Goal: Task Accomplishment & Management: Complete application form

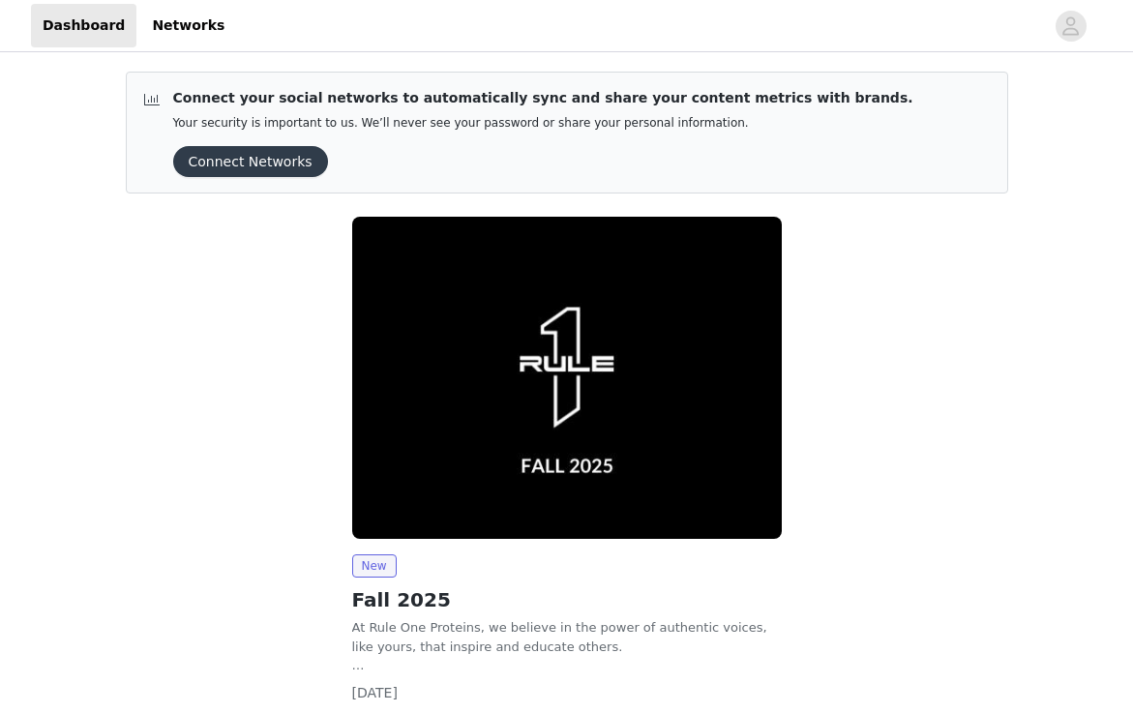
scroll to position [134, 0]
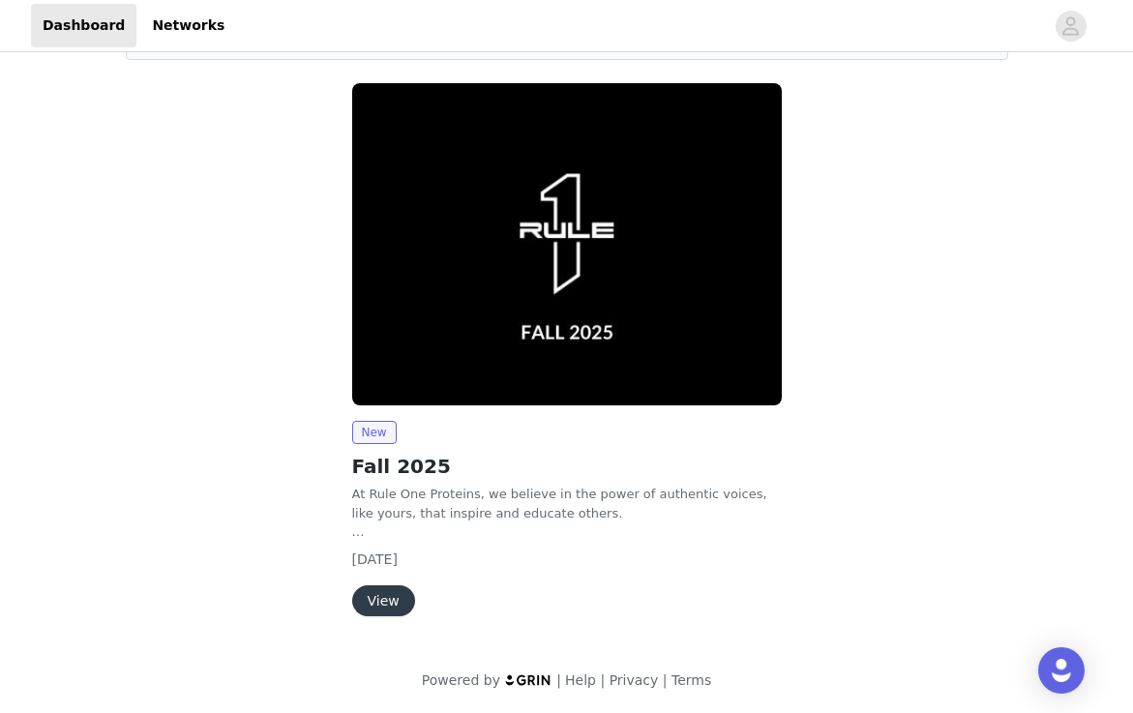
click at [391, 583] on div "New Fall 2025 At Rule One Proteins, we believe in the power of authentic voices…" at bounding box center [567, 518] width 430 height 195
click at [389, 592] on button "View" at bounding box center [383, 600] width 63 height 31
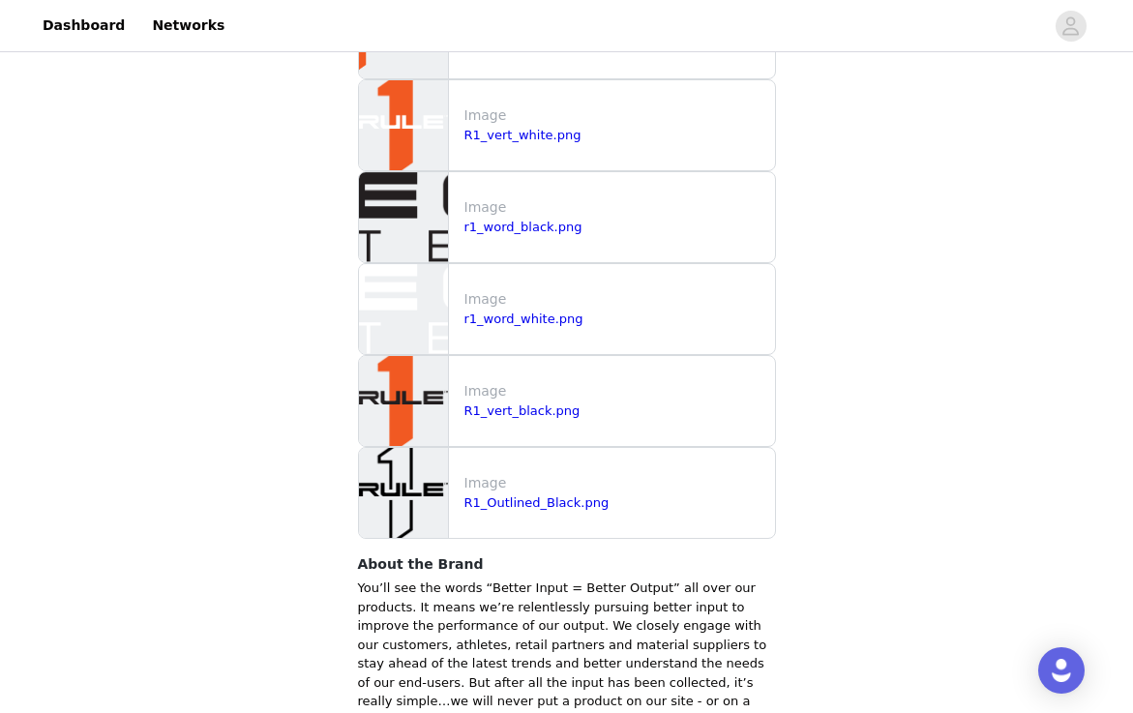
scroll to position [2054, 0]
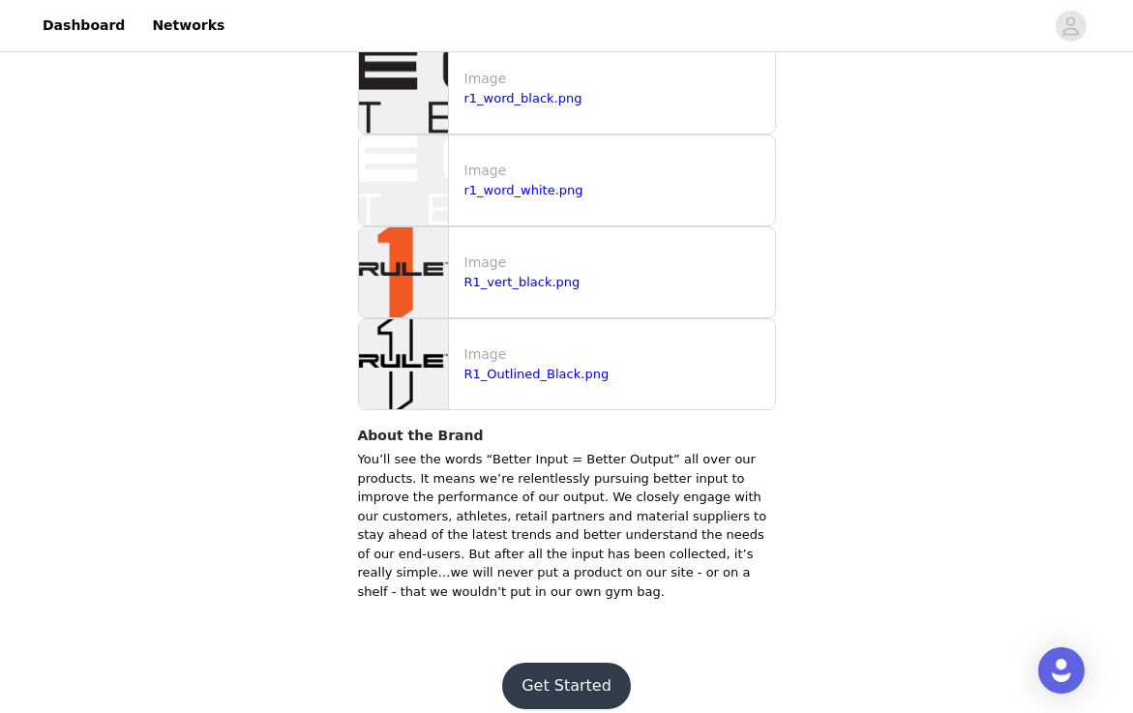
click at [549, 663] on button "Get Started" at bounding box center [566, 686] width 129 height 46
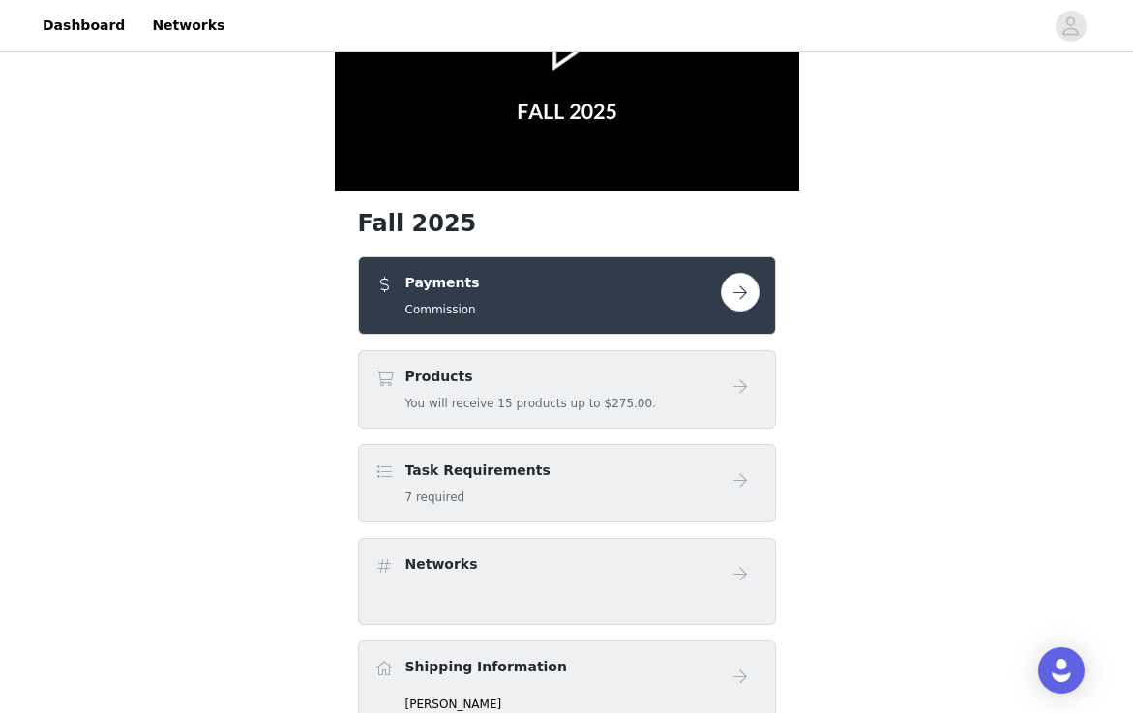
scroll to position [216, 0]
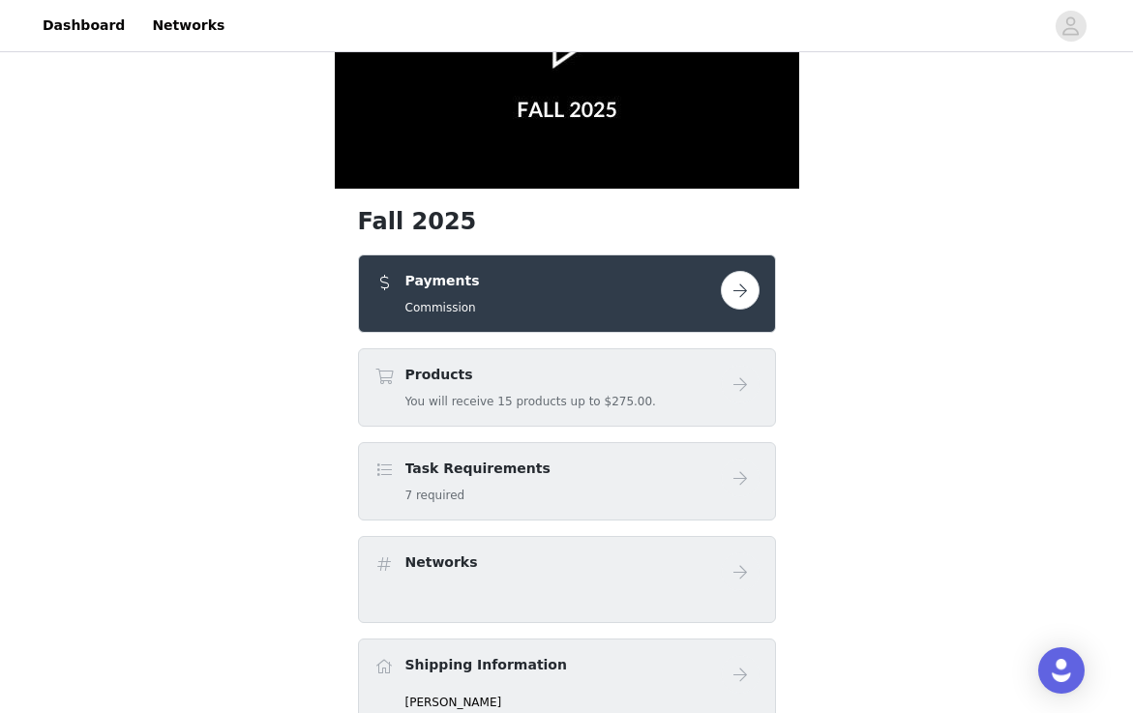
click at [736, 292] on button "button" at bounding box center [740, 290] width 39 height 39
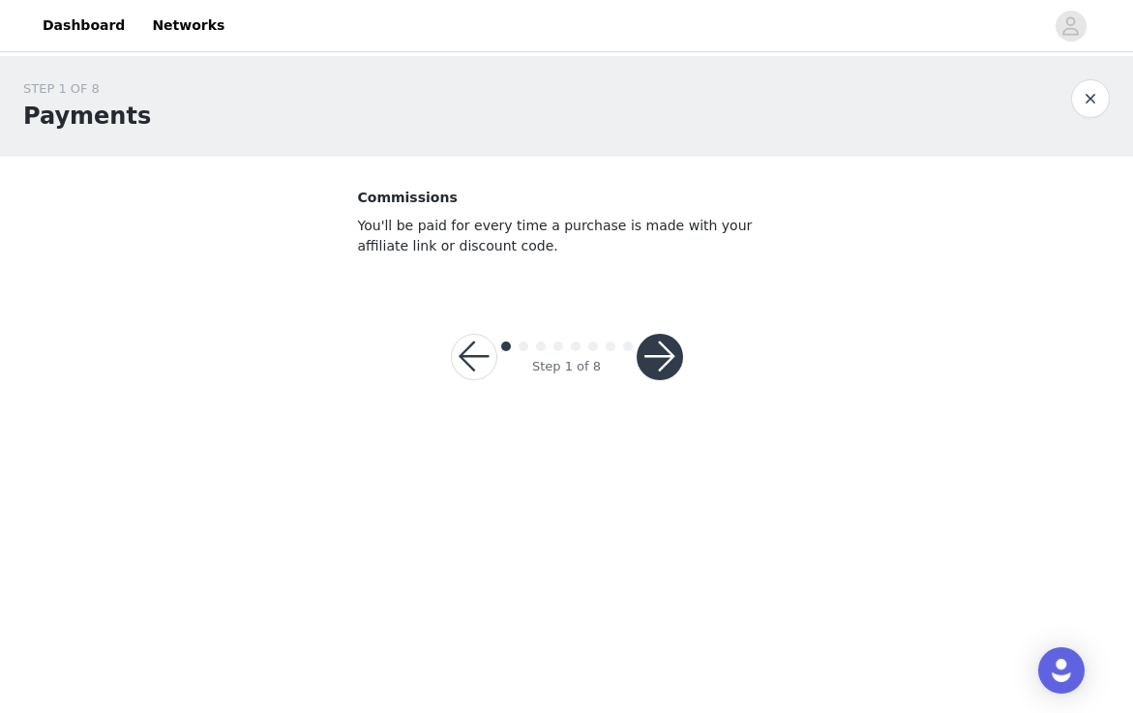
click at [669, 351] on button "button" at bounding box center [660, 357] width 46 height 46
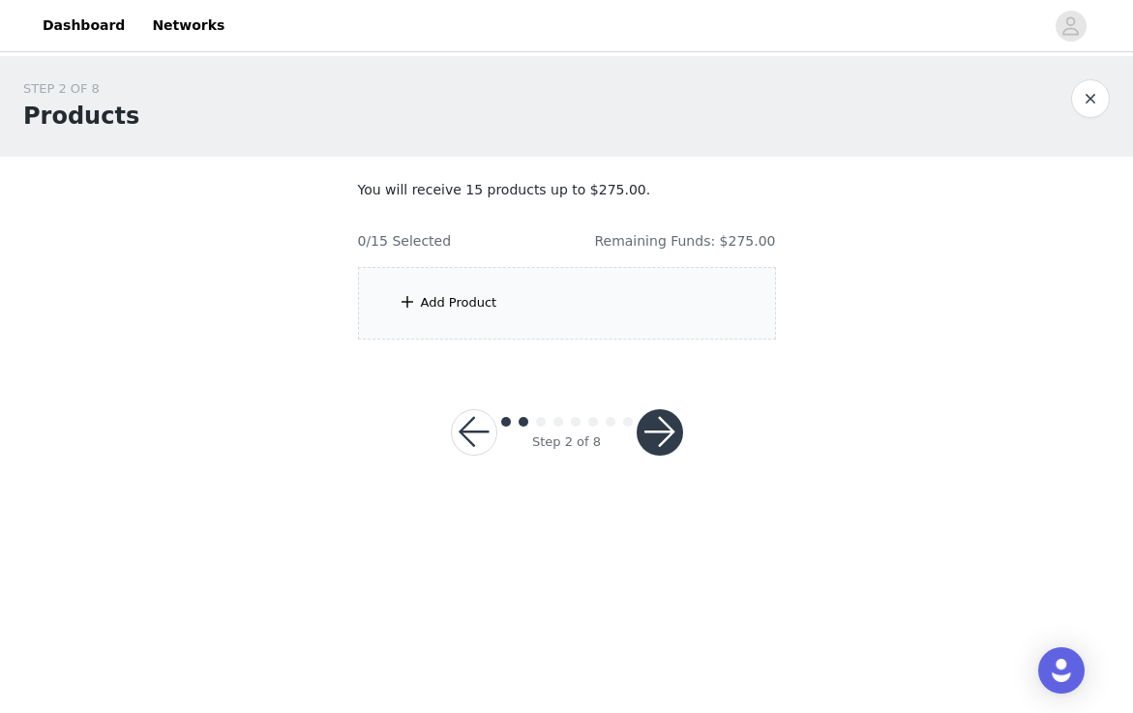
click at [636, 306] on div "Add Product" at bounding box center [567, 303] width 418 height 73
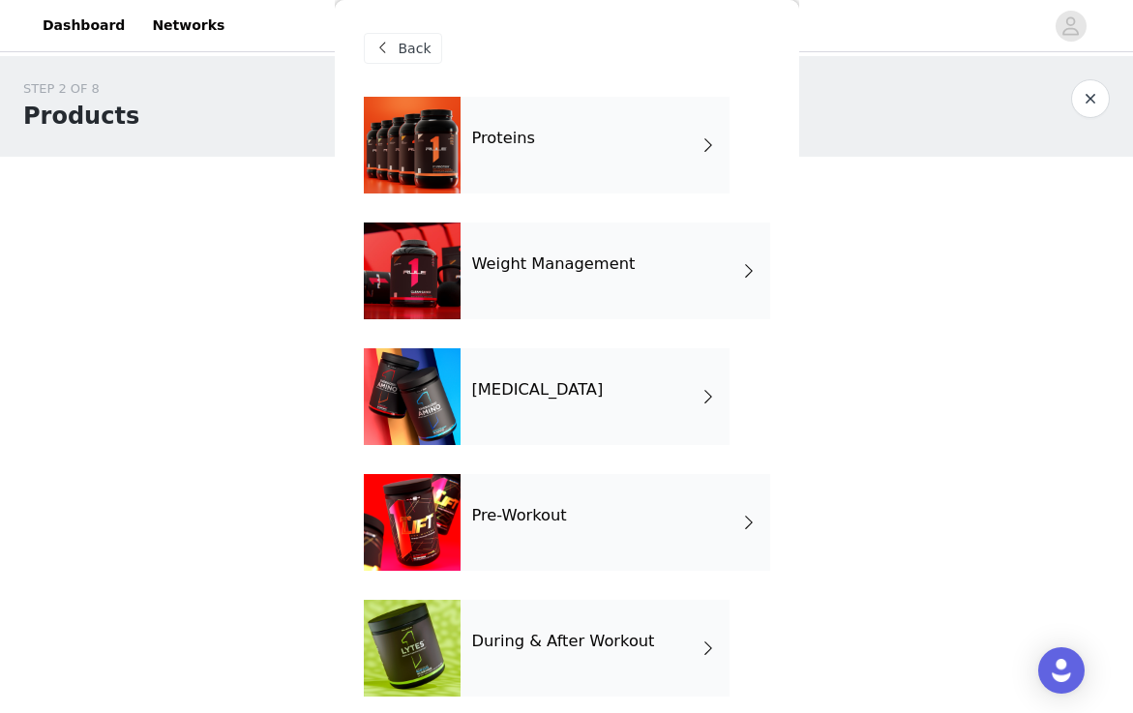
click at [408, 48] on span "Back" at bounding box center [415, 49] width 33 height 20
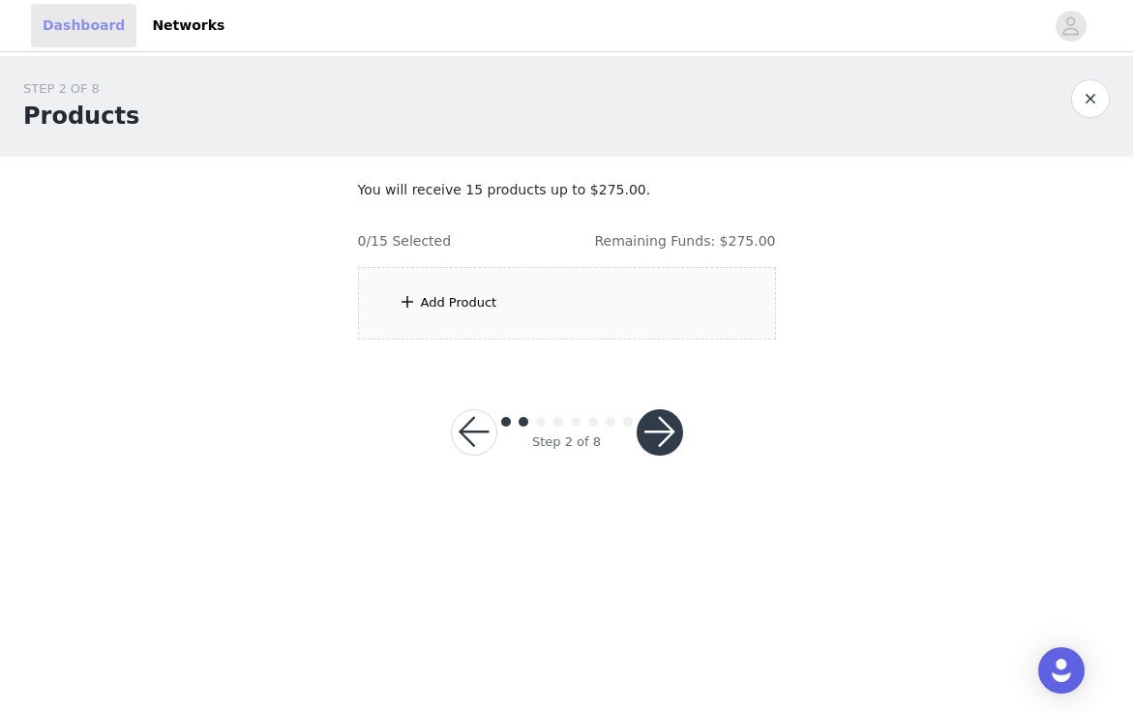
click at [82, 27] on link "Dashboard" at bounding box center [83, 26] width 105 height 44
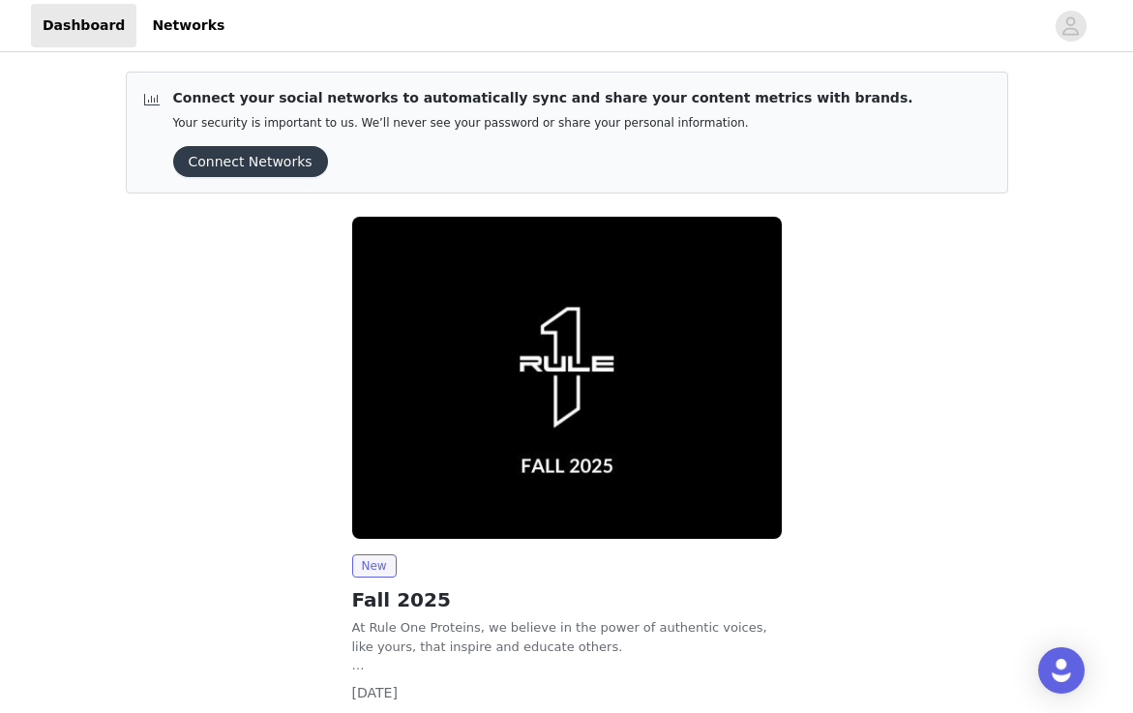
click at [278, 155] on button "Connect Networks" at bounding box center [250, 161] width 155 height 31
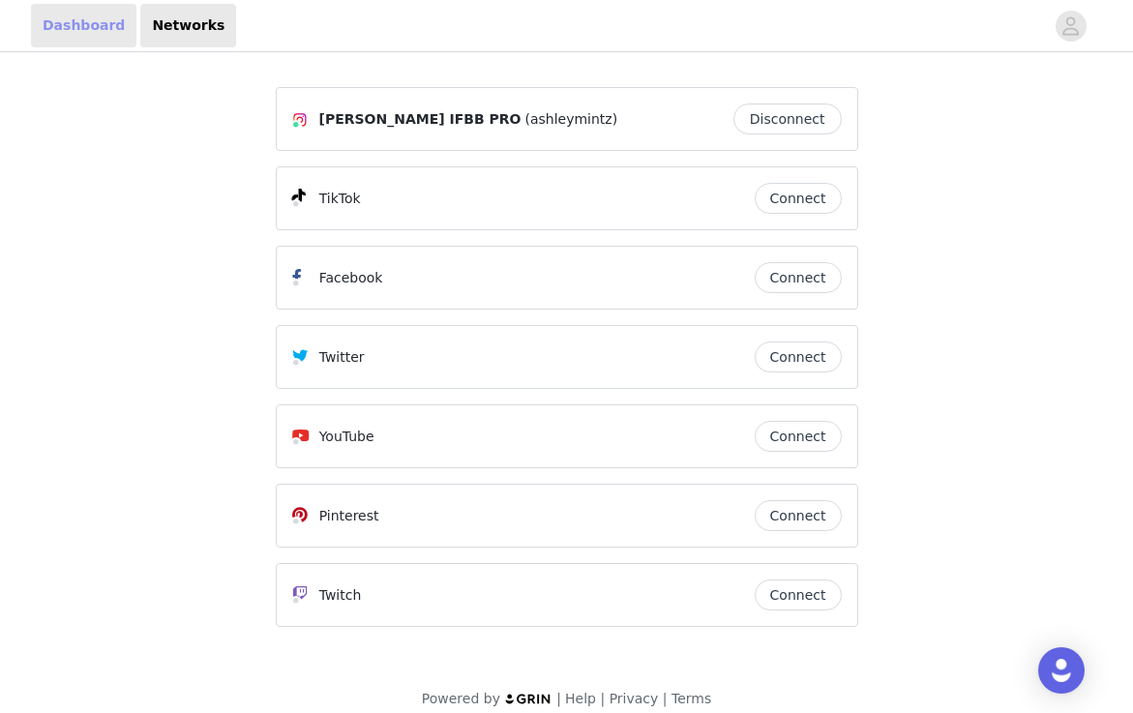
click at [62, 26] on link "Dashboard" at bounding box center [83, 26] width 105 height 44
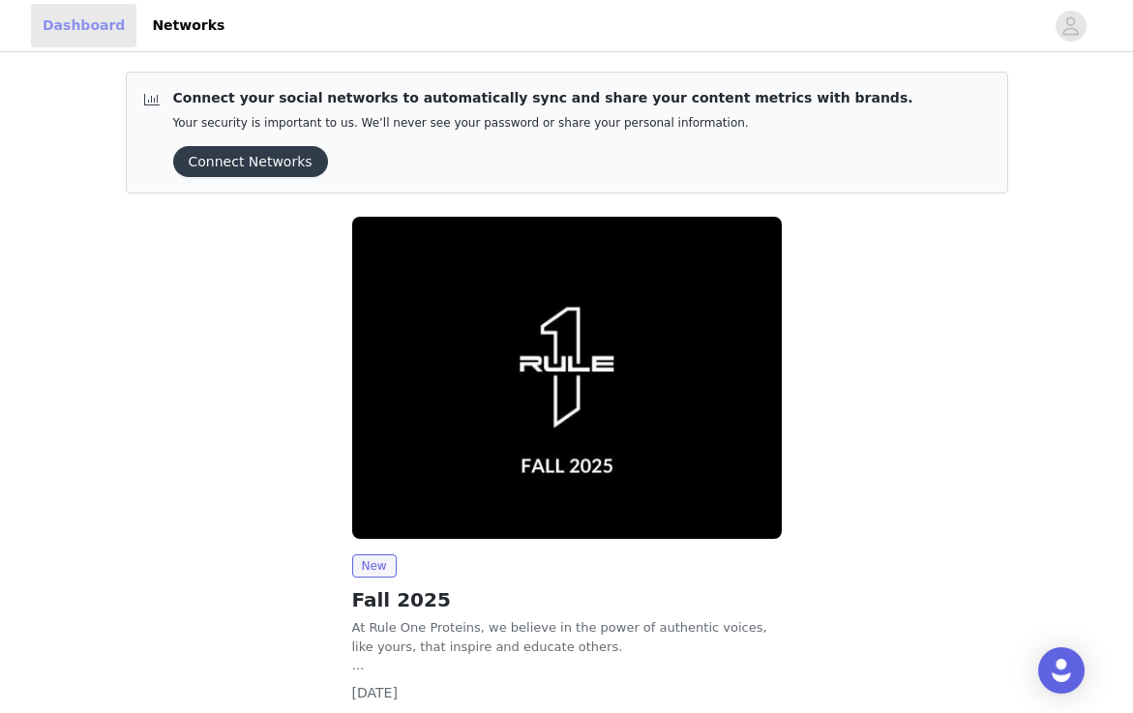
scroll to position [134, 0]
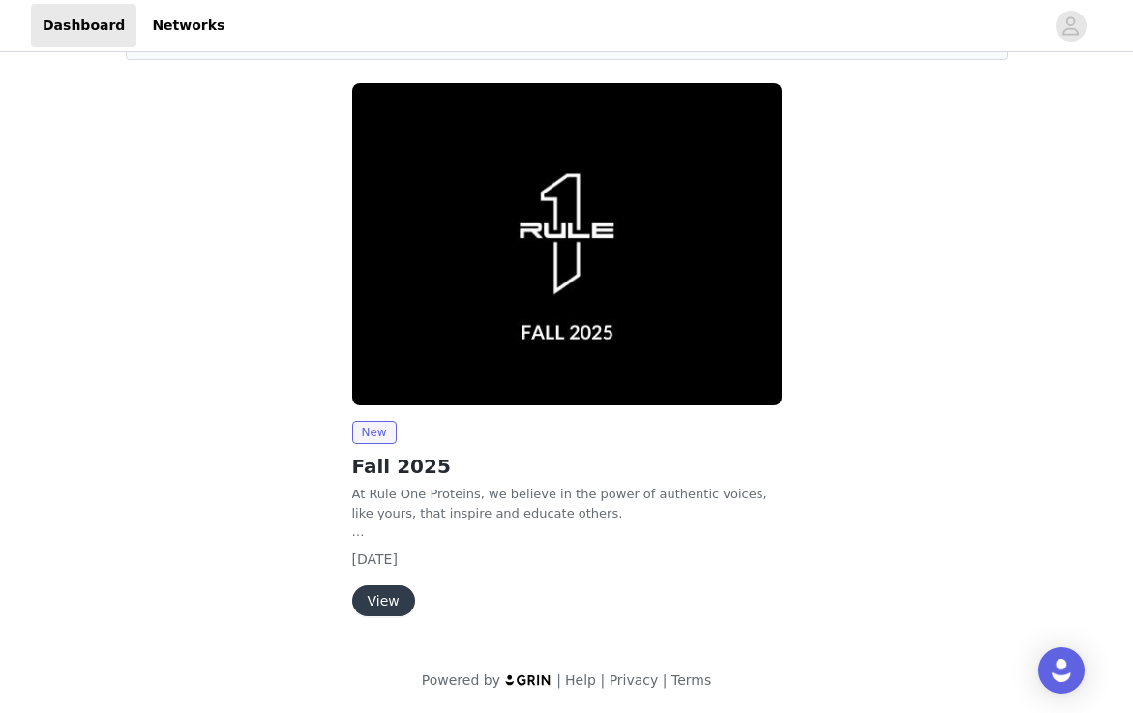
click at [374, 608] on button "View" at bounding box center [383, 600] width 63 height 31
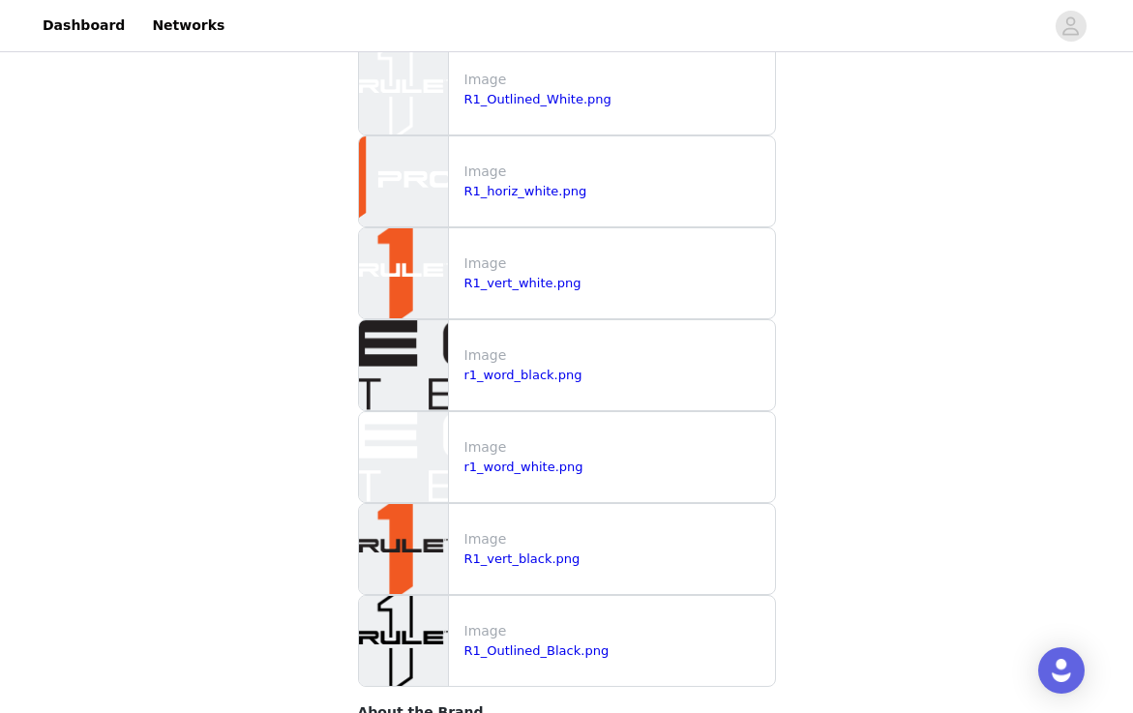
scroll to position [2054, 0]
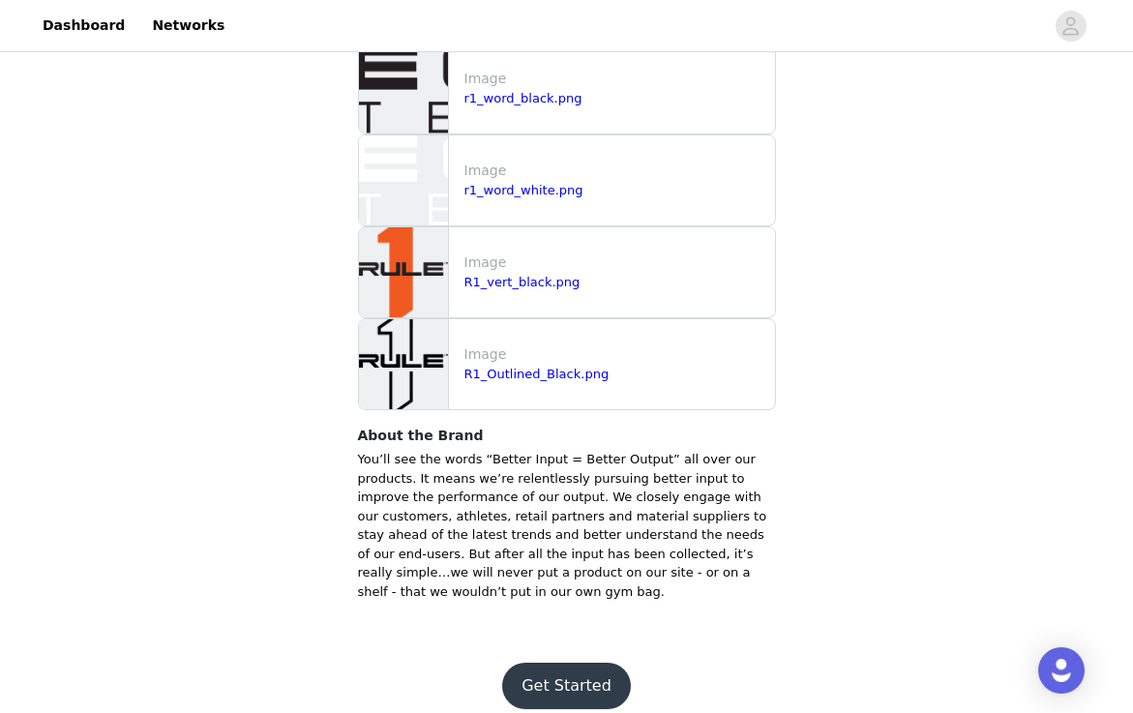
click at [573, 663] on button "Get Started" at bounding box center [566, 686] width 129 height 46
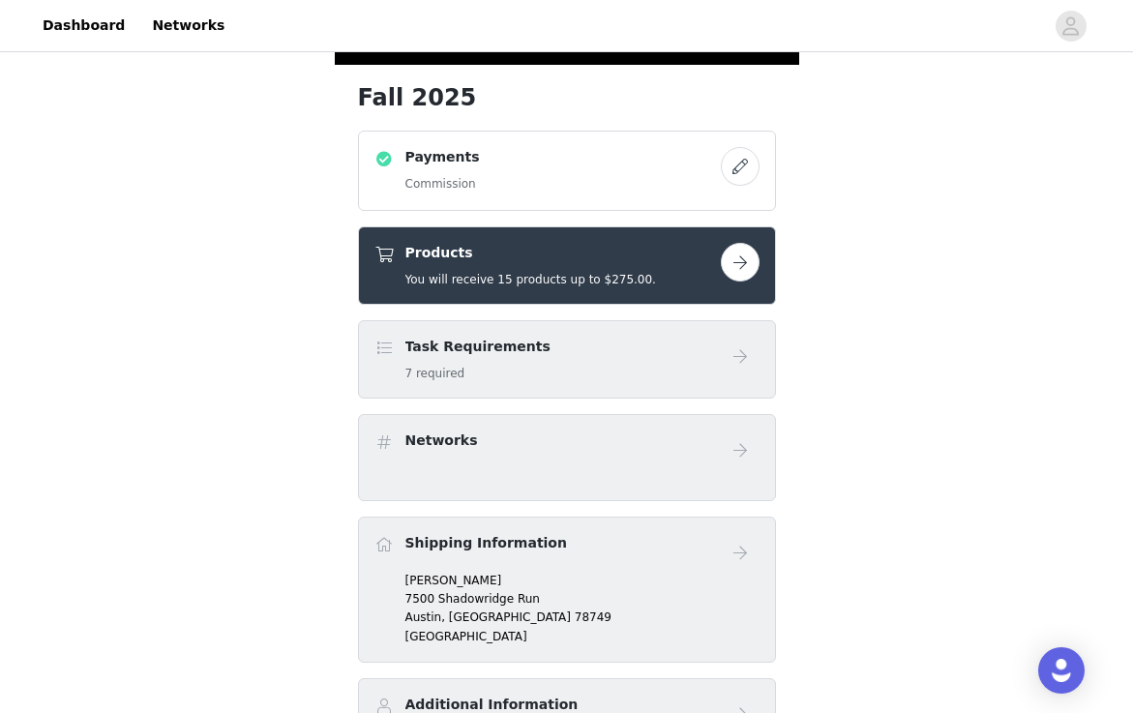
scroll to position [355, 0]
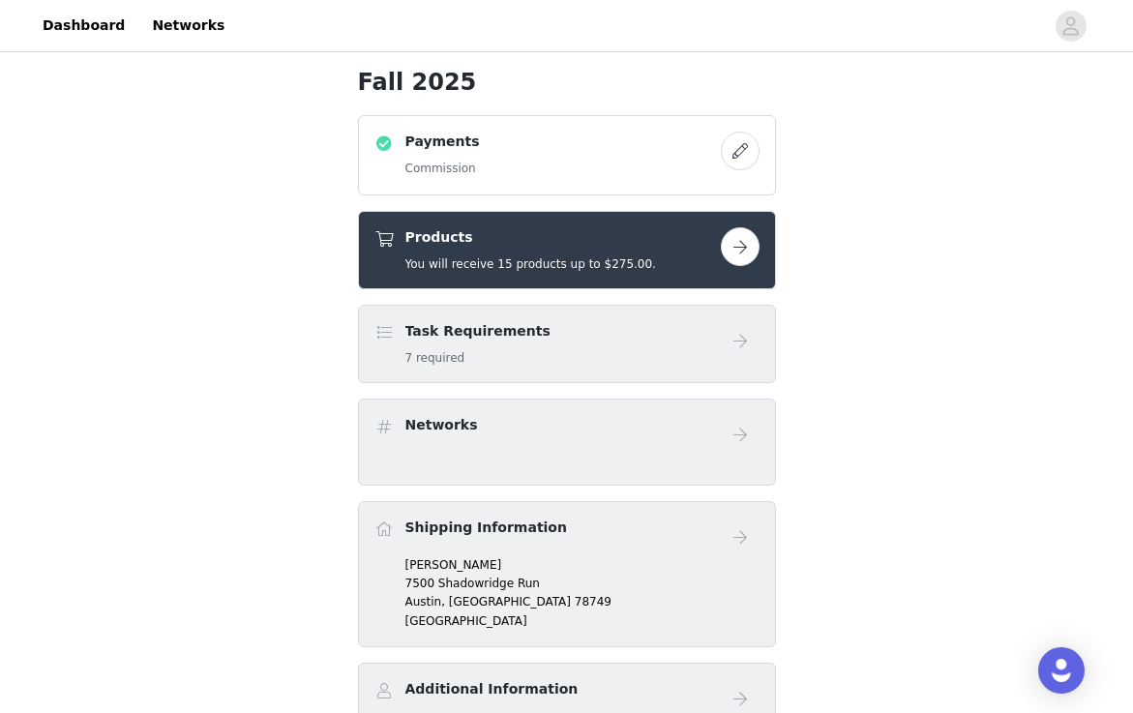
click at [739, 246] on button "button" at bounding box center [740, 246] width 39 height 39
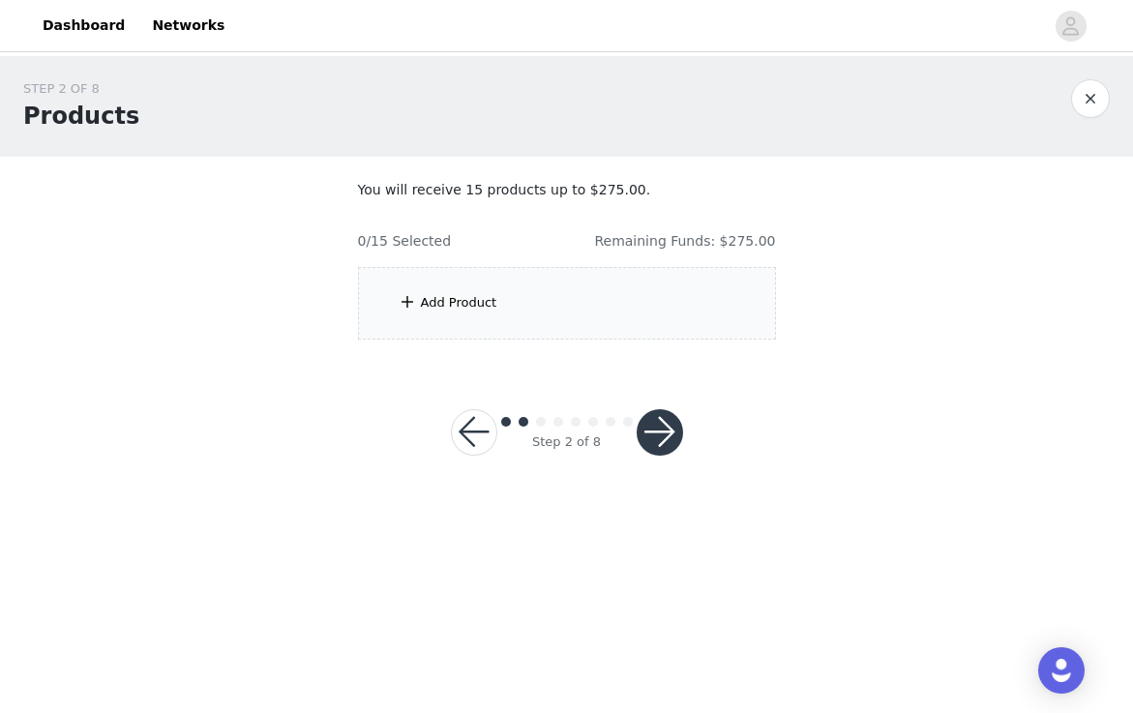
click at [604, 313] on div "Add Product" at bounding box center [567, 303] width 418 height 73
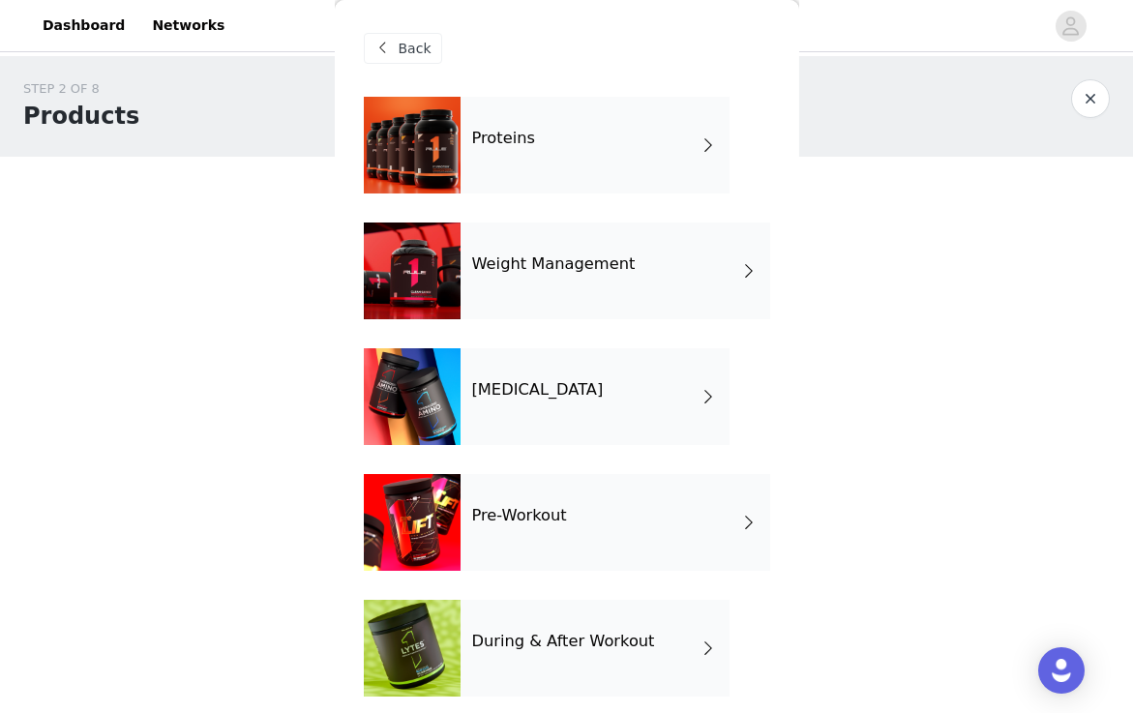
click at [624, 164] on div "Proteins" at bounding box center [595, 145] width 269 height 97
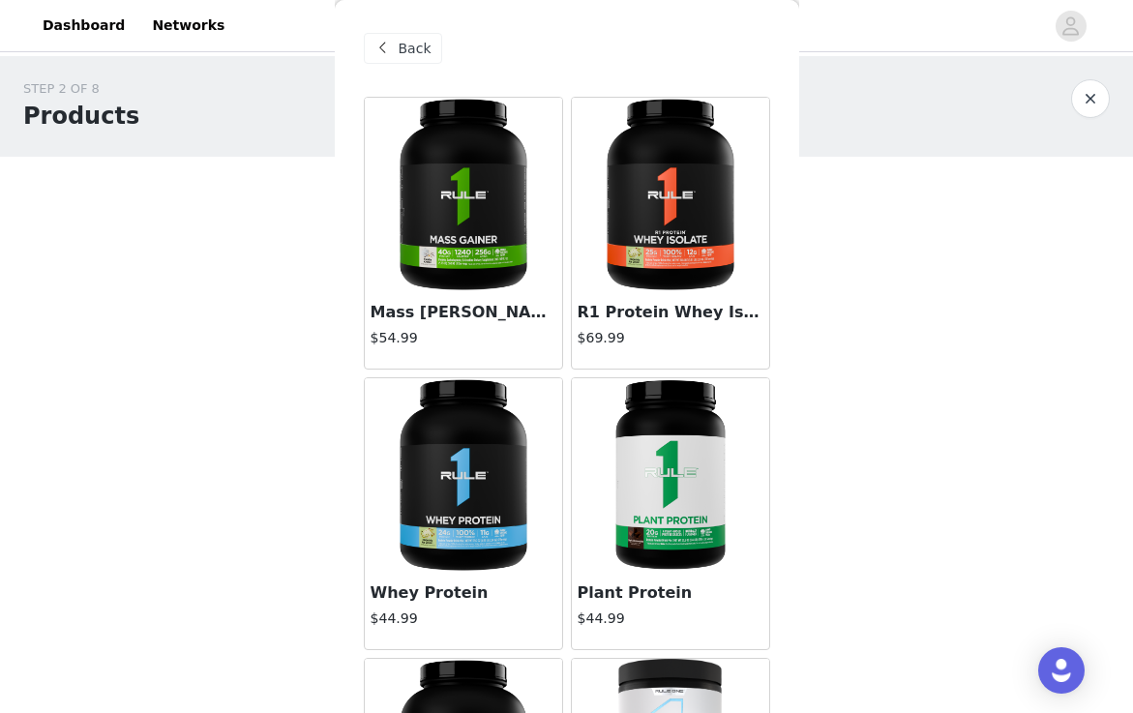
click at [682, 238] on img at bounding box center [671, 195] width 194 height 194
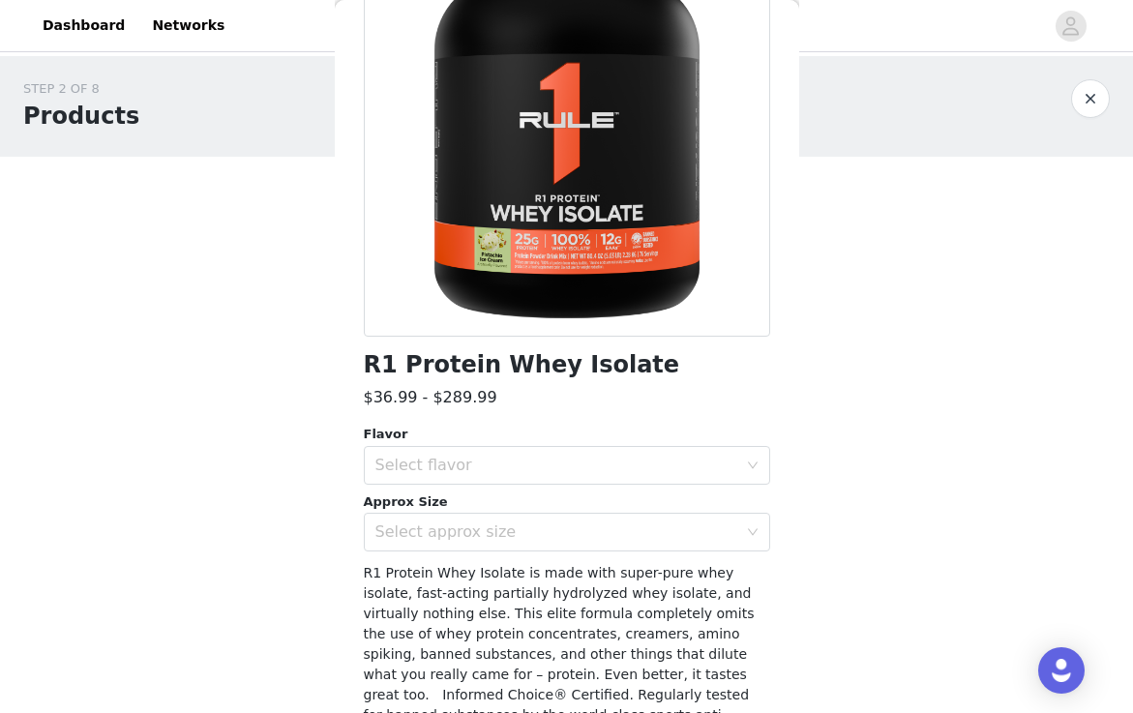
scroll to position [257, 0]
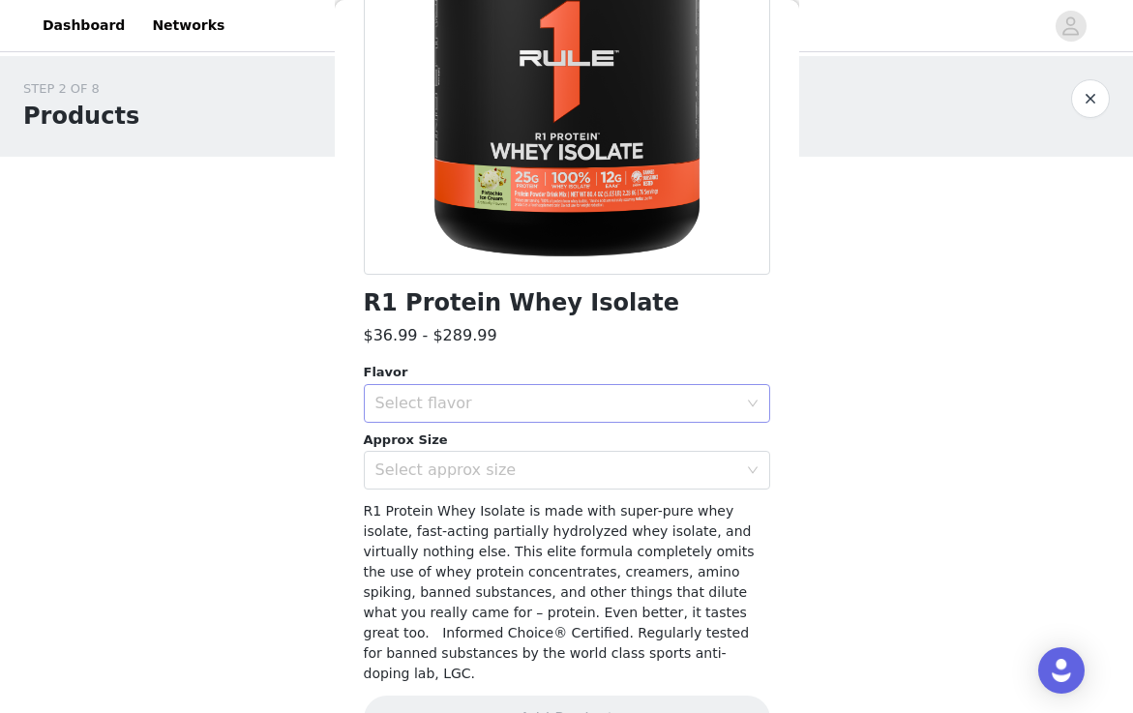
click at [572, 399] on div "Select flavor" at bounding box center [556, 403] width 362 height 19
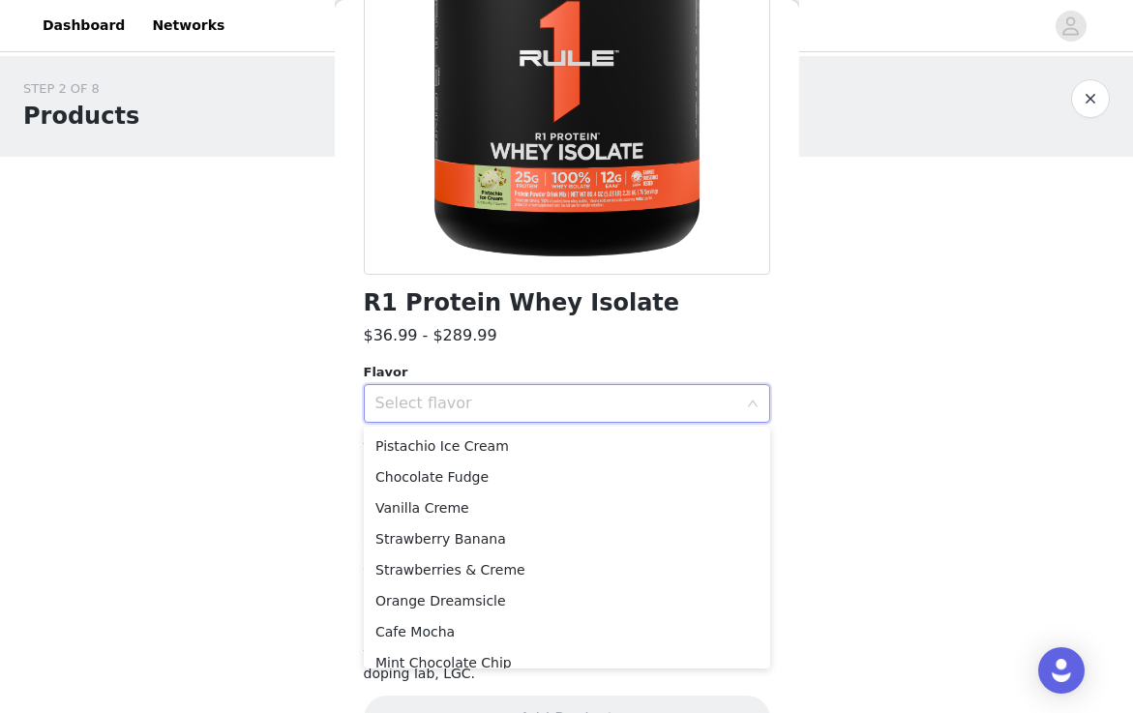
scroll to position [0, 0]
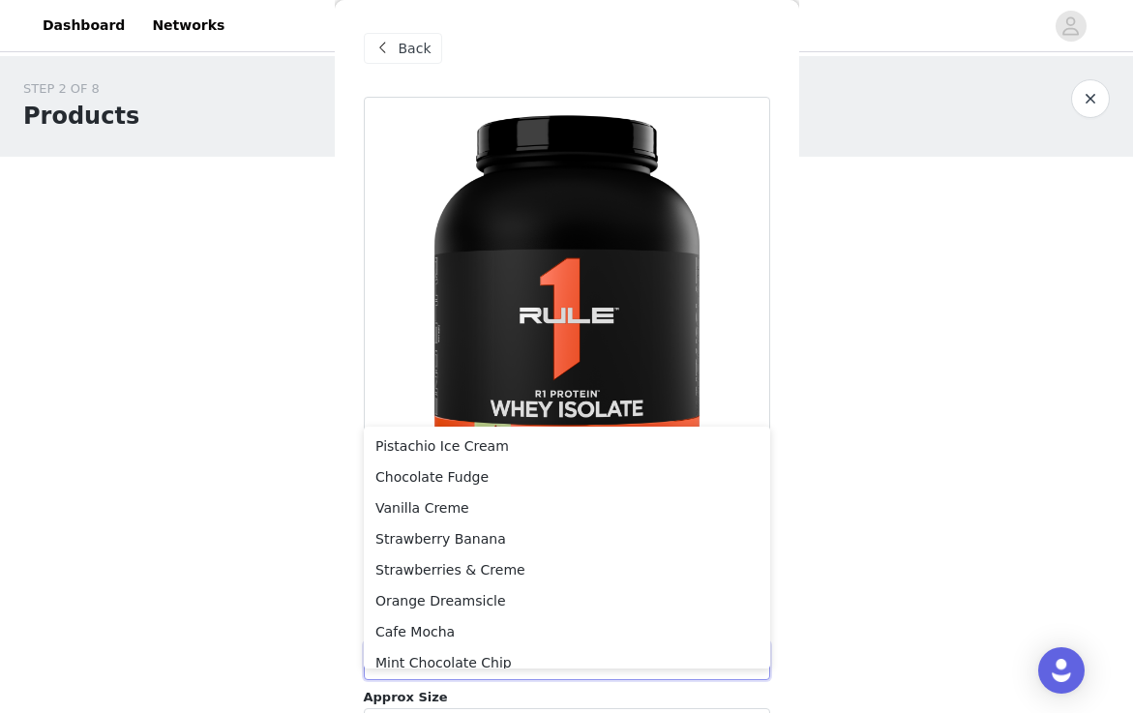
click at [417, 39] on span "Back" at bounding box center [415, 49] width 33 height 20
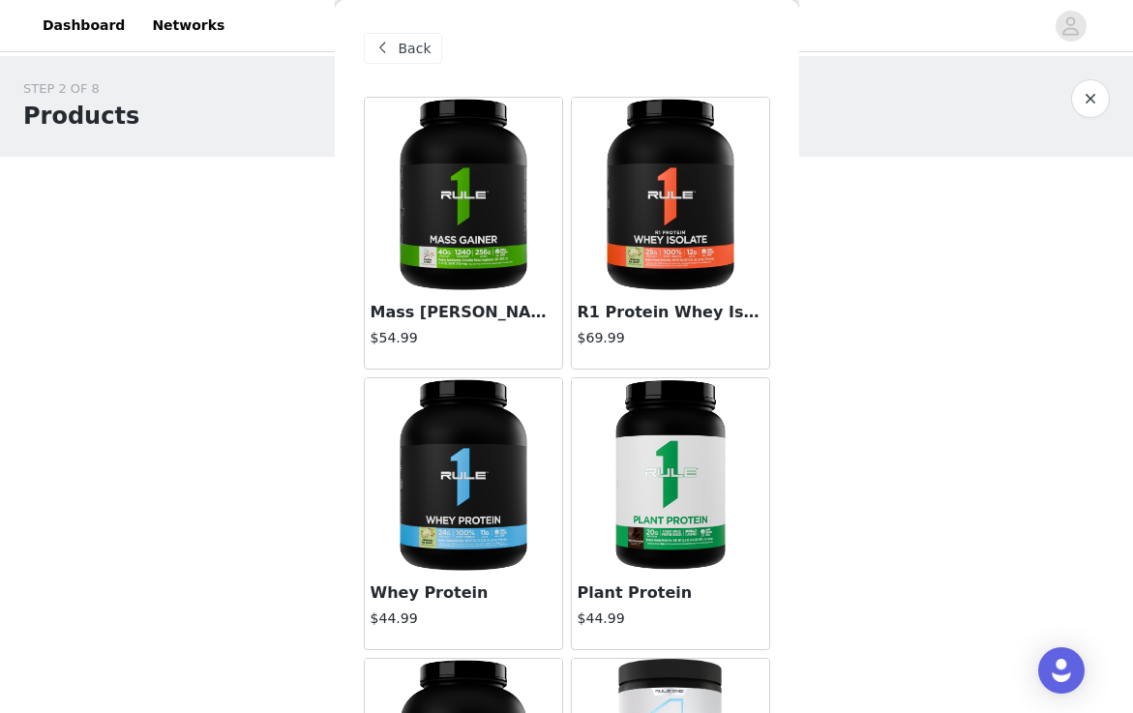
click at [417, 39] on span "Back" at bounding box center [415, 49] width 33 height 20
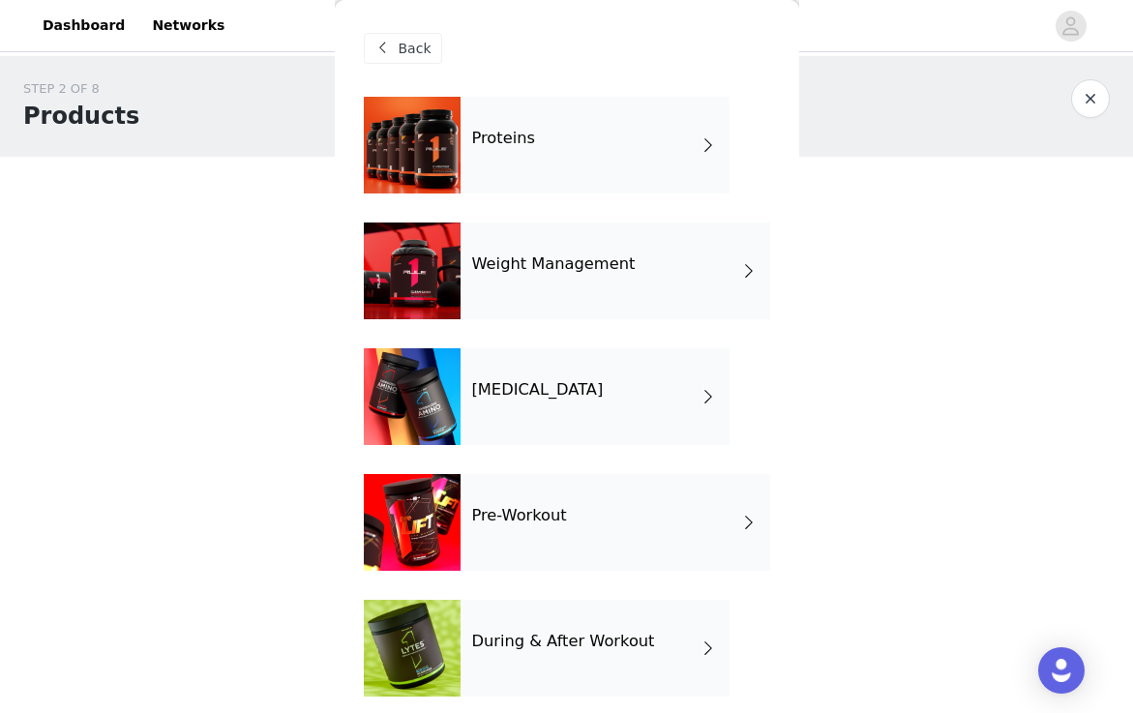
click at [611, 161] on div "Proteins" at bounding box center [595, 145] width 269 height 97
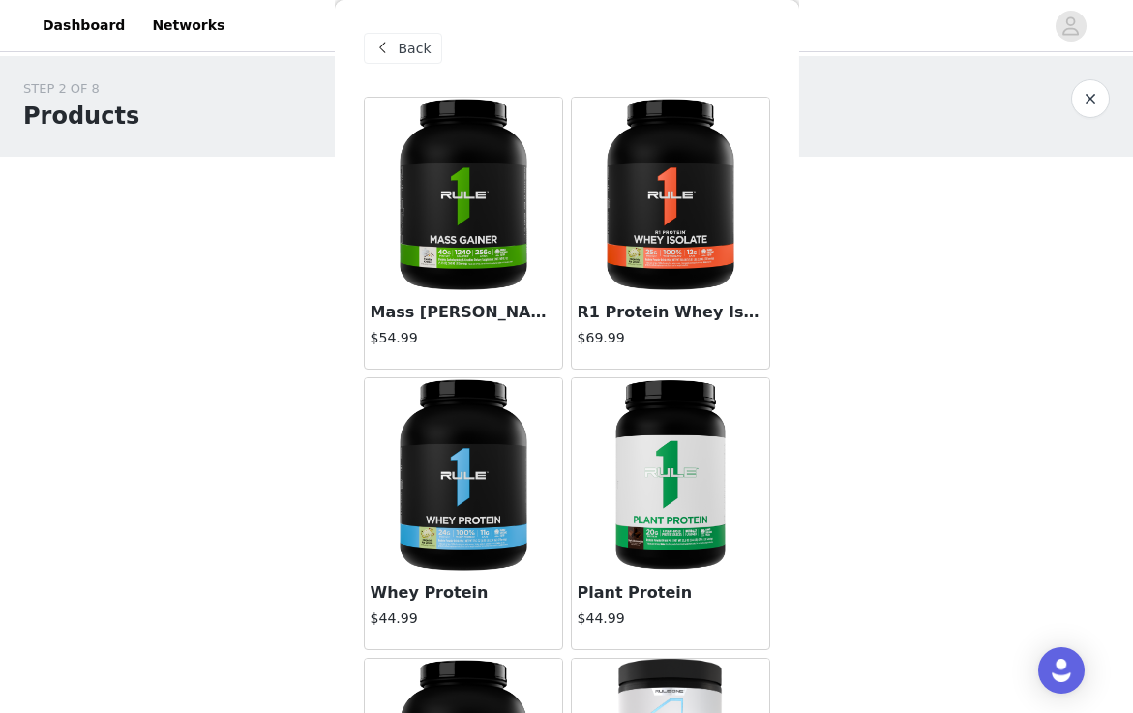
click at [478, 478] on img at bounding box center [464, 475] width 194 height 194
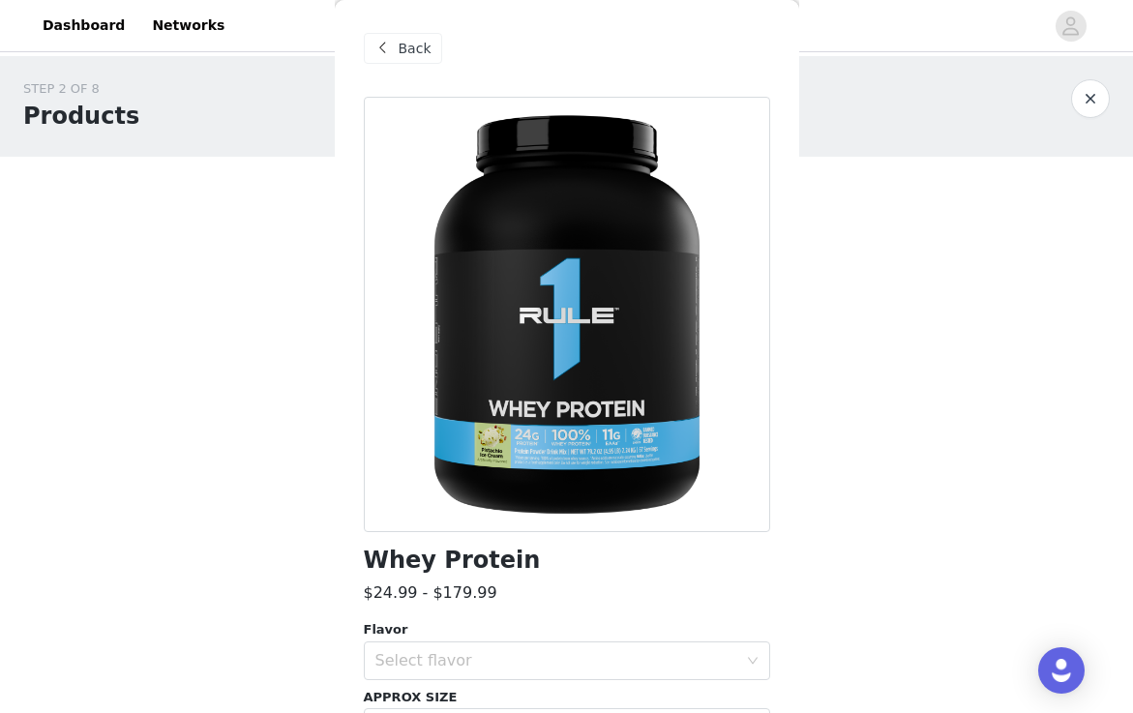
scroll to position [203, 0]
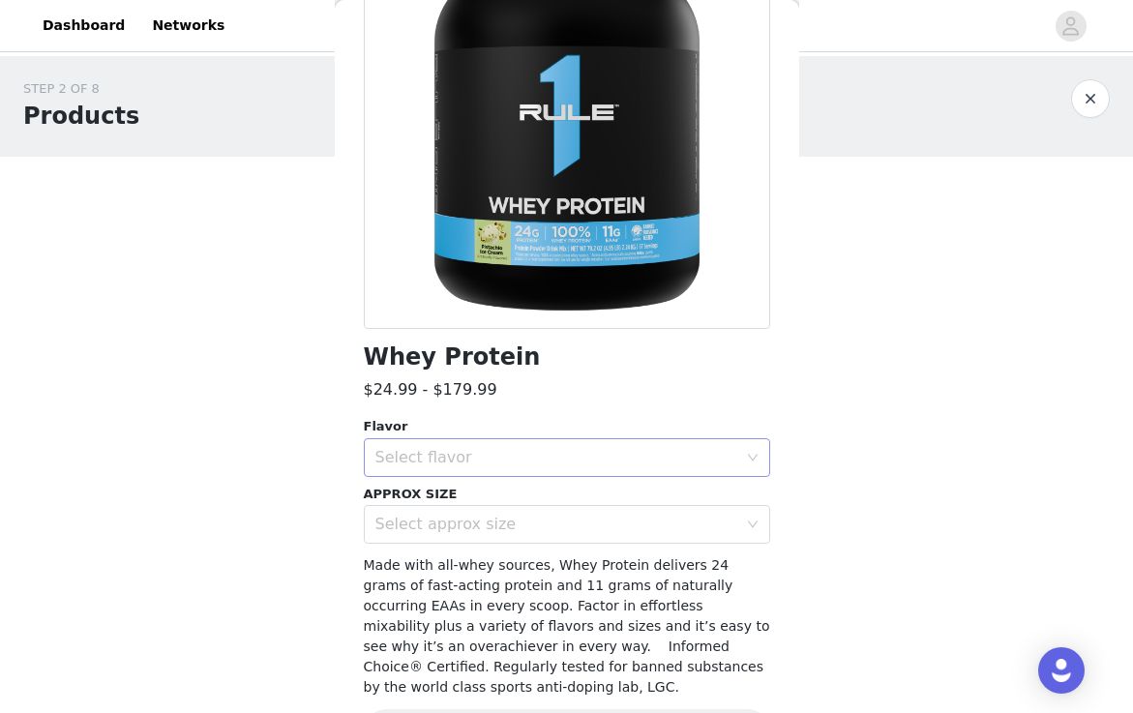
click at [478, 456] on div "Select flavor" at bounding box center [556, 457] width 362 height 19
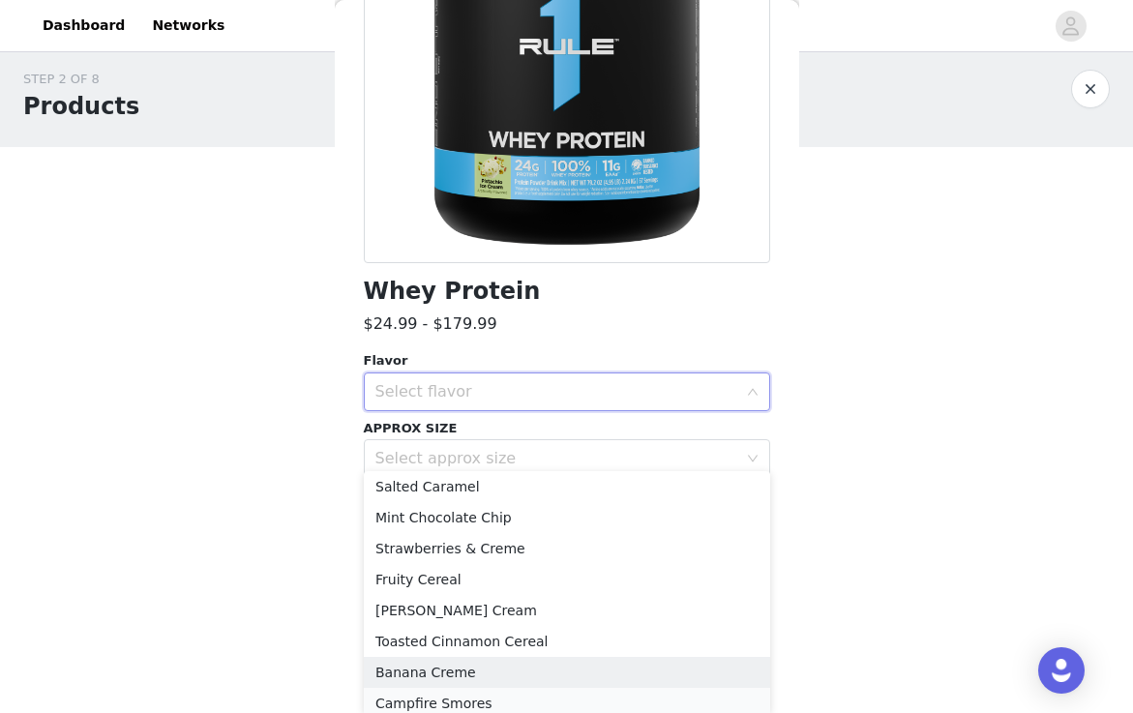
scroll to position [226, 0]
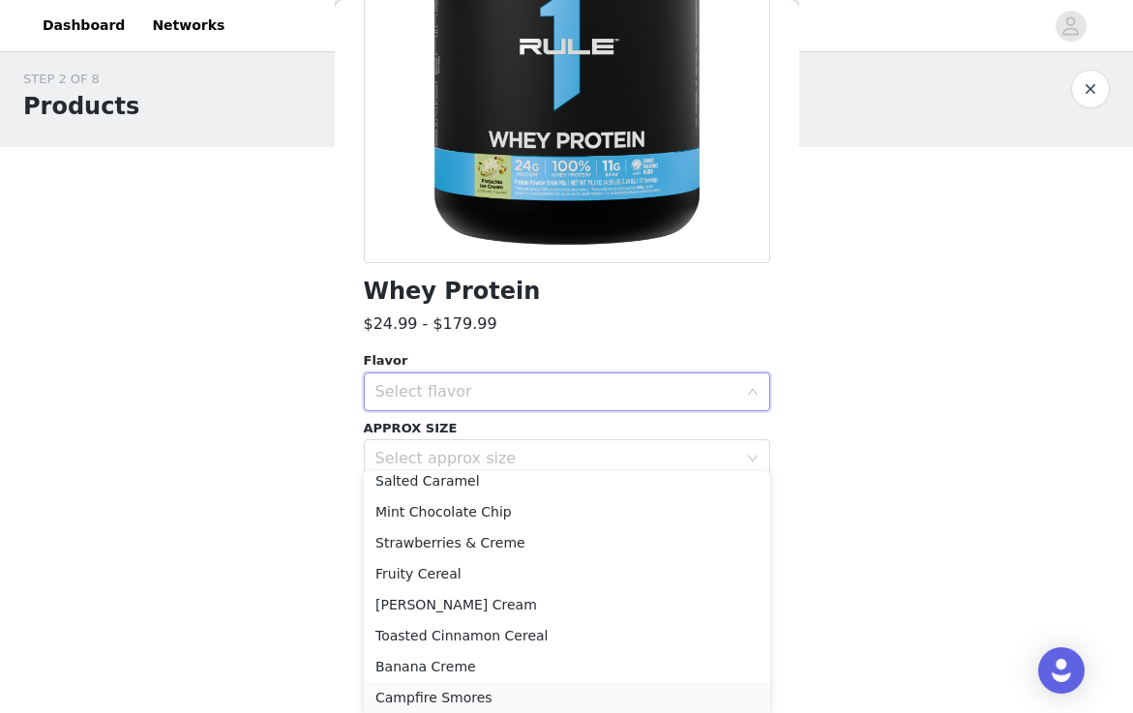
click at [466, 697] on li "Campfire Smores" at bounding box center [567, 697] width 406 height 31
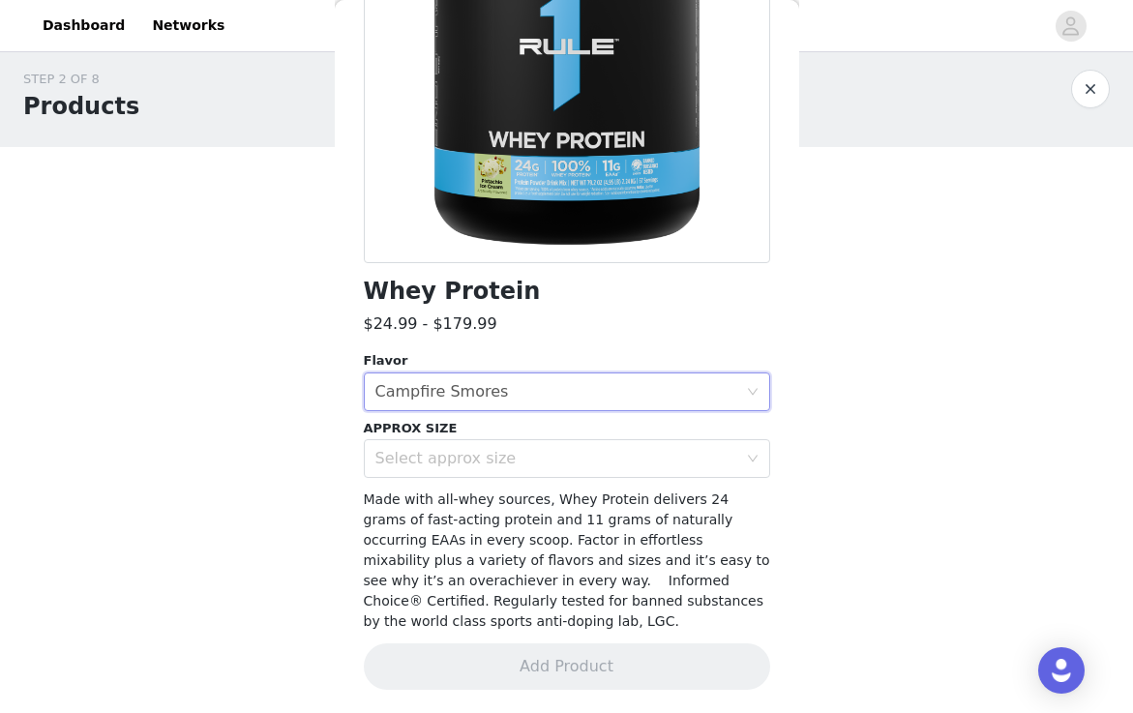
scroll to position [0, 0]
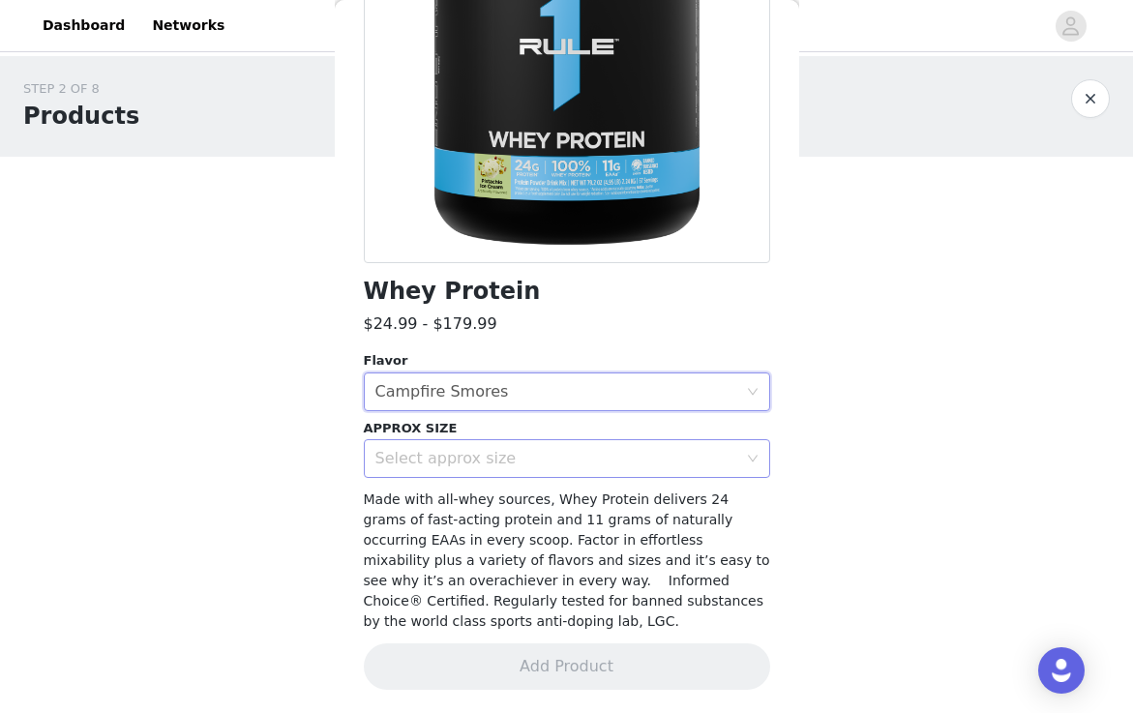
click at [544, 459] on div "Select approx size" at bounding box center [556, 458] width 362 height 19
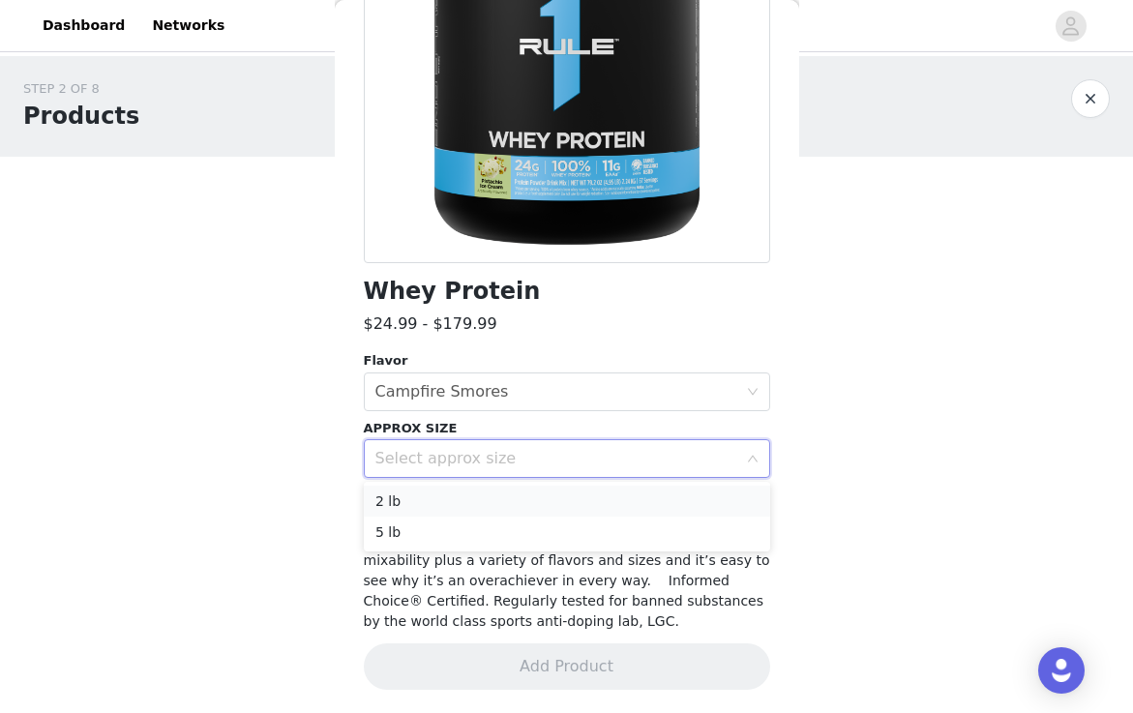
click at [524, 498] on li "2 lb" at bounding box center [567, 501] width 406 height 31
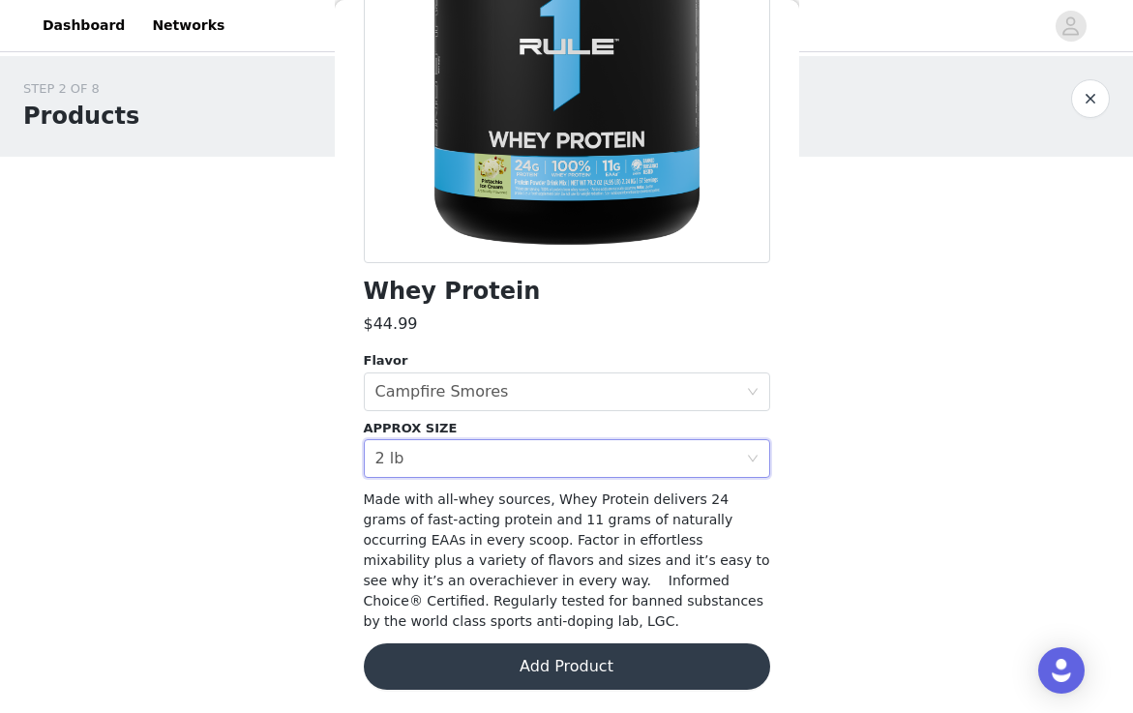
click at [510, 664] on button "Add Product" at bounding box center [567, 666] width 406 height 46
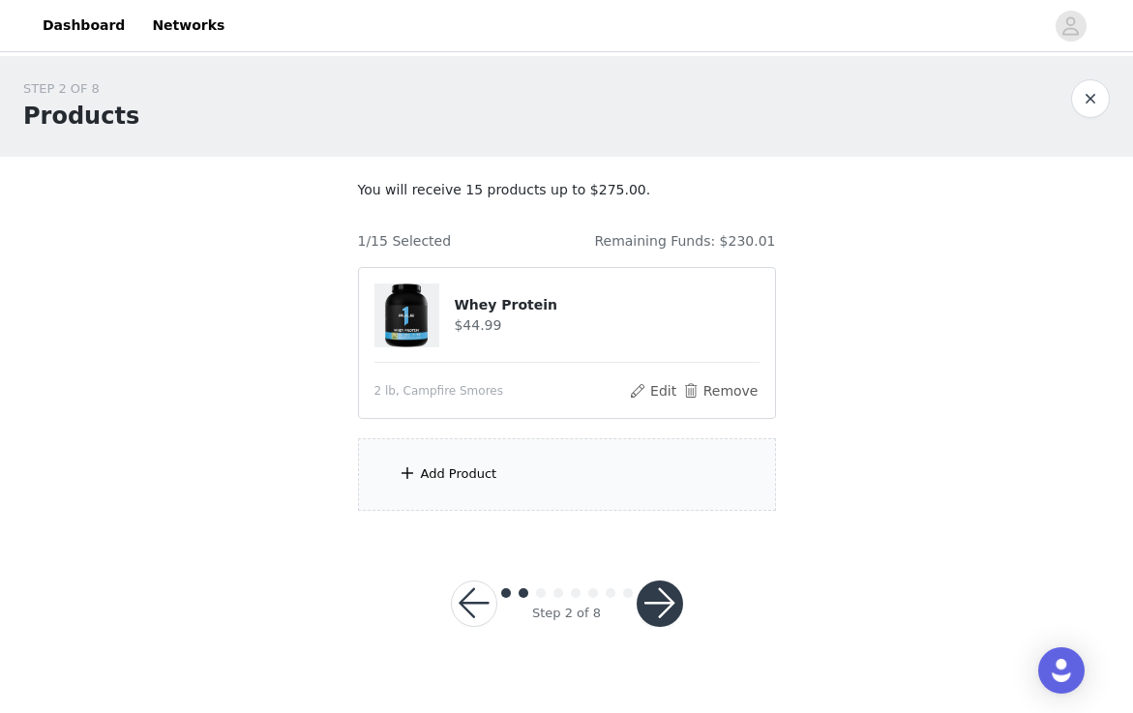
click at [478, 464] on div "Add Product" at bounding box center [459, 473] width 76 height 19
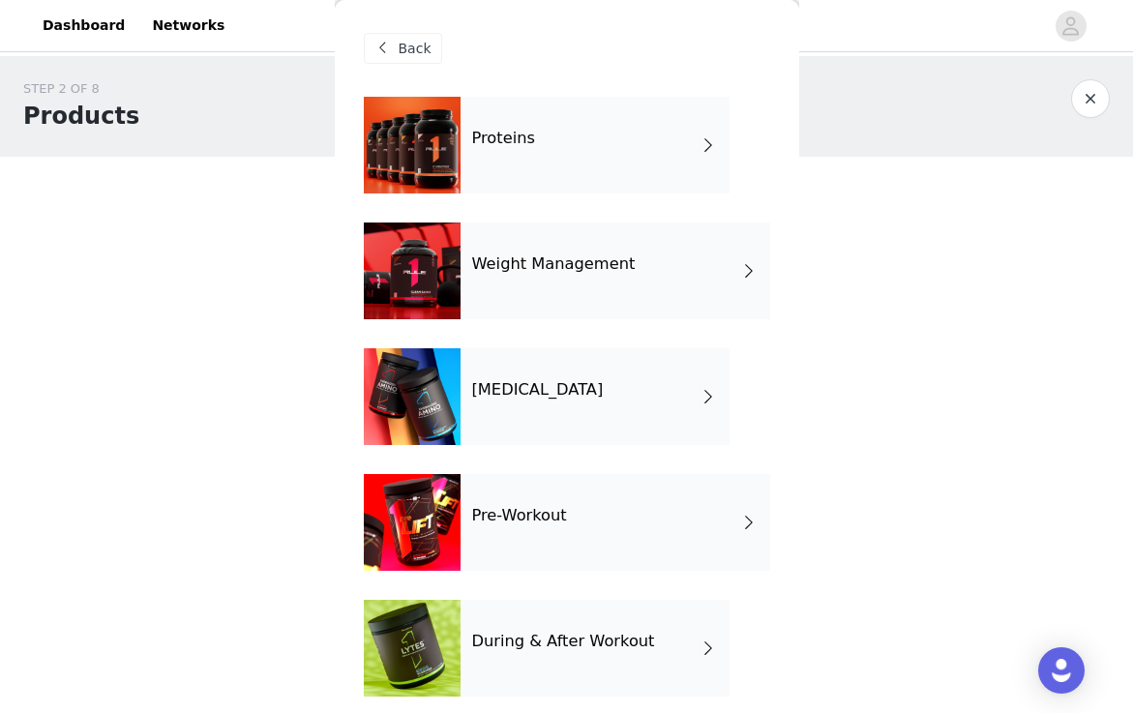
click at [585, 146] on div "Proteins" at bounding box center [595, 145] width 269 height 97
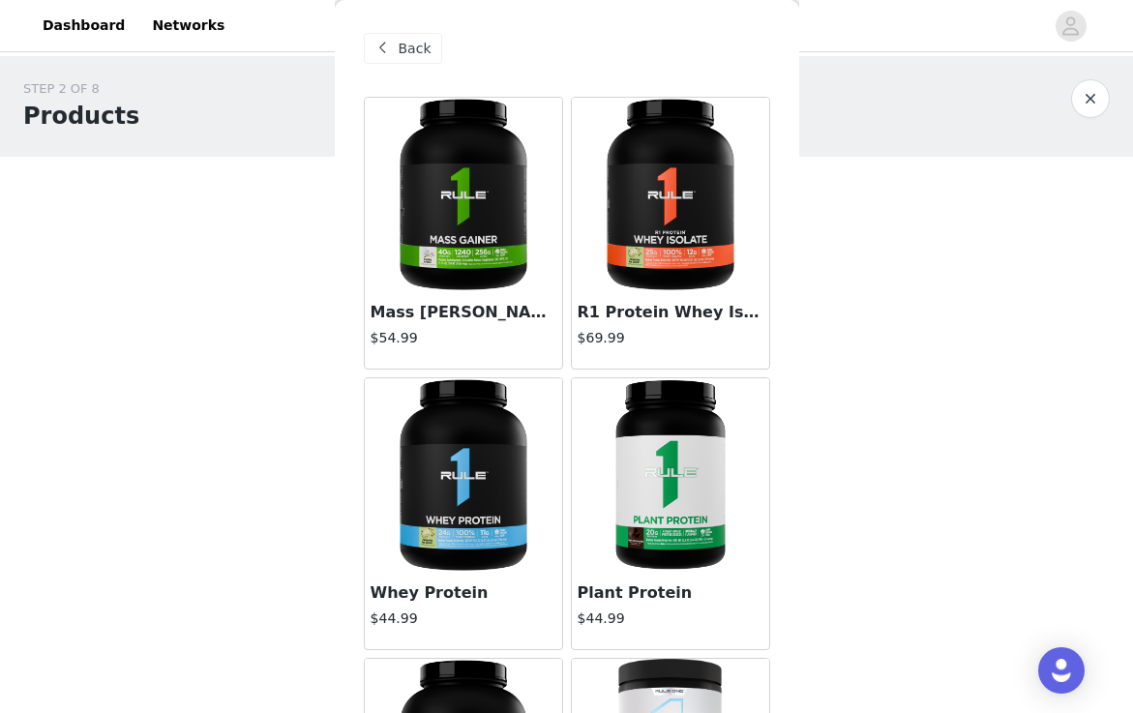
click at [633, 262] on img at bounding box center [671, 195] width 194 height 194
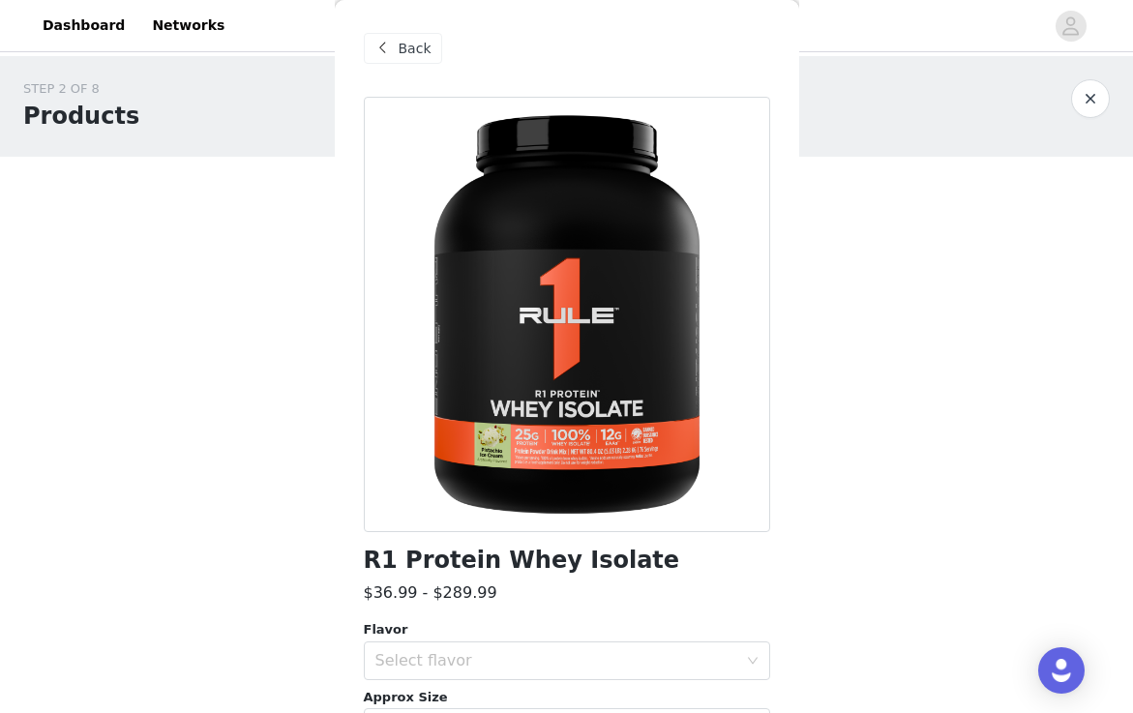
scroll to position [289, 0]
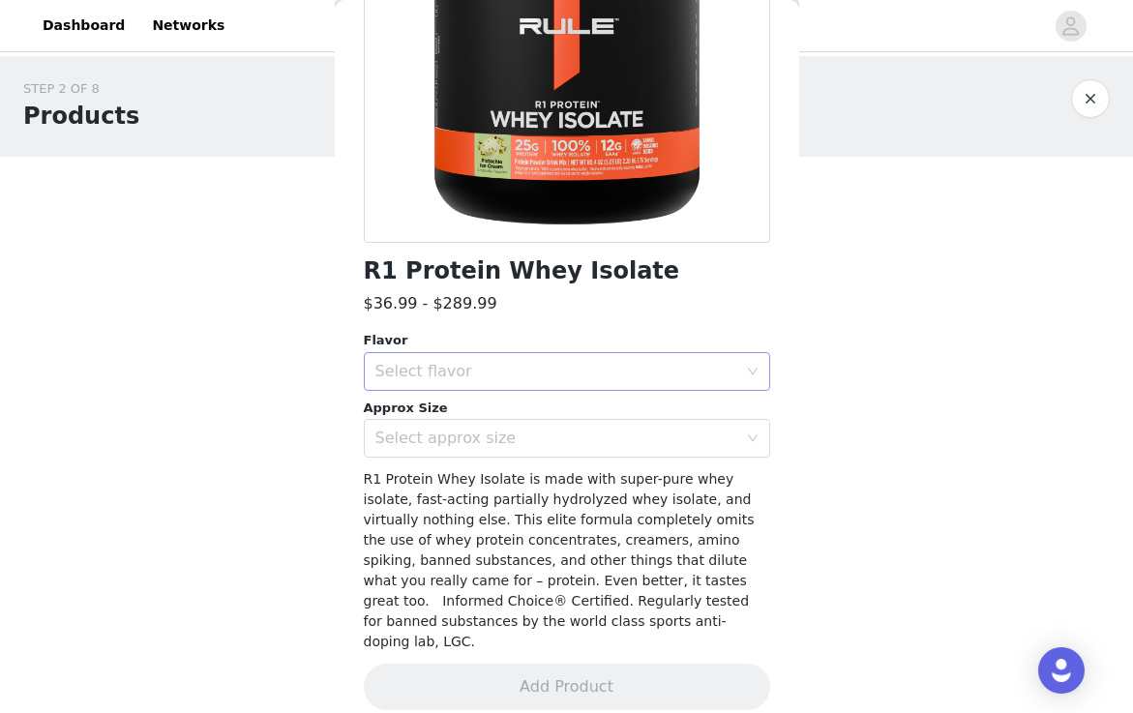
click at [520, 371] on div "Select flavor" at bounding box center [556, 371] width 362 height 19
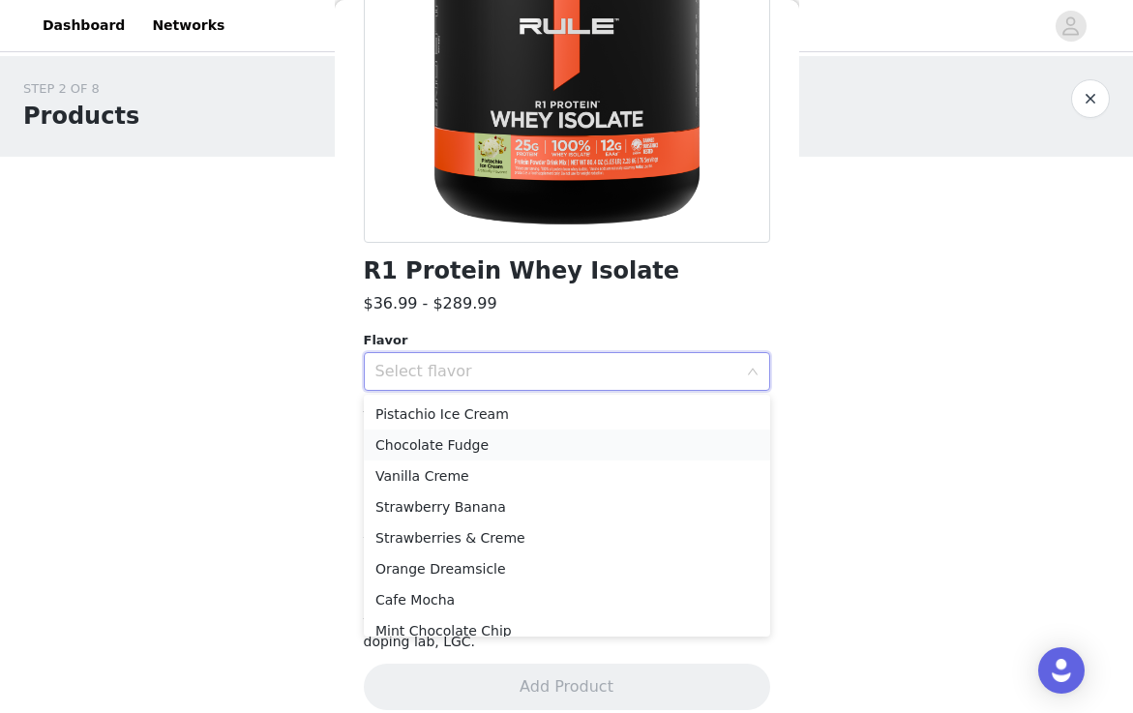
click at [507, 447] on li "Chocolate Fudge" at bounding box center [567, 445] width 406 height 31
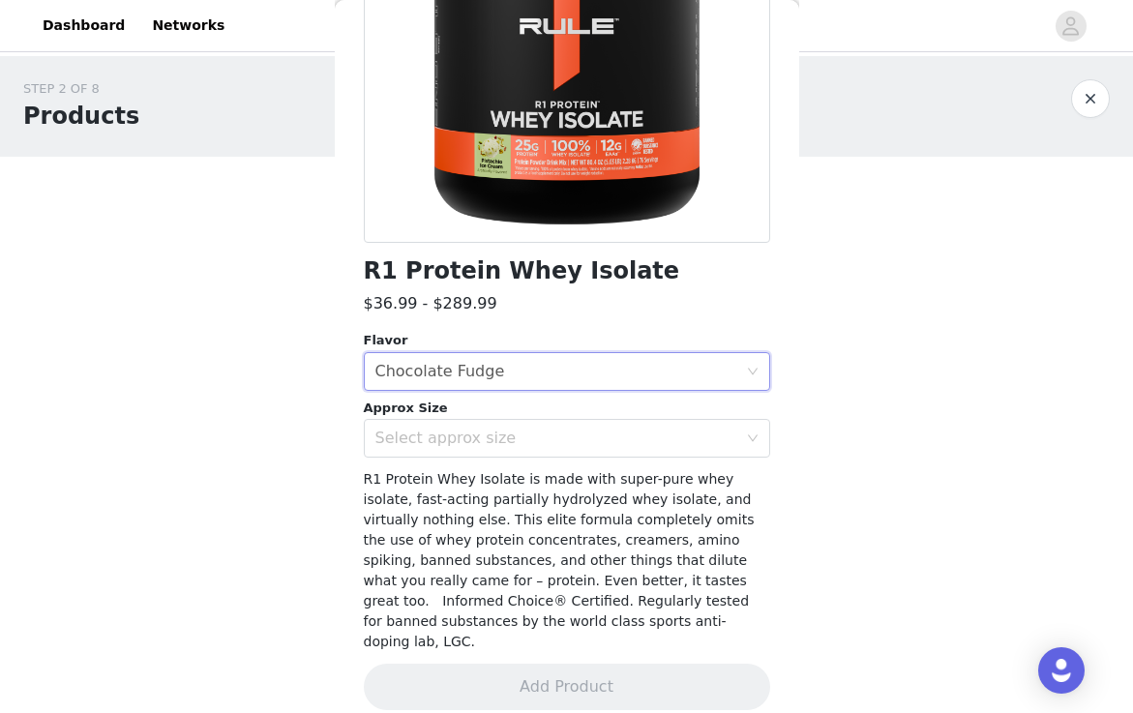
click at [507, 447] on div "Select approx size" at bounding box center [556, 438] width 362 height 19
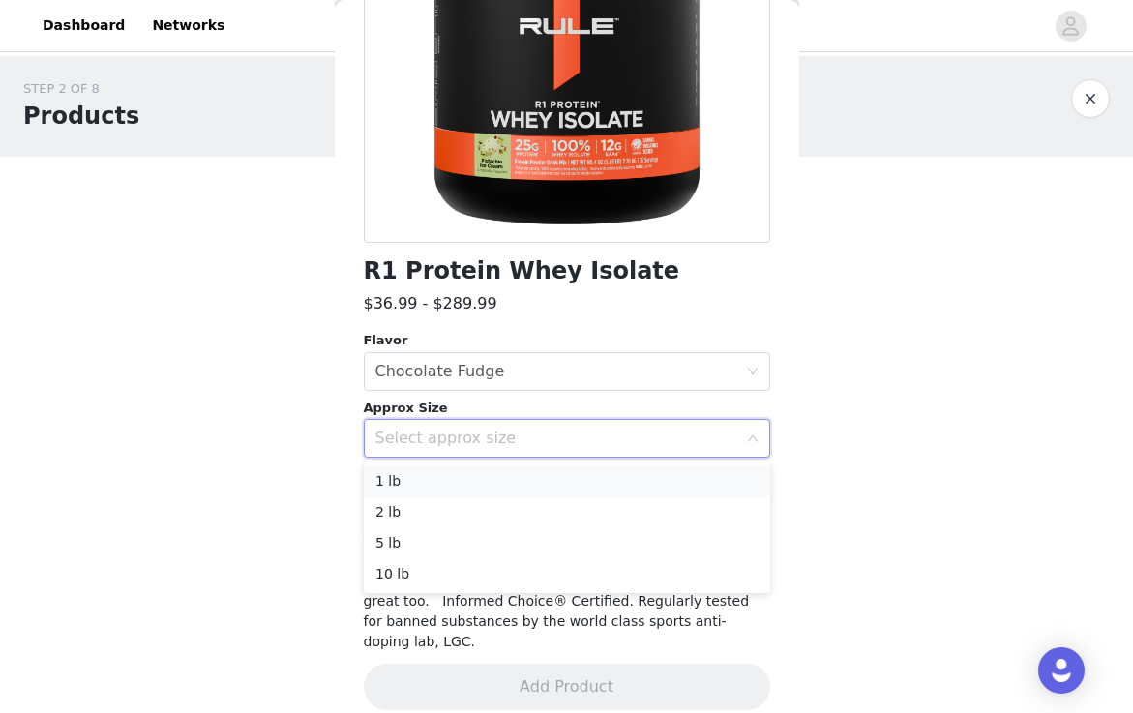
click at [487, 481] on li "1 lb" at bounding box center [567, 480] width 406 height 31
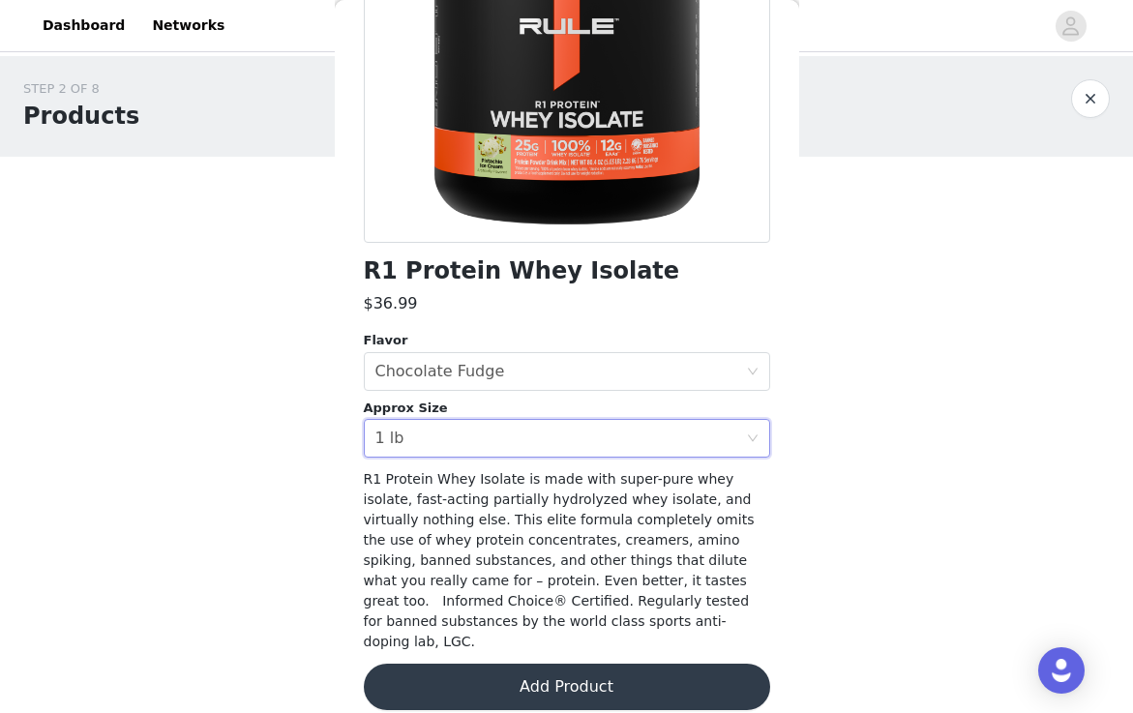
click at [484, 666] on button "Add Product" at bounding box center [567, 687] width 406 height 46
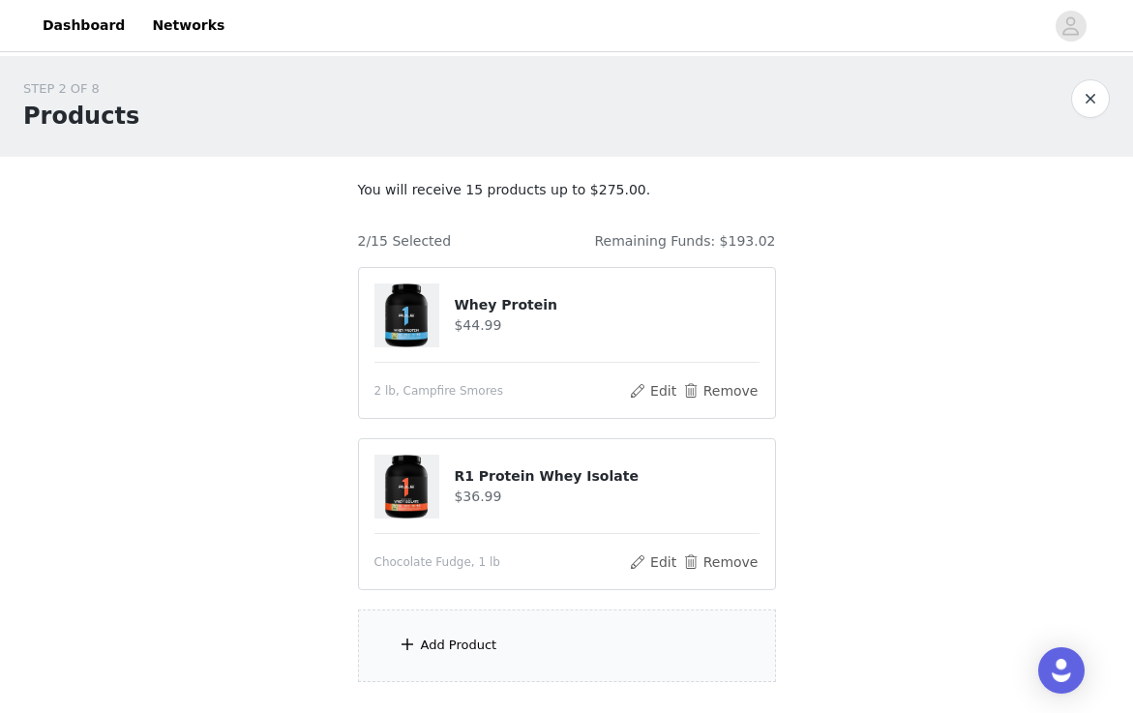
click at [463, 644] on div "Add Product" at bounding box center [459, 645] width 76 height 19
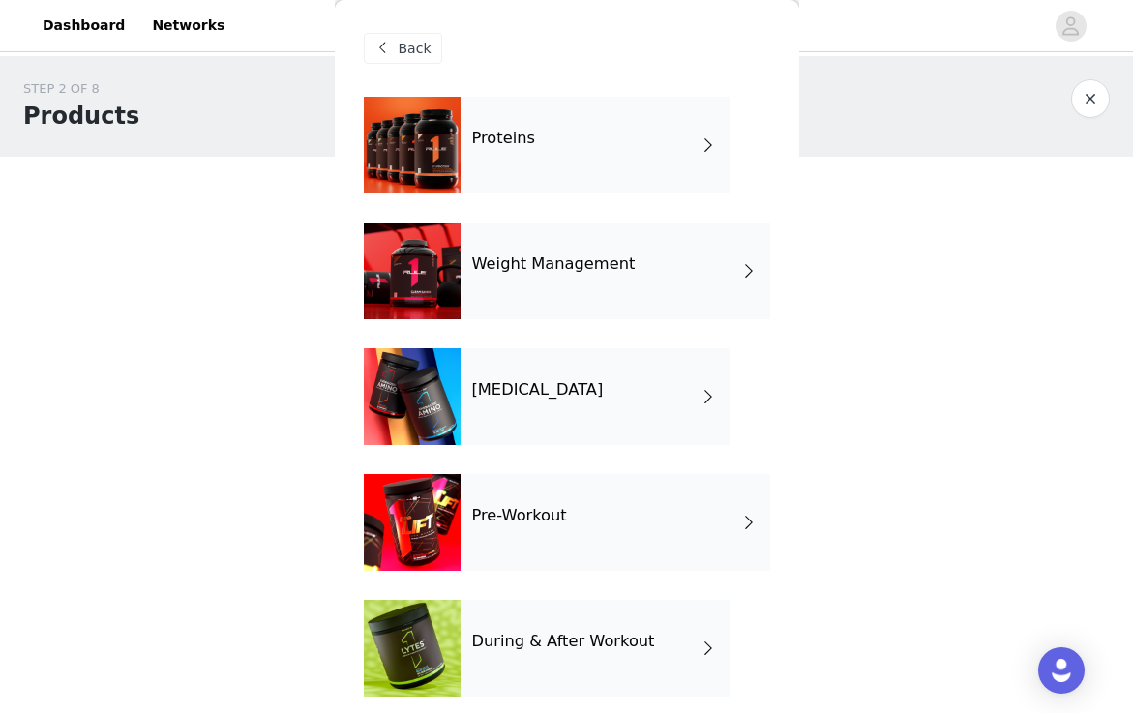
click at [606, 117] on div "Proteins" at bounding box center [595, 145] width 269 height 97
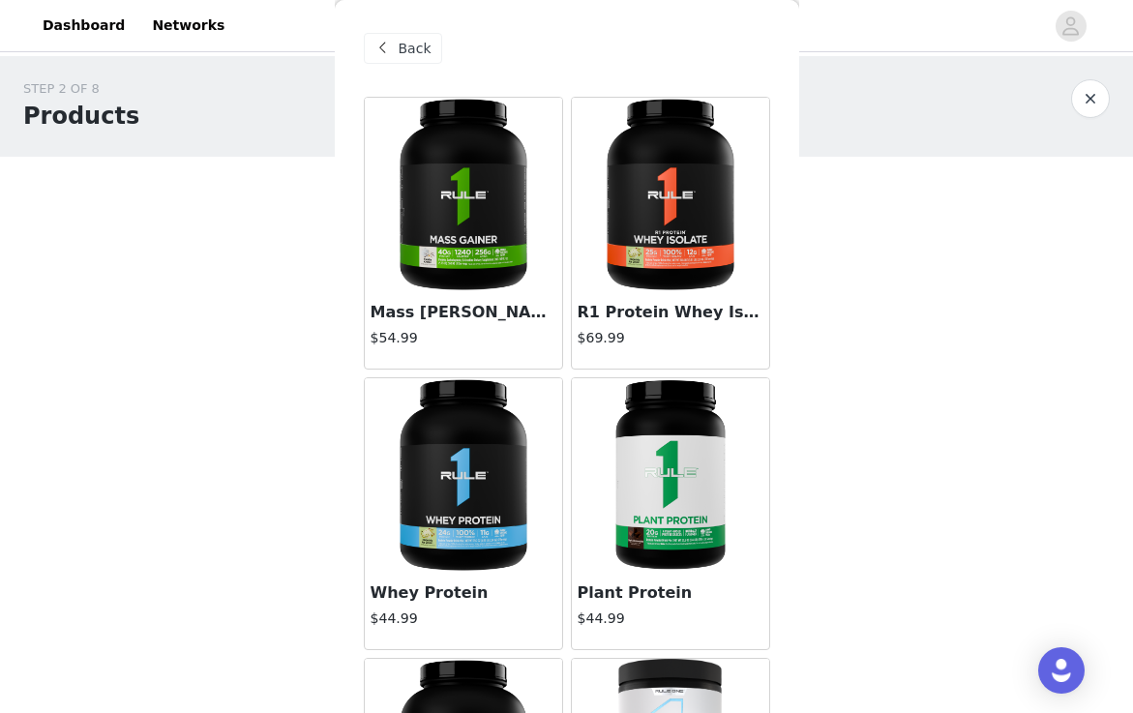
click at [641, 264] on img at bounding box center [671, 195] width 194 height 194
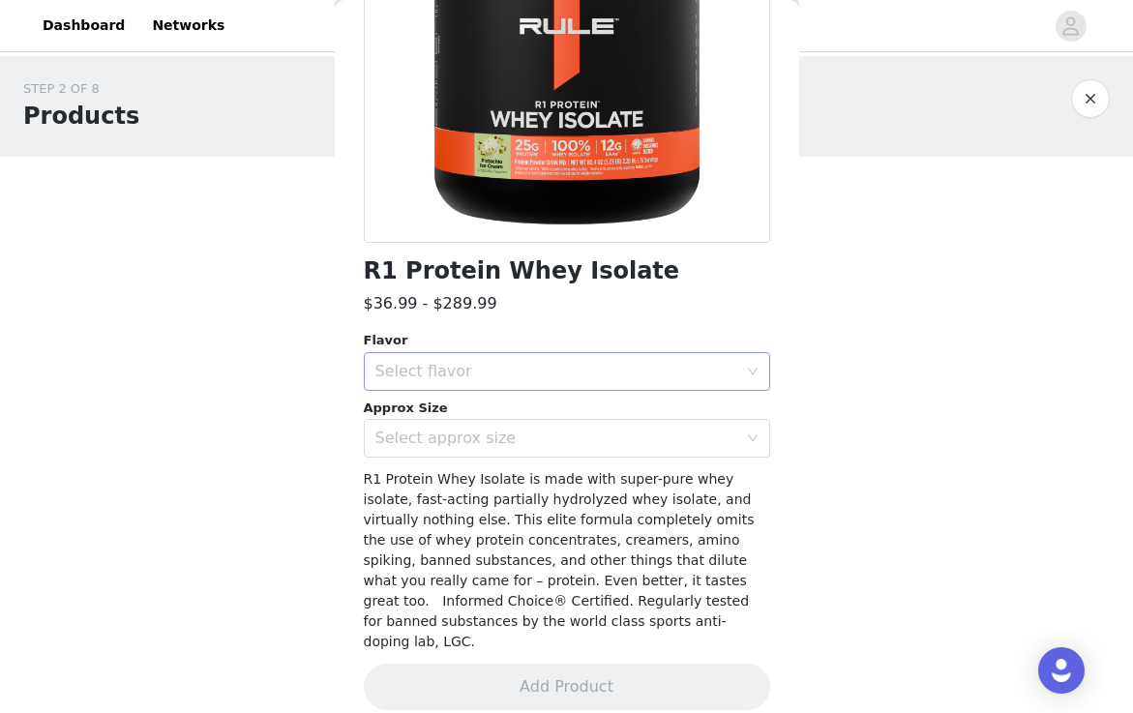
click at [565, 363] on div "Select flavor" at bounding box center [556, 371] width 362 height 19
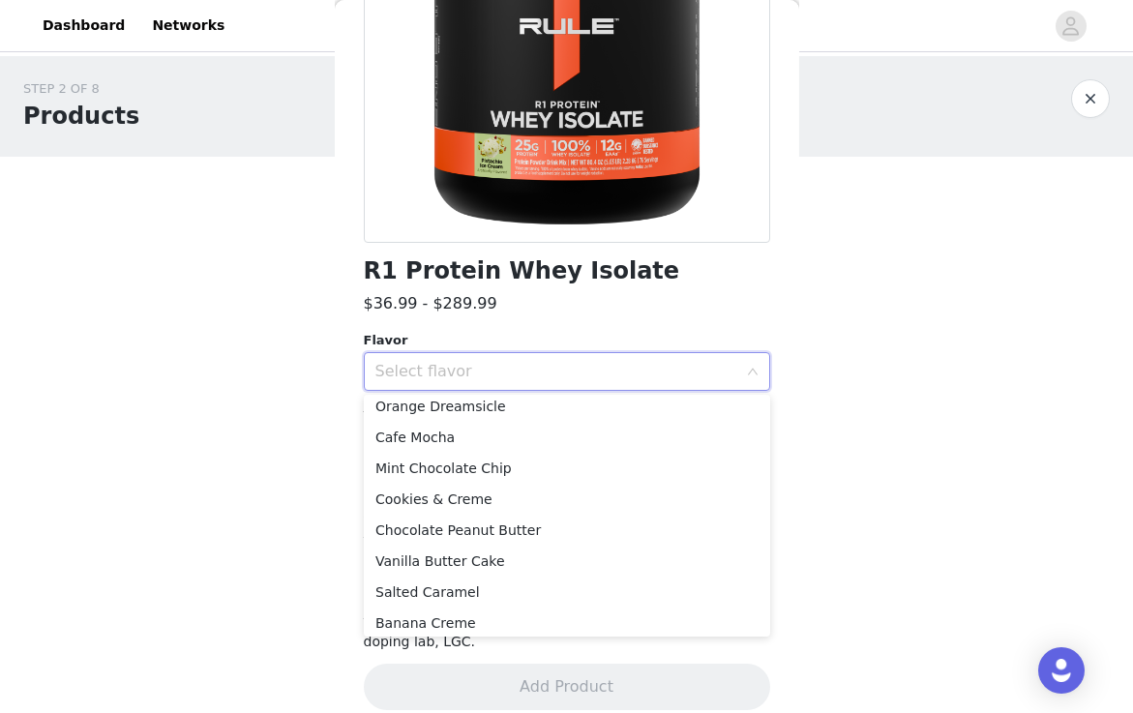
scroll to position [170, 0]
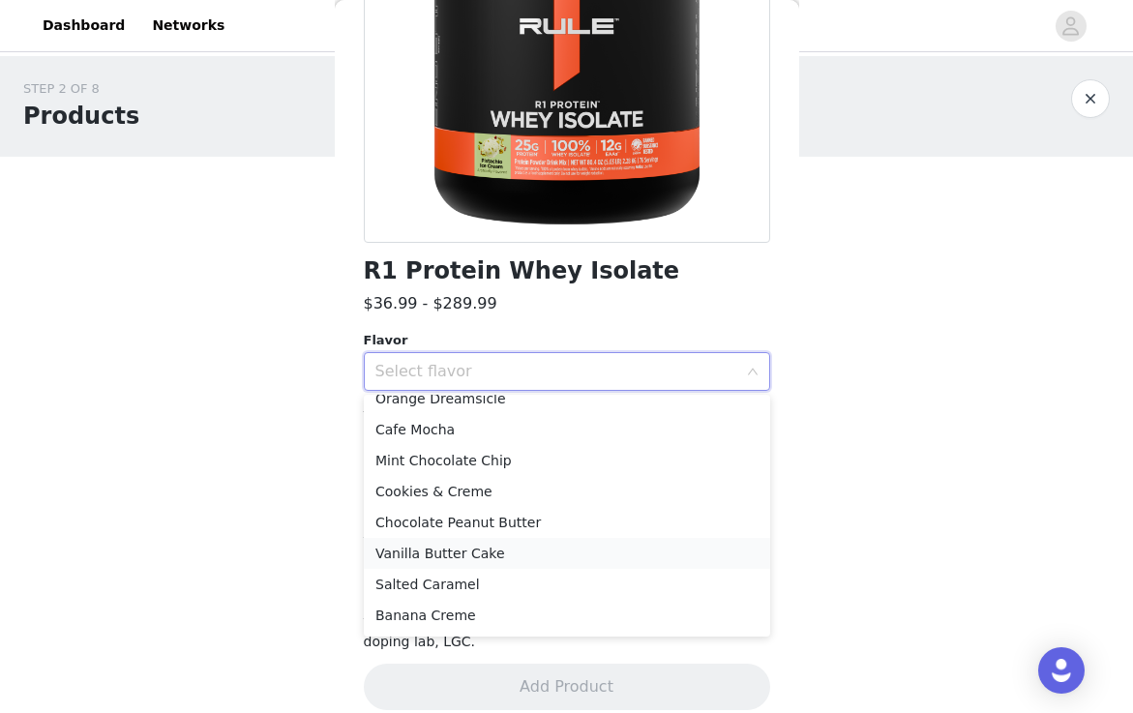
click at [546, 548] on li "Vanilla Butter Cake" at bounding box center [567, 553] width 406 height 31
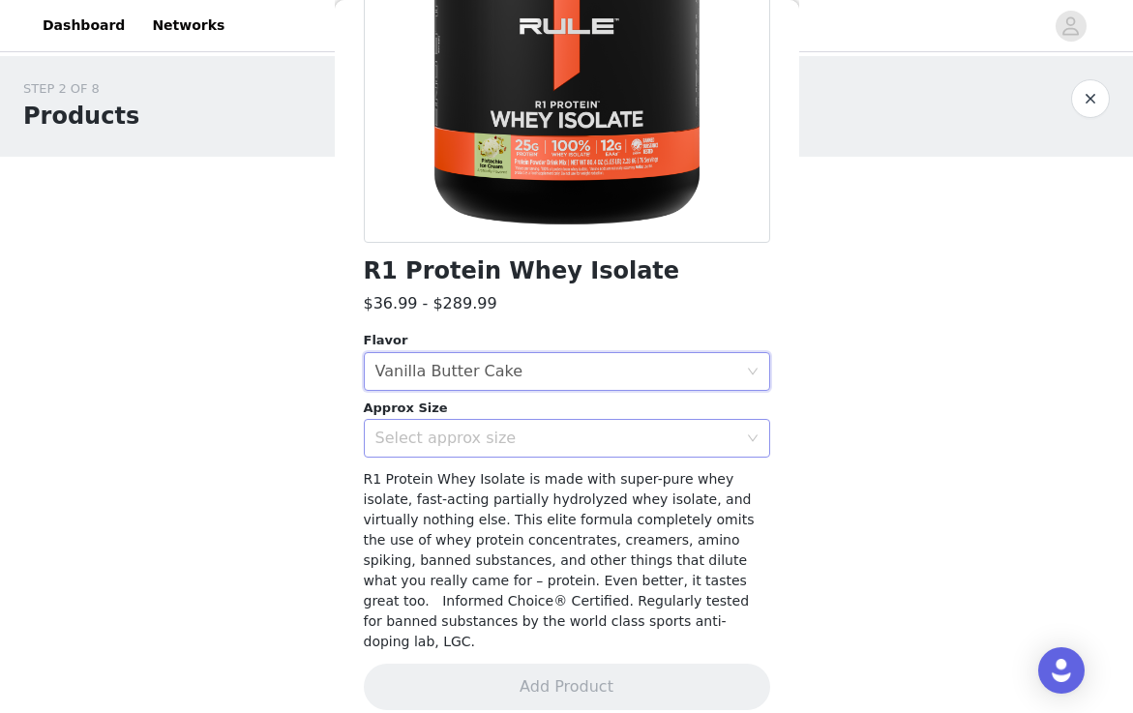
click at [554, 440] on div "Select approx size" at bounding box center [556, 438] width 362 height 19
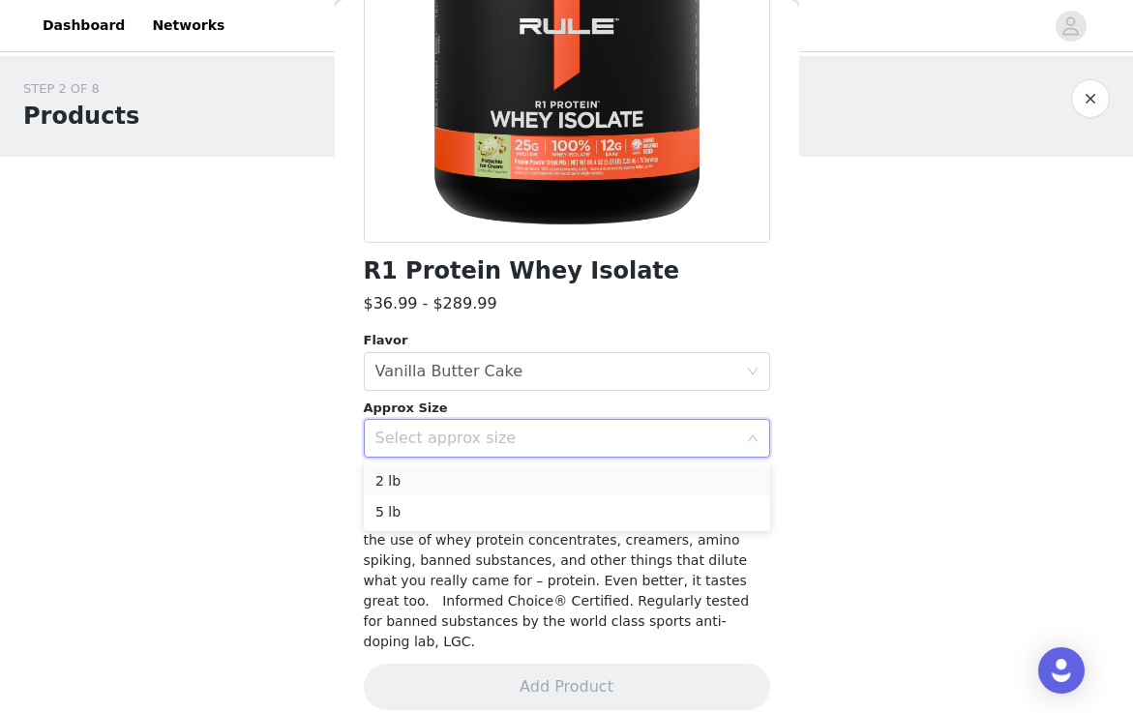
click at [525, 476] on li "2 lb" at bounding box center [567, 480] width 406 height 31
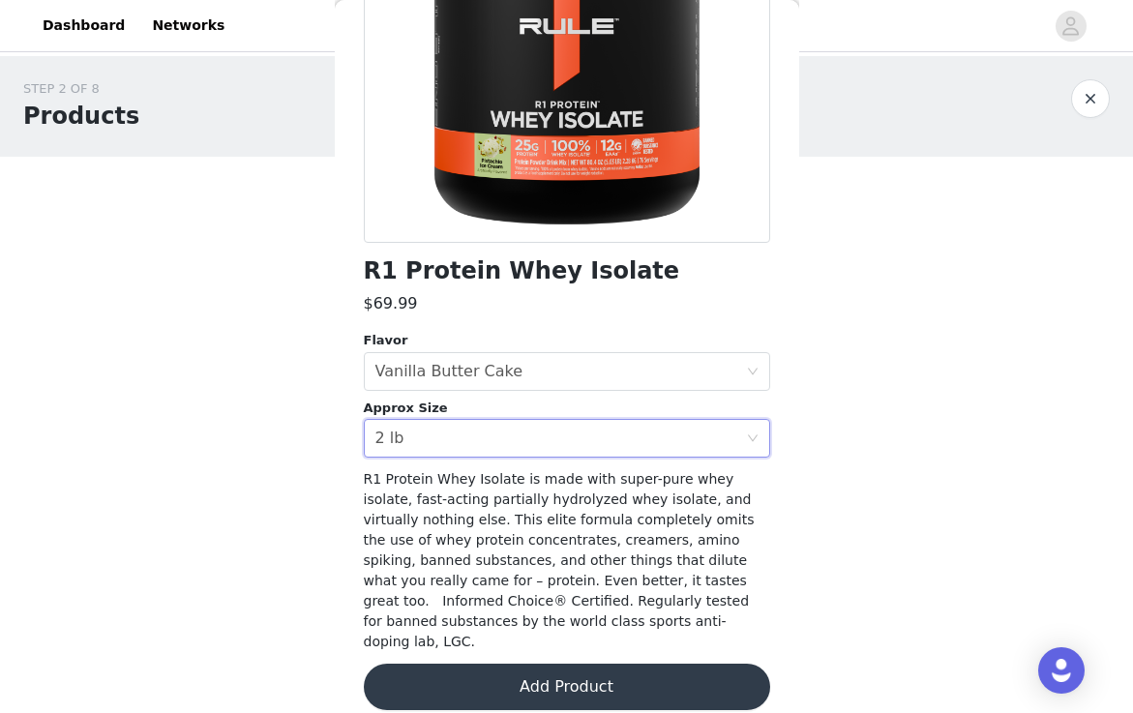
click at [492, 664] on button "Add Product" at bounding box center [567, 687] width 406 height 46
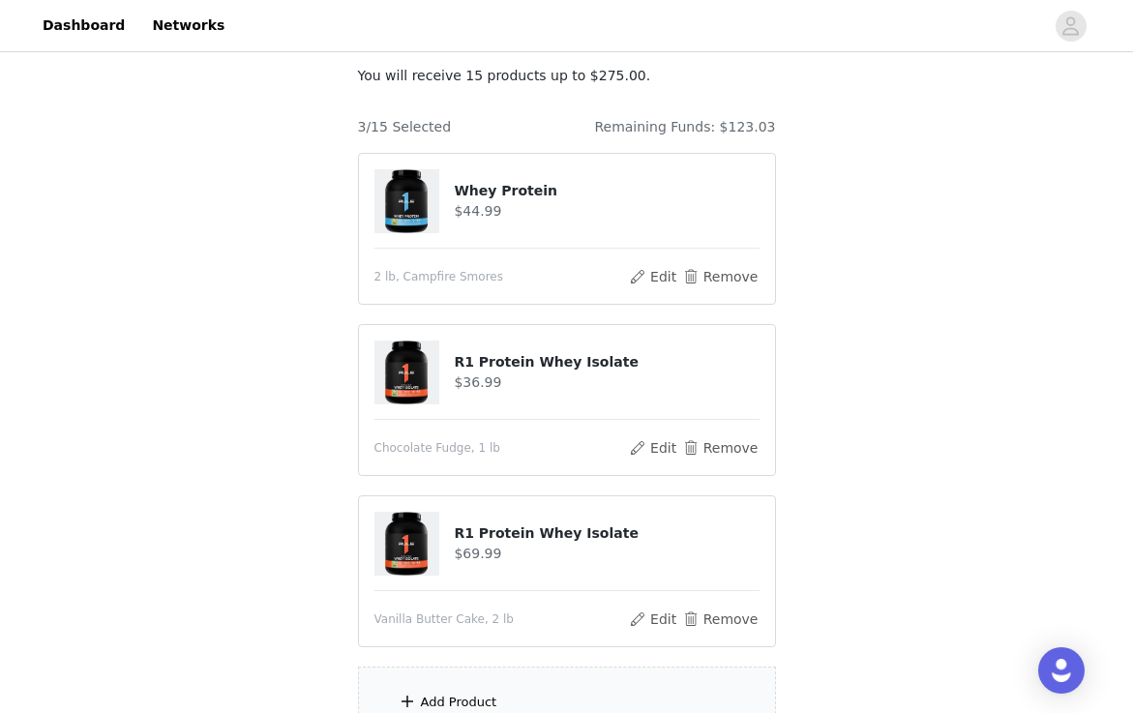
scroll to position [302, 0]
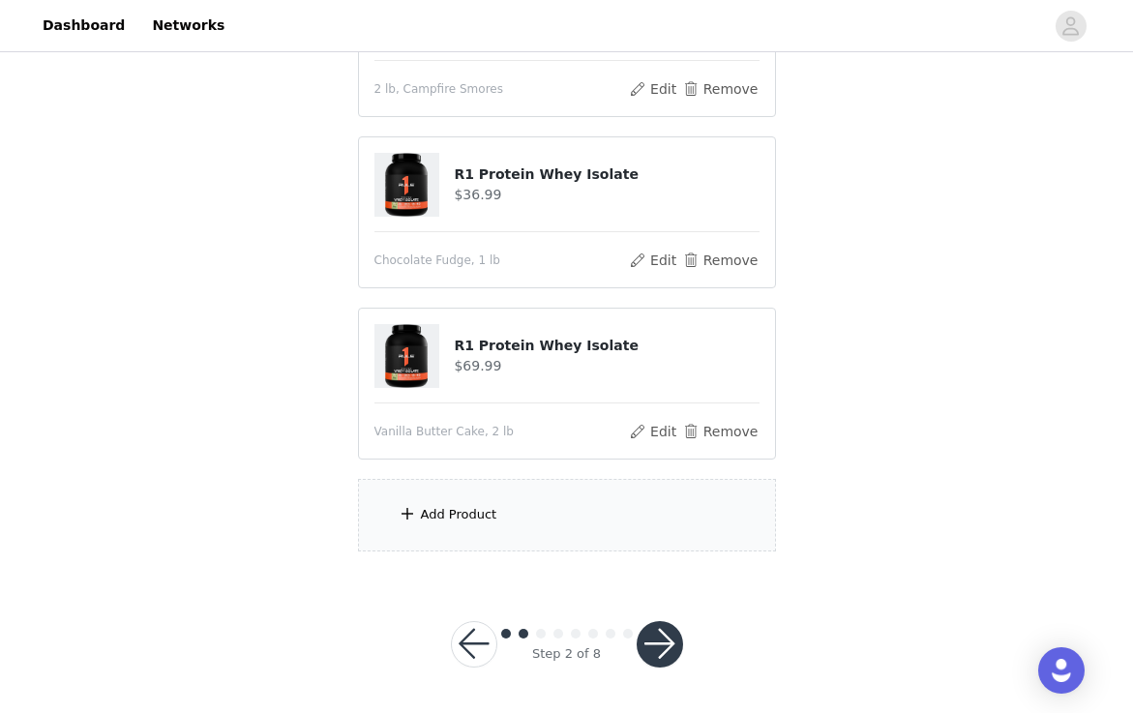
click at [519, 523] on div "Add Product" at bounding box center [567, 515] width 418 height 73
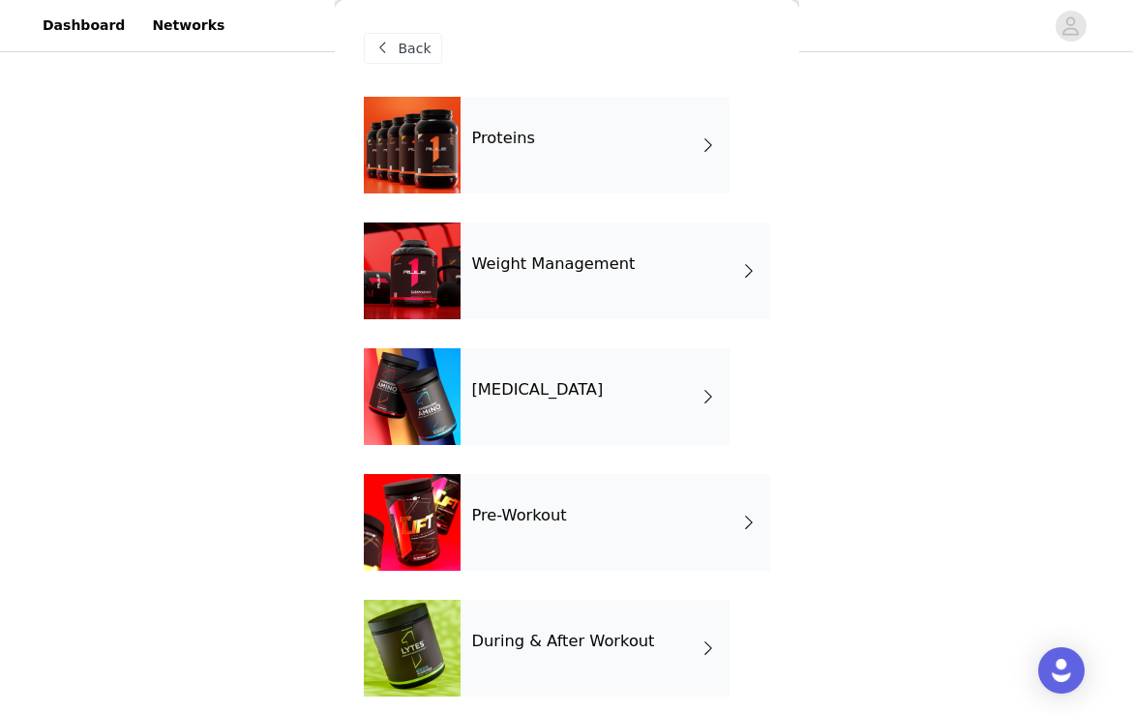
click at [519, 523] on h4 "Pre-Workout" at bounding box center [519, 515] width 95 height 17
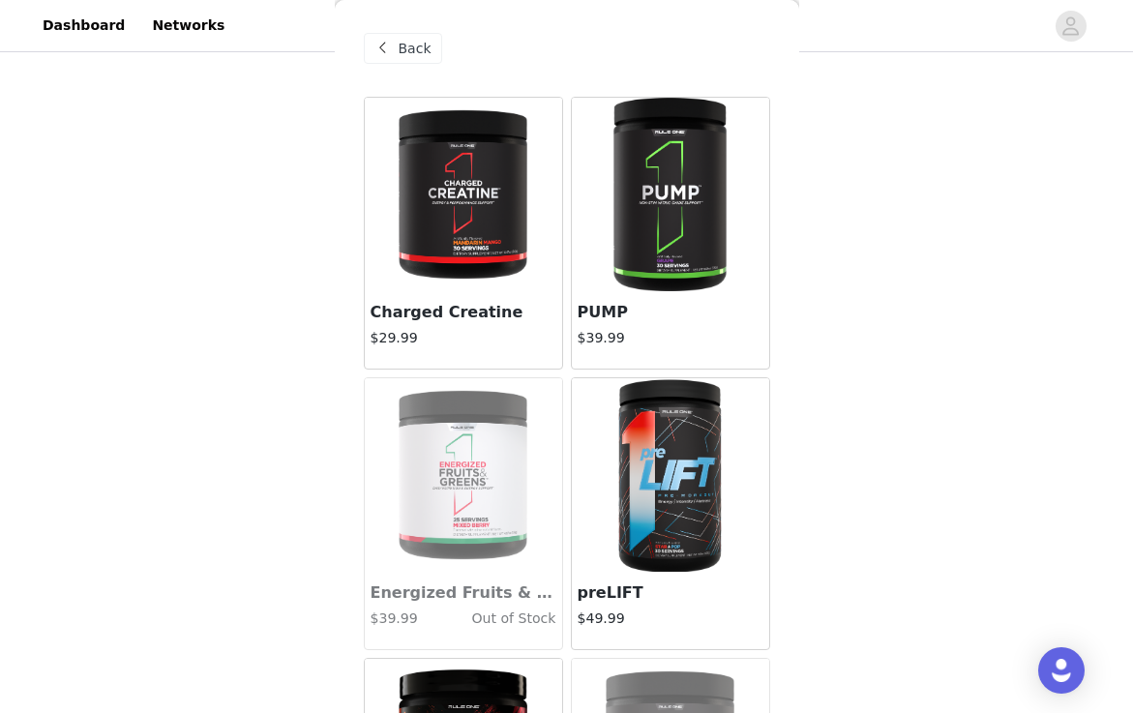
click at [633, 195] on img at bounding box center [670, 195] width 129 height 194
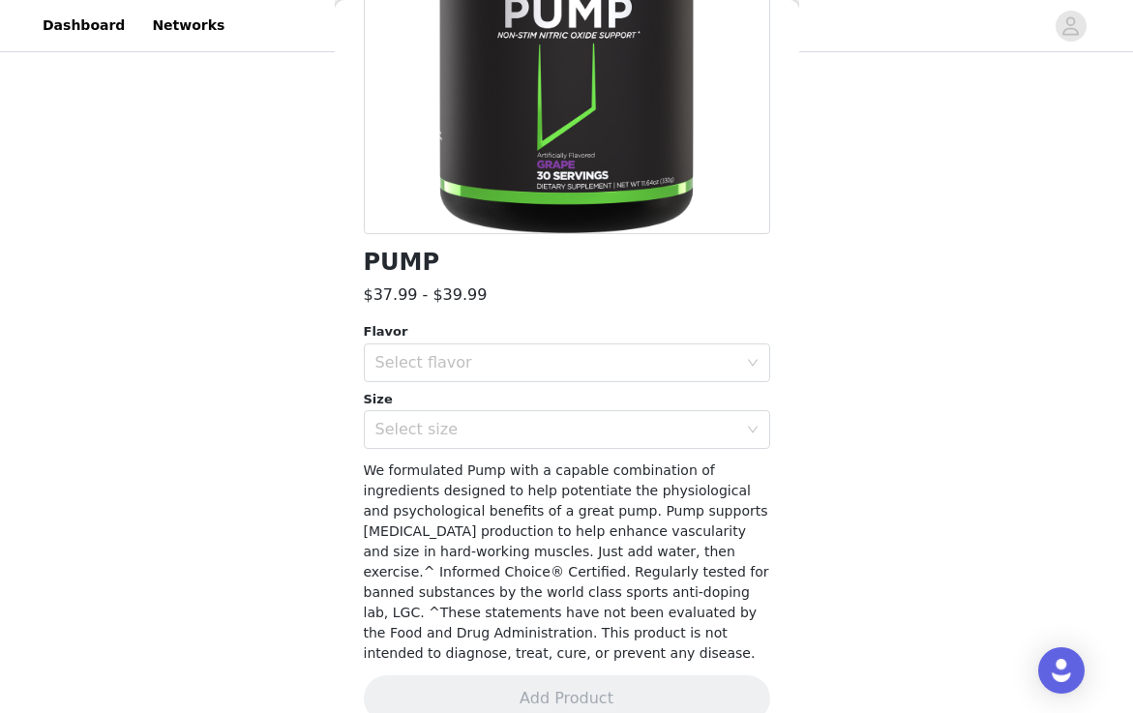
scroll to position [330, 0]
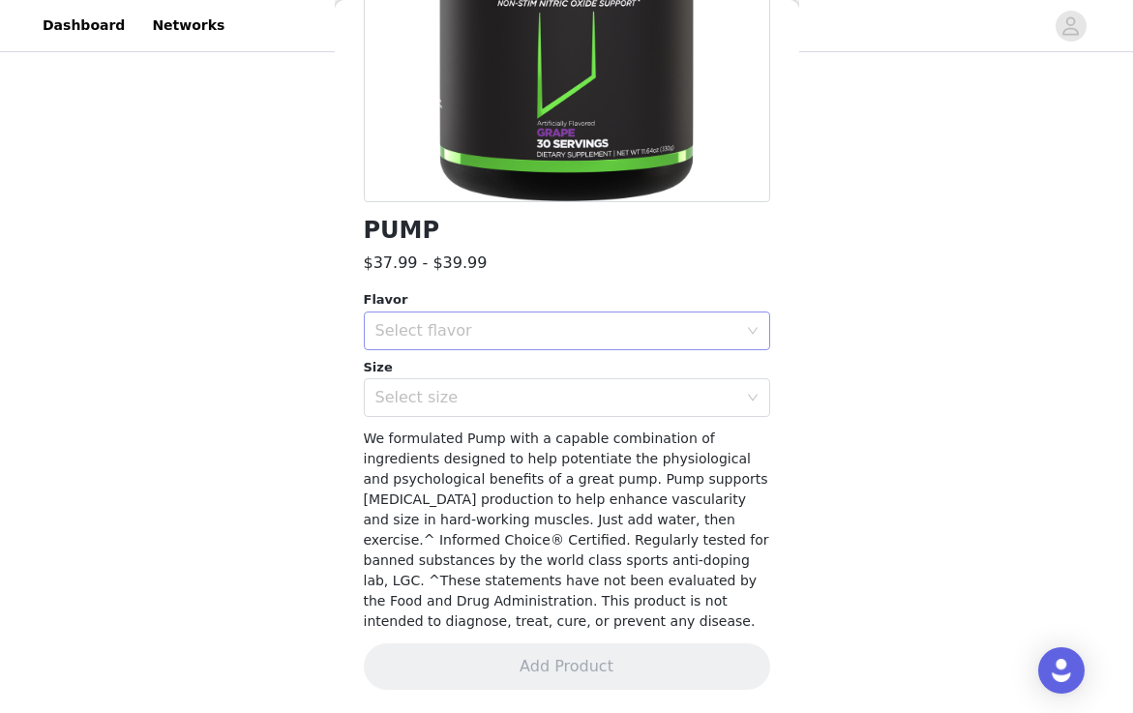
click at [548, 335] on div "Select flavor" at bounding box center [556, 330] width 362 height 19
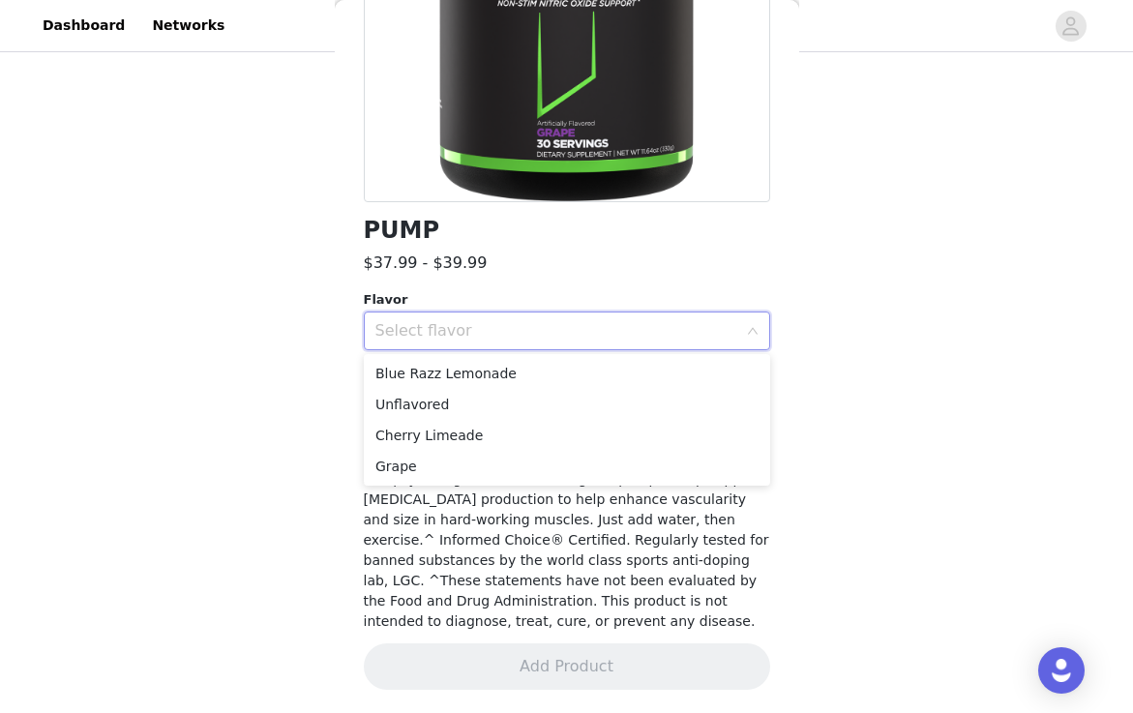
click at [534, 330] on div "Select flavor" at bounding box center [556, 330] width 362 height 19
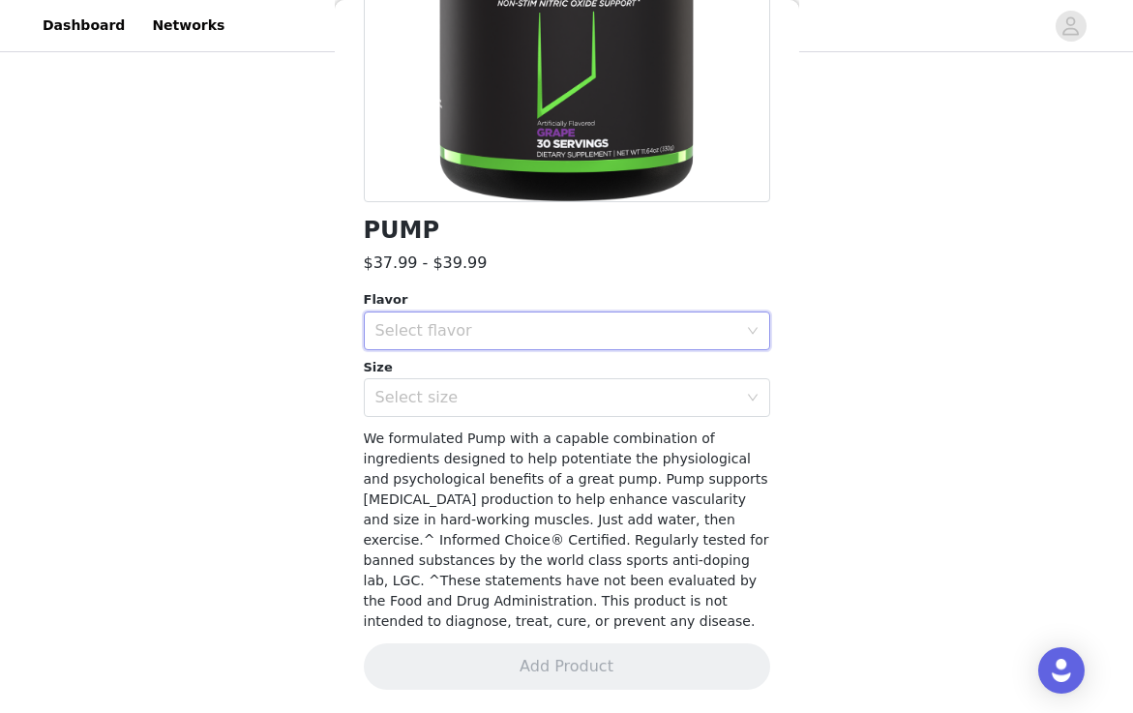
scroll to position [0, 0]
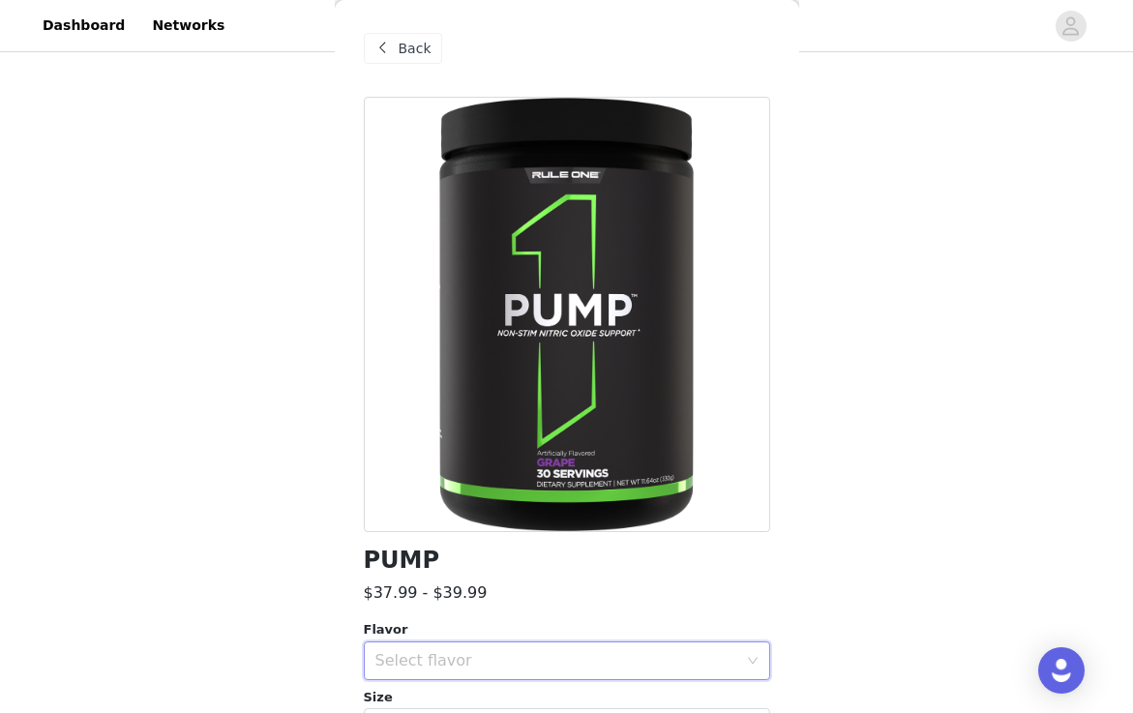
click at [420, 33] on div "Back" at bounding box center [403, 48] width 78 height 31
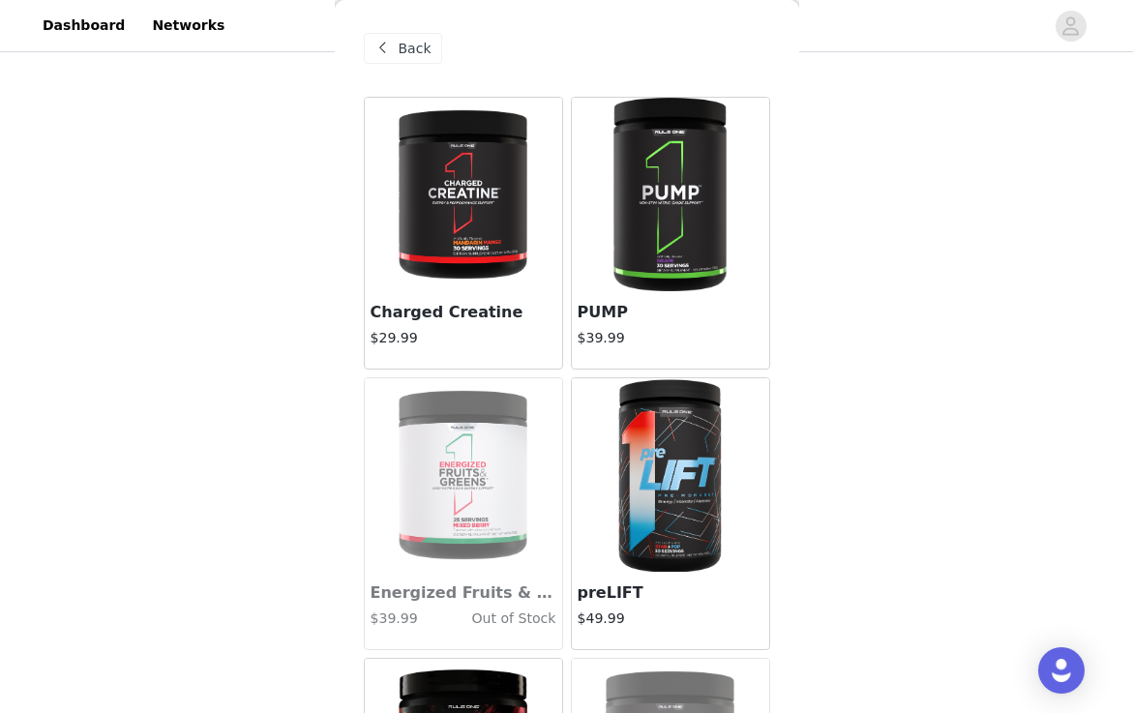
click at [407, 36] on div "Back" at bounding box center [403, 48] width 78 height 31
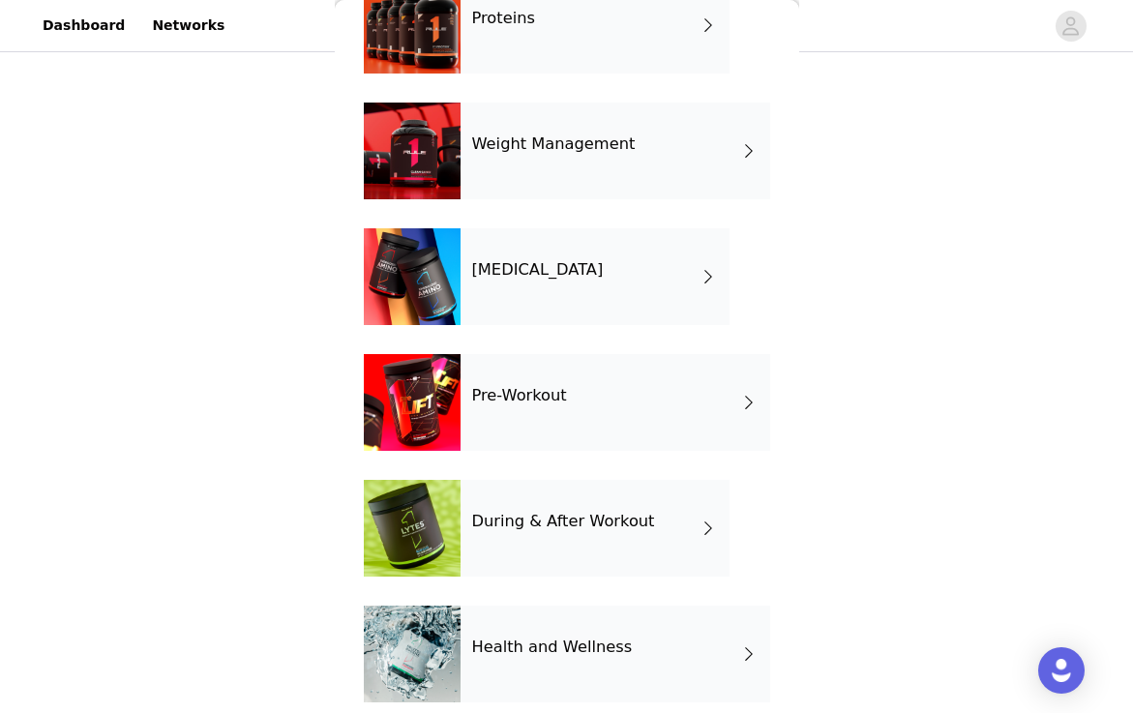
scroll to position [122, 0]
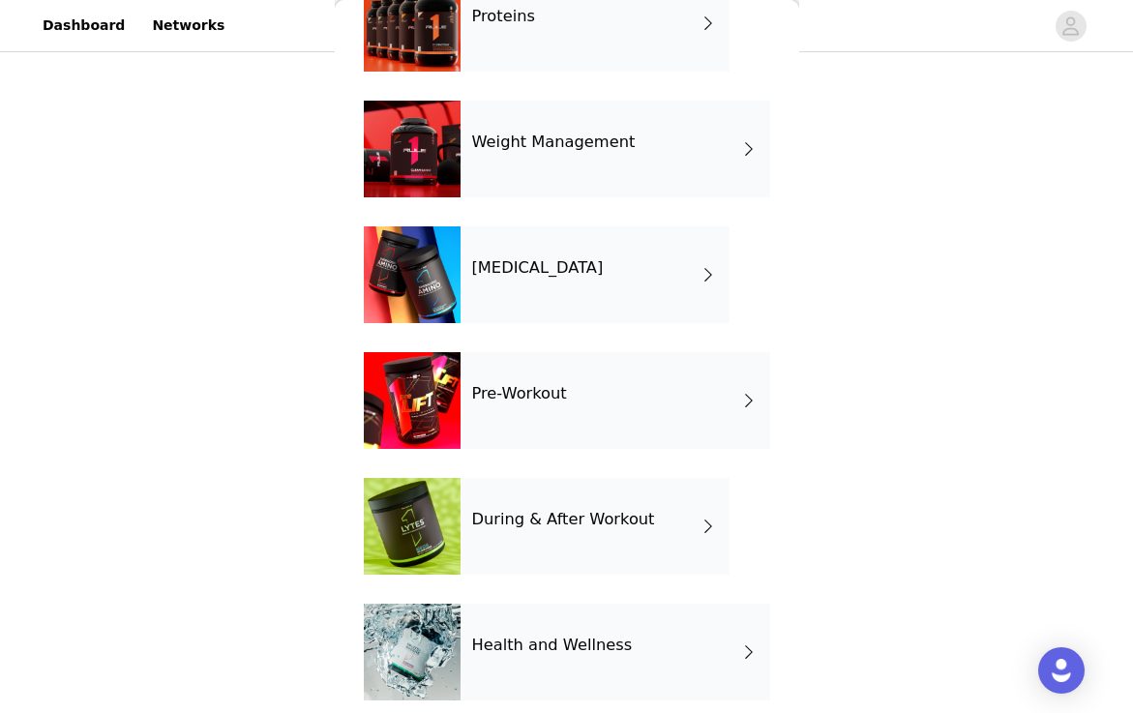
click at [546, 286] on div "[MEDICAL_DATA]" at bounding box center [595, 274] width 269 height 97
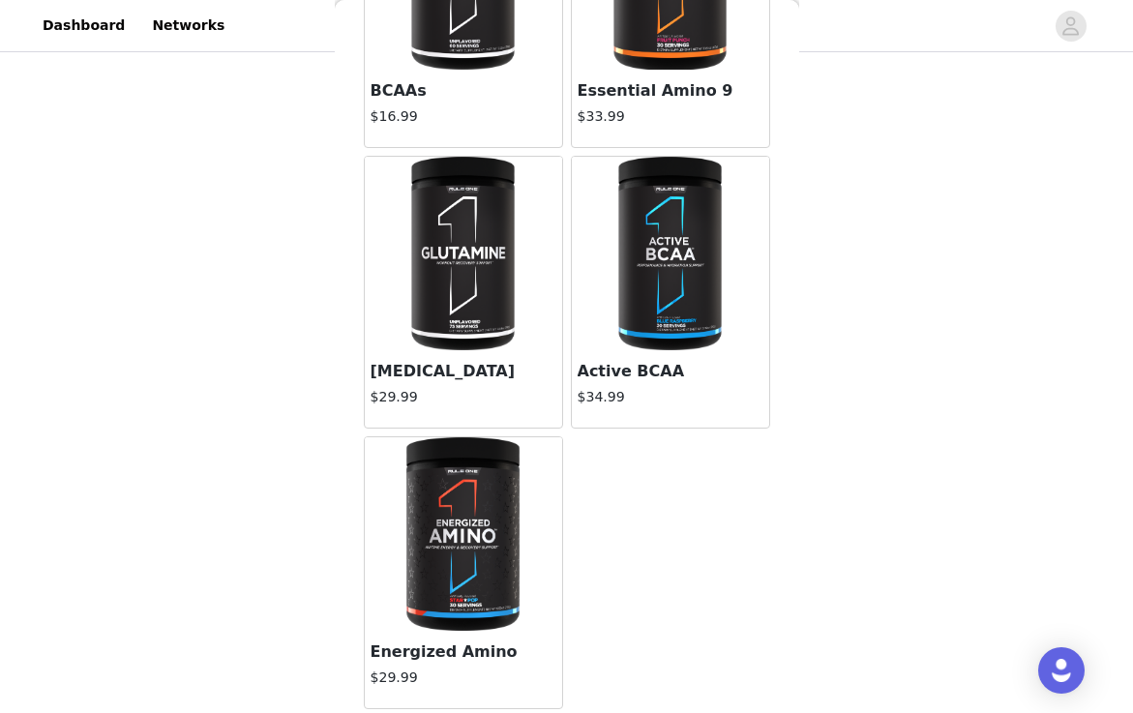
scroll to position [0, 0]
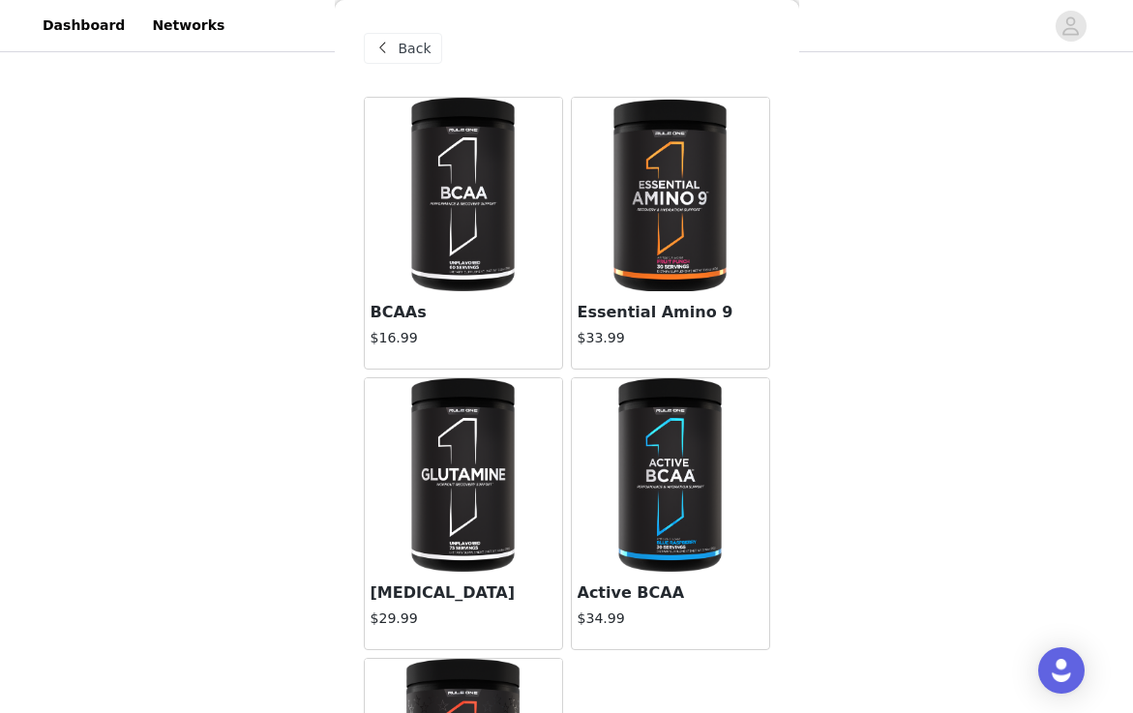
click at [407, 46] on span "Back" at bounding box center [415, 49] width 33 height 20
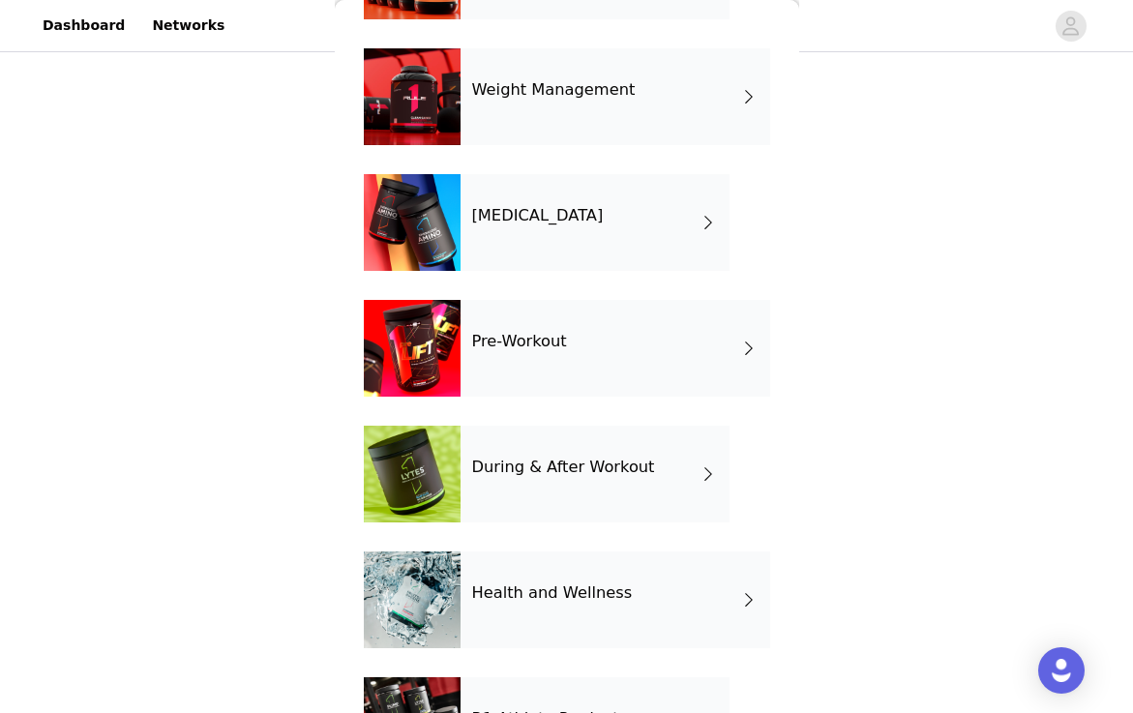
scroll to position [198, 0]
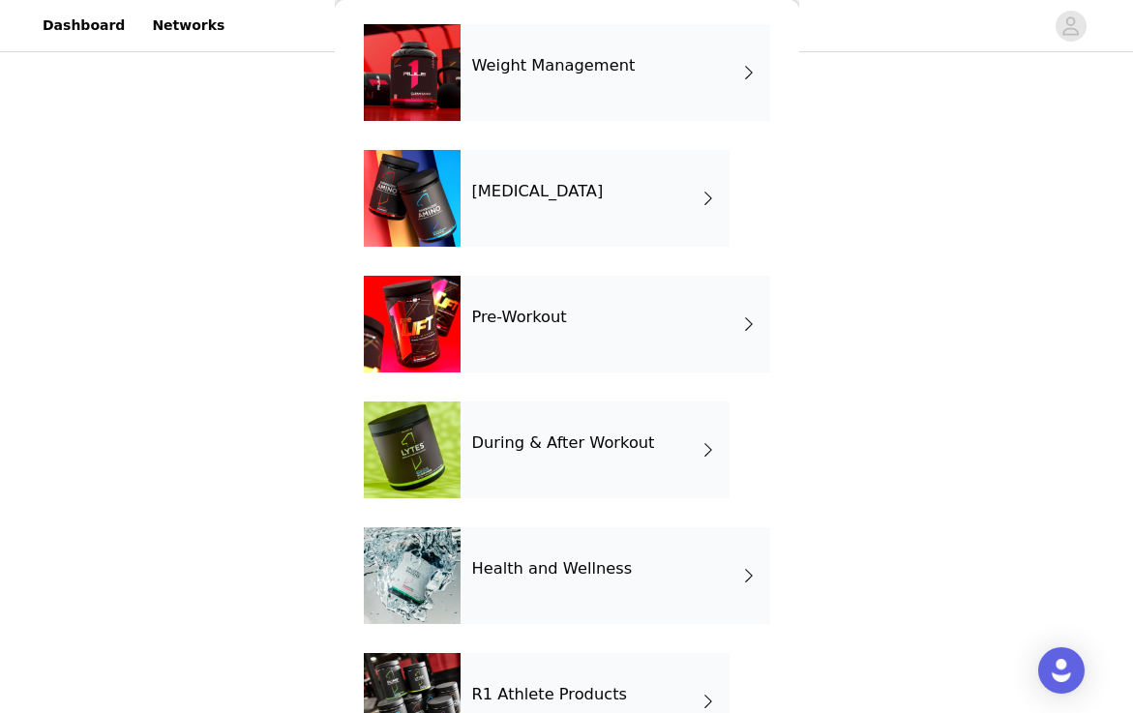
click at [538, 427] on div "During & After Workout" at bounding box center [595, 450] width 269 height 97
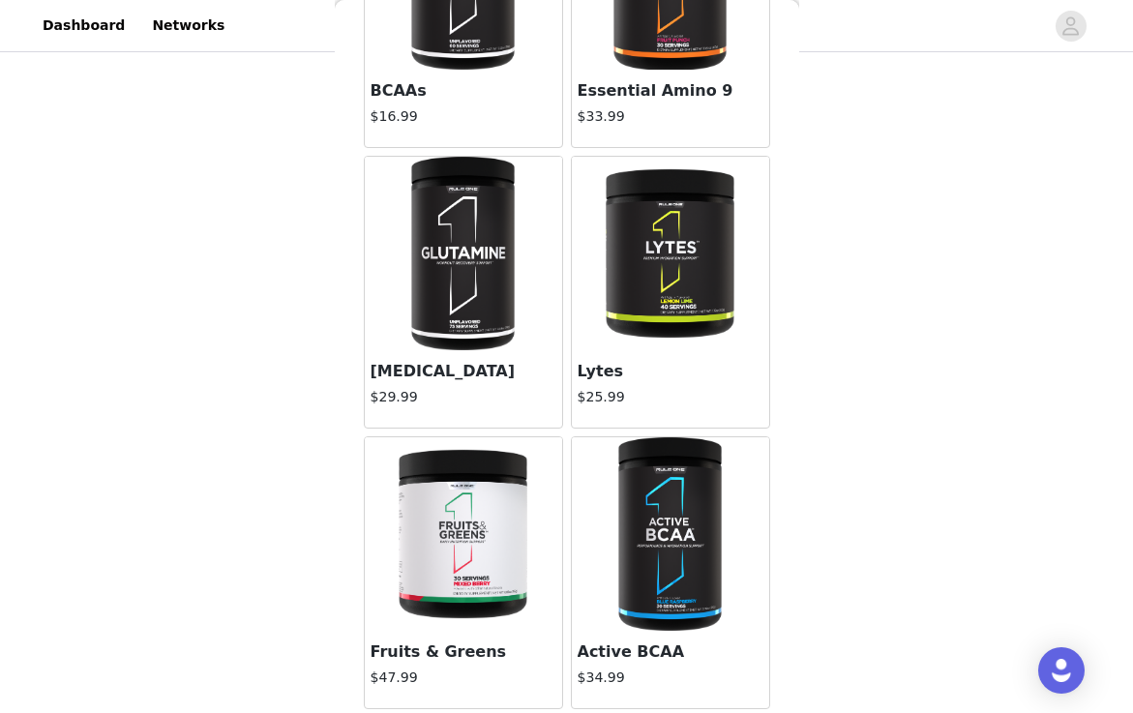
scroll to position [0, 0]
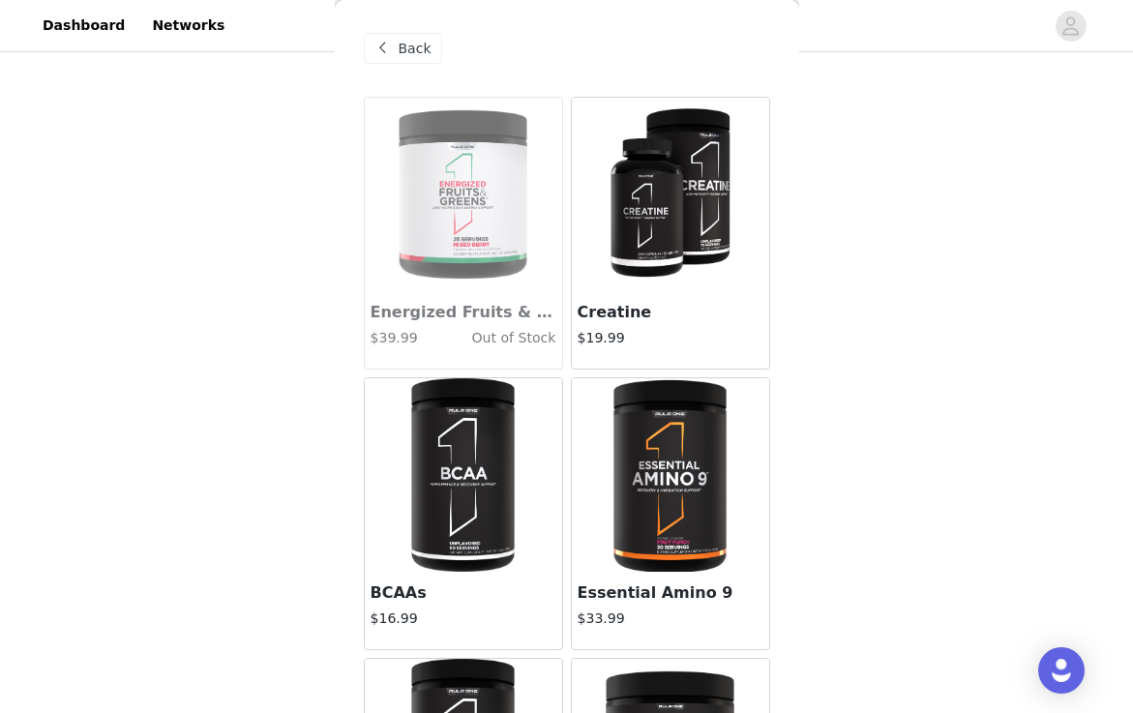
click at [399, 56] on span "Back" at bounding box center [415, 49] width 33 height 20
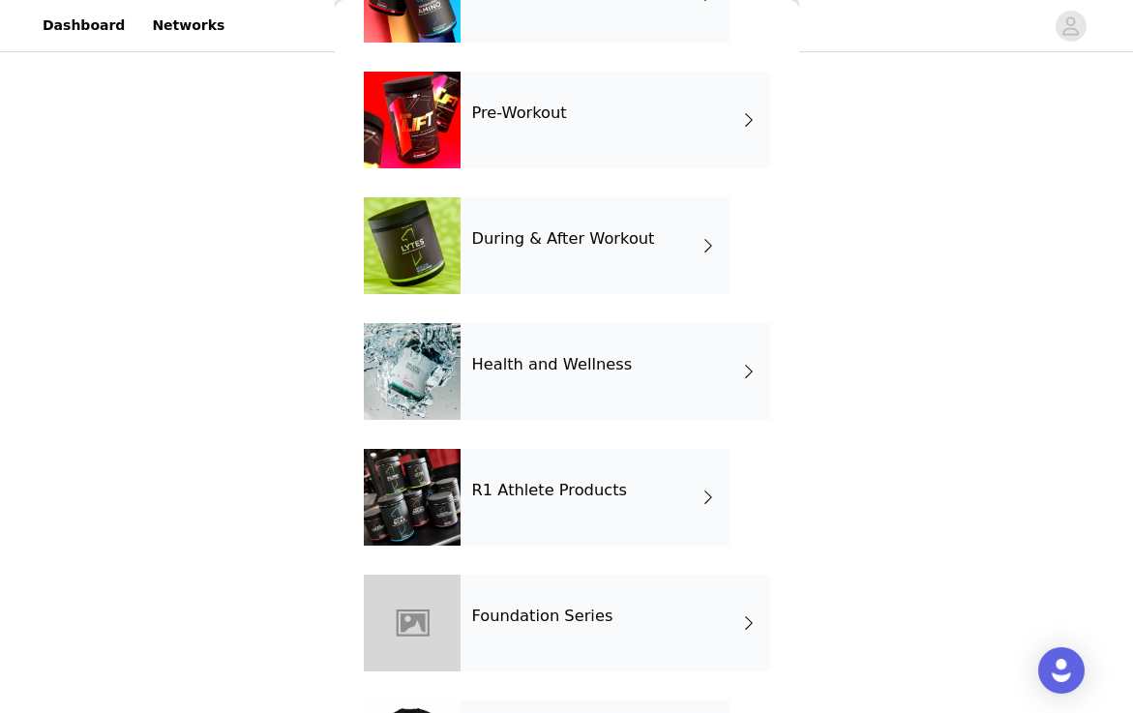
scroll to position [641, 0]
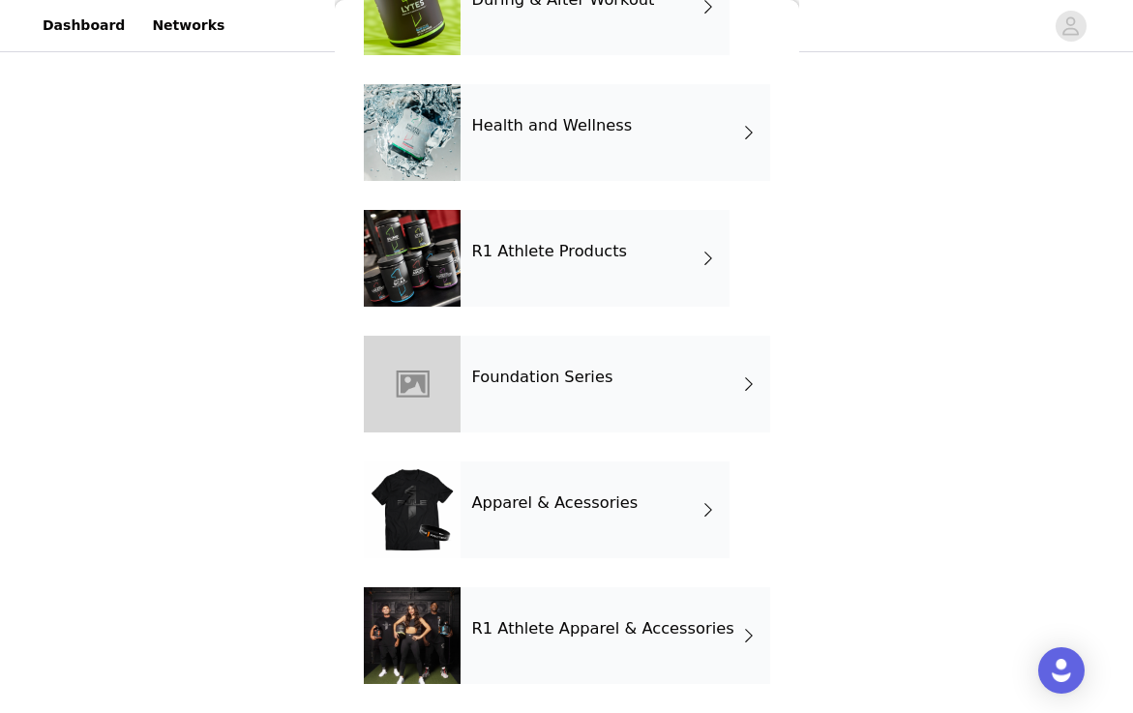
click at [619, 123] on div "Health and Wellness" at bounding box center [616, 132] width 310 height 97
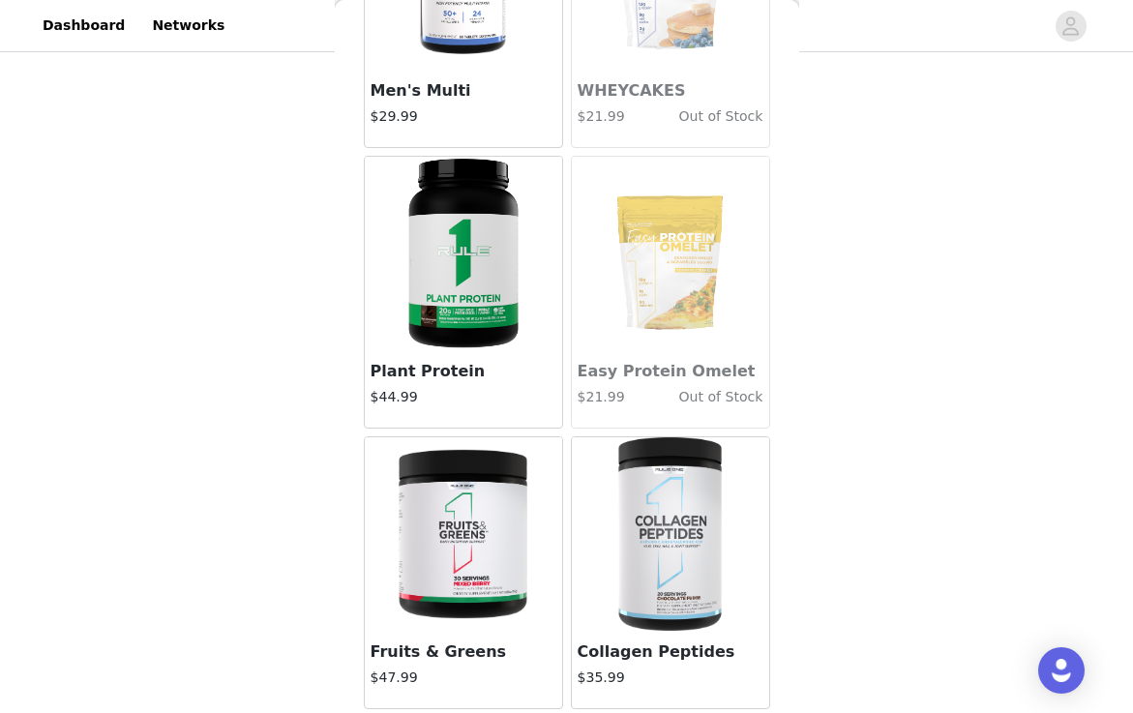
scroll to position [0, 0]
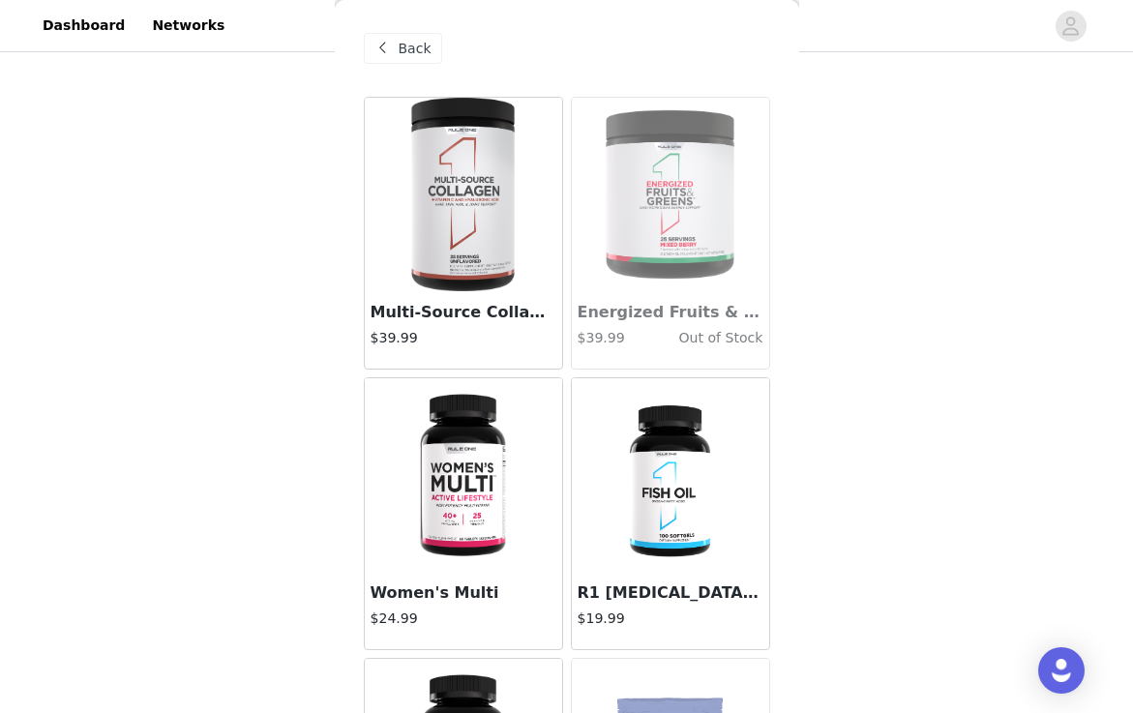
click at [688, 443] on img at bounding box center [669, 475] width 145 height 194
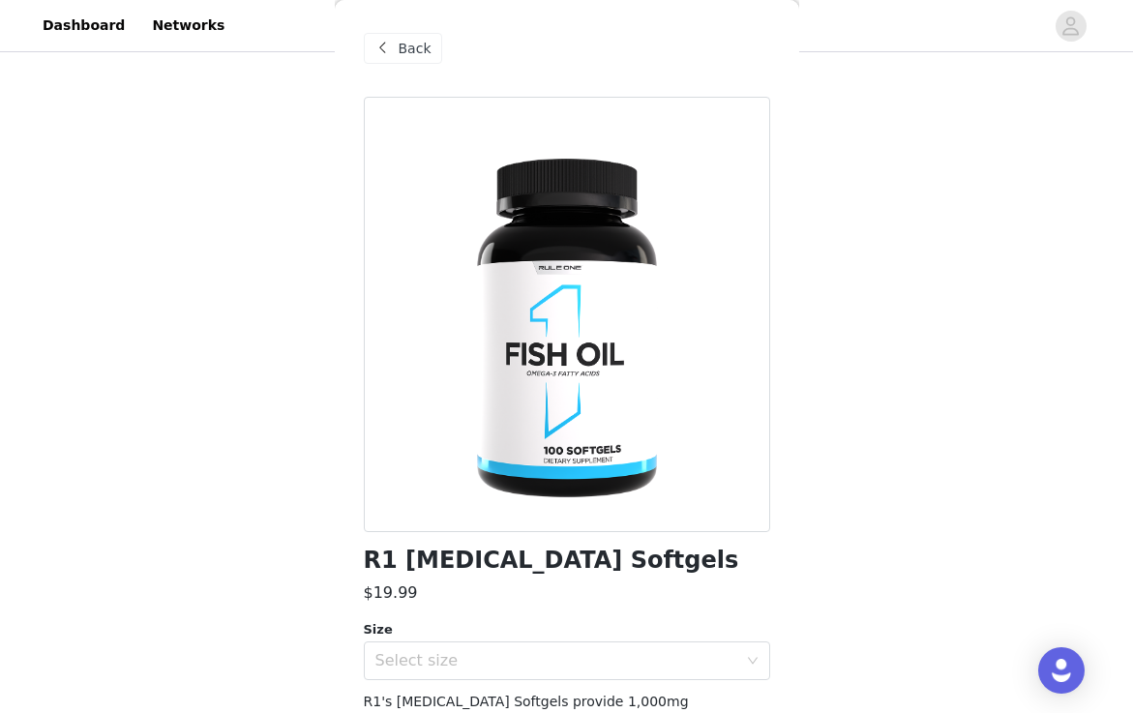
scroll to position [201, 0]
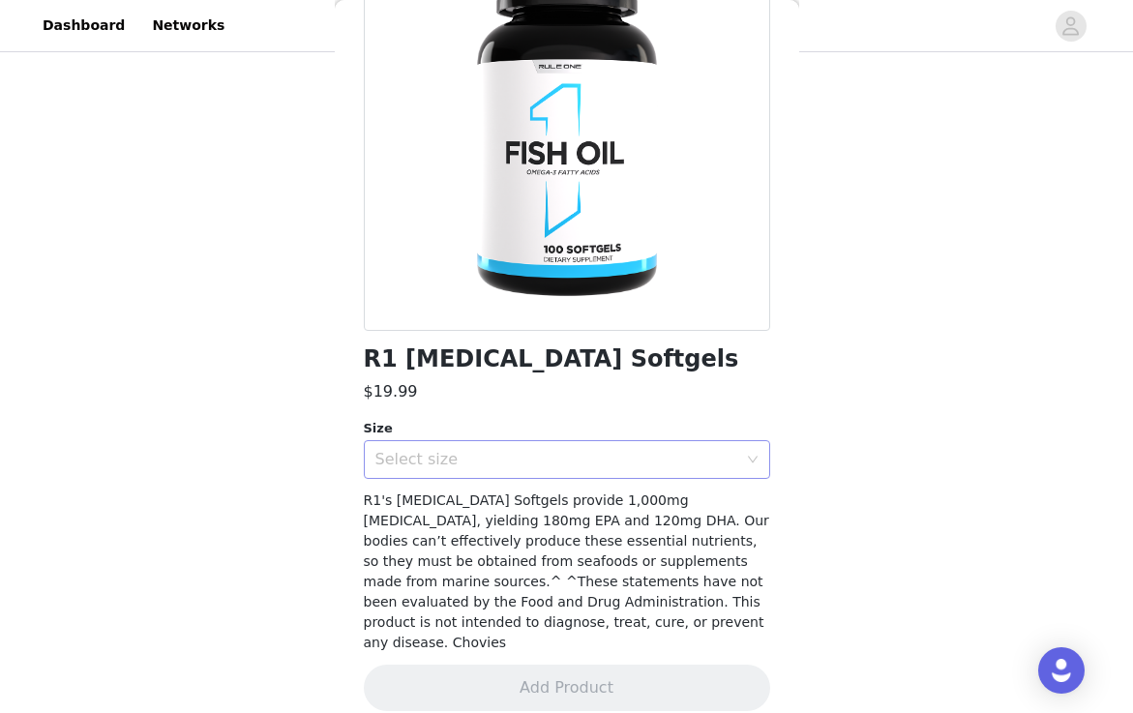
click at [644, 459] on div "Select size" at bounding box center [556, 459] width 362 height 19
click at [614, 499] on li "100 Softgels" at bounding box center [567, 502] width 406 height 31
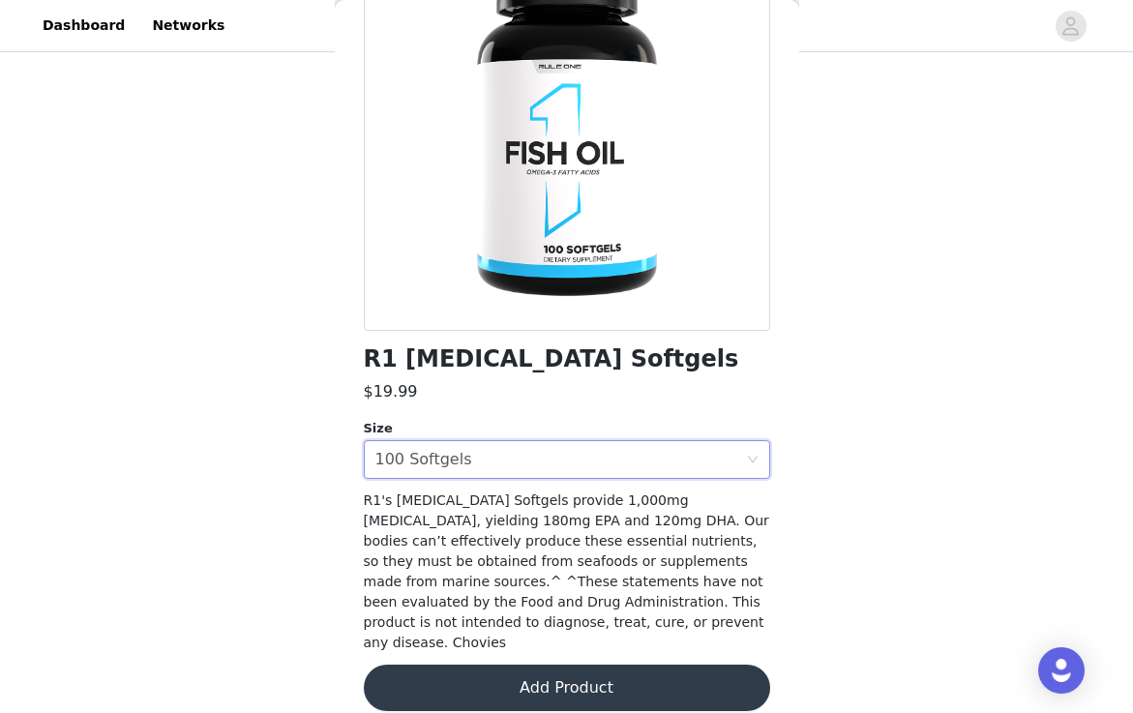
click at [603, 667] on button "Add Product" at bounding box center [567, 688] width 406 height 46
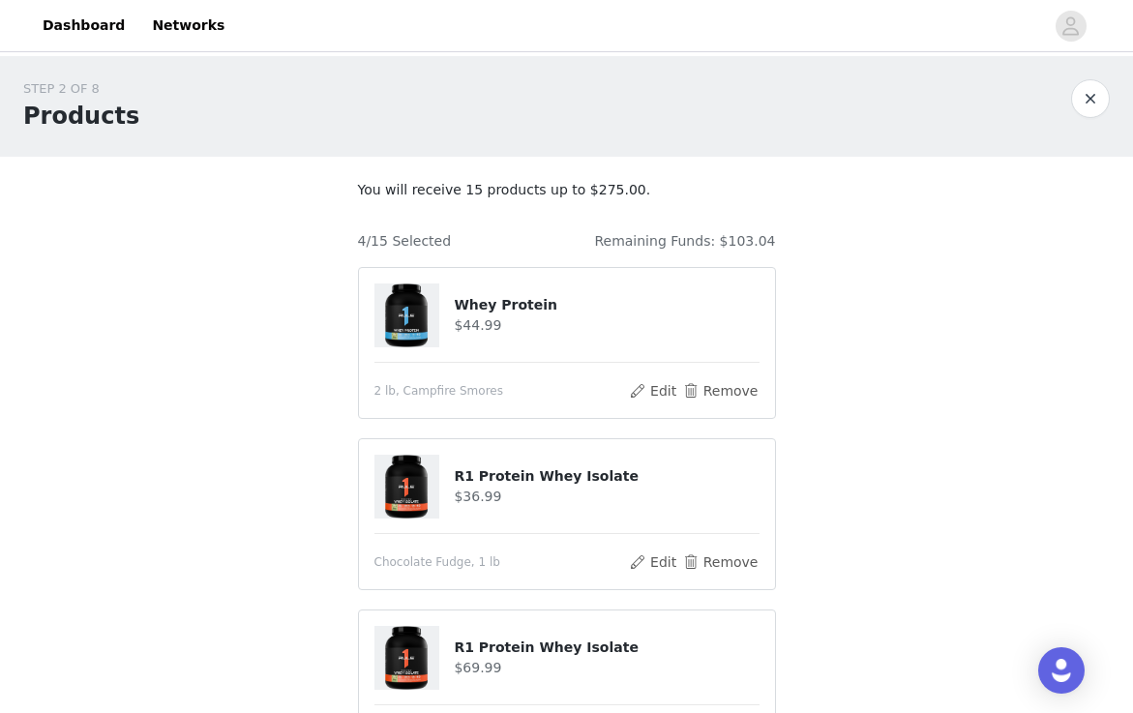
scroll to position [473, 0]
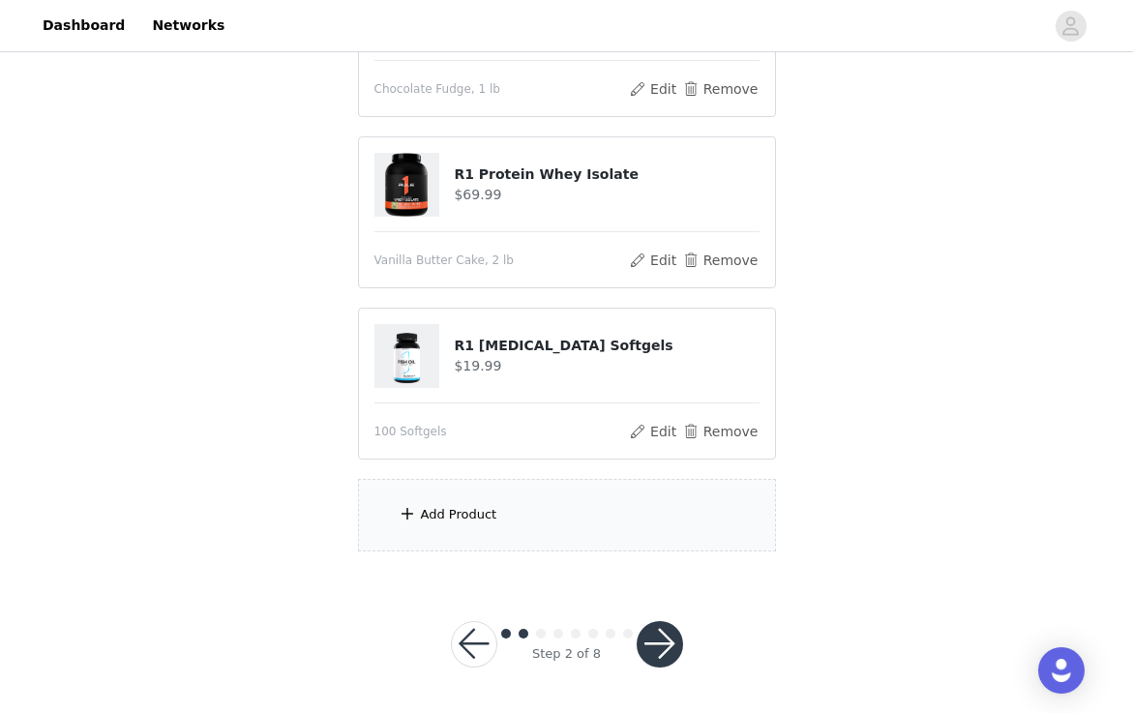
click at [530, 527] on div "Add Product" at bounding box center [567, 515] width 418 height 73
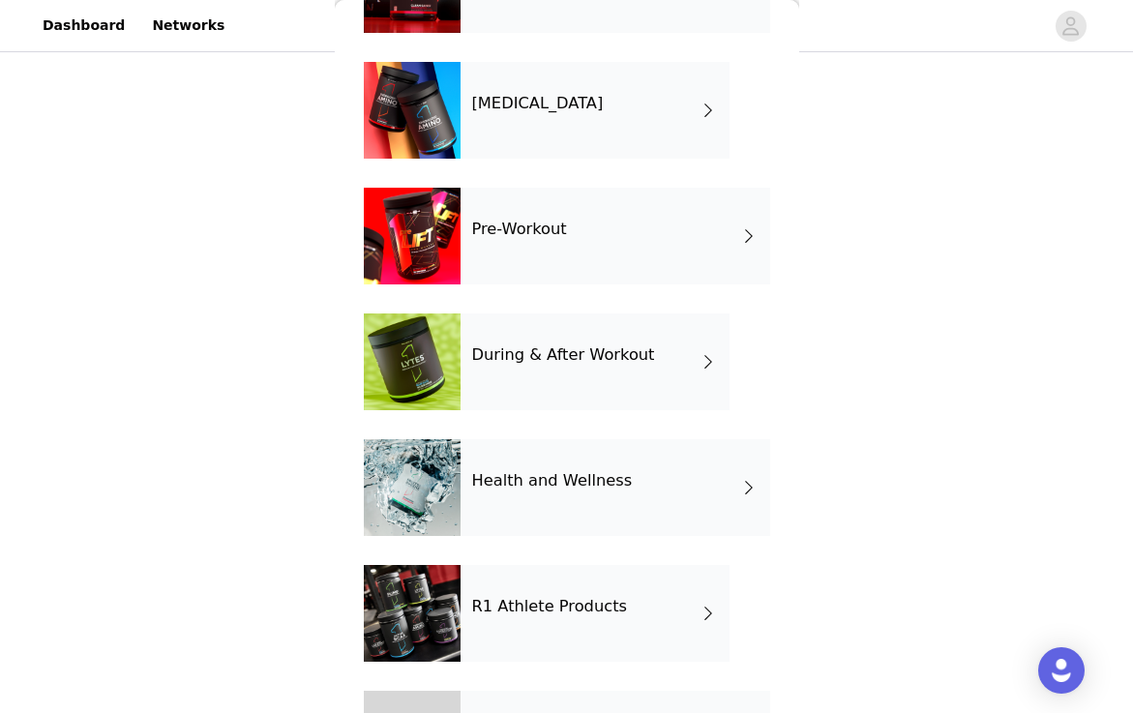
scroll to position [641, 0]
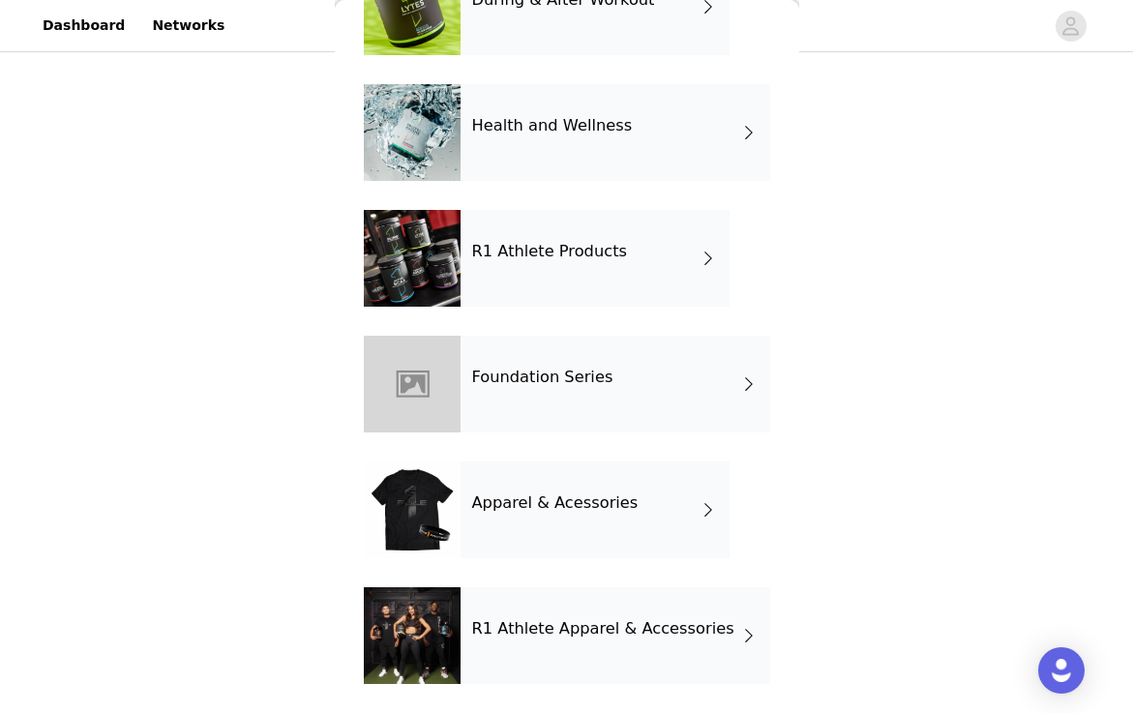
click at [566, 285] on div "R1 Athlete Products" at bounding box center [595, 258] width 269 height 97
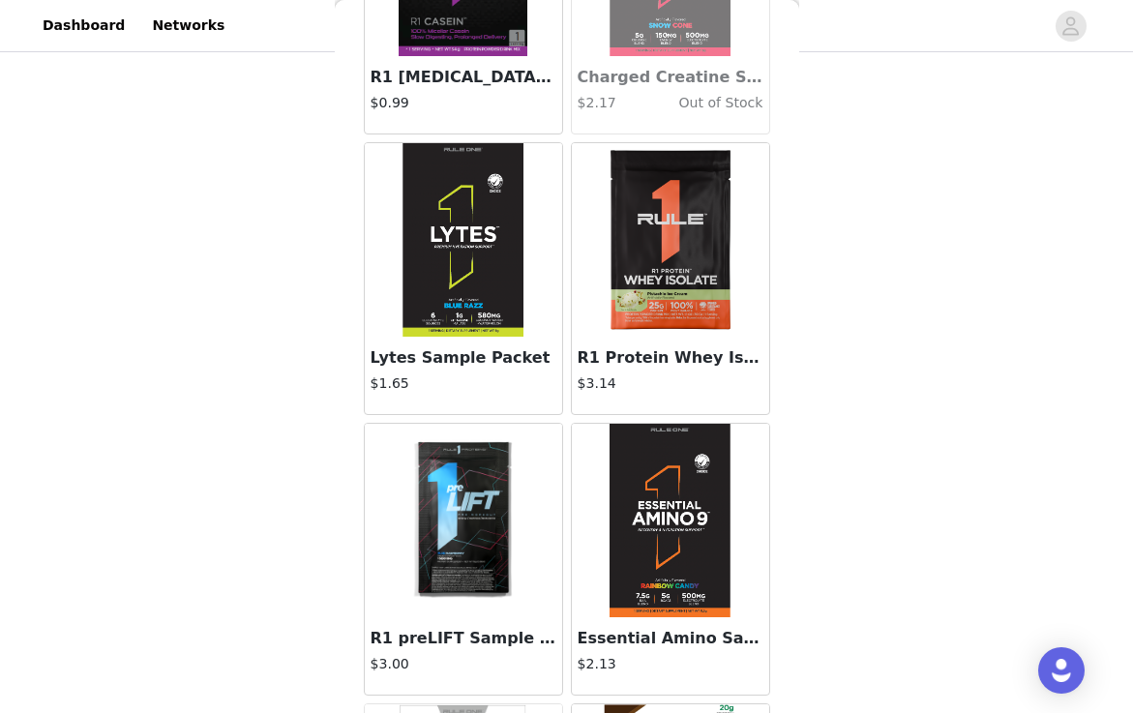
scroll to position [522, 0]
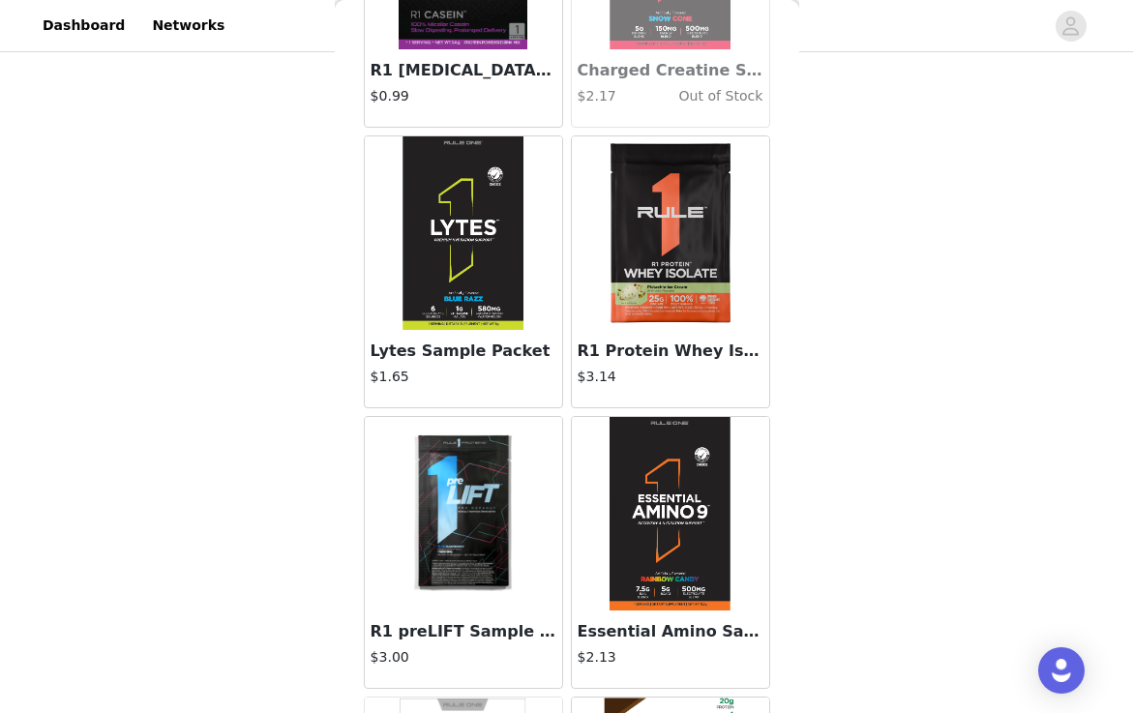
click at [639, 293] on img at bounding box center [671, 233] width 194 height 194
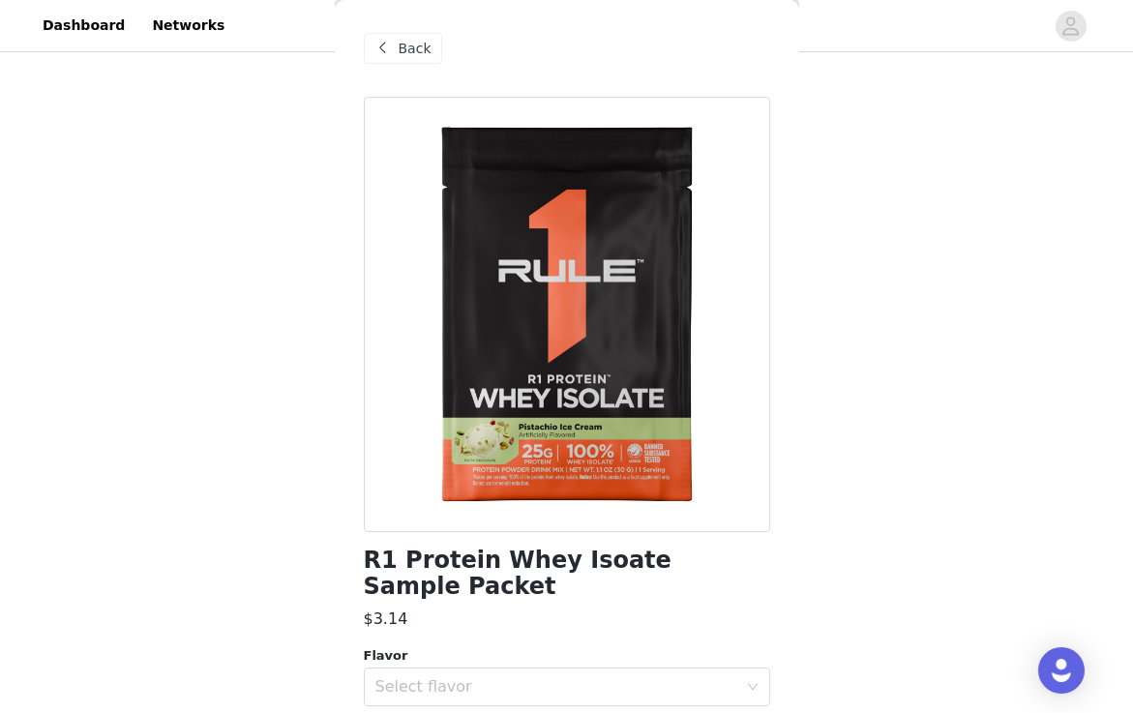
scroll to position [79, 0]
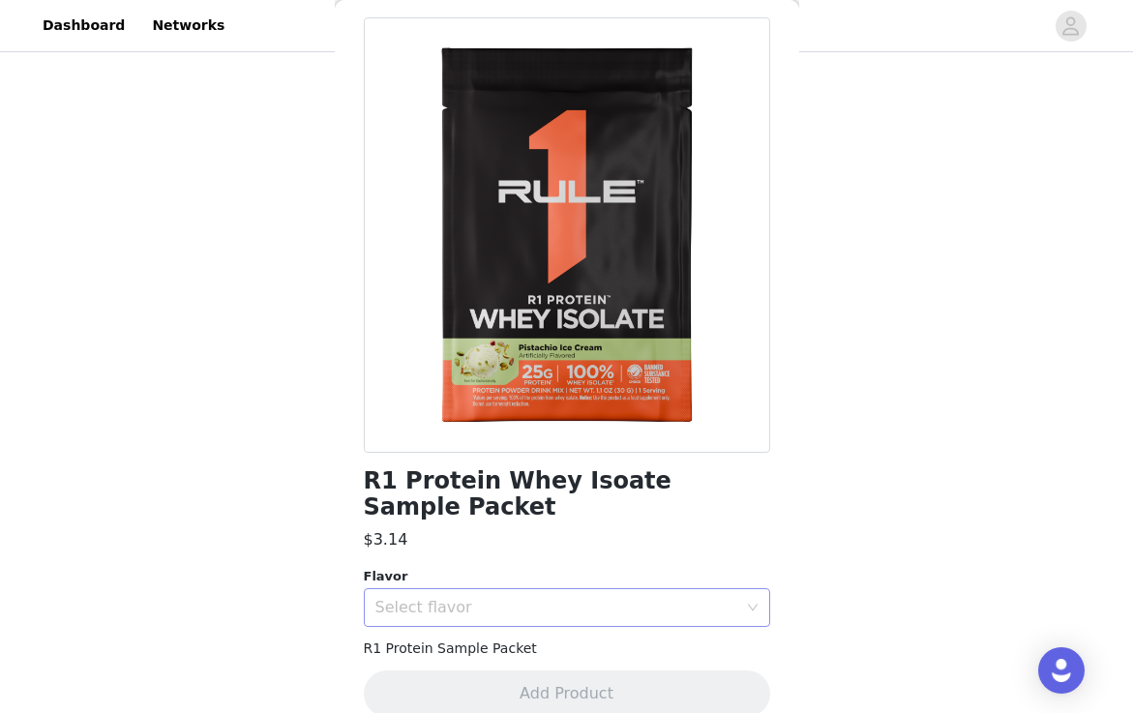
click at [576, 598] on div "Select flavor" at bounding box center [556, 607] width 362 height 19
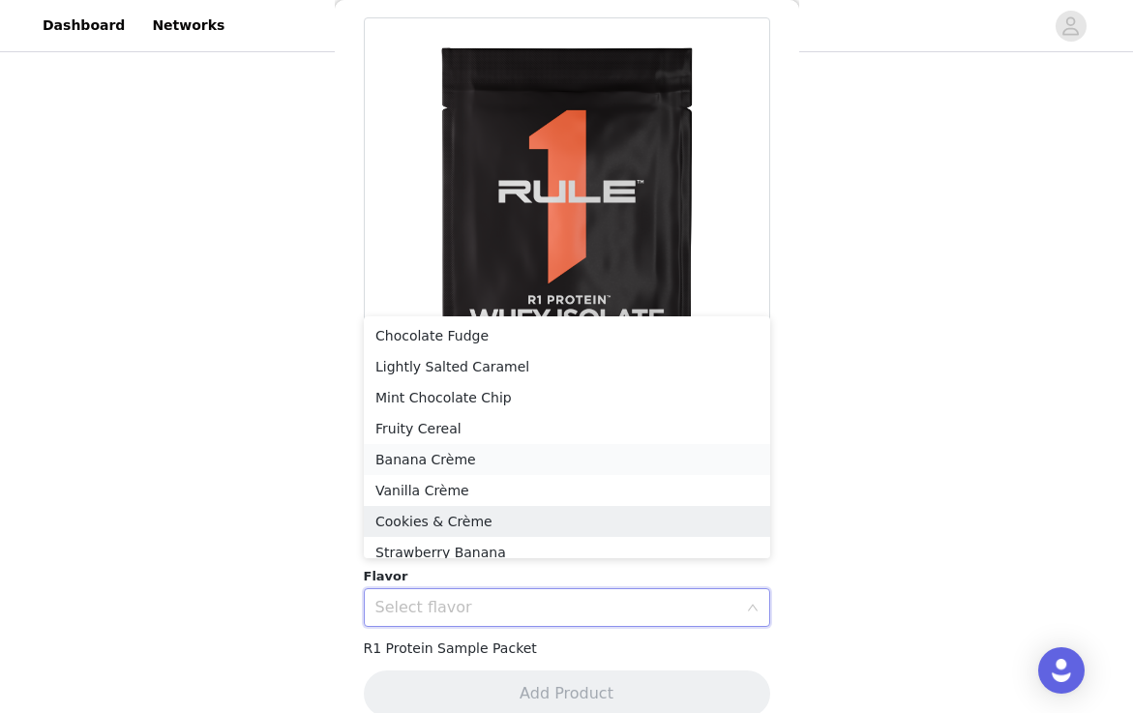
scroll to position [10, 0]
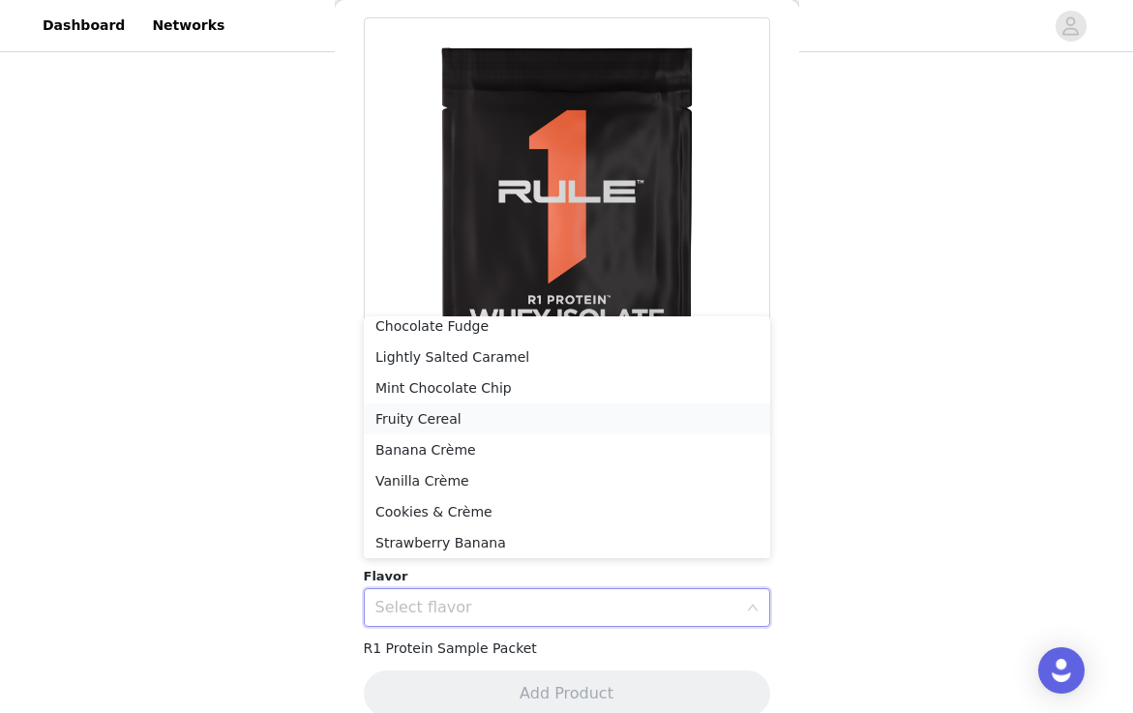
click at [568, 415] on li "Fruity Cereal" at bounding box center [567, 418] width 406 height 31
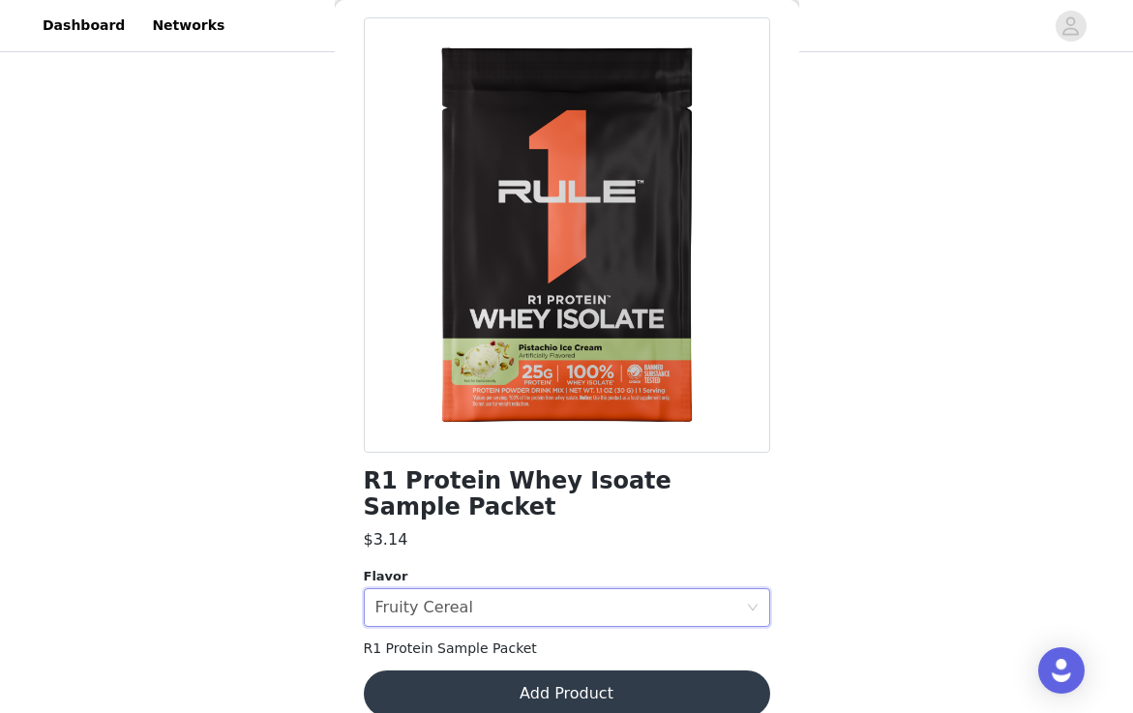
click at [556, 670] on button "Add Product" at bounding box center [567, 693] width 406 height 46
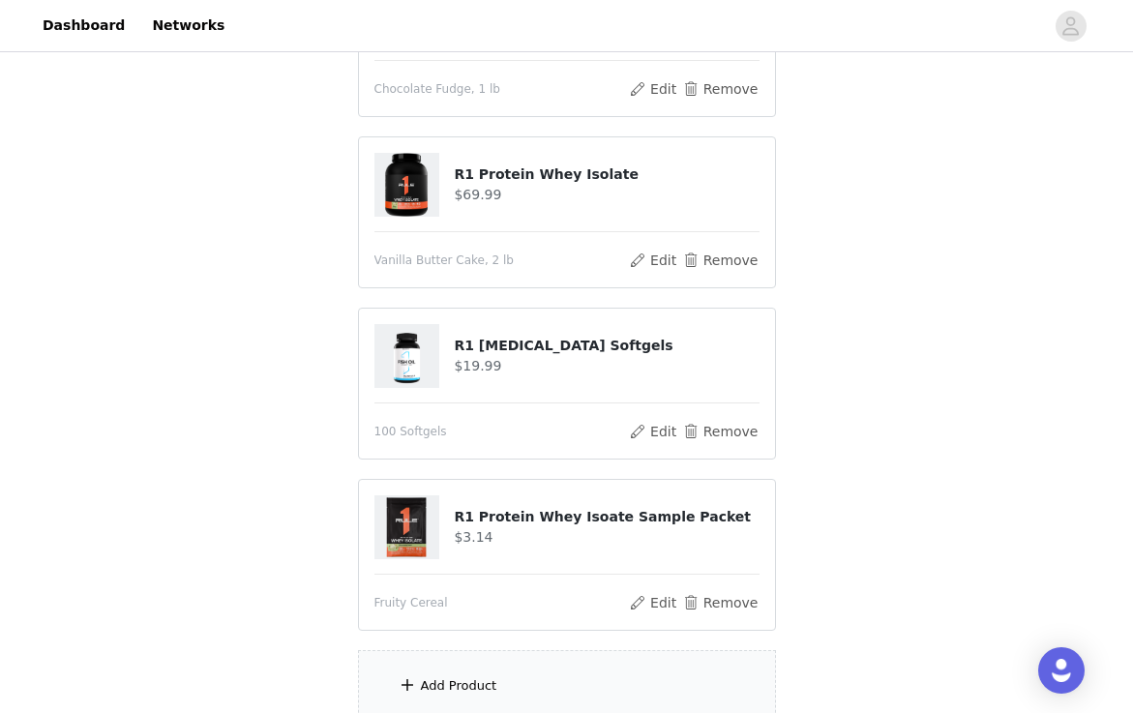
click at [498, 682] on div "Add Product" at bounding box center [567, 686] width 418 height 73
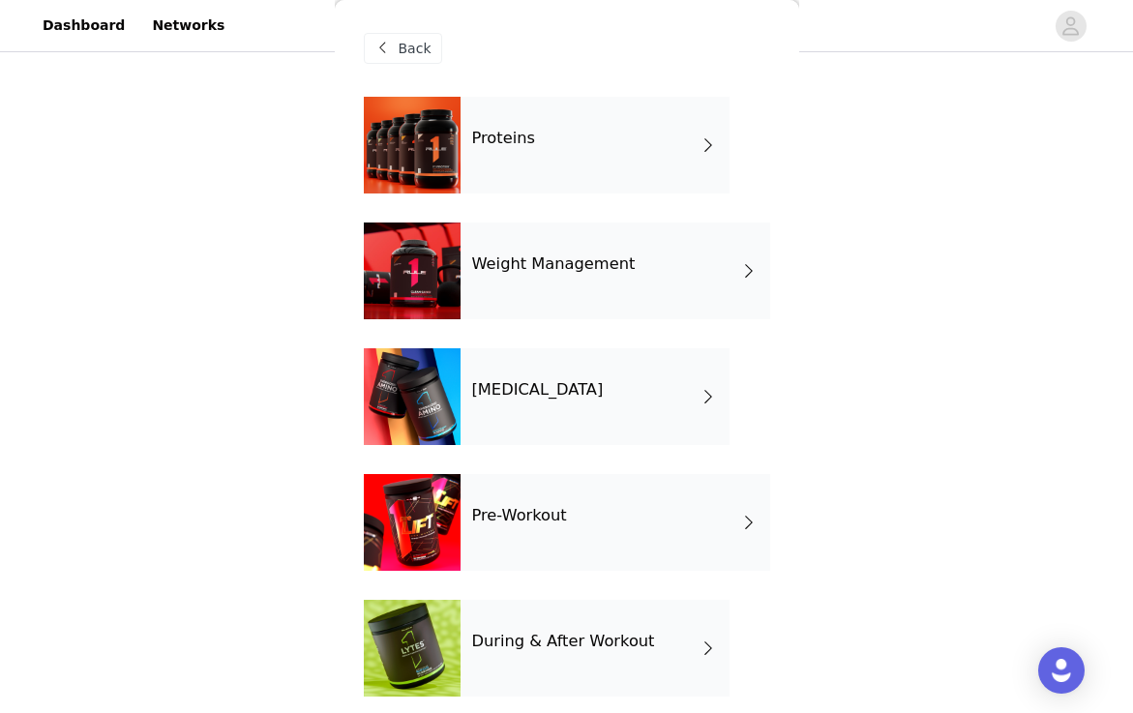
scroll to position [641, 0]
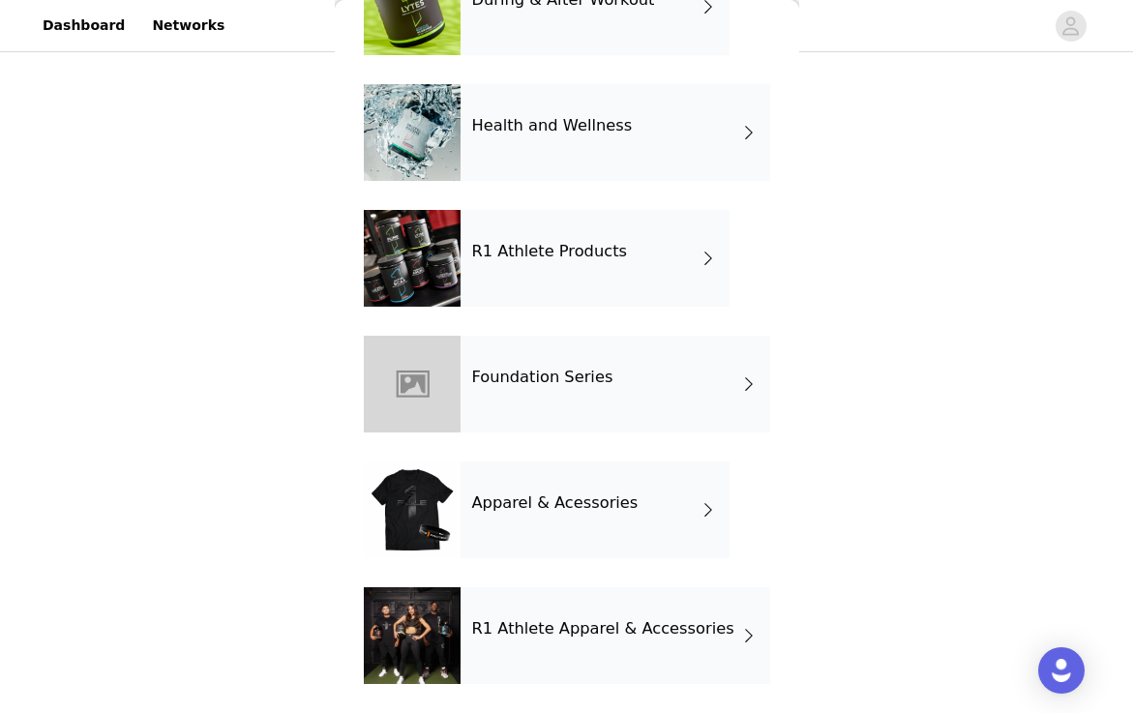
click at [621, 279] on div "R1 Athlete Products" at bounding box center [595, 258] width 269 height 97
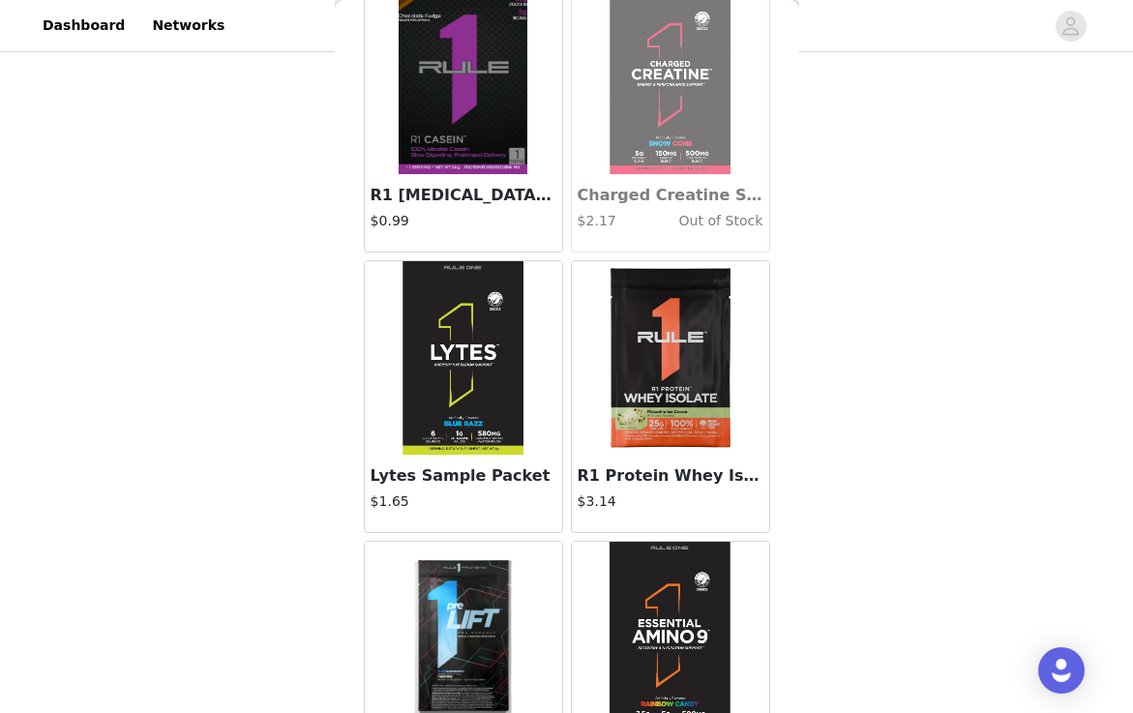
scroll to position [420, 0]
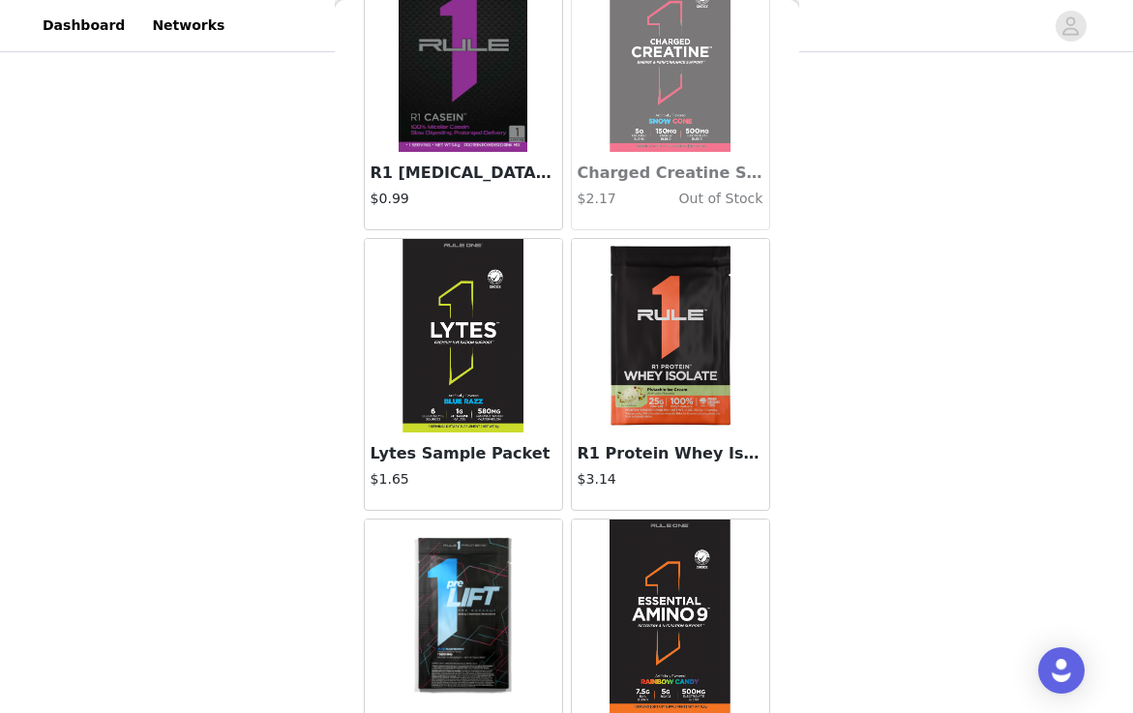
click at [683, 375] on img at bounding box center [671, 336] width 194 height 194
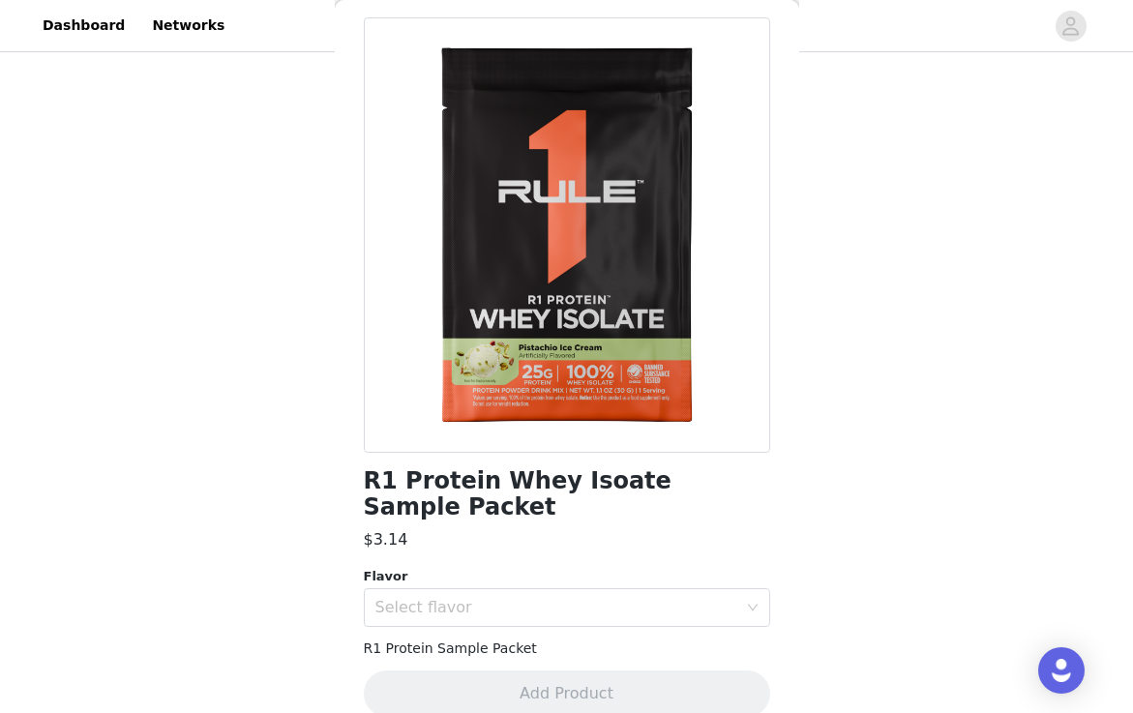
scroll to position [644, 0]
click at [637, 598] on div "Select flavor" at bounding box center [556, 607] width 362 height 19
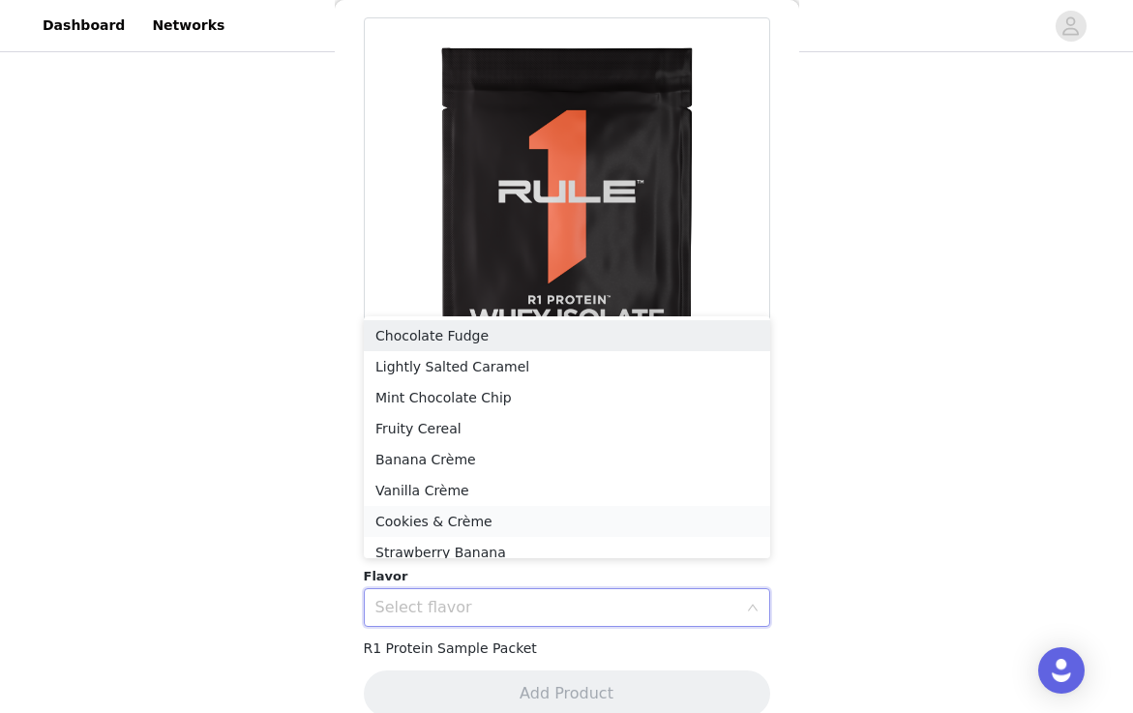
scroll to position [10, 0]
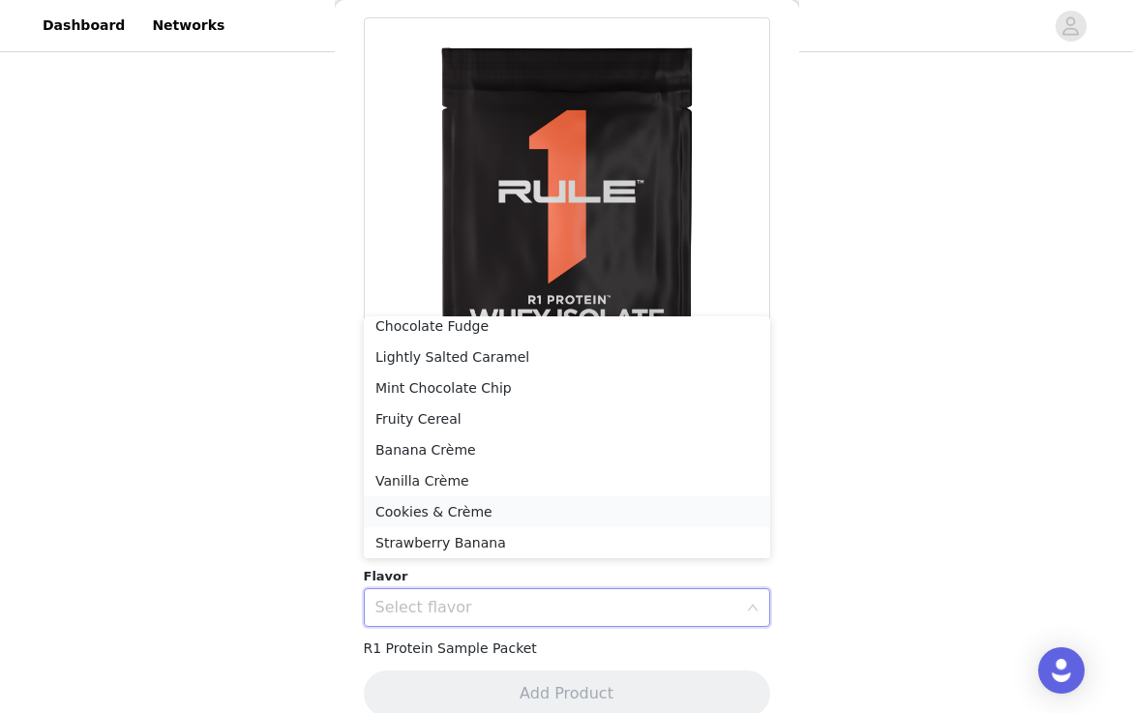
click at [623, 512] on li "Cookies & Crème" at bounding box center [567, 511] width 406 height 31
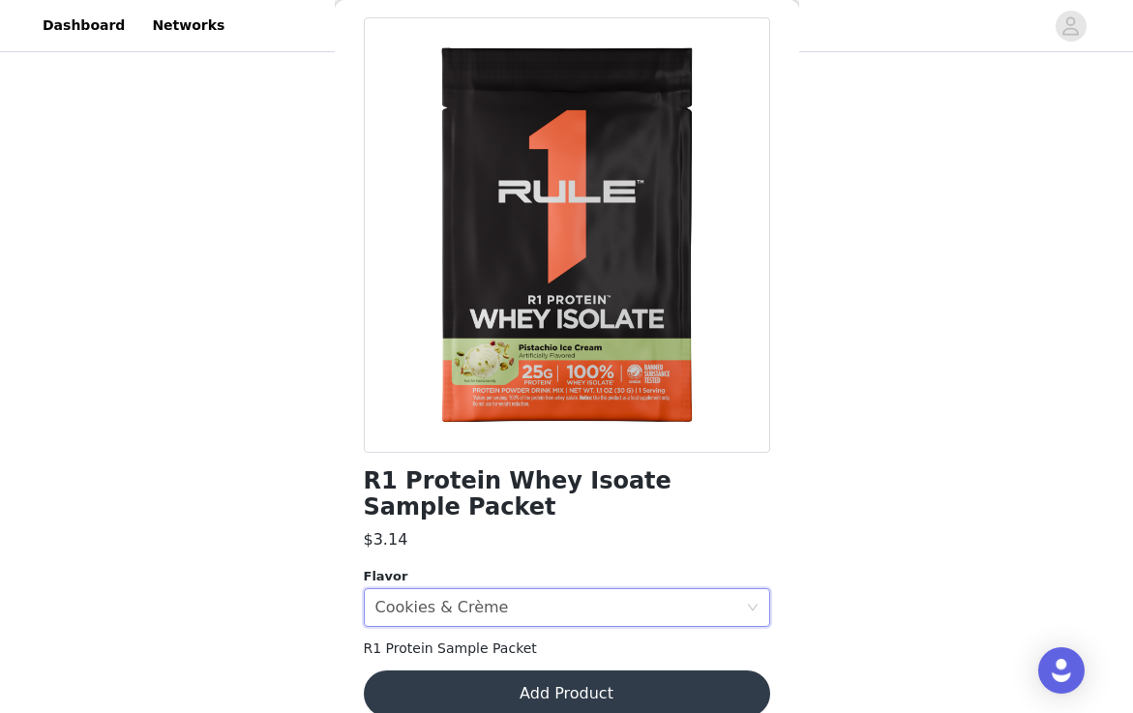
click at [621, 670] on button "Add Product" at bounding box center [567, 693] width 406 height 46
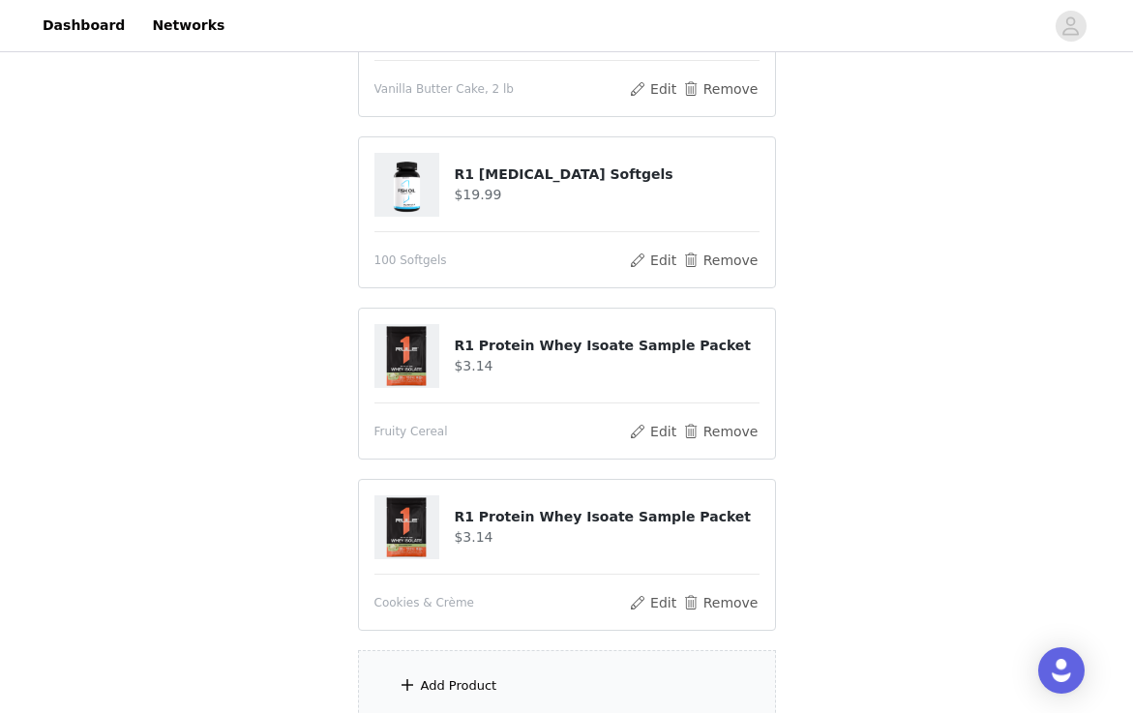
click at [595, 674] on div "Add Product" at bounding box center [567, 686] width 418 height 73
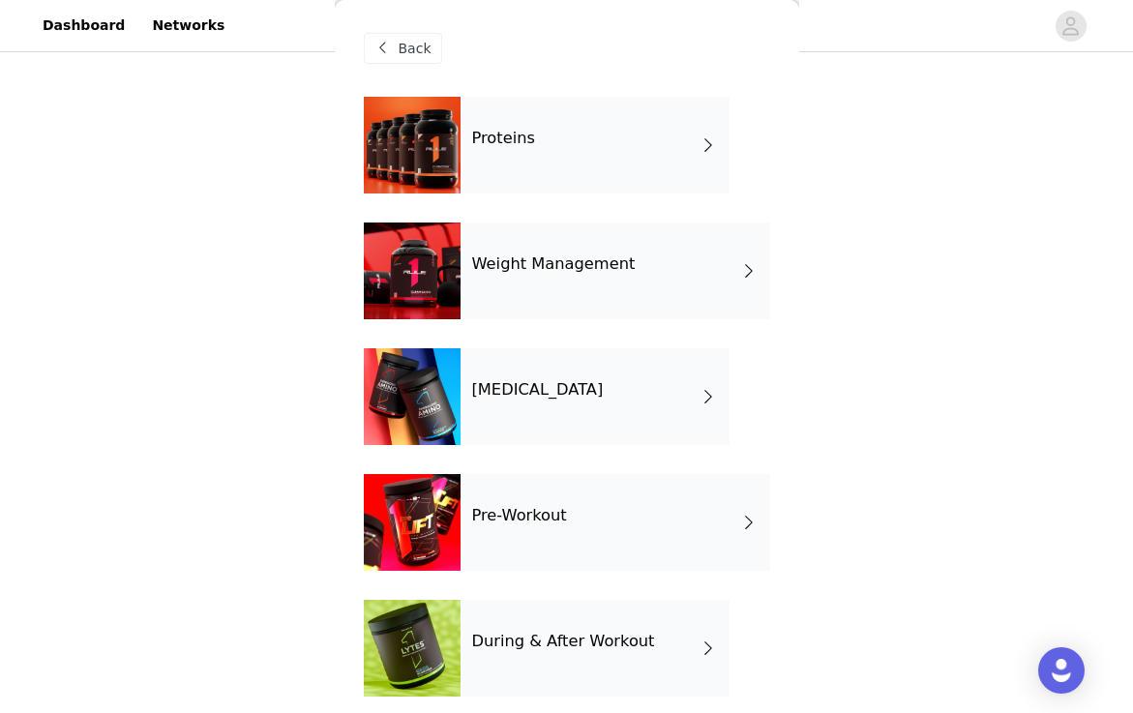
scroll to position [641, 0]
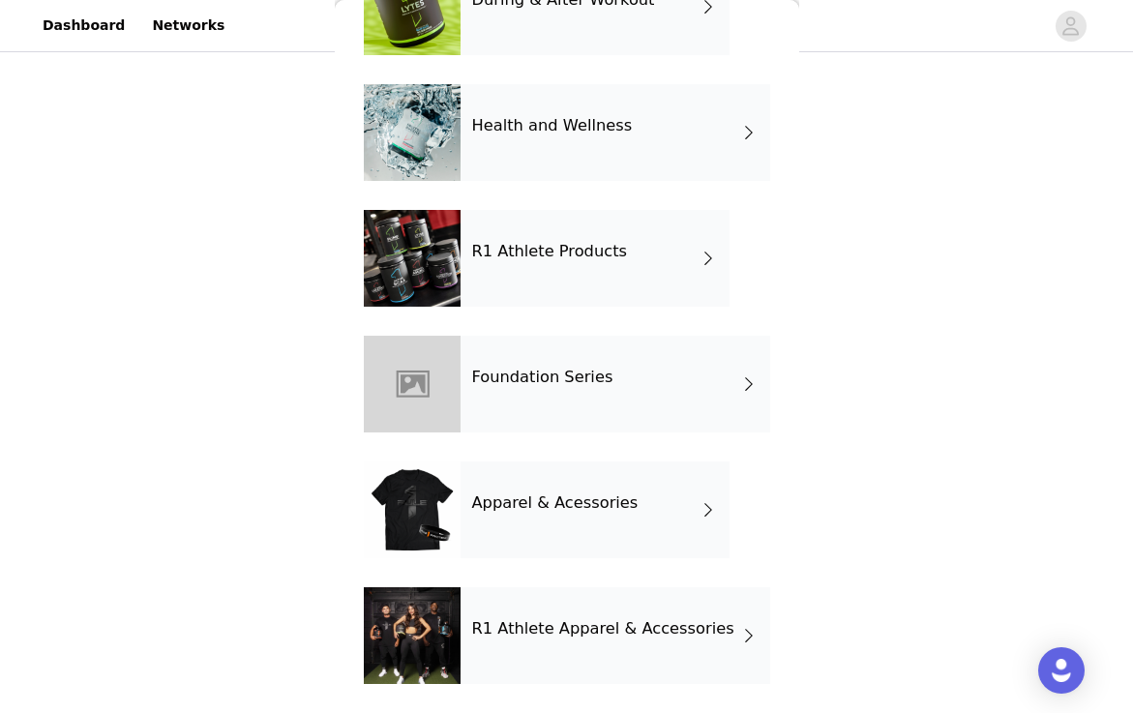
click at [623, 251] on div "R1 Athlete Products" at bounding box center [595, 258] width 269 height 97
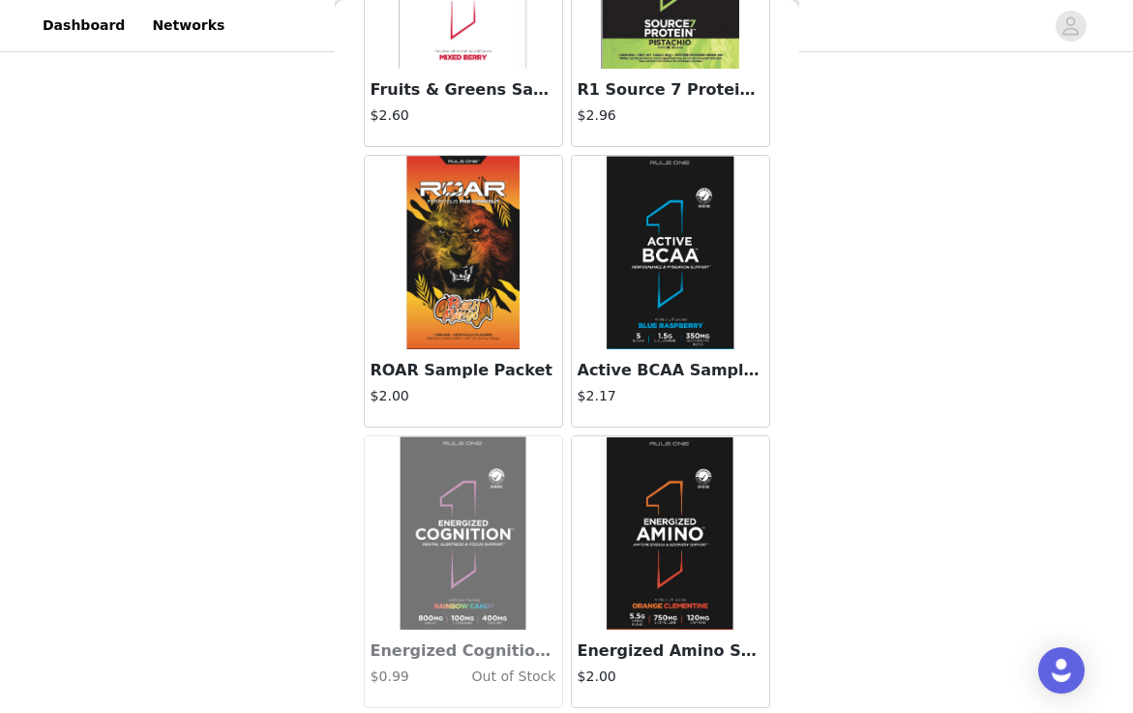
scroll to position [1861, 0]
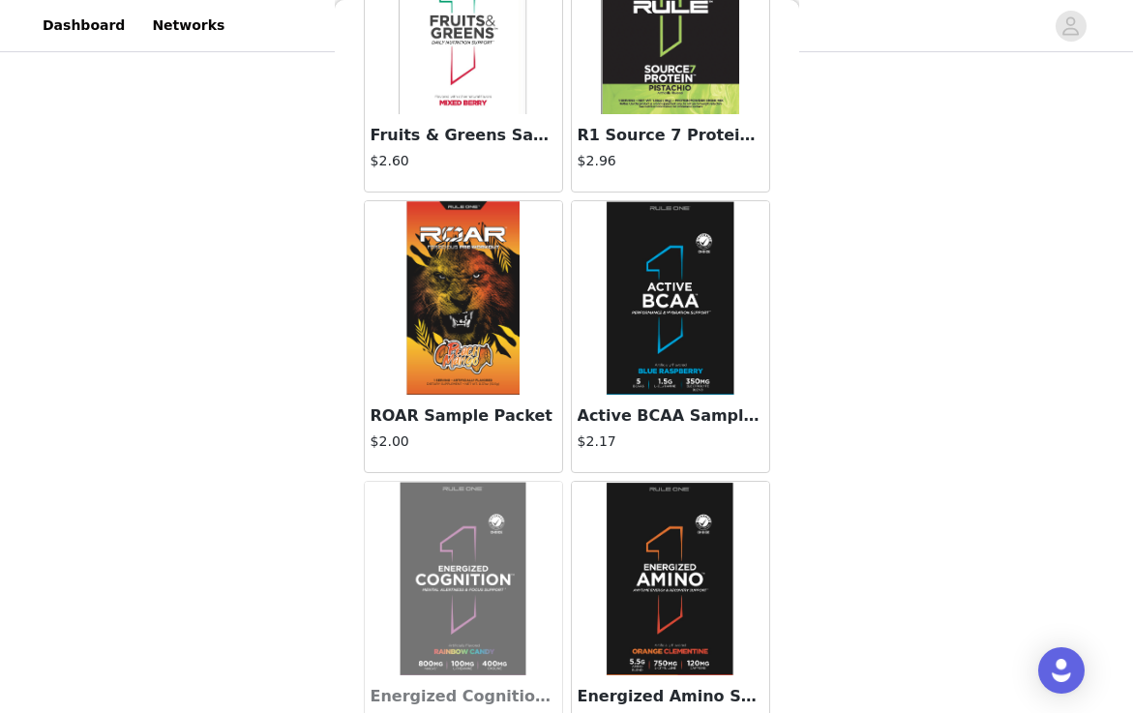
click at [483, 415] on h3 "ROAR Sample Packet" at bounding box center [464, 415] width 186 height 23
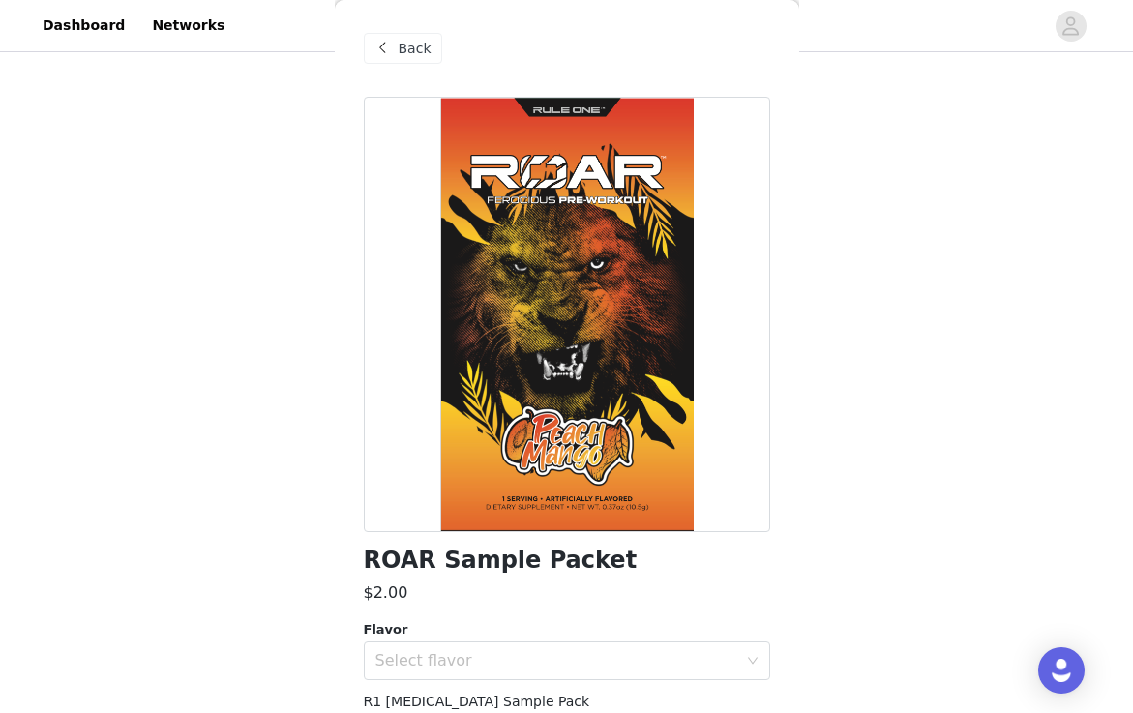
scroll to position [79, 0]
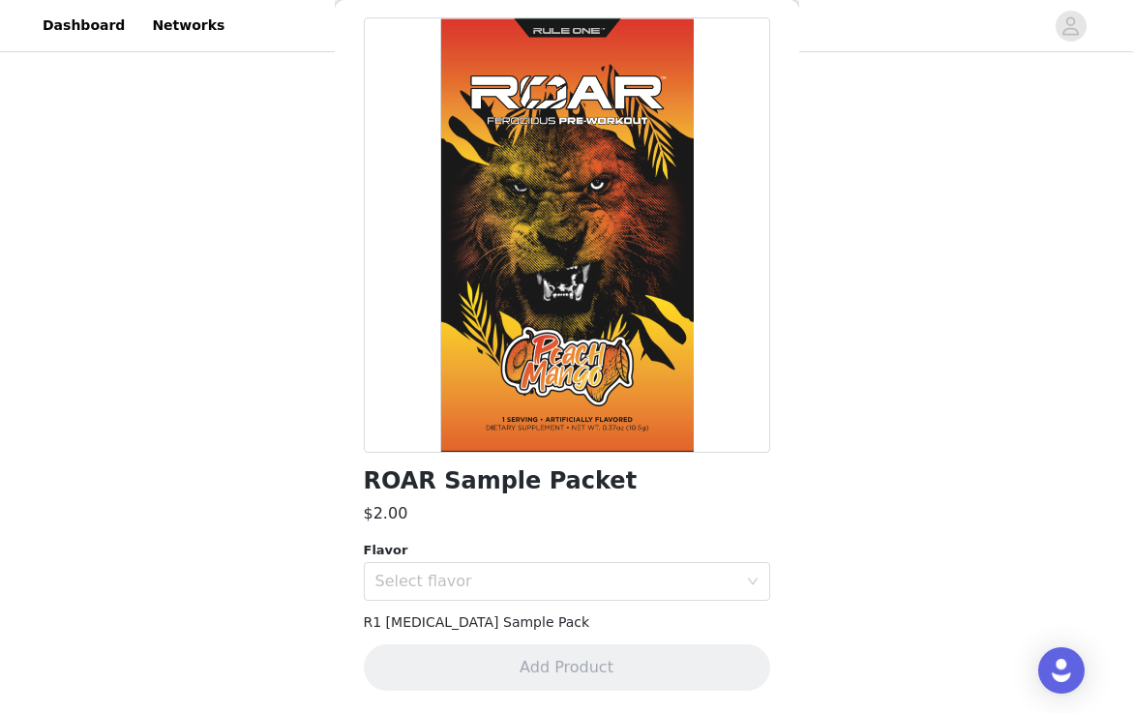
click at [447, 609] on div "ROAR Sample Packet $2.00 Flavor Select flavor R1 [MEDICAL_DATA] Sample Pack Add…" at bounding box center [567, 365] width 406 height 697
click at [434, 578] on div "Select flavor" at bounding box center [556, 581] width 362 height 19
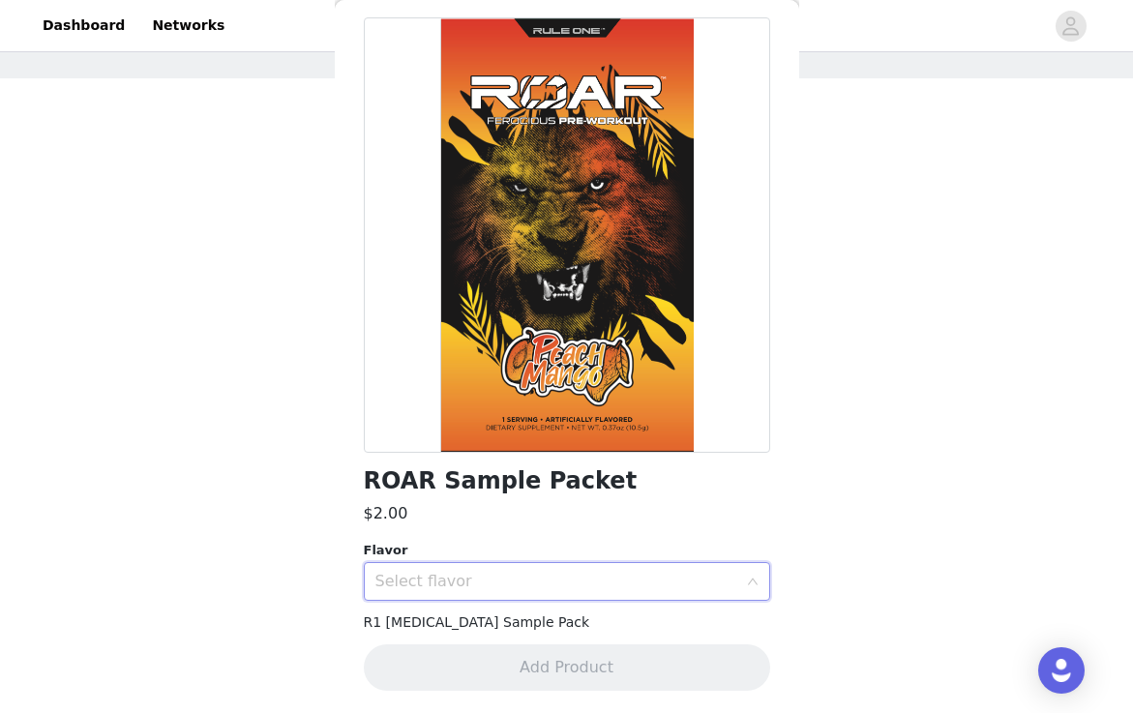
scroll to position [0, 0]
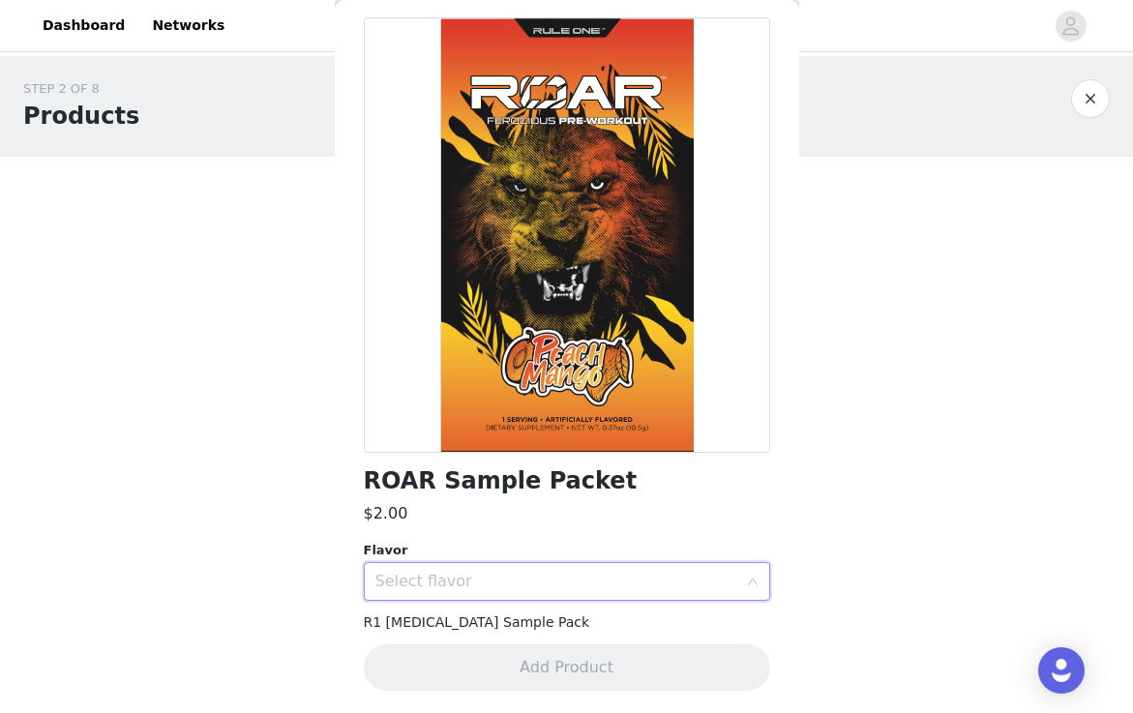
click at [507, 579] on div "Select flavor" at bounding box center [556, 581] width 362 height 19
click at [581, 581] on div "Select flavor" at bounding box center [556, 581] width 362 height 19
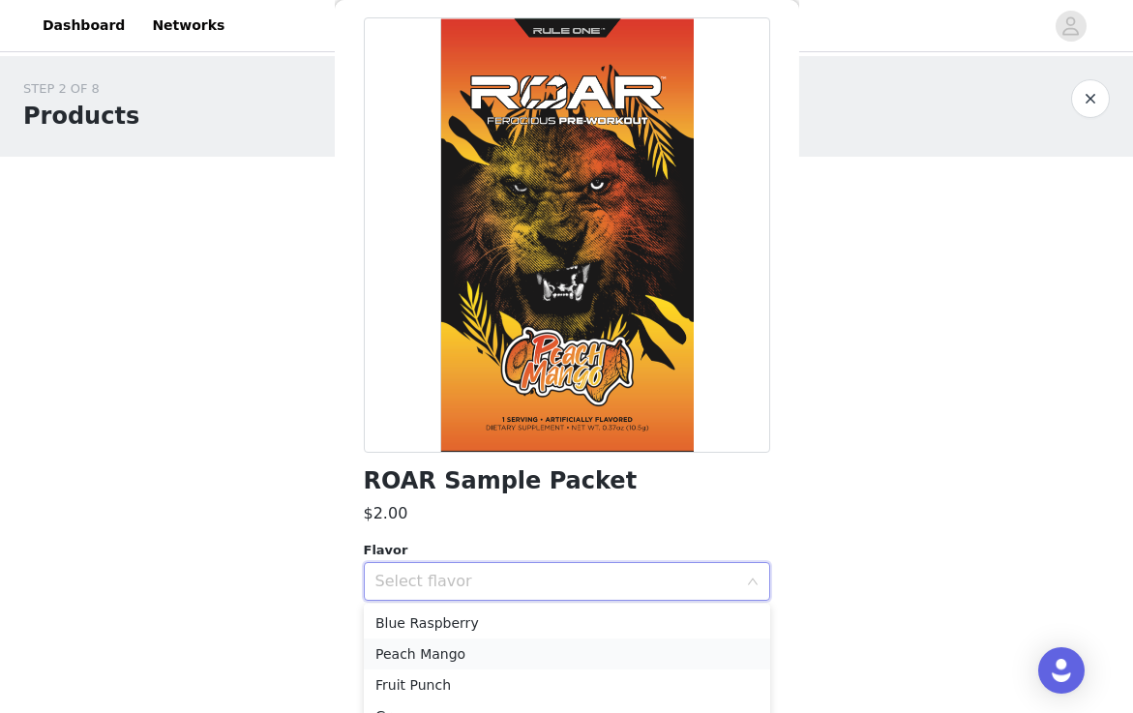
click at [551, 648] on li "Peach Mango" at bounding box center [567, 654] width 406 height 31
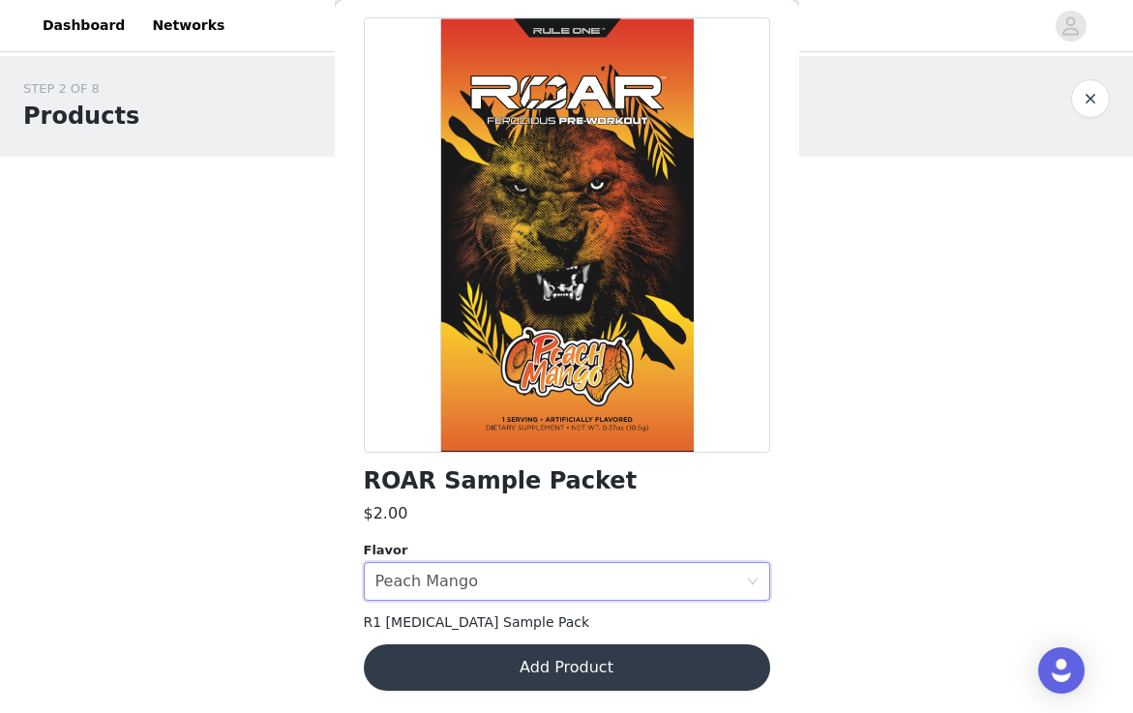
click at [595, 671] on button "Add Product" at bounding box center [567, 667] width 406 height 46
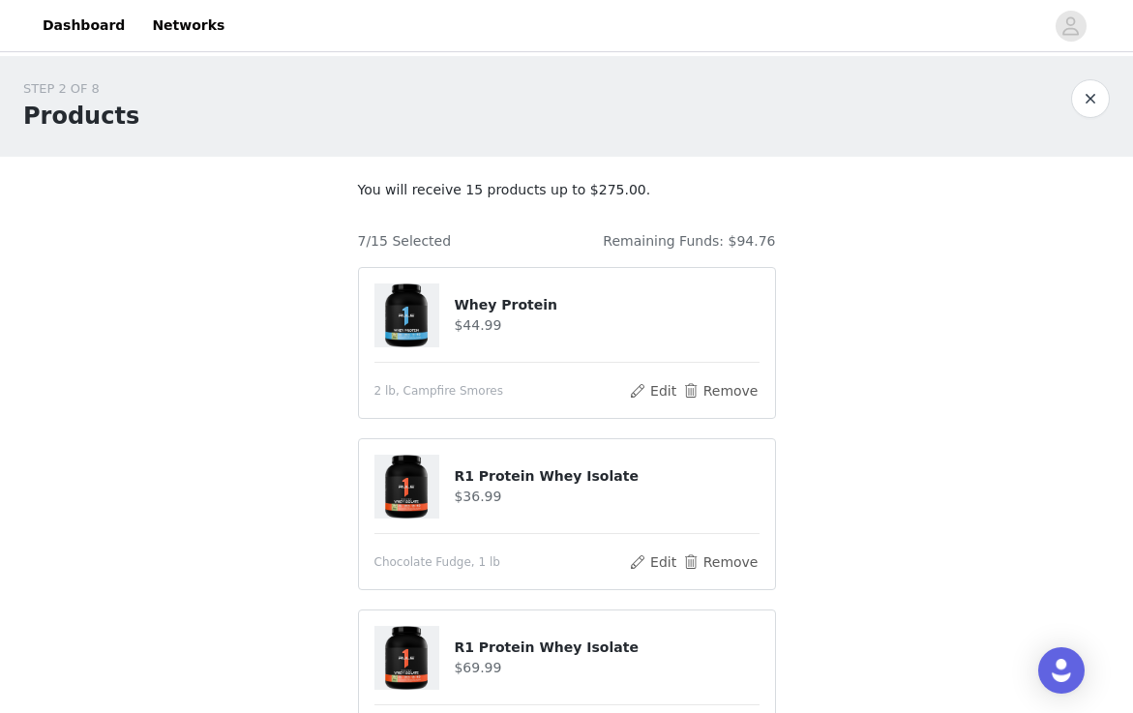
scroll to position [987, 0]
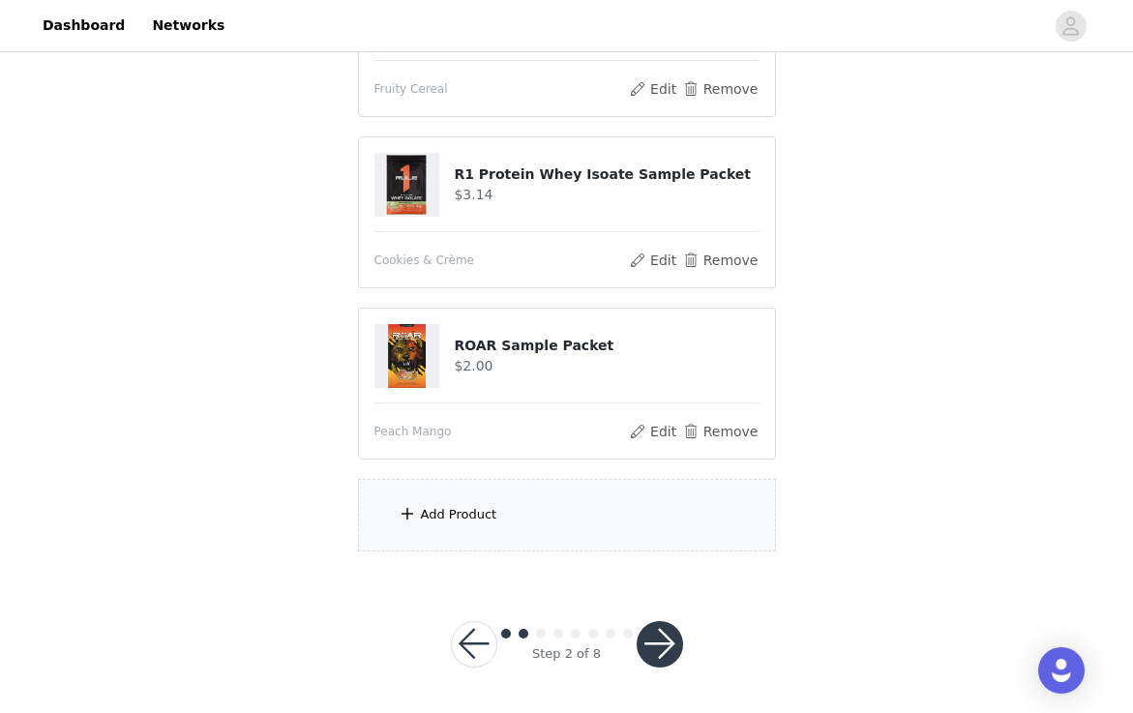
click at [493, 506] on div "Add Product" at bounding box center [567, 515] width 418 height 73
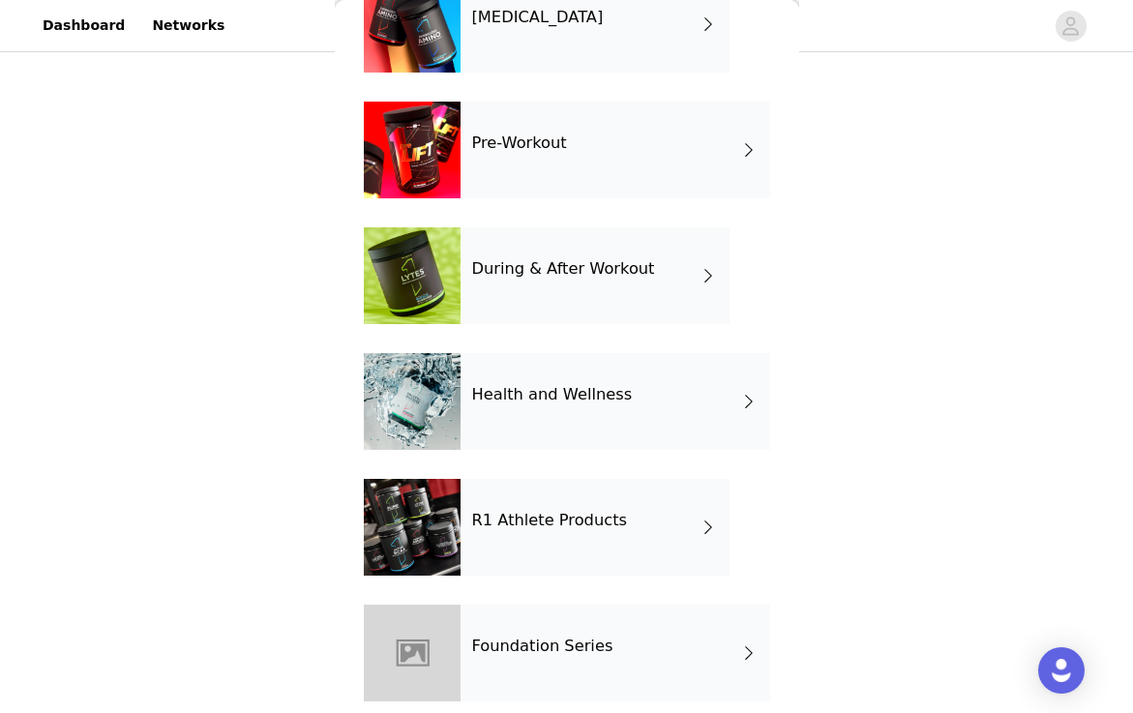
scroll to position [641, 0]
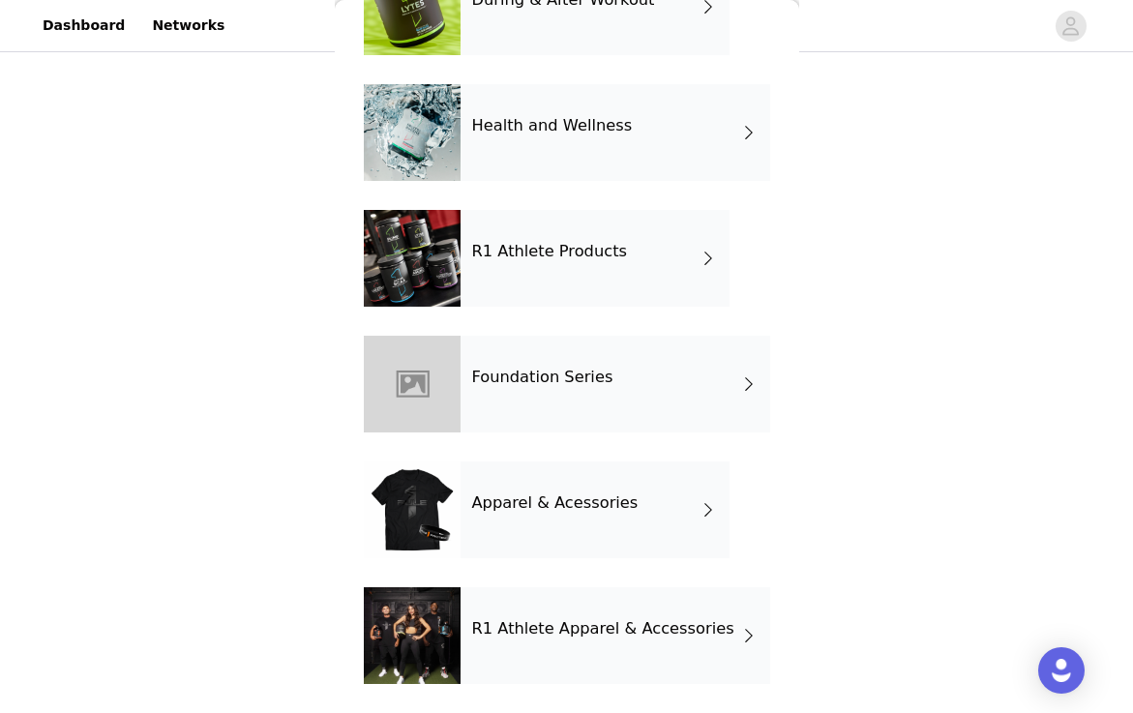
click at [543, 403] on div "Foundation Series" at bounding box center [616, 384] width 310 height 97
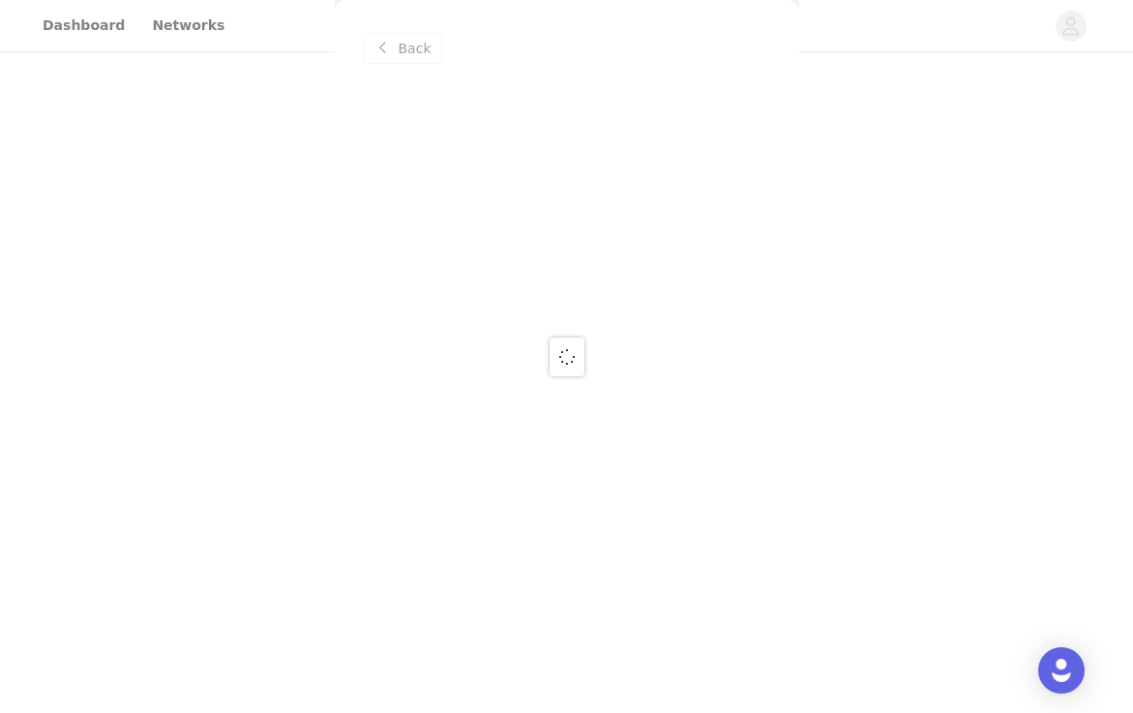
scroll to position [0, 0]
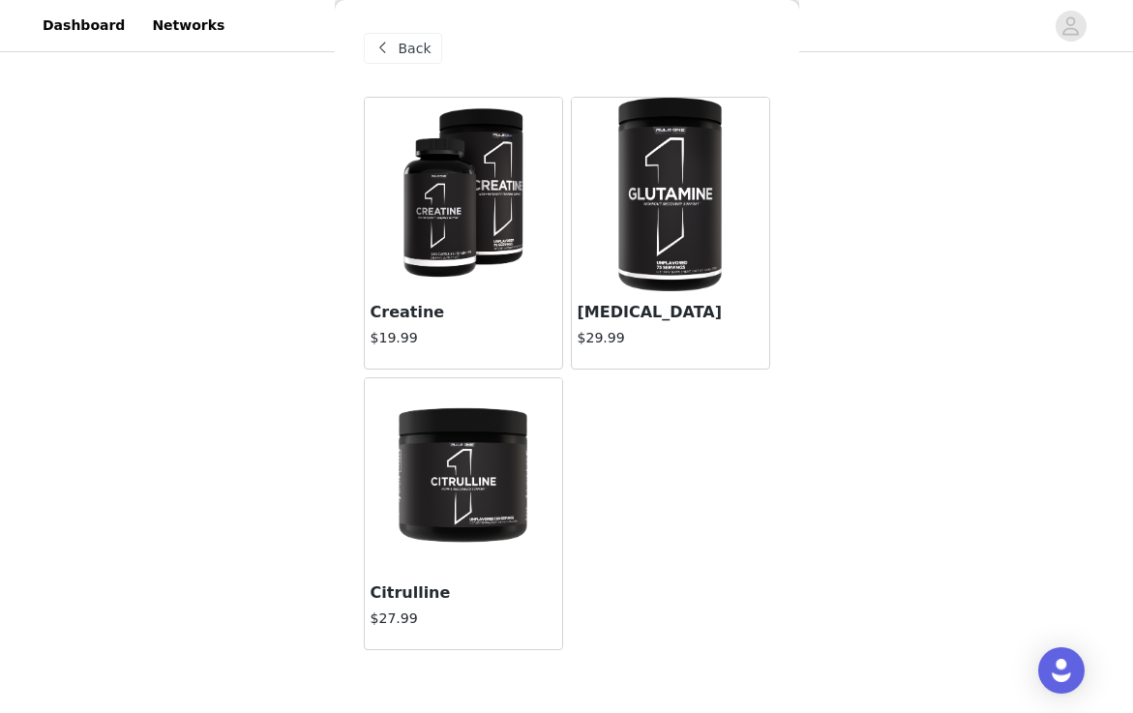
click at [402, 51] on span "Back" at bounding box center [415, 49] width 33 height 20
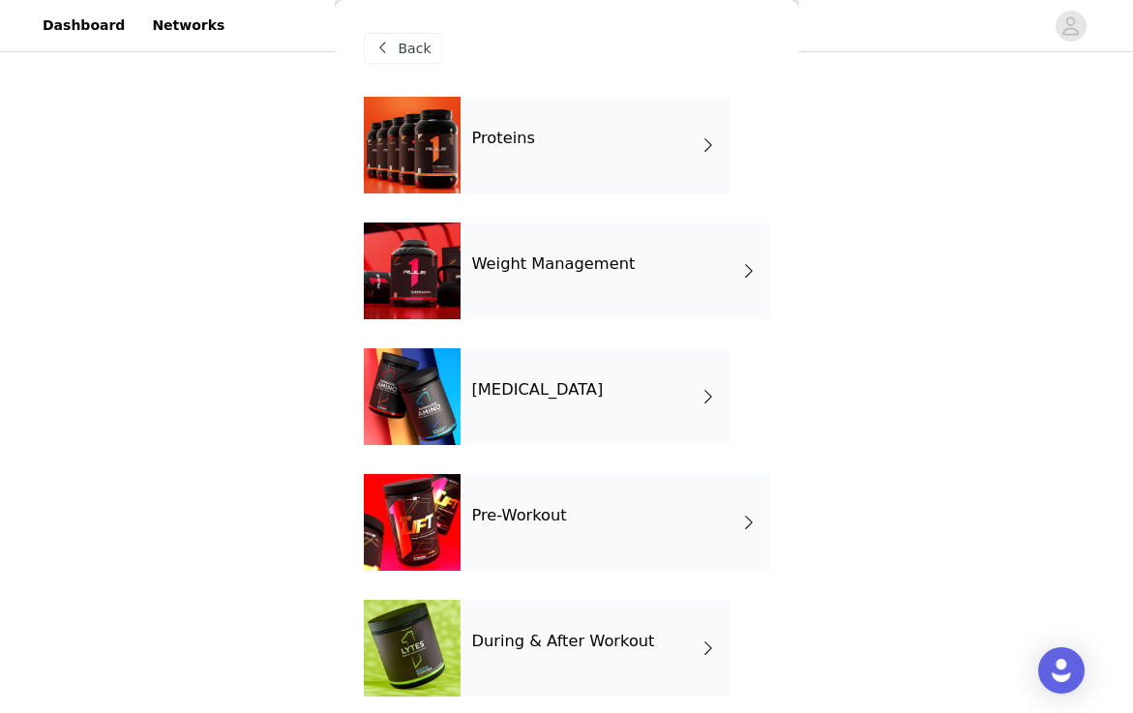
scroll to position [641, 0]
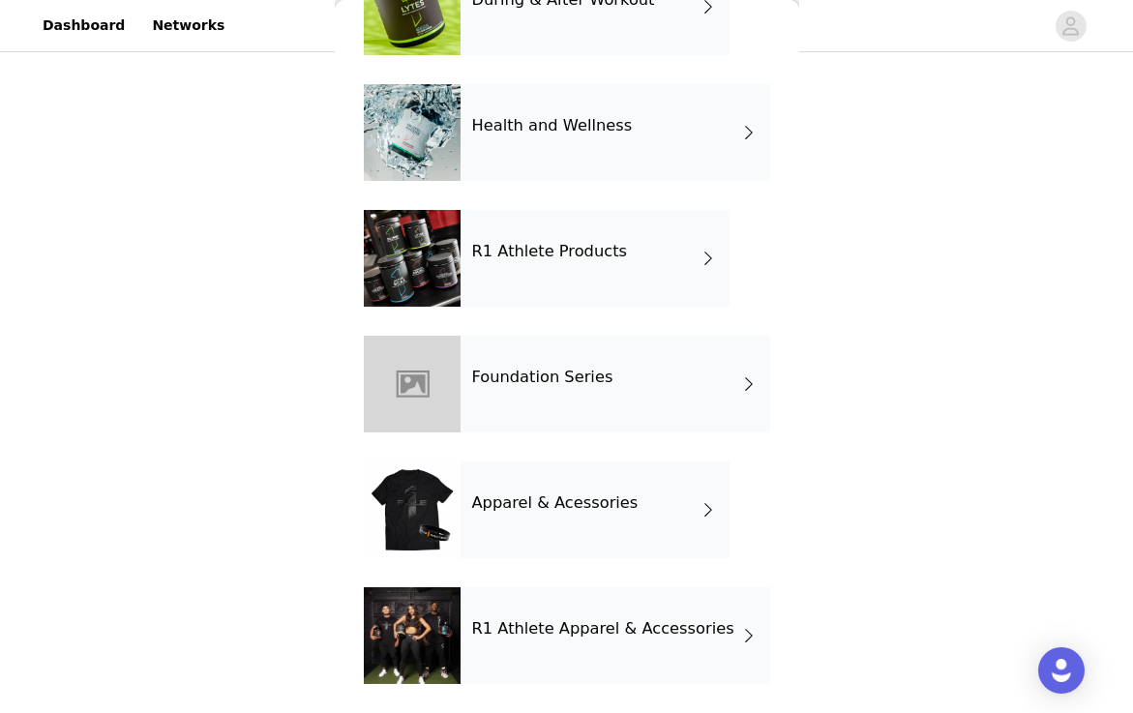
click at [567, 622] on h4 "R1 Athlete Apparel & Accessories" at bounding box center [603, 628] width 262 height 17
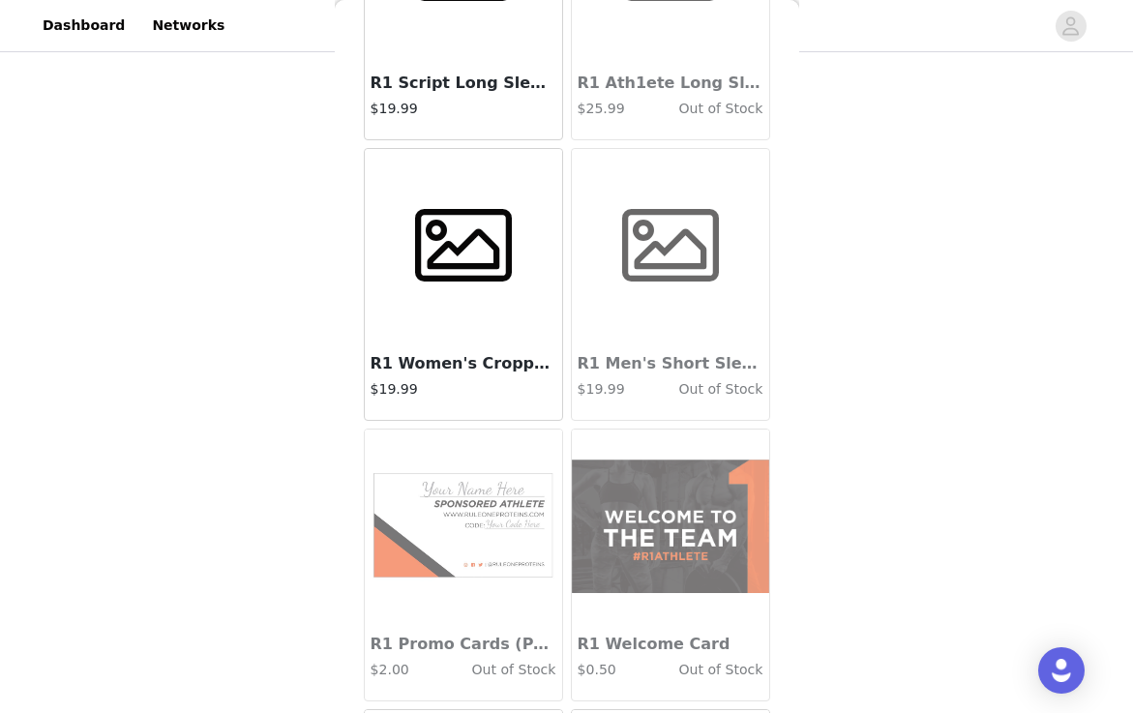
scroll to position [0, 0]
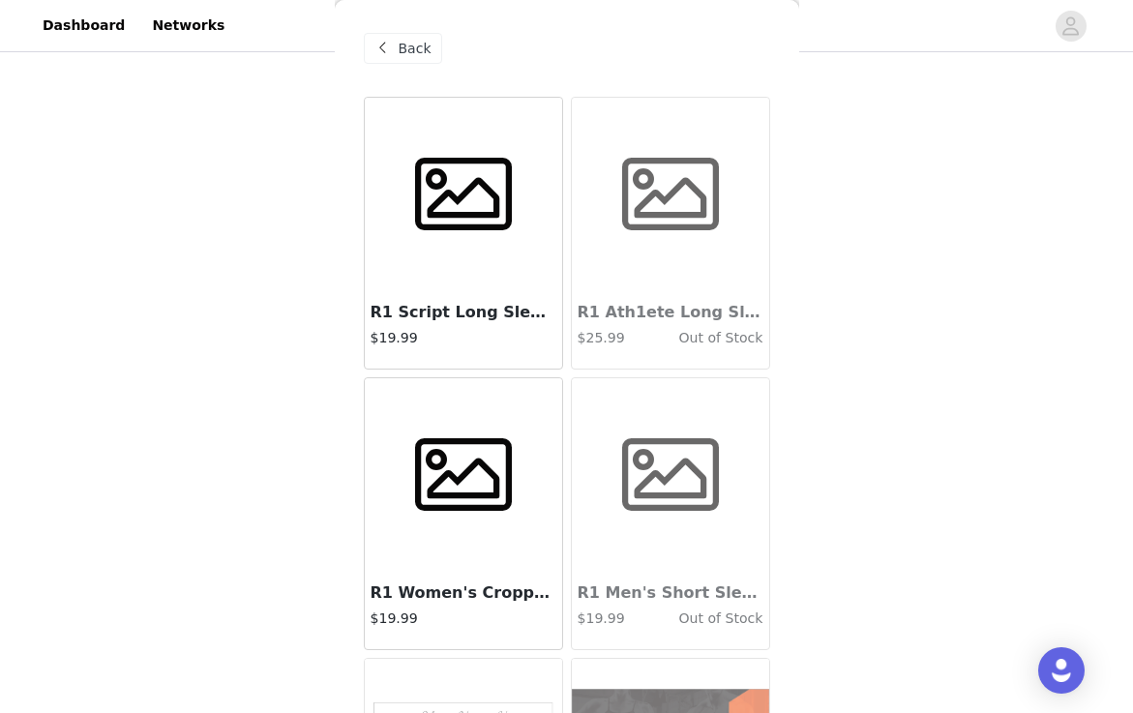
click at [479, 553] on div at bounding box center [463, 475] width 197 height 194
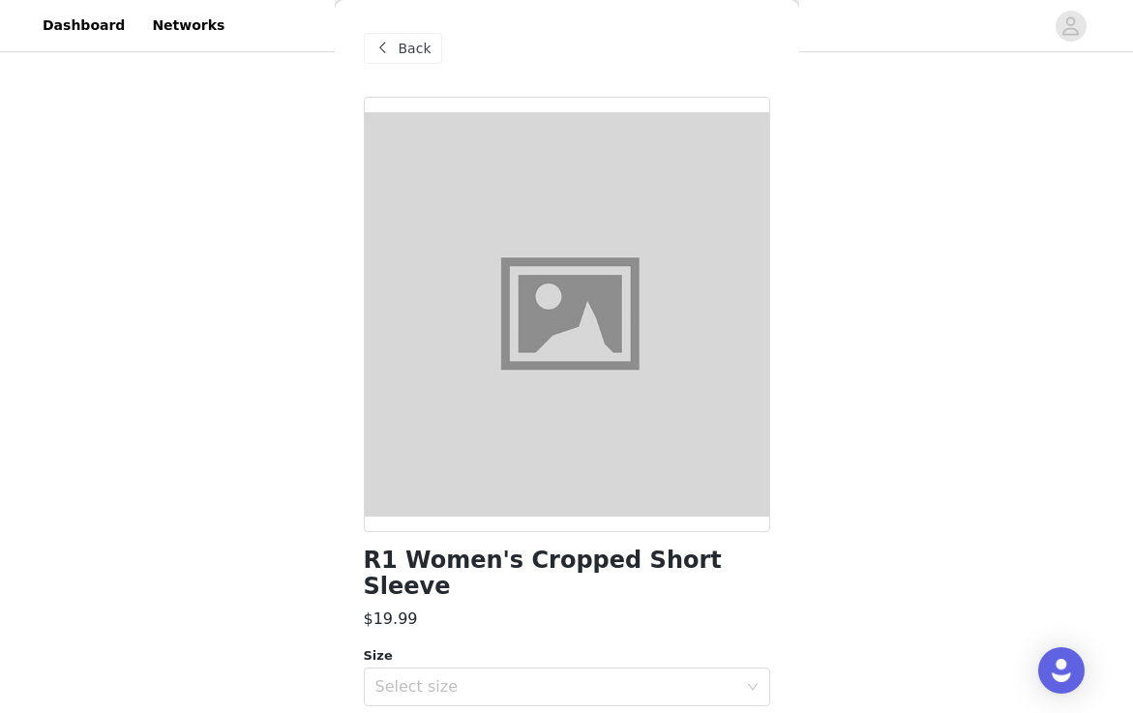
scroll to position [79, 0]
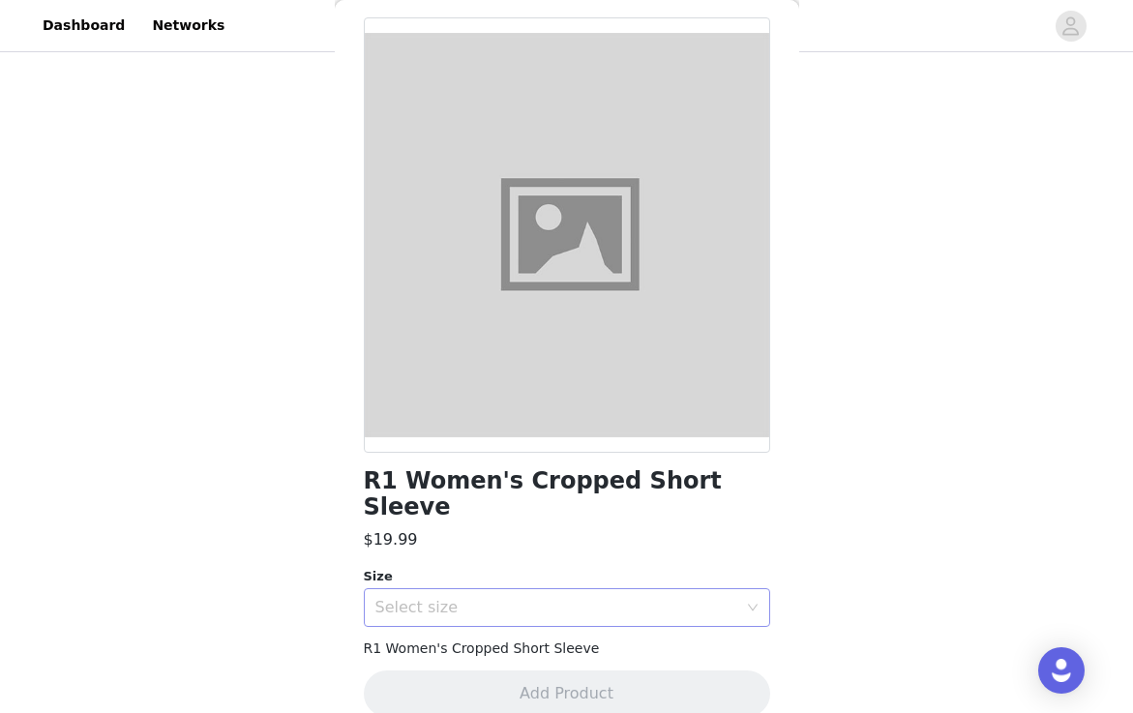
click at [470, 598] on div "Select size" at bounding box center [556, 607] width 362 height 19
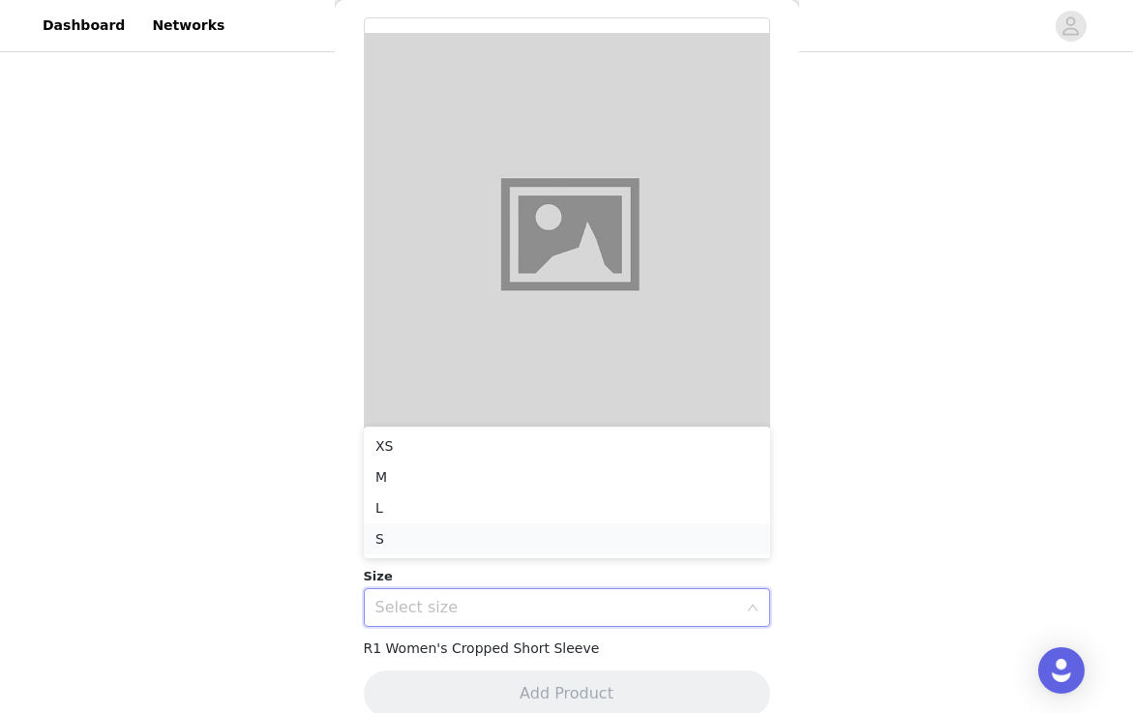
click at [466, 530] on li "S" at bounding box center [567, 538] width 406 height 31
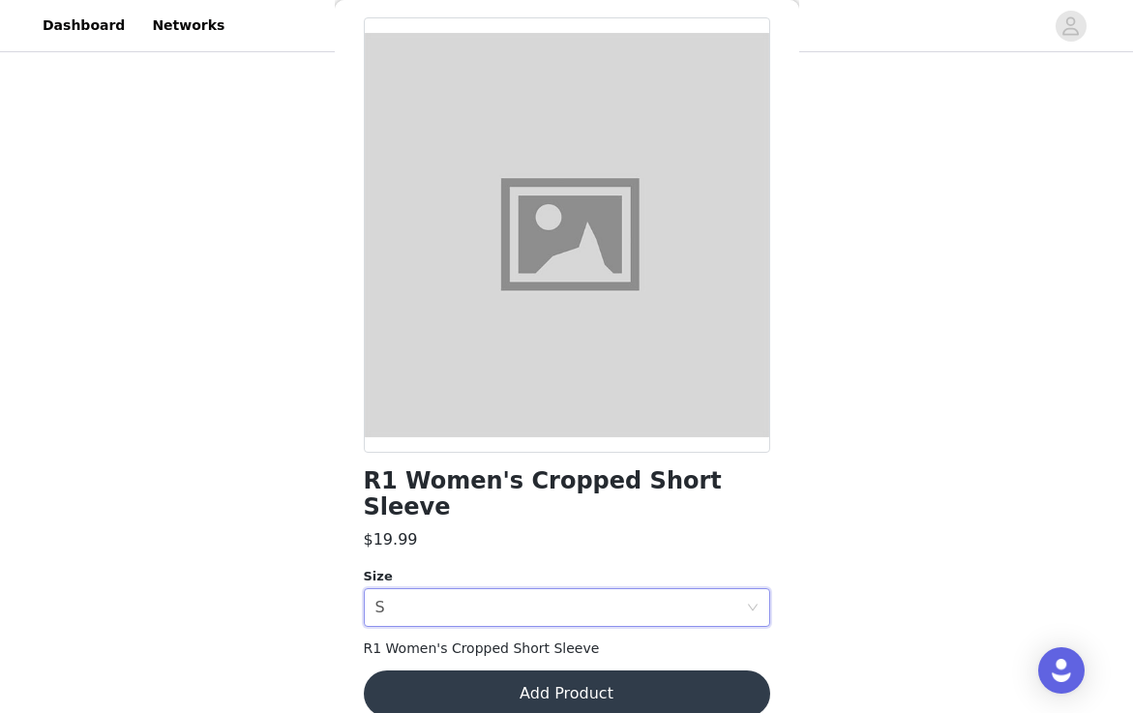
click at [479, 670] on button "Add Product" at bounding box center [567, 693] width 406 height 46
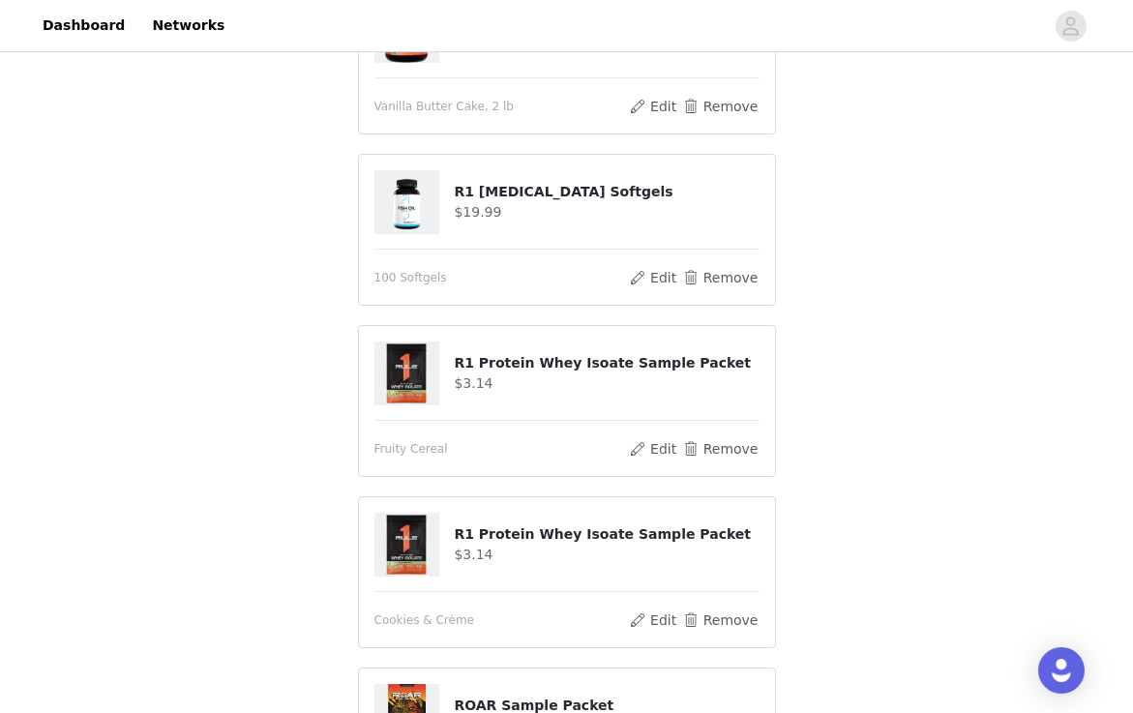
scroll to position [1158, 0]
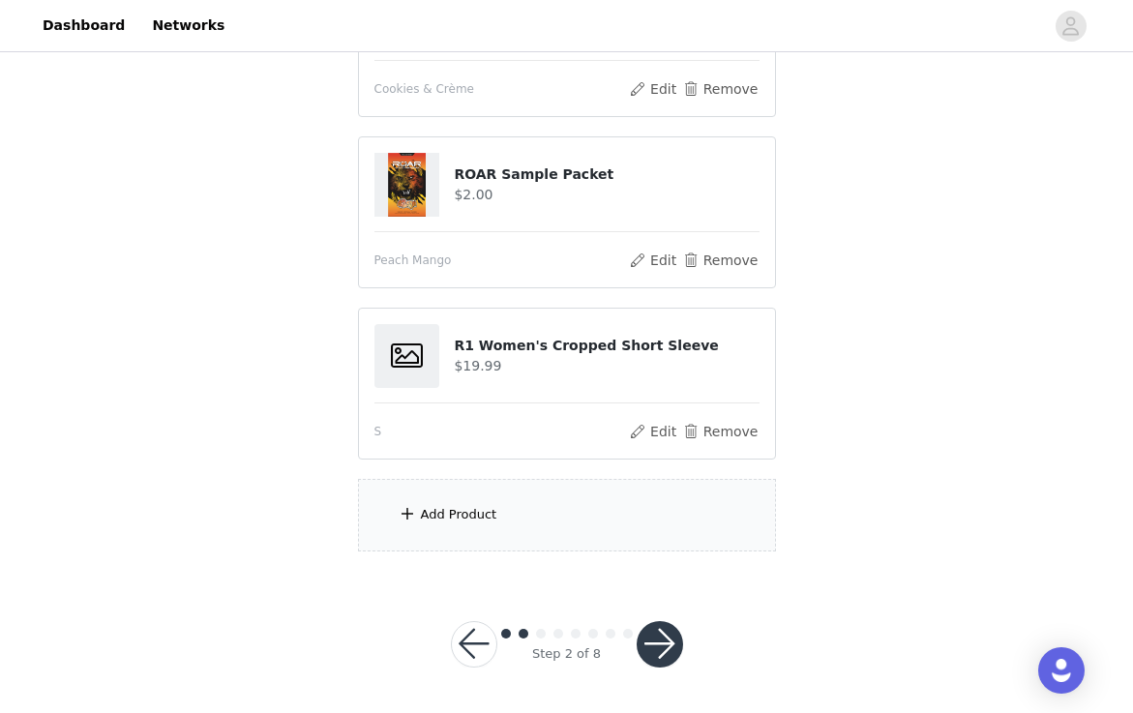
click at [490, 513] on div "Add Product" at bounding box center [459, 514] width 76 height 19
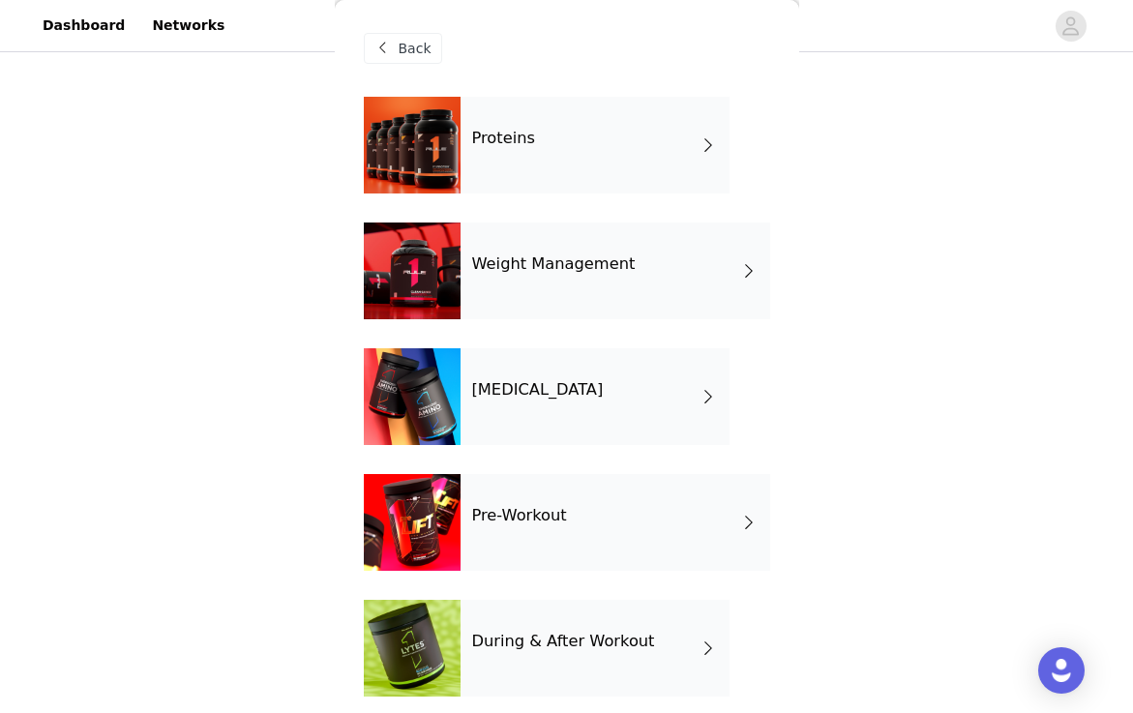
click at [570, 401] on div "[MEDICAL_DATA]" at bounding box center [595, 396] width 269 height 97
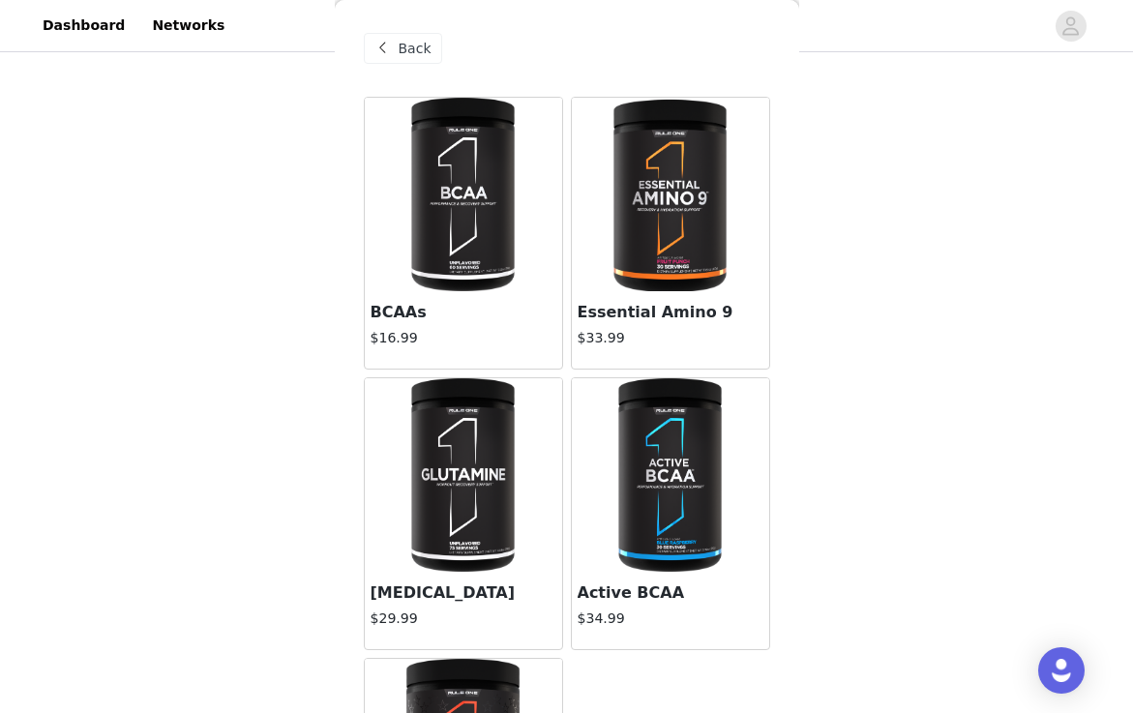
click at [387, 51] on span at bounding box center [383, 48] width 23 height 23
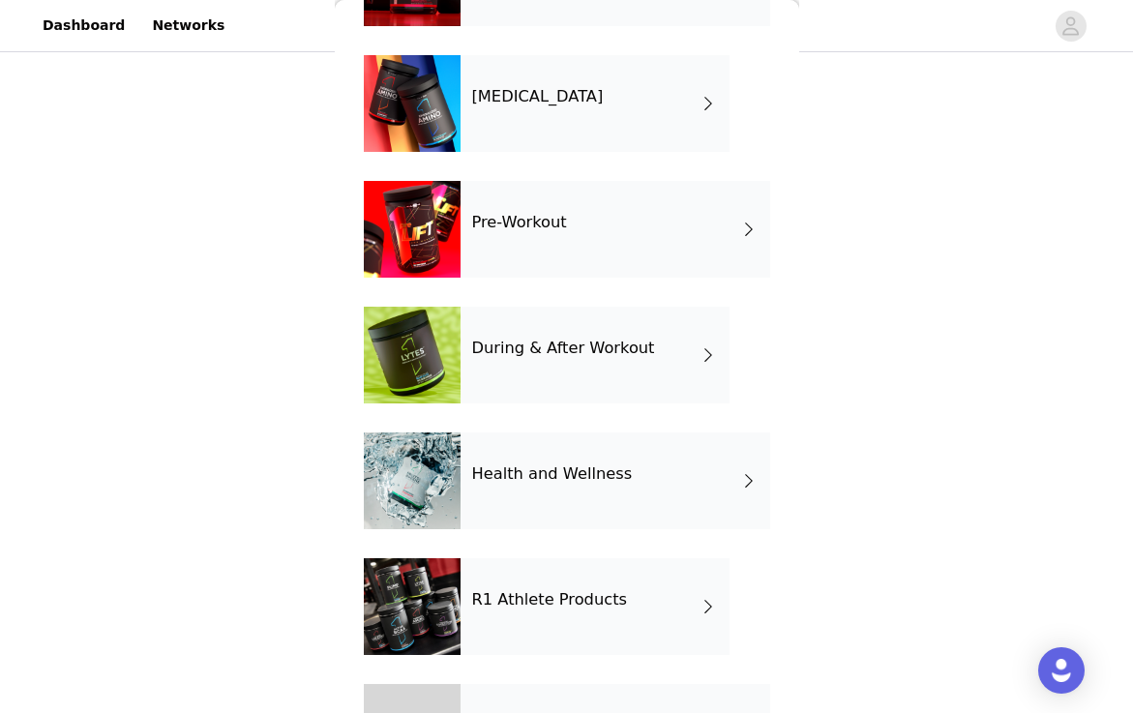
scroll to position [296, 0]
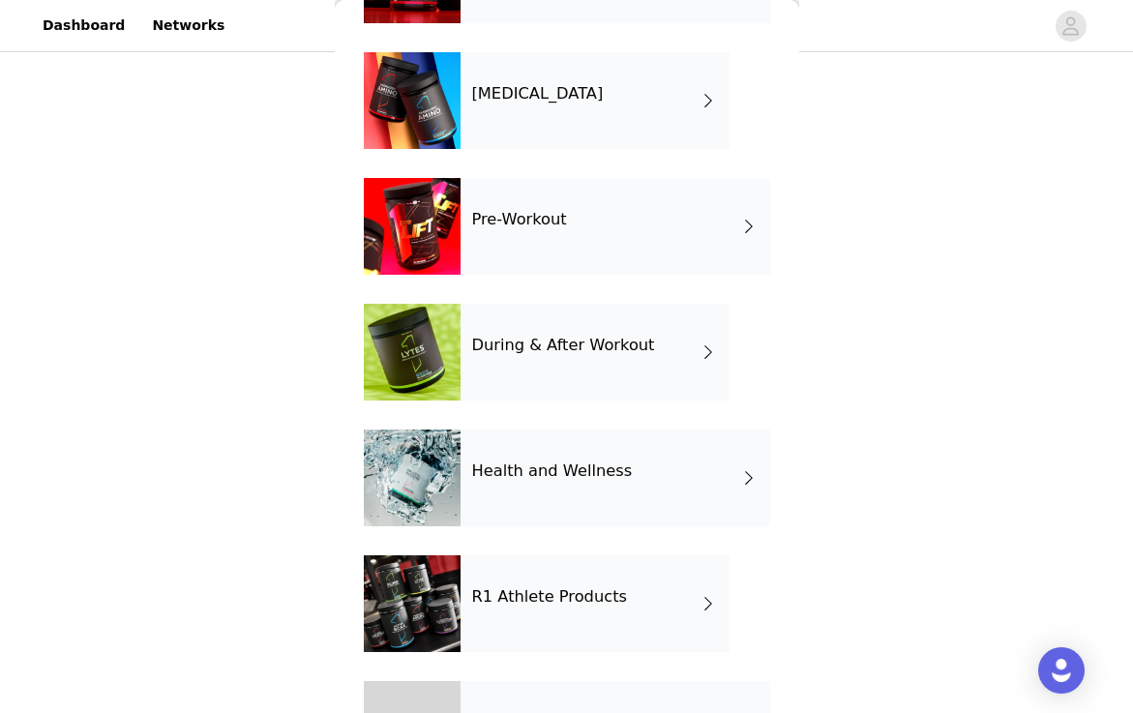
click at [591, 218] on div "Pre-Workout" at bounding box center [616, 226] width 310 height 97
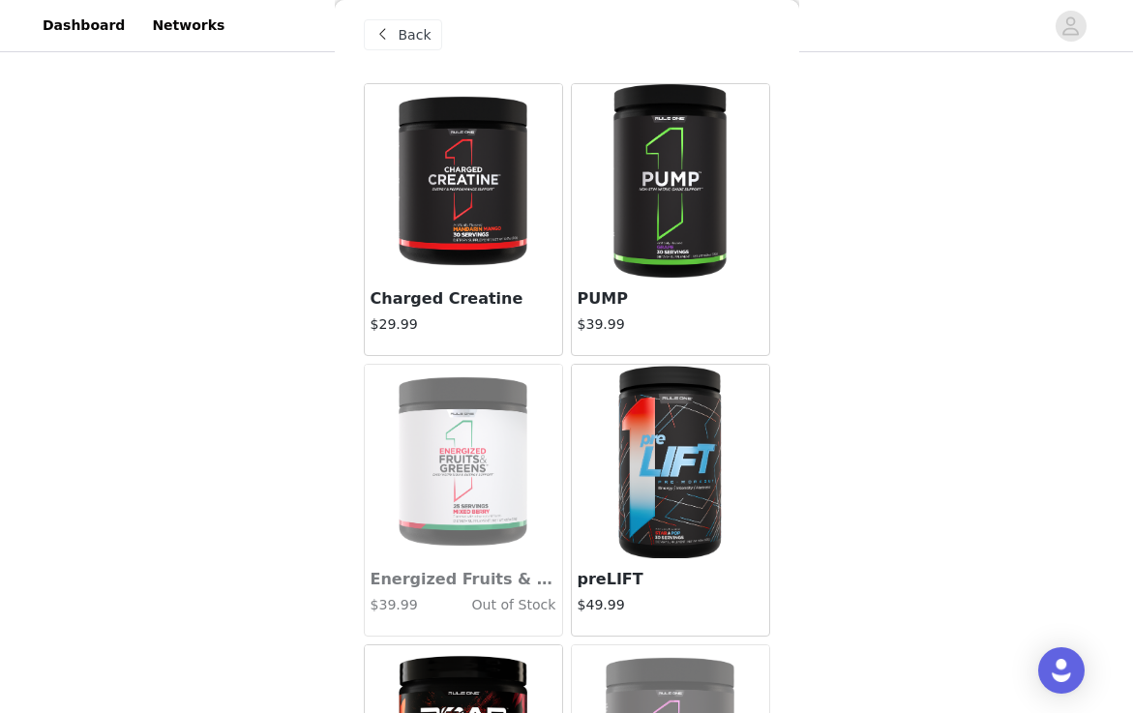
scroll to position [0, 0]
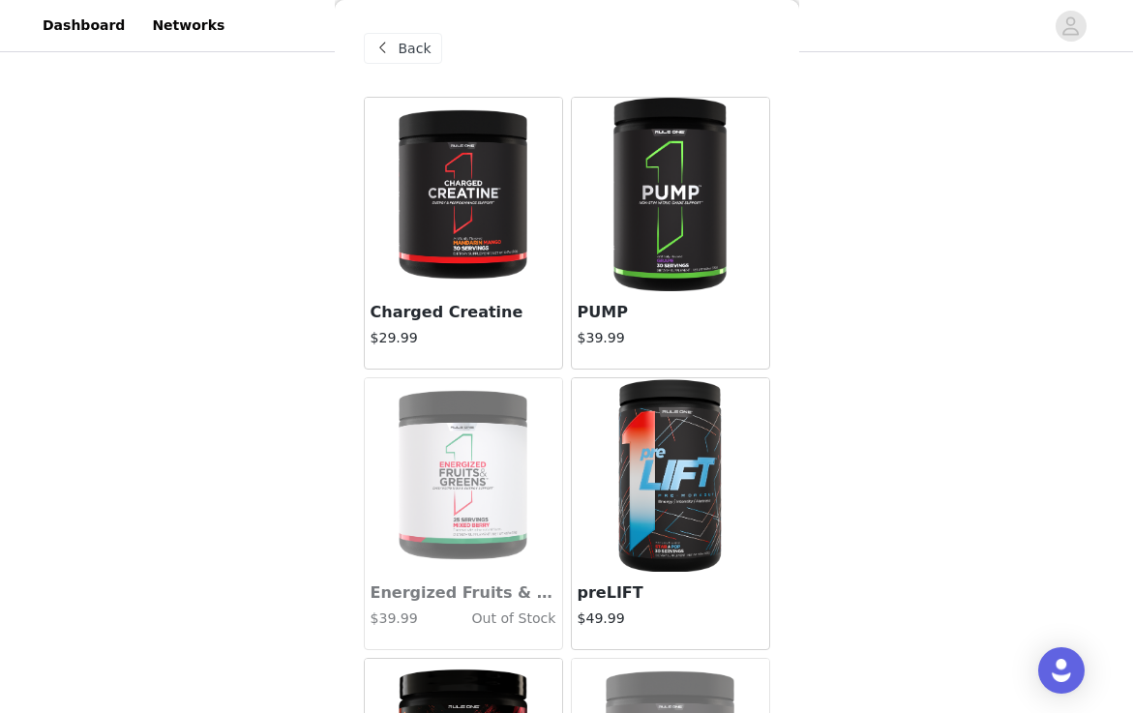
click at [662, 205] on img at bounding box center [670, 195] width 129 height 194
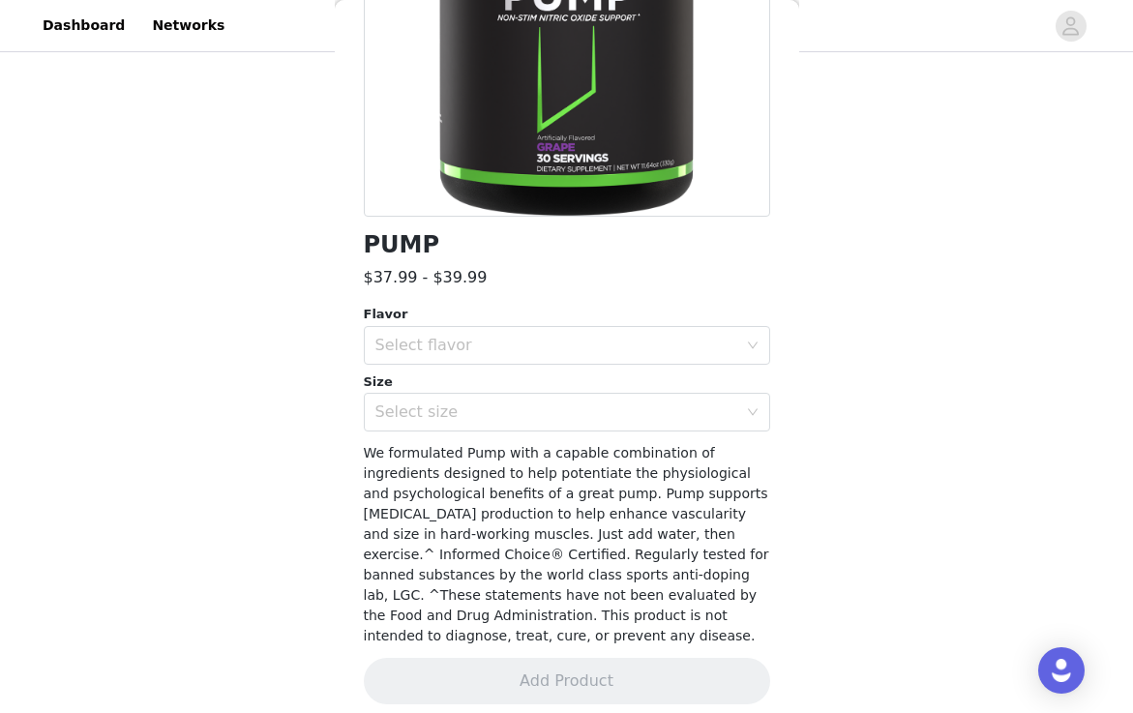
scroll to position [330, 0]
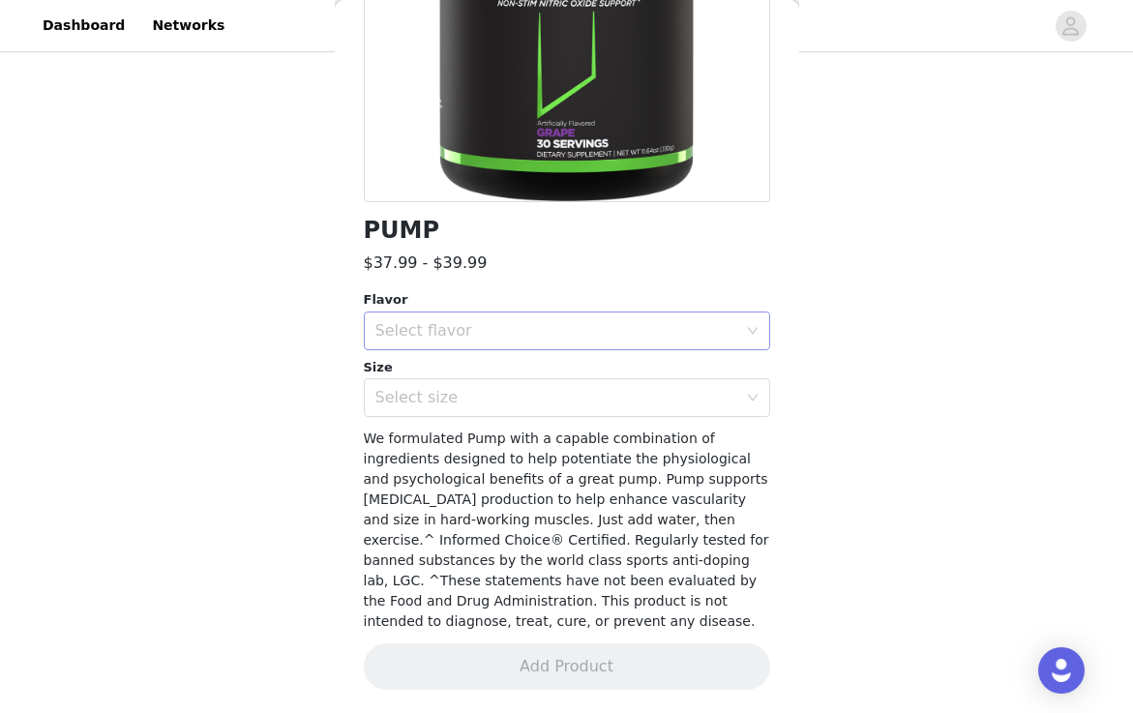
click at [549, 331] on div "Select flavor" at bounding box center [556, 330] width 362 height 19
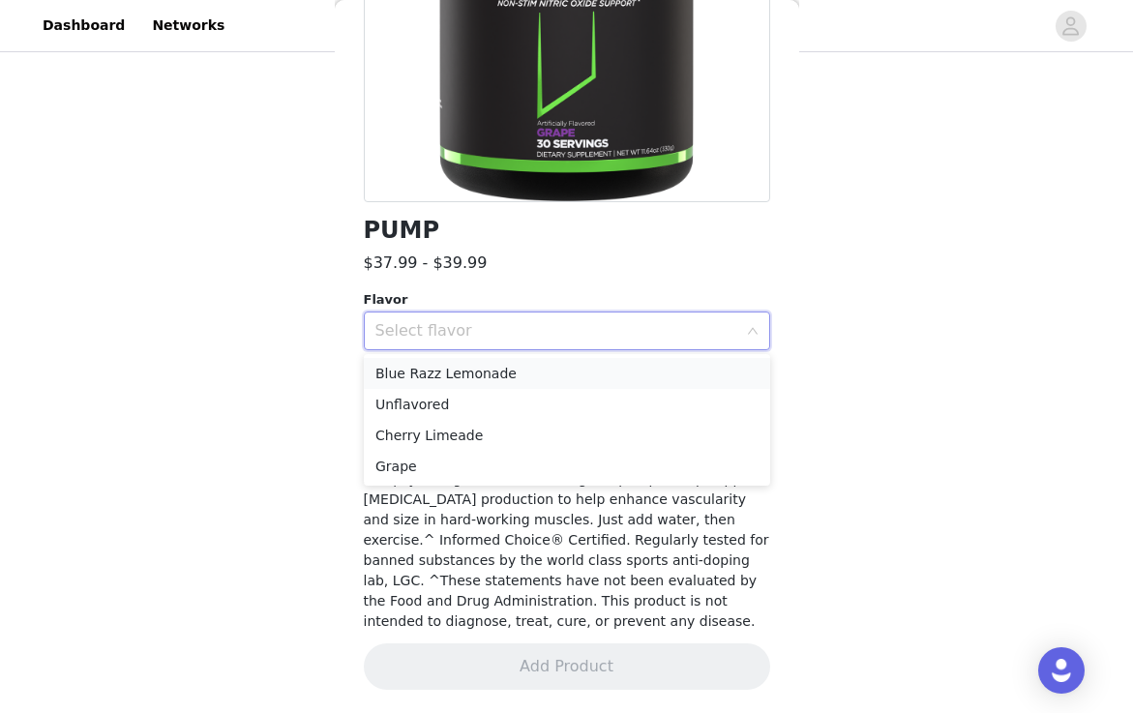
click at [516, 369] on li "Blue Razz Lemonade" at bounding box center [567, 373] width 406 height 31
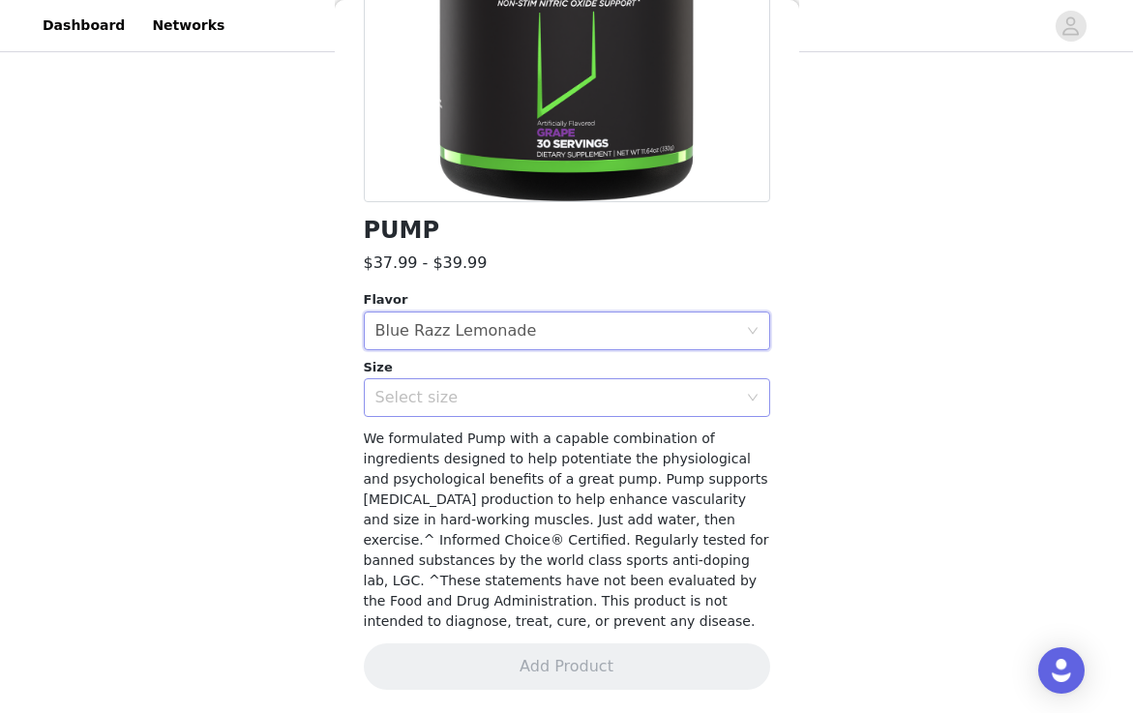
click at [492, 402] on div "Select size" at bounding box center [556, 397] width 362 height 19
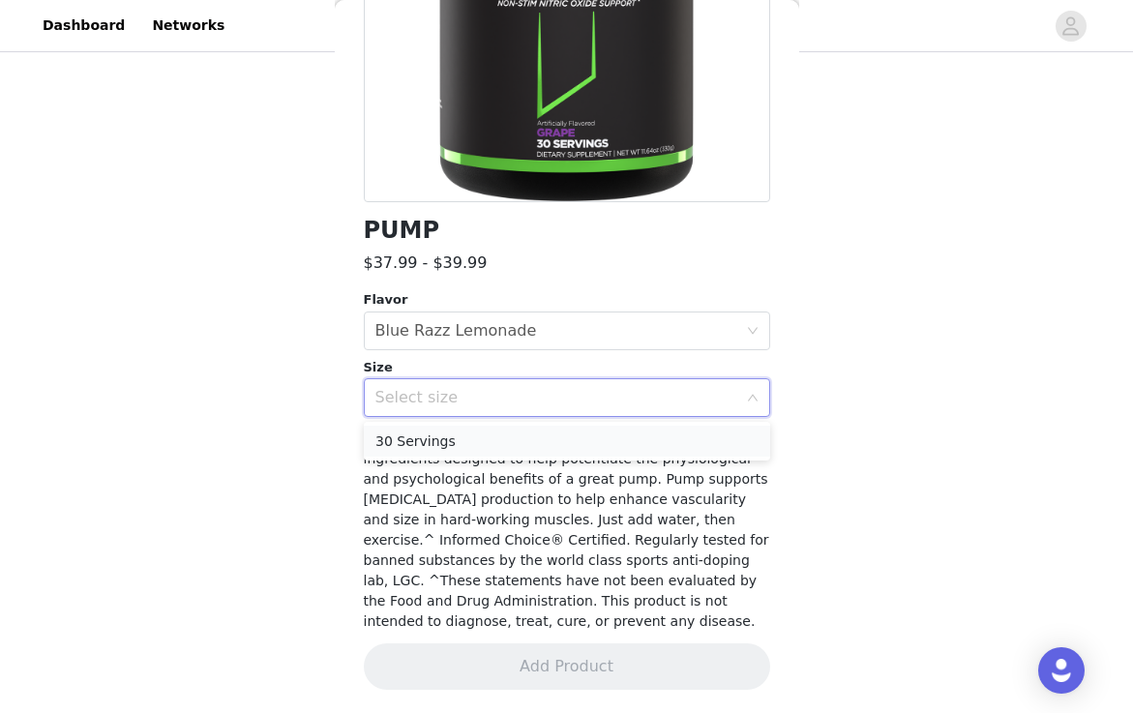
click at [470, 433] on li "30 Servings" at bounding box center [567, 441] width 406 height 31
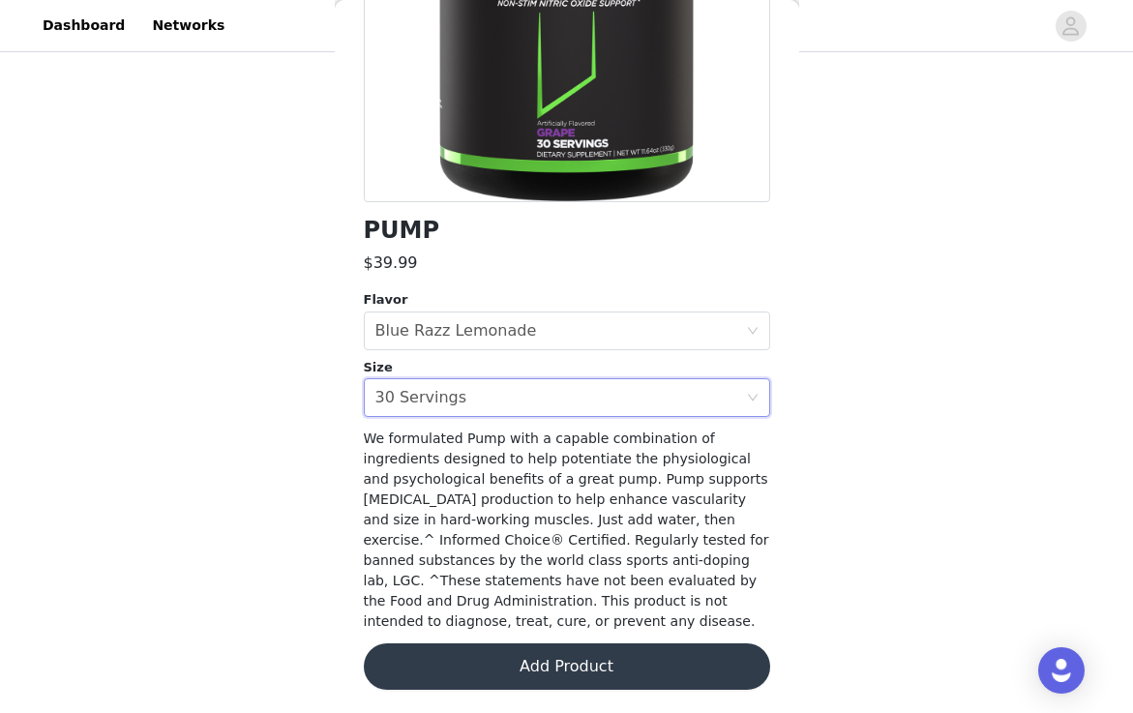
click at [502, 675] on button "Add Product" at bounding box center [567, 666] width 406 height 46
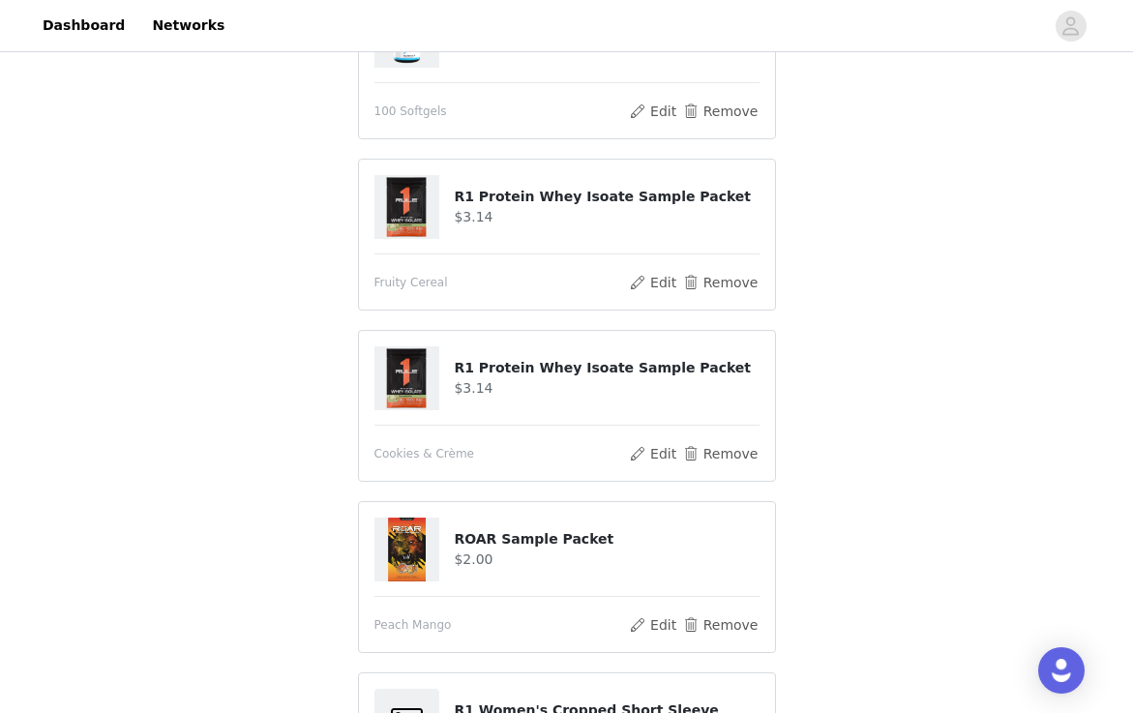
scroll to position [1329, 0]
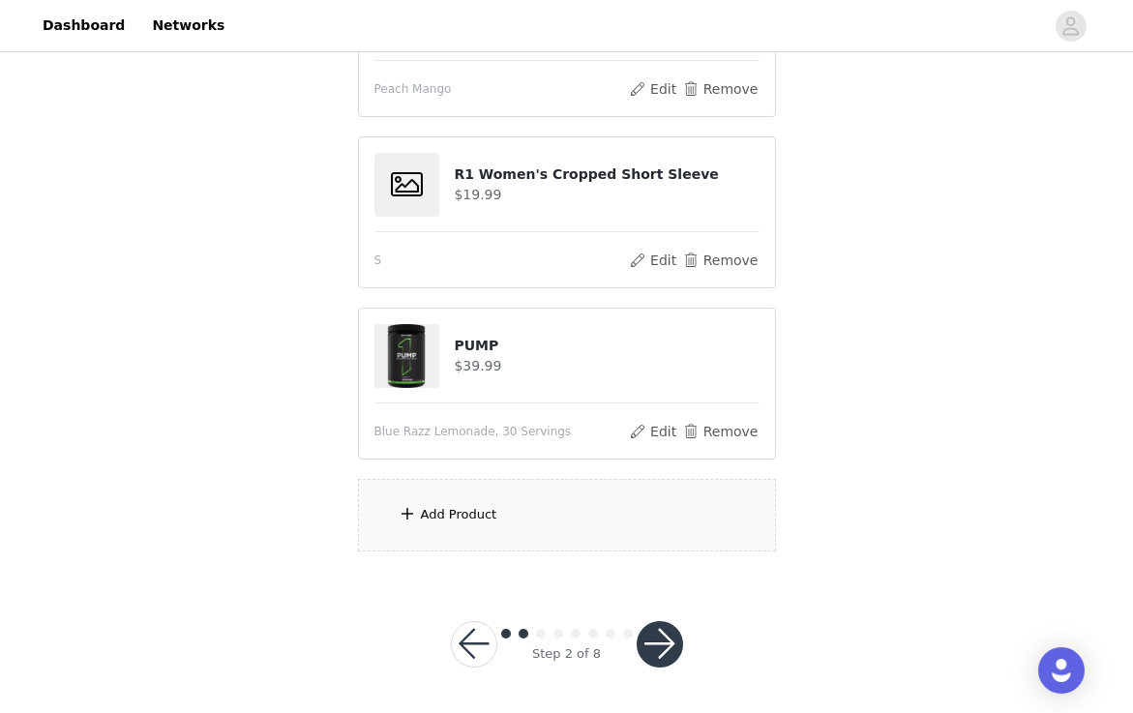
click at [492, 511] on div "Add Product" at bounding box center [459, 514] width 76 height 19
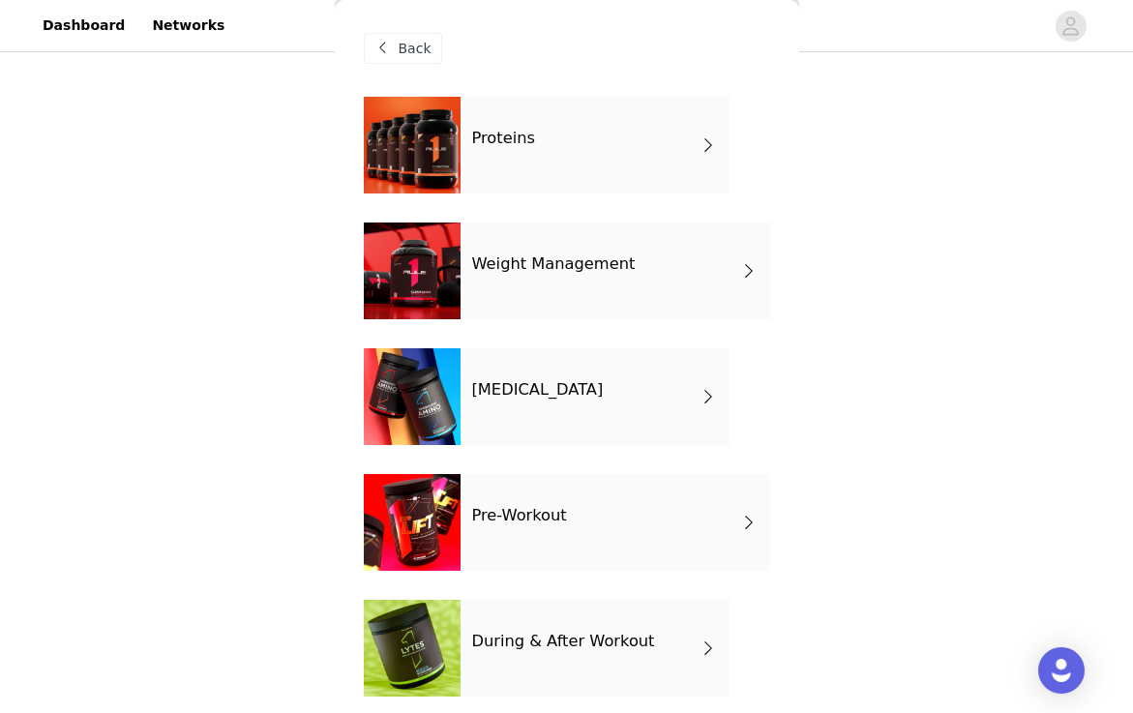
click at [585, 149] on div "Proteins" at bounding box center [595, 145] width 269 height 97
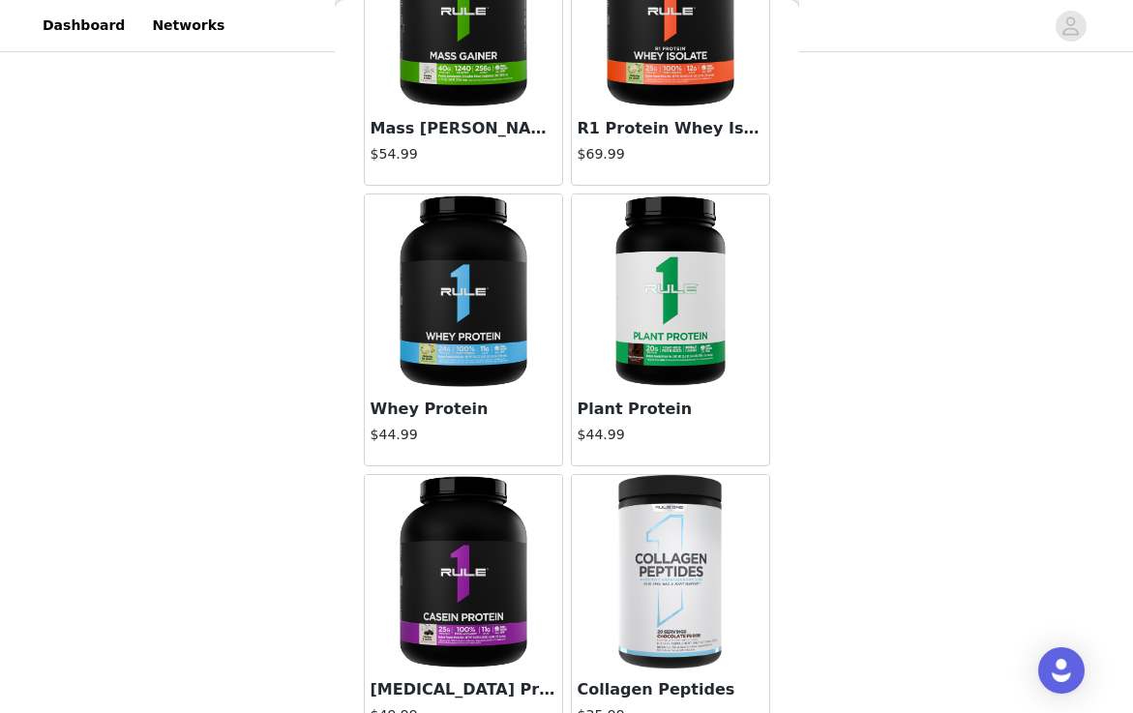
scroll to position [189, 0]
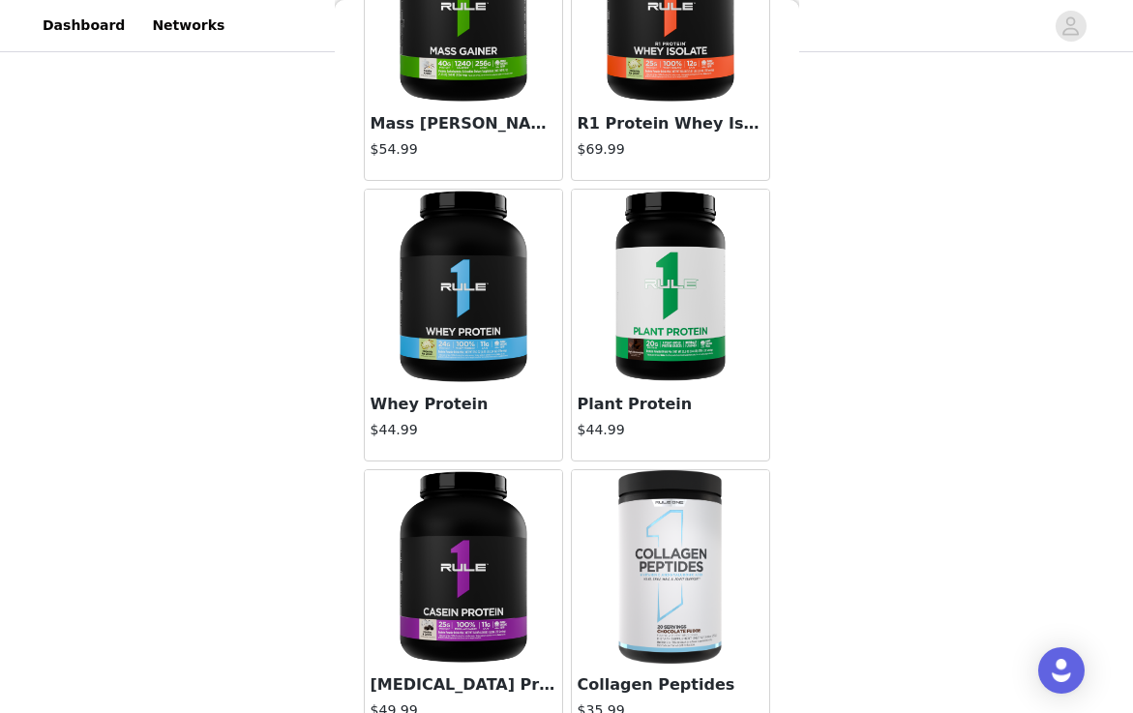
click at [466, 258] on img at bounding box center [464, 287] width 194 height 194
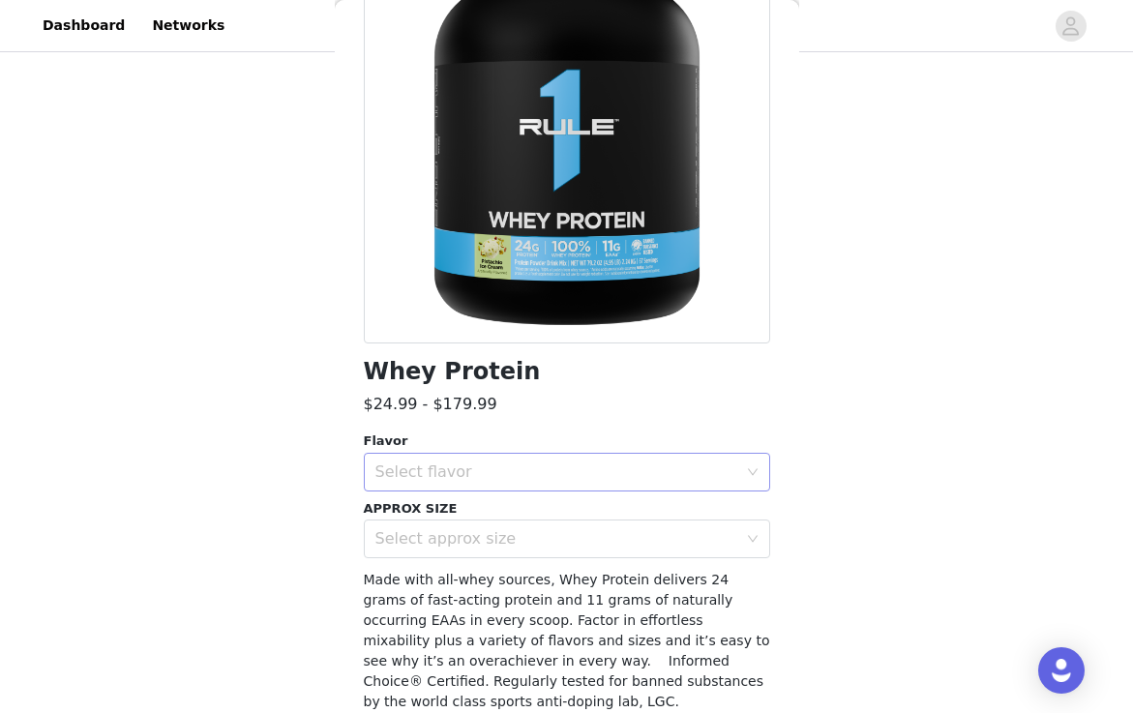
click at [451, 479] on div "Select flavor" at bounding box center [556, 471] width 362 height 19
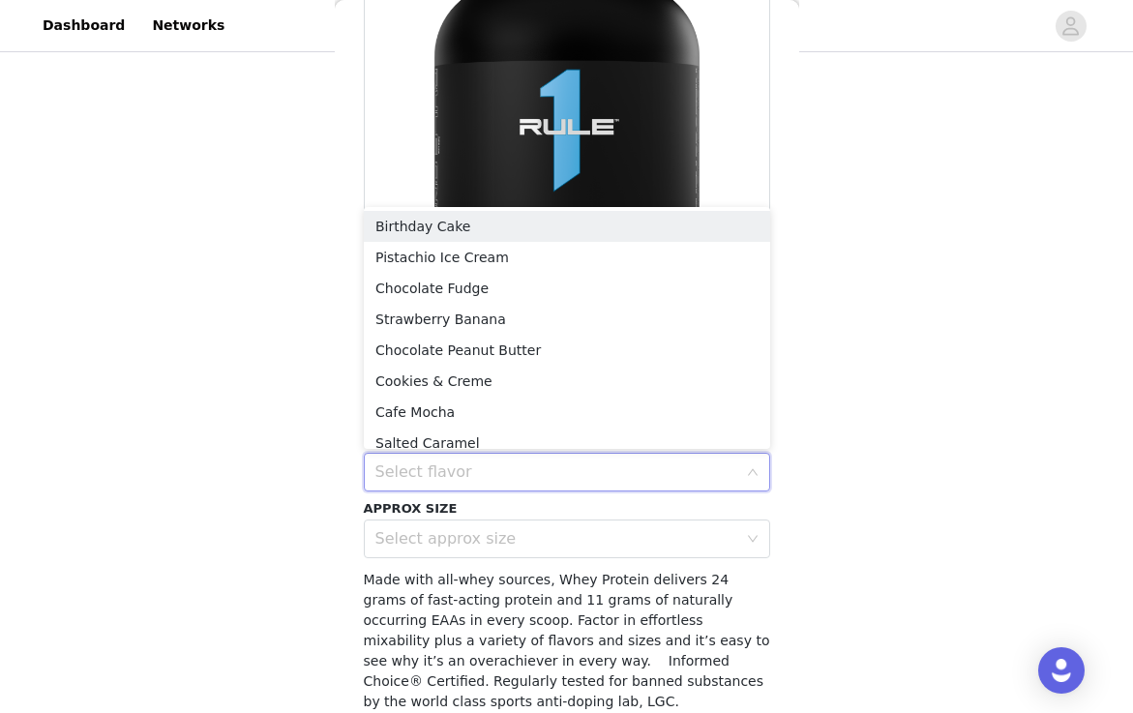
click at [451, 479] on div "Select flavor" at bounding box center [556, 471] width 362 height 19
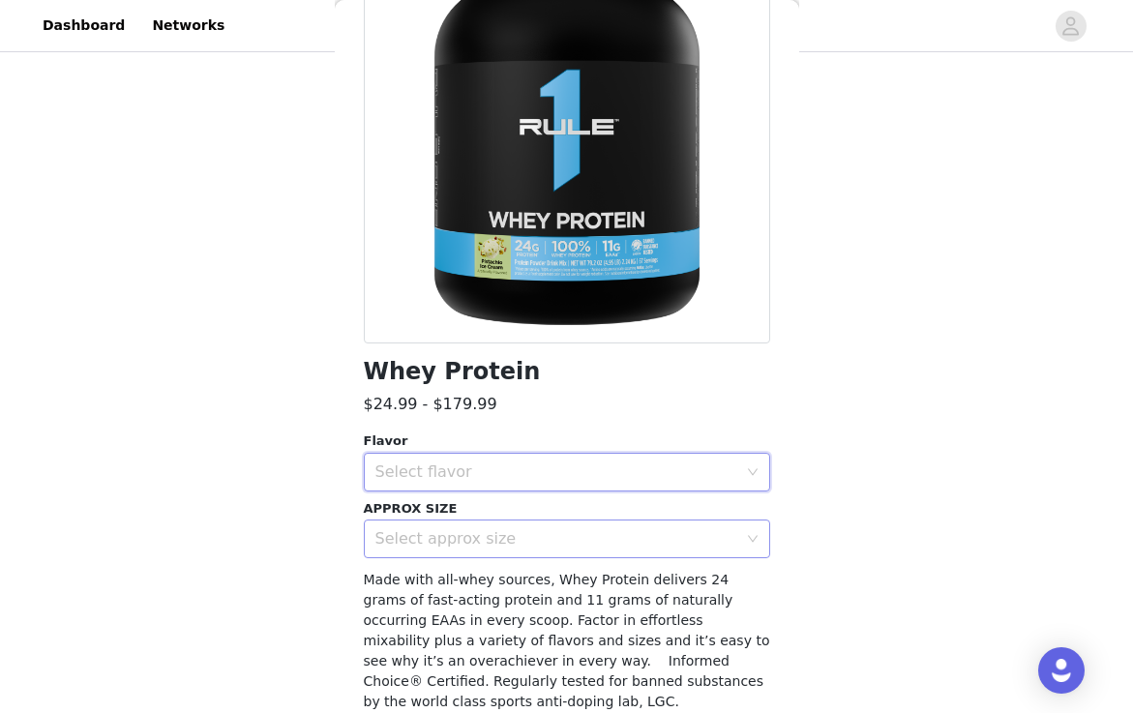
click at [425, 539] on div "Select approx size" at bounding box center [556, 538] width 362 height 19
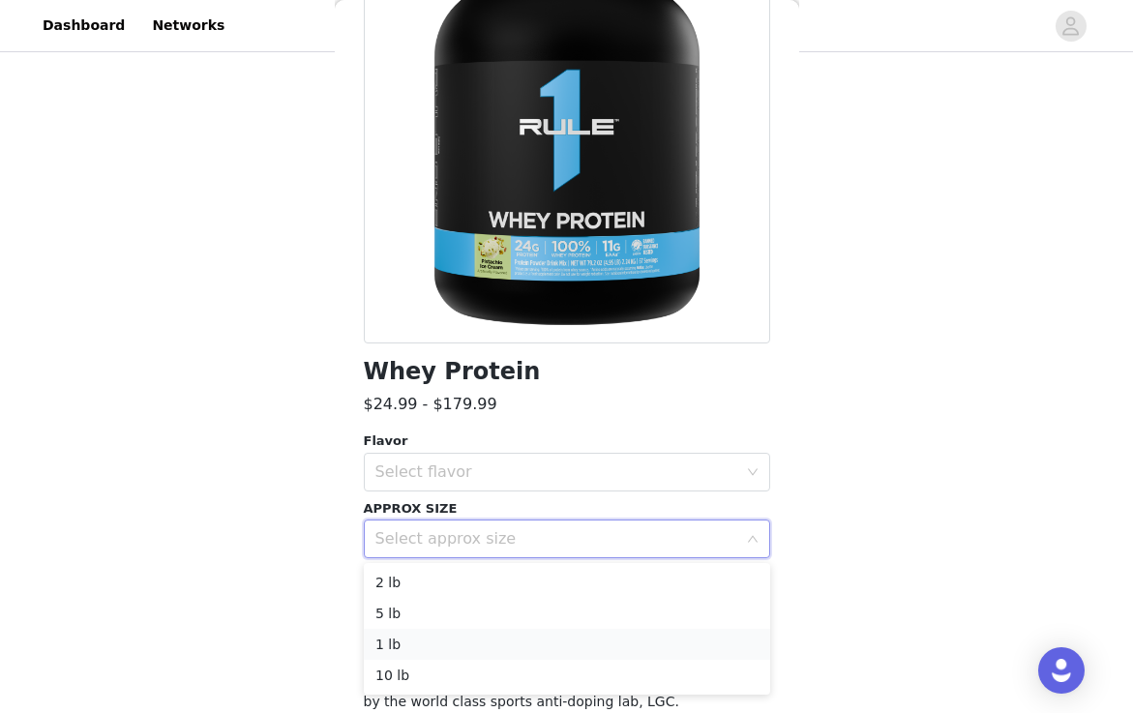
click at [411, 641] on li "1 lb" at bounding box center [567, 644] width 406 height 31
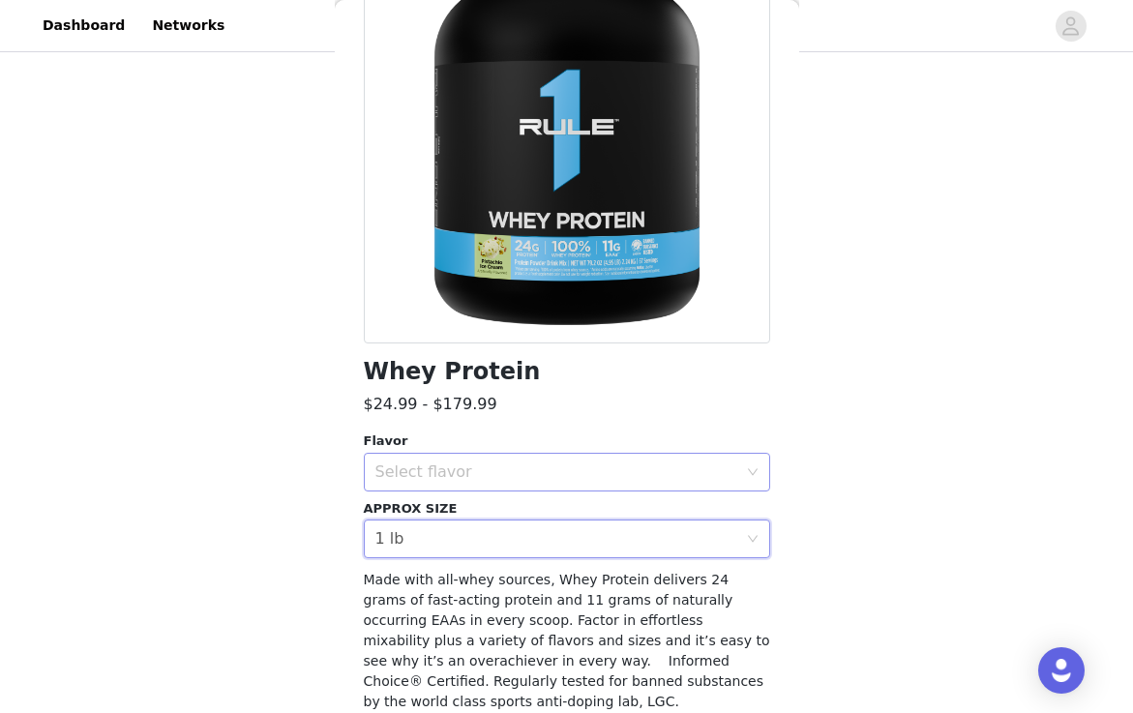
click at [476, 474] on div "Select flavor" at bounding box center [556, 471] width 362 height 19
click at [452, 514] on li "Chocolate Fudge" at bounding box center [567, 514] width 406 height 31
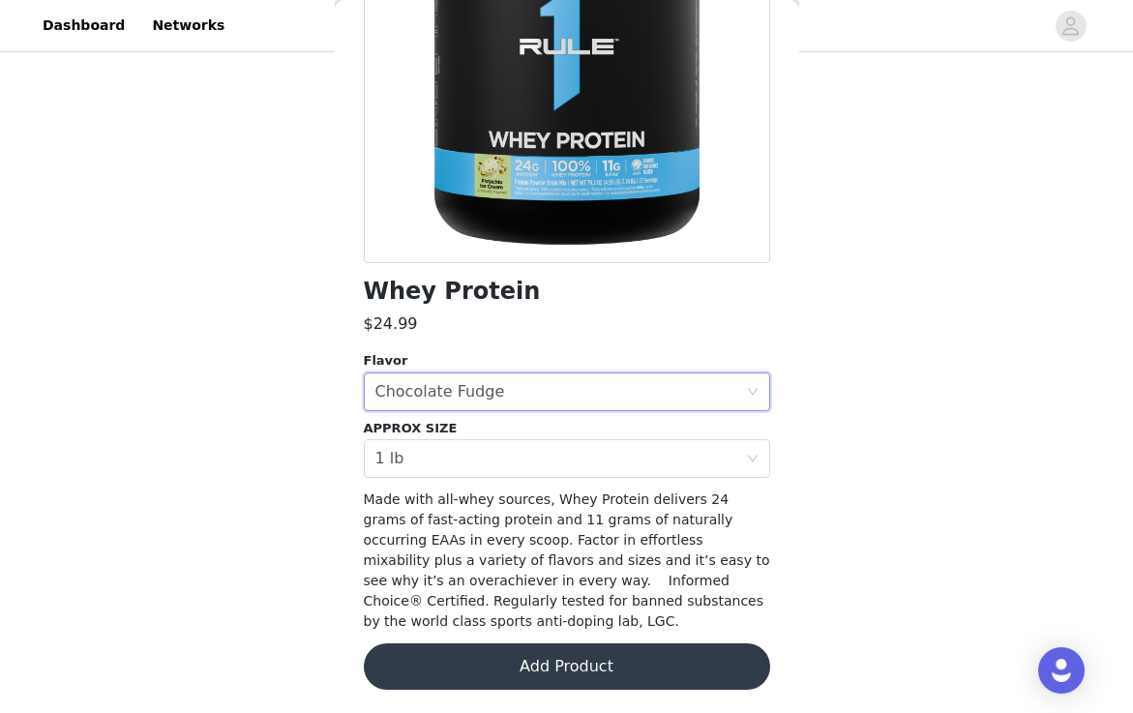
click at [452, 663] on button "Add Product" at bounding box center [567, 666] width 406 height 46
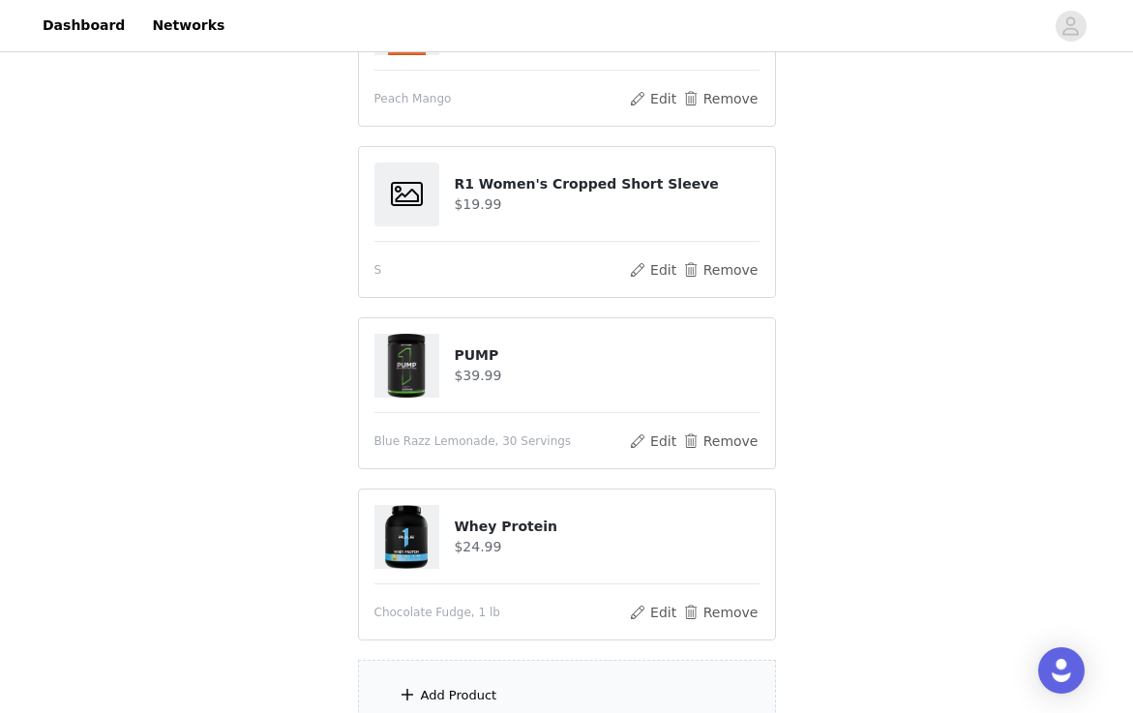
scroll to position [1501, 0]
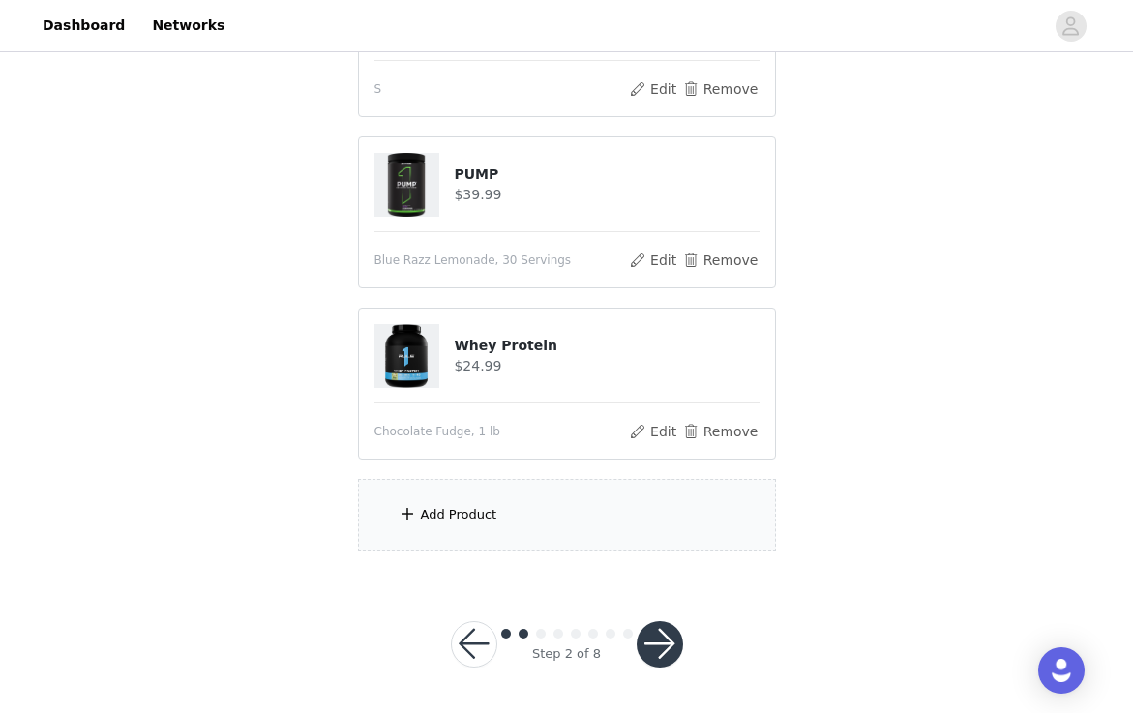
click at [545, 498] on div "Add Product" at bounding box center [567, 515] width 418 height 73
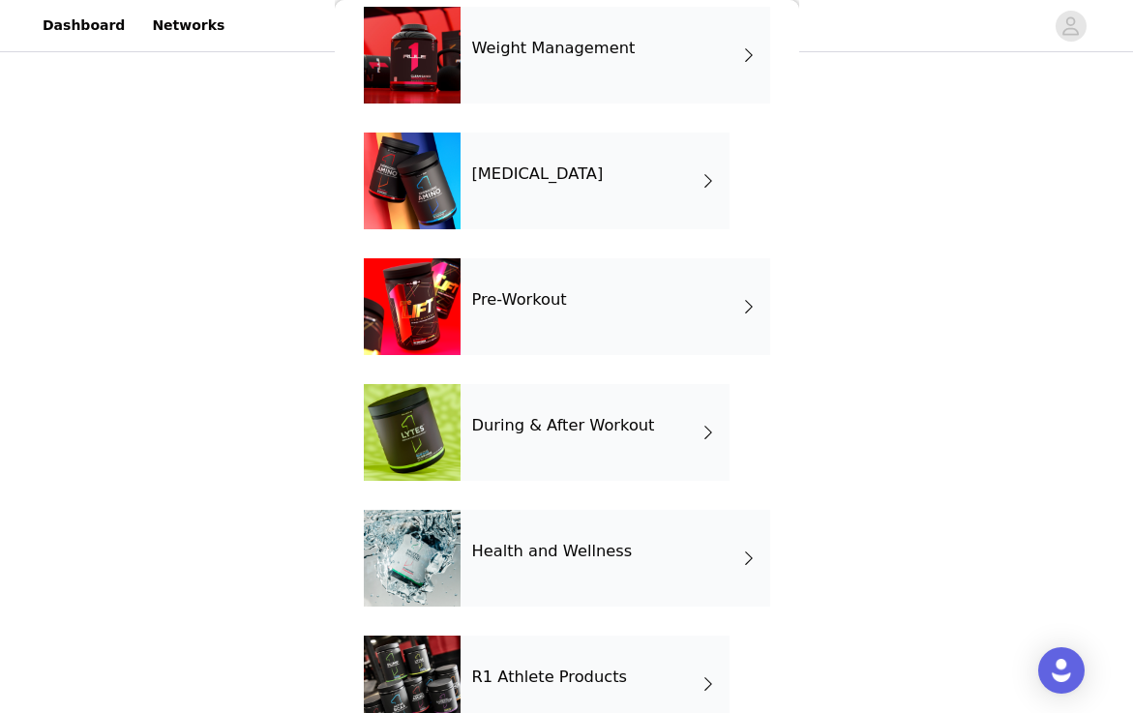
scroll to position [641, 0]
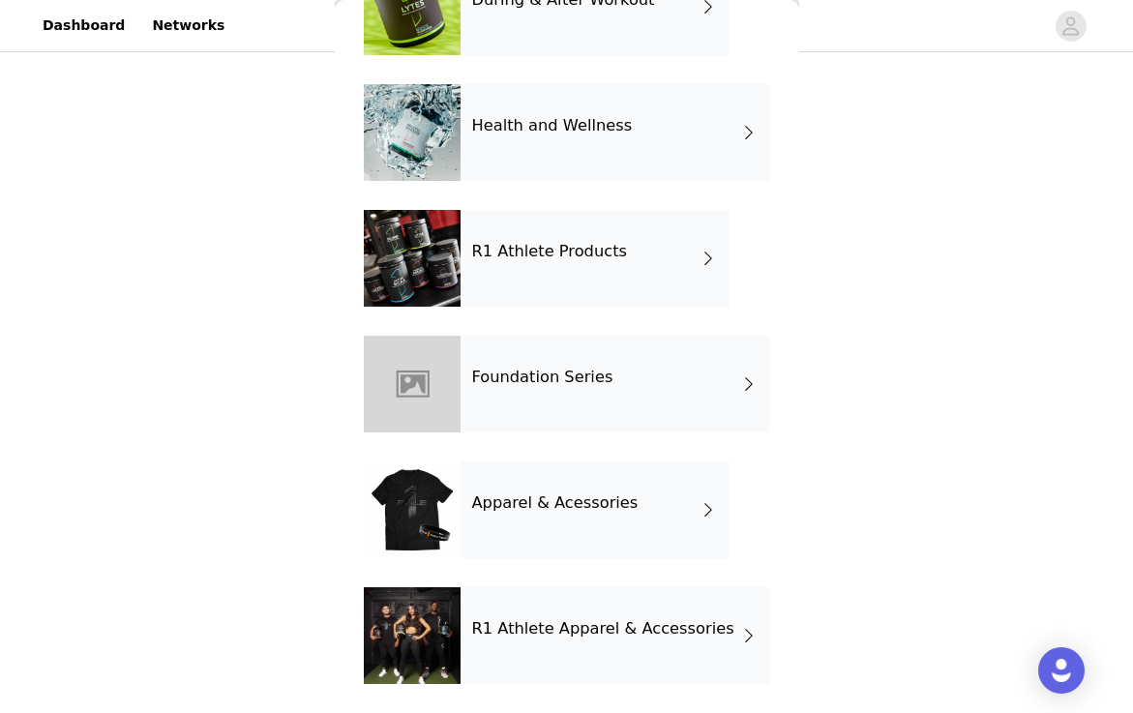
click at [680, 266] on div "R1 Athlete Products" at bounding box center [595, 258] width 269 height 97
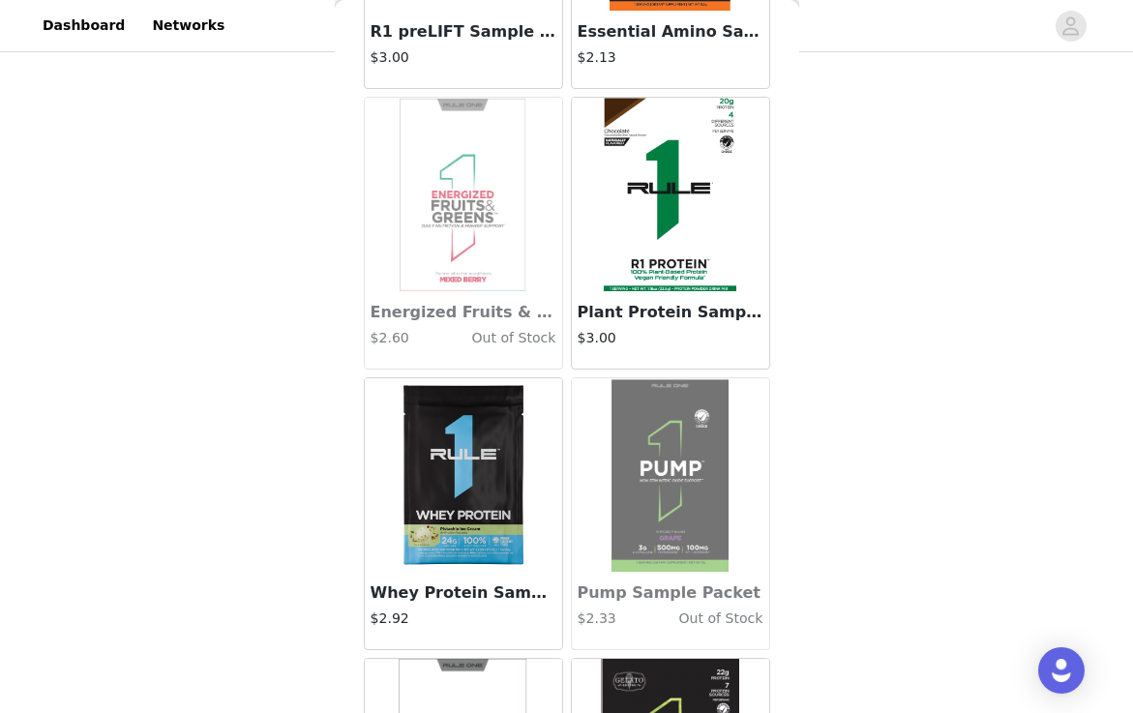
scroll to position [1095, 0]
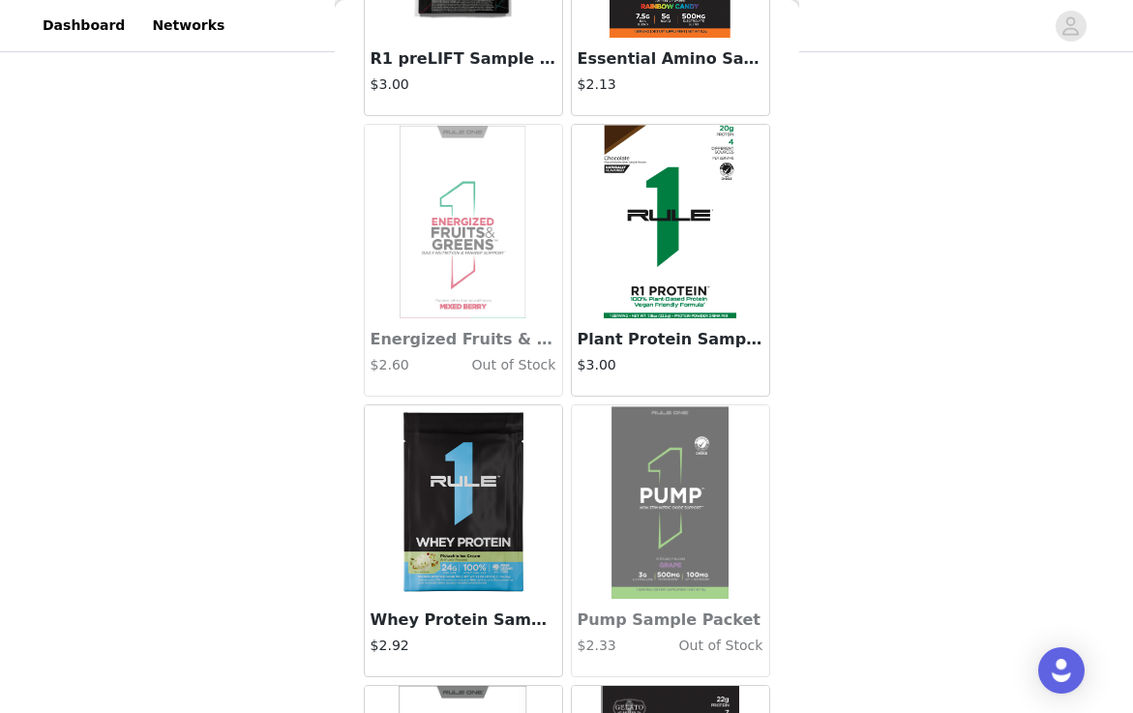
click at [648, 171] on img at bounding box center [671, 222] width 134 height 194
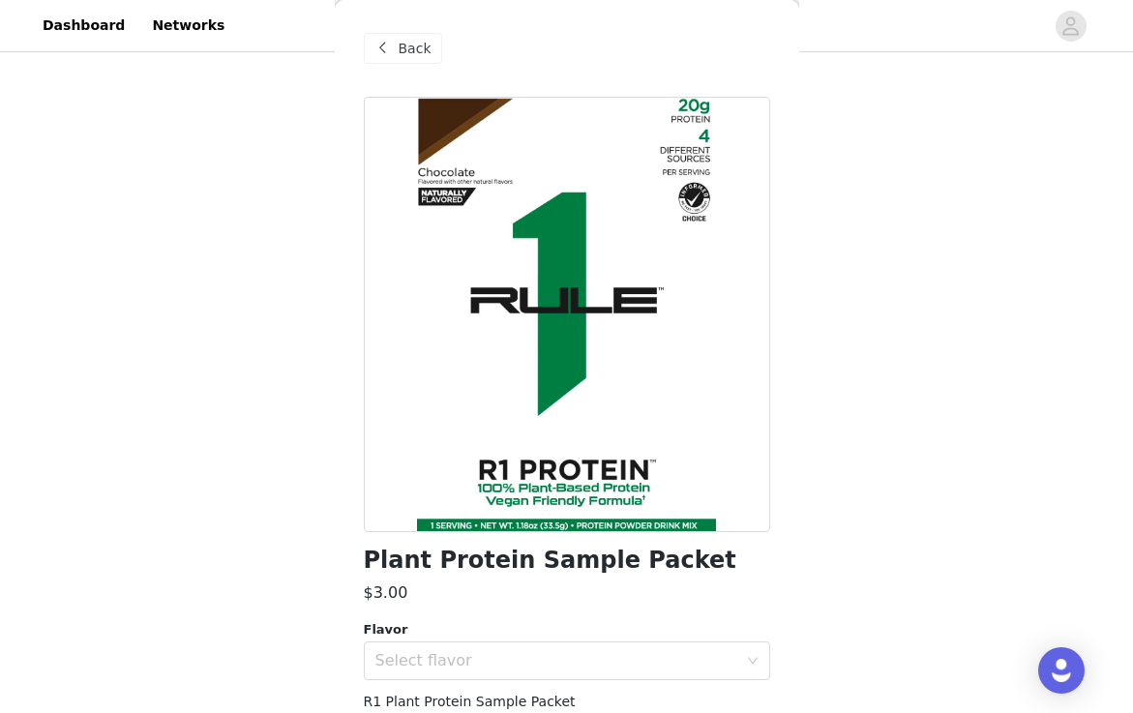
scroll to position [79, 0]
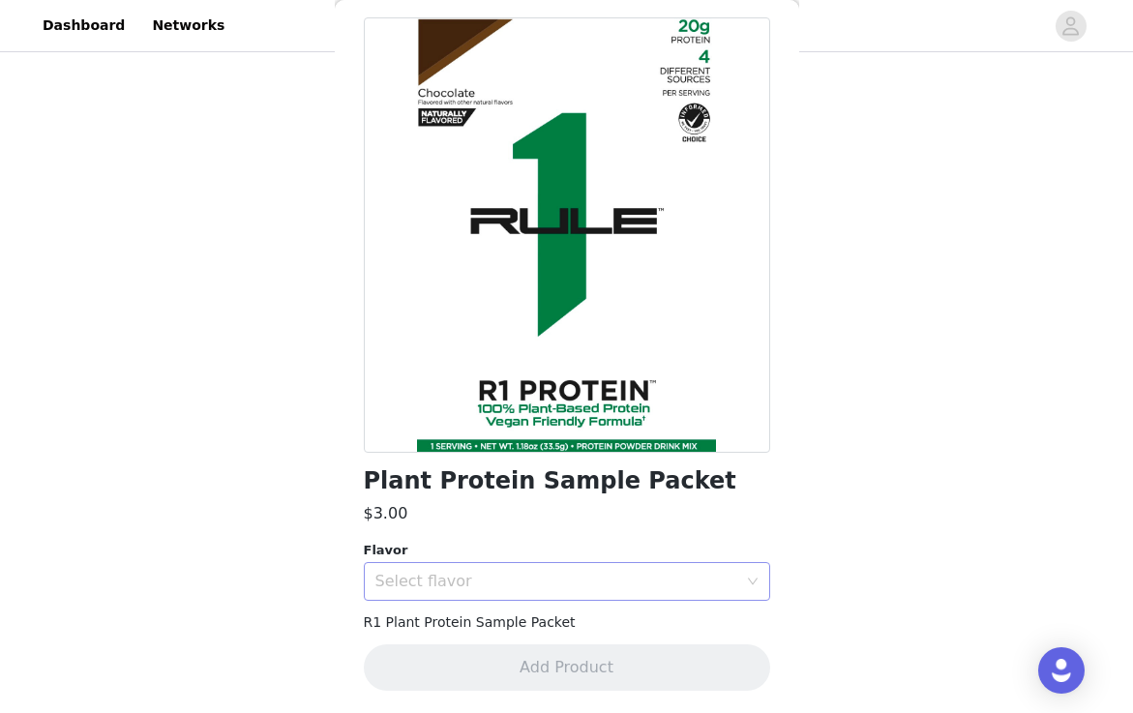
click at [506, 582] on div "Select flavor" at bounding box center [556, 581] width 362 height 19
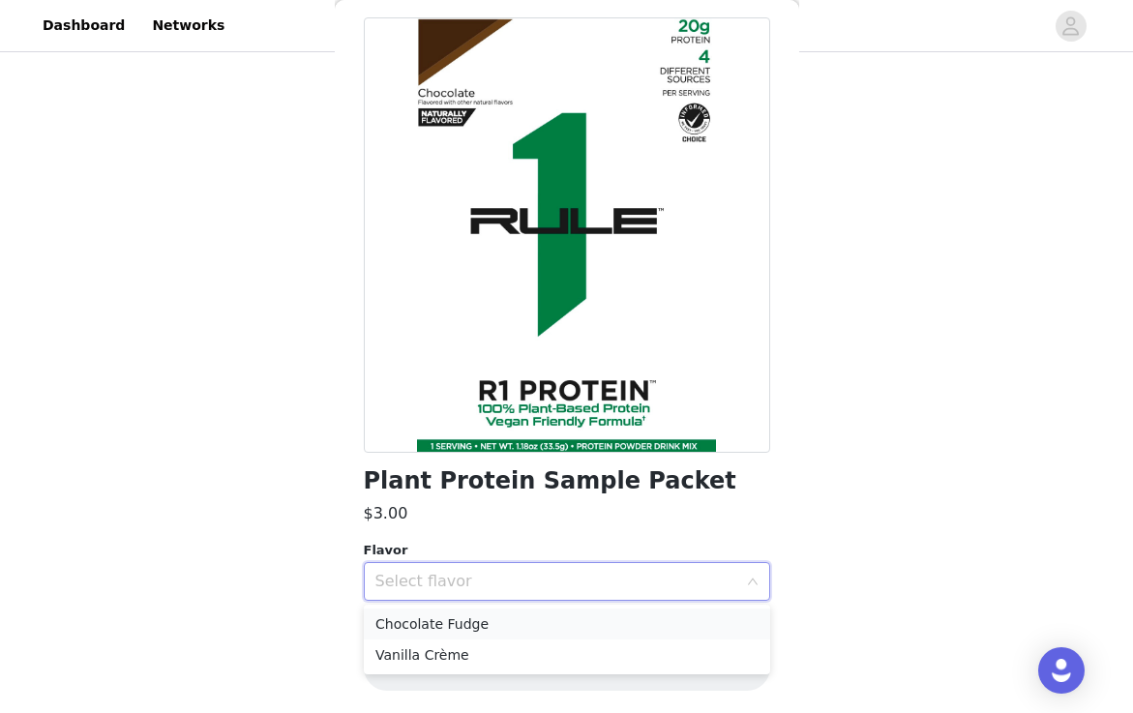
click at [487, 620] on li "Chocolate Fudge" at bounding box center [567, 624] width 406 height 31
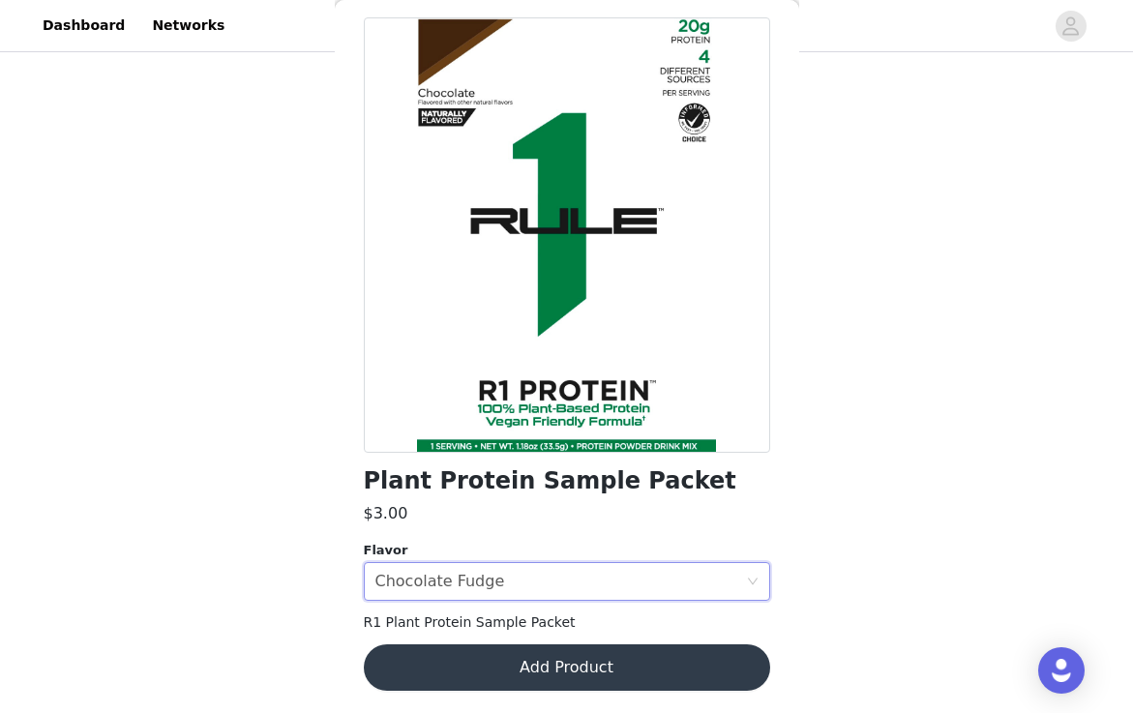
click at [477, 654] on button "Add Product" at bounding box center [567, 667] width 406 height 46
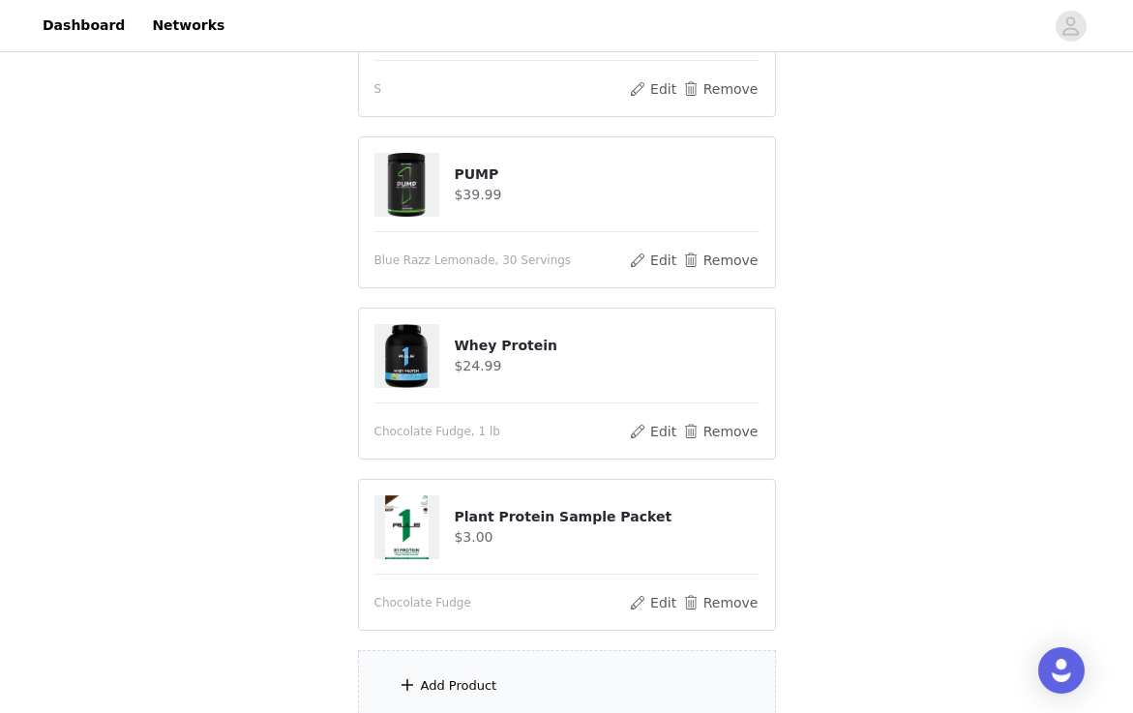
click at [456, 670] on div "Add Product" at bounding box center [567, 686] width 418 height 73
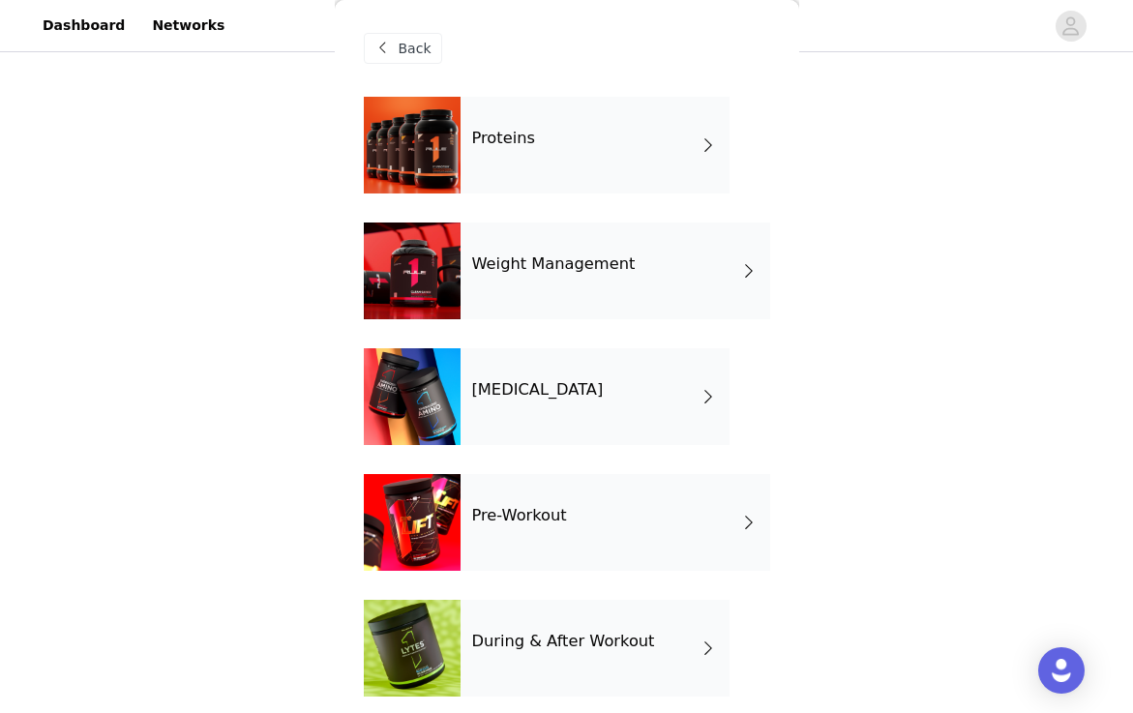
scroll to position [641, 0]
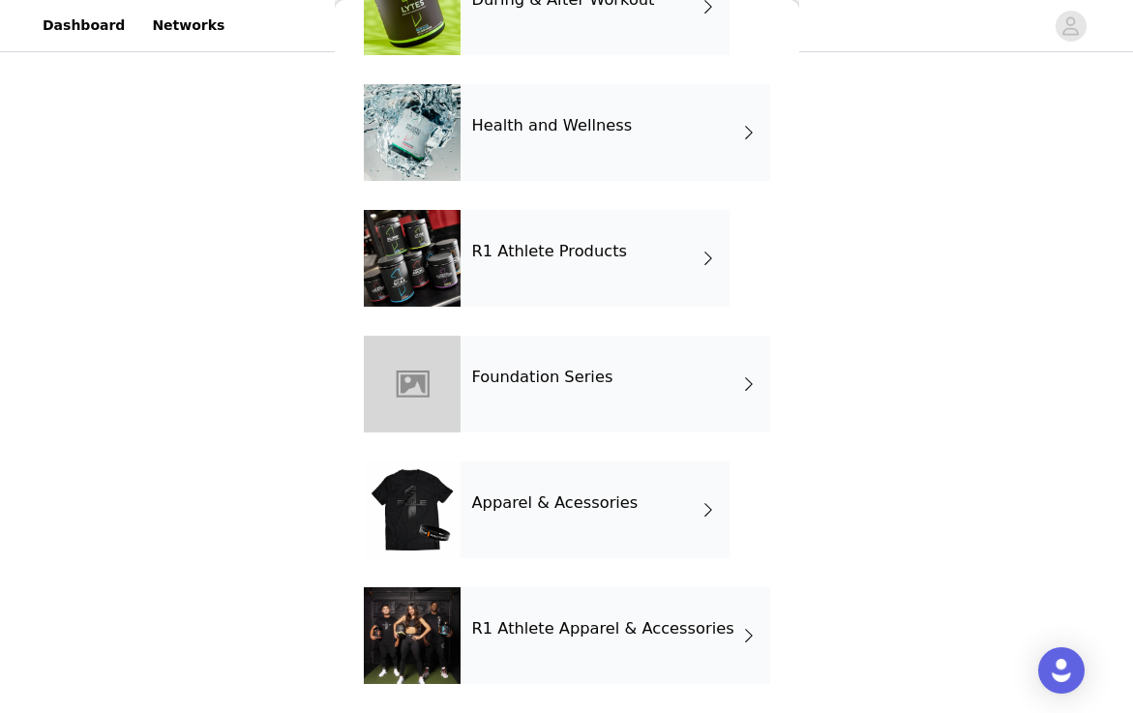
click at [596, 267] on div "R1 Athlete Products" at bounding box center [595, 258] width 269 height 97
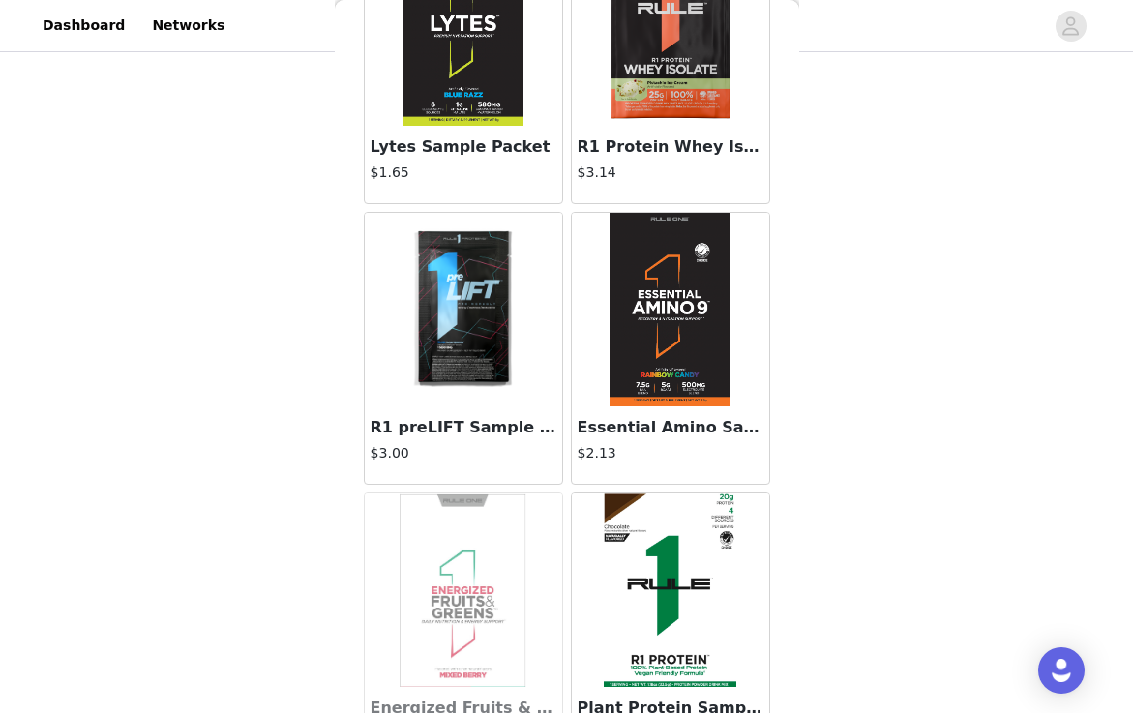
scroll to position [730, 0]
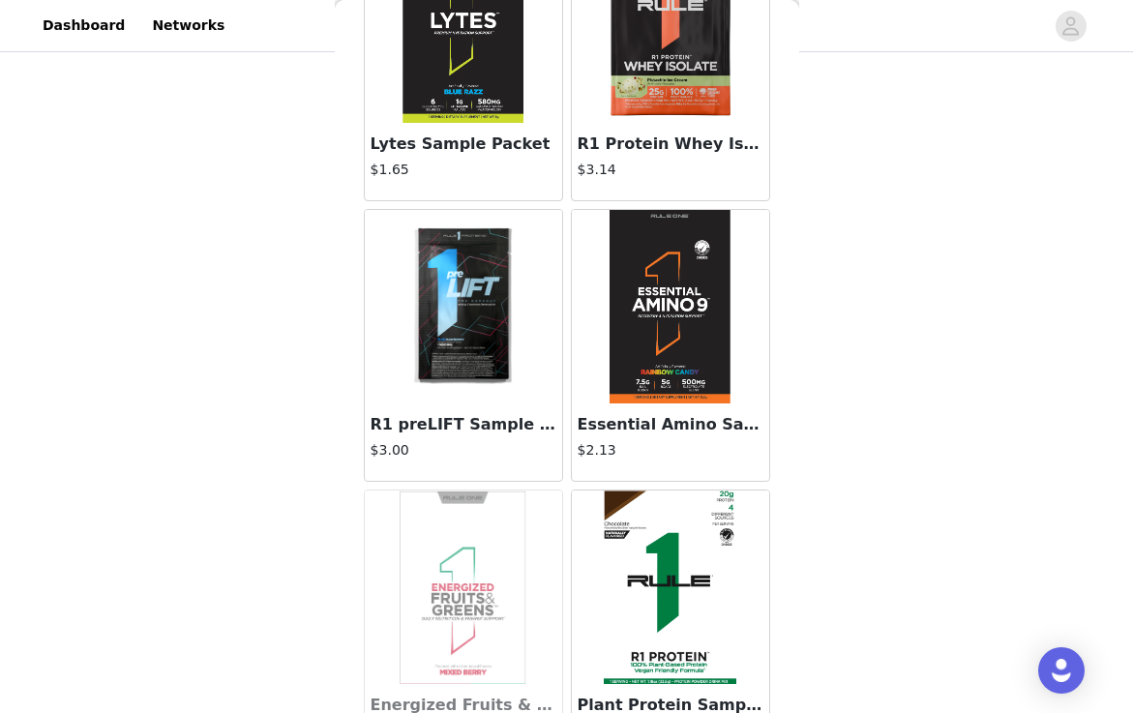
click at [691, 57] on img at bounding box center [671, 26] width 194 height 194
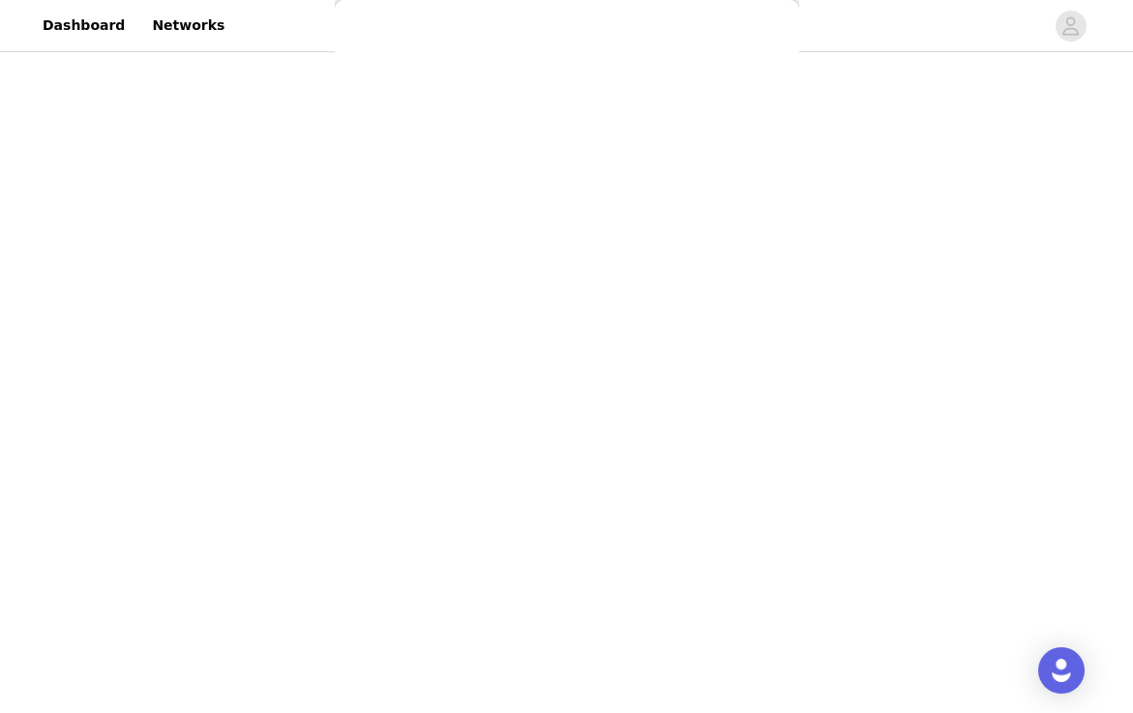
scroll to position [79, 0]
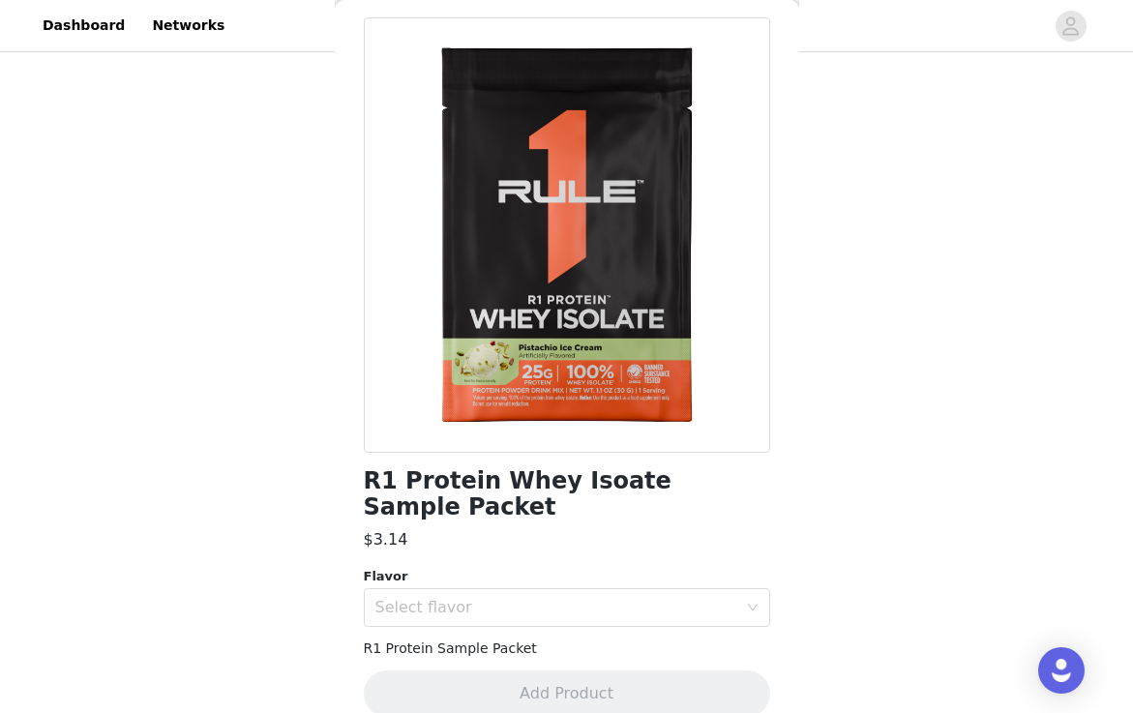
click at [504, 476] on h1 "R1 Protein Whey Isoate Sample Packet" at bounding box center [567, 494] width 406 height 52
click at [450, 598] on div "Select flavor" at bounding box center [556, 607] width 362 height 19
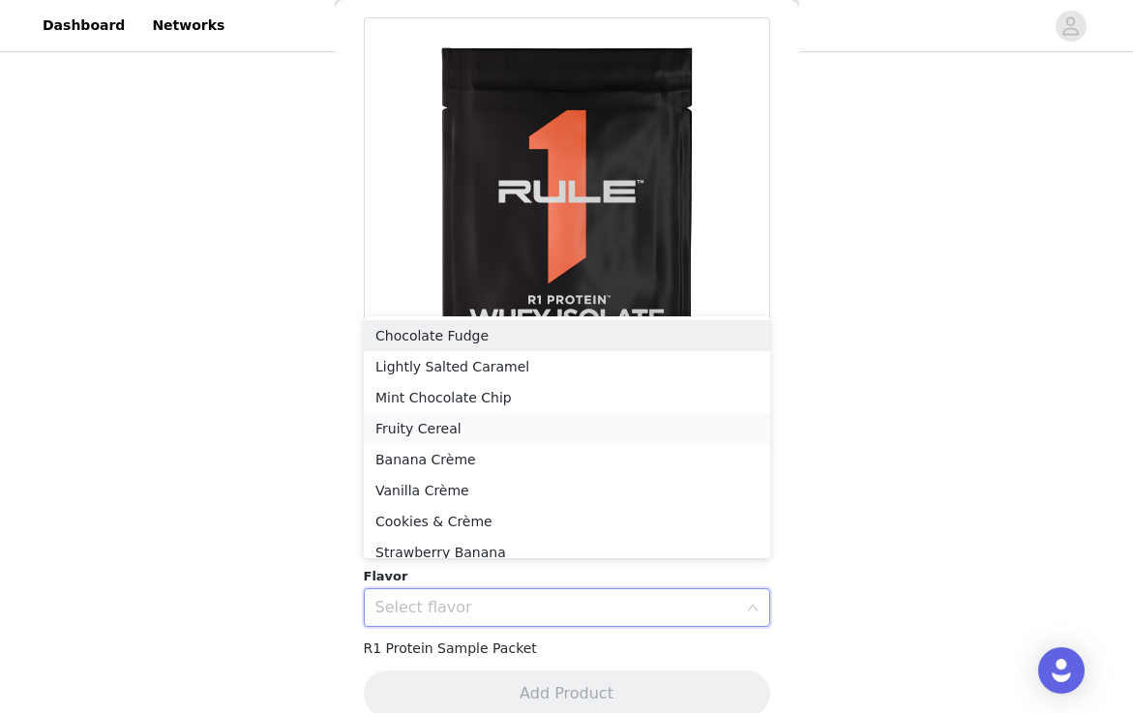
scroll to position [10, 0]
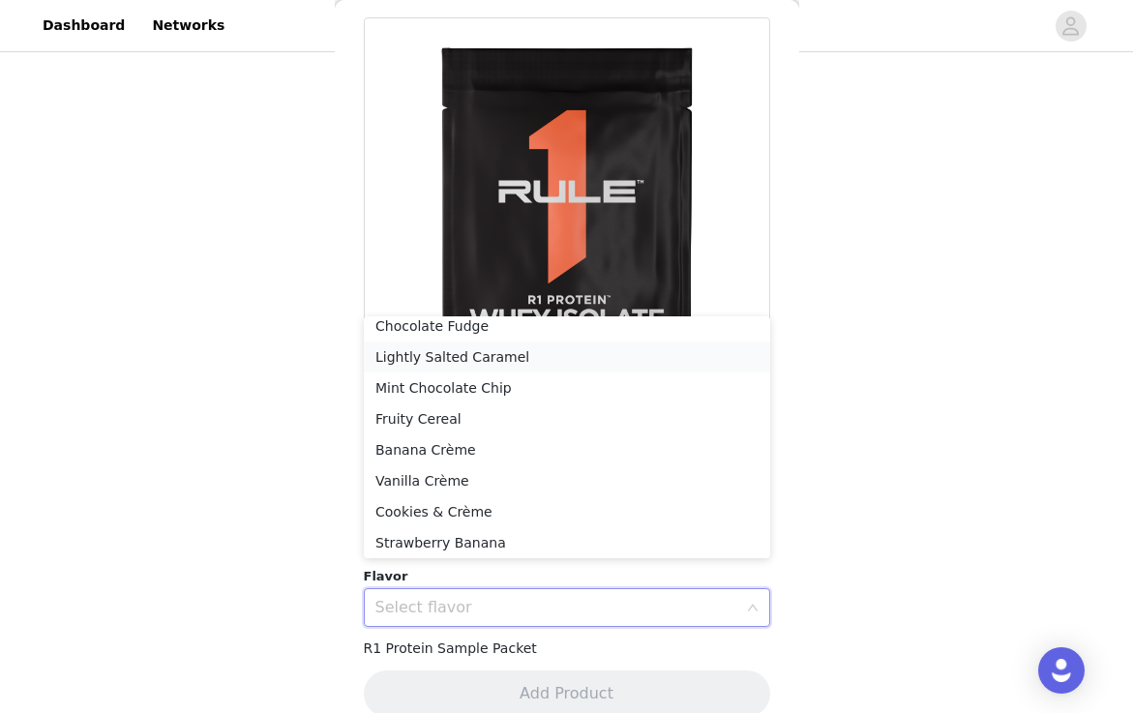
click at [530, 361] on li "Lightly Salted Caramel" at bounding box center [567, 357] width 406 height 31
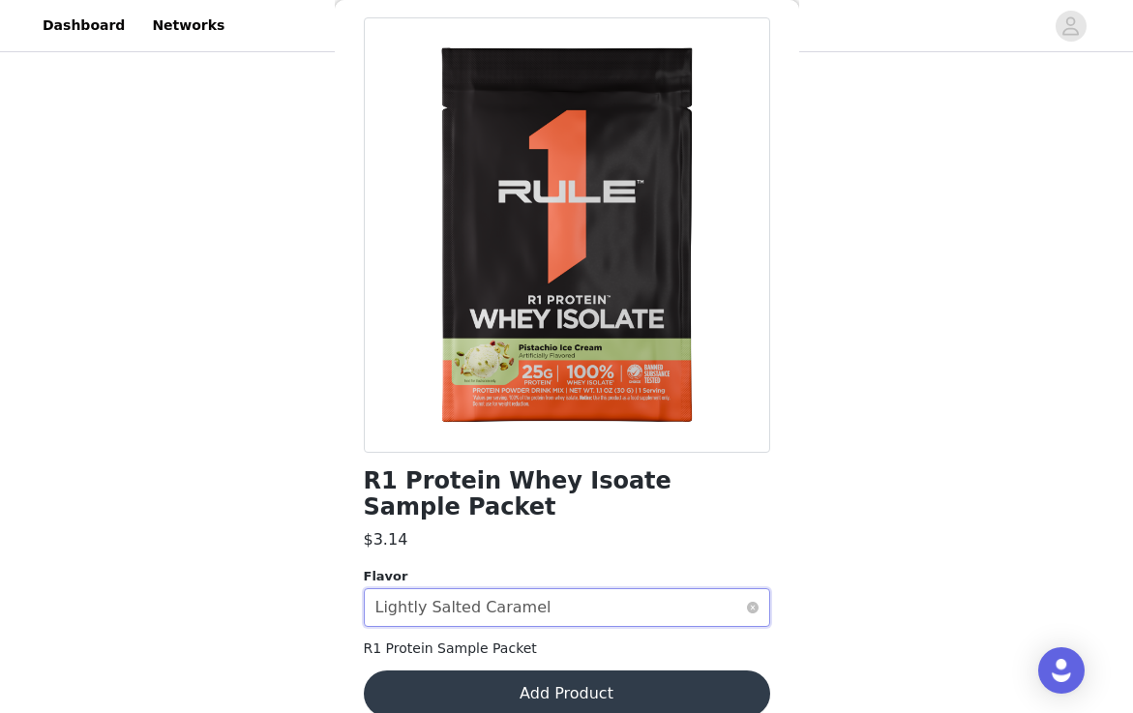
click at [504, 589] on div "Lightly Salted Caramel" at bounding box center [463, 607] width 176 height 37
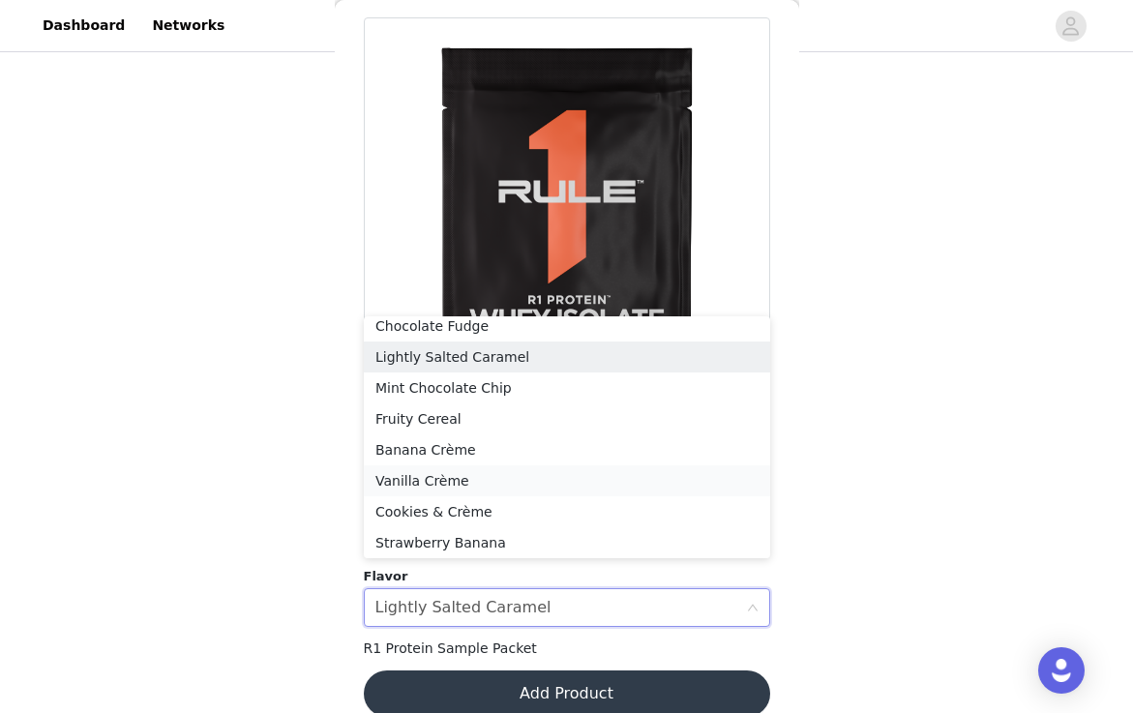
scroll to position [75, 0]
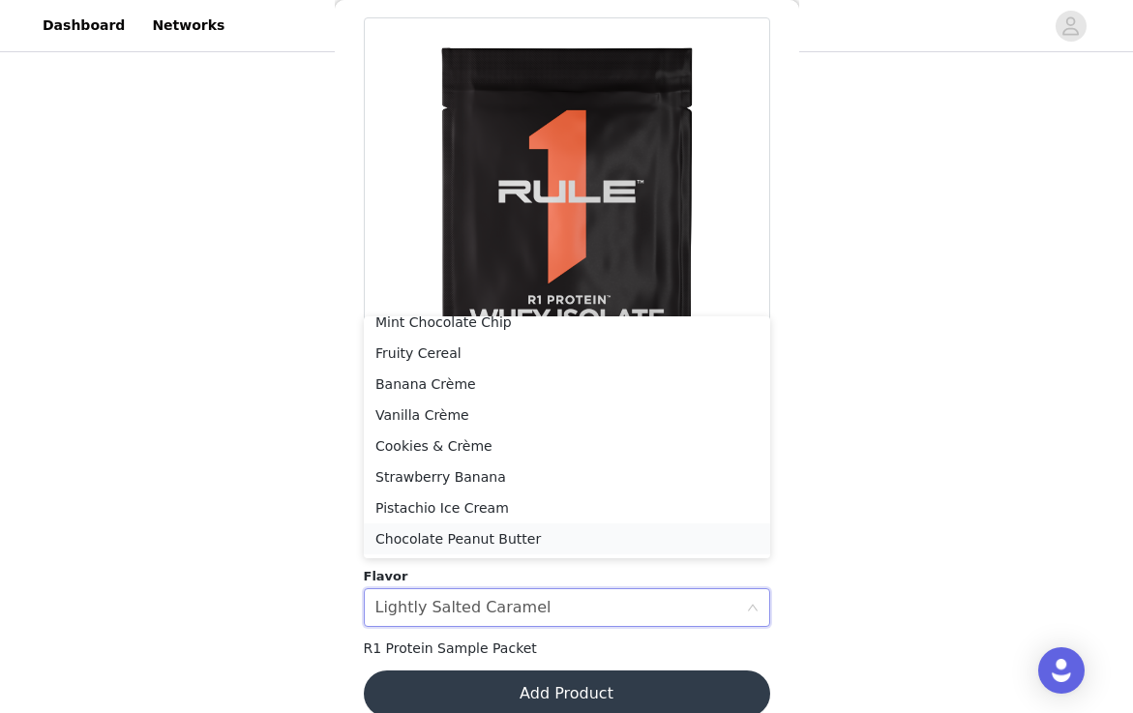
click at [504, 535] on li "Chocolate Peanut Butter" at bounding box center [567, 538] width 406 height 31
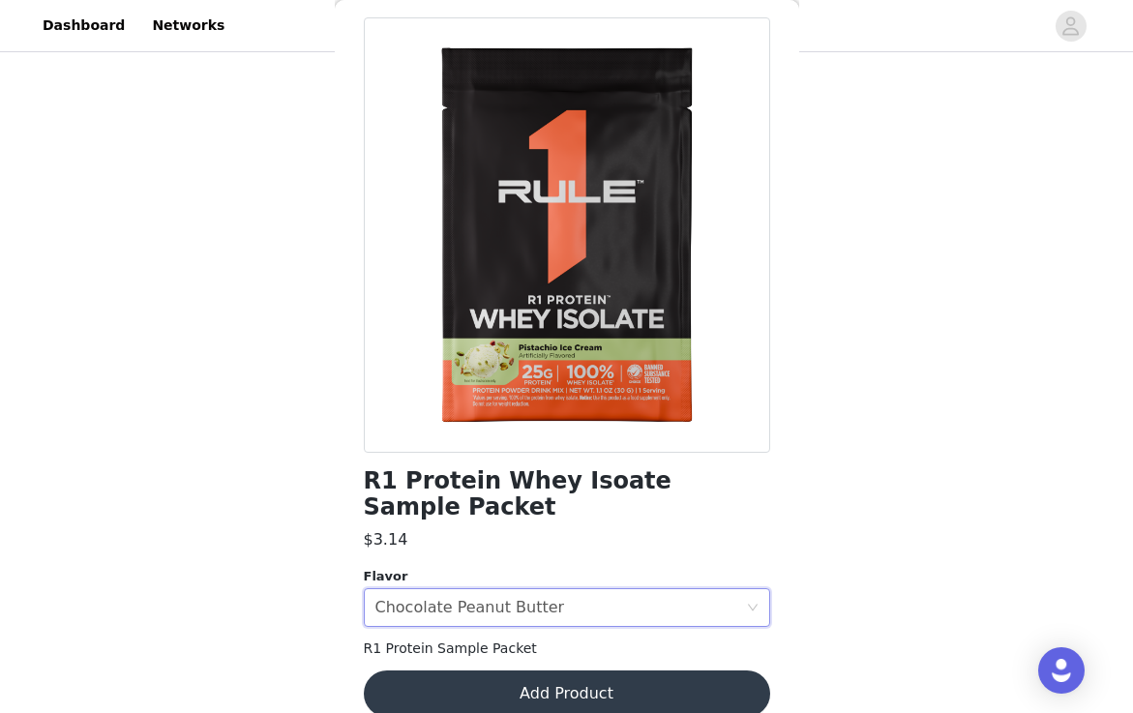
click at [491, 670] on button "Add Product" at bounding box center [567, 693] width 406 height 46
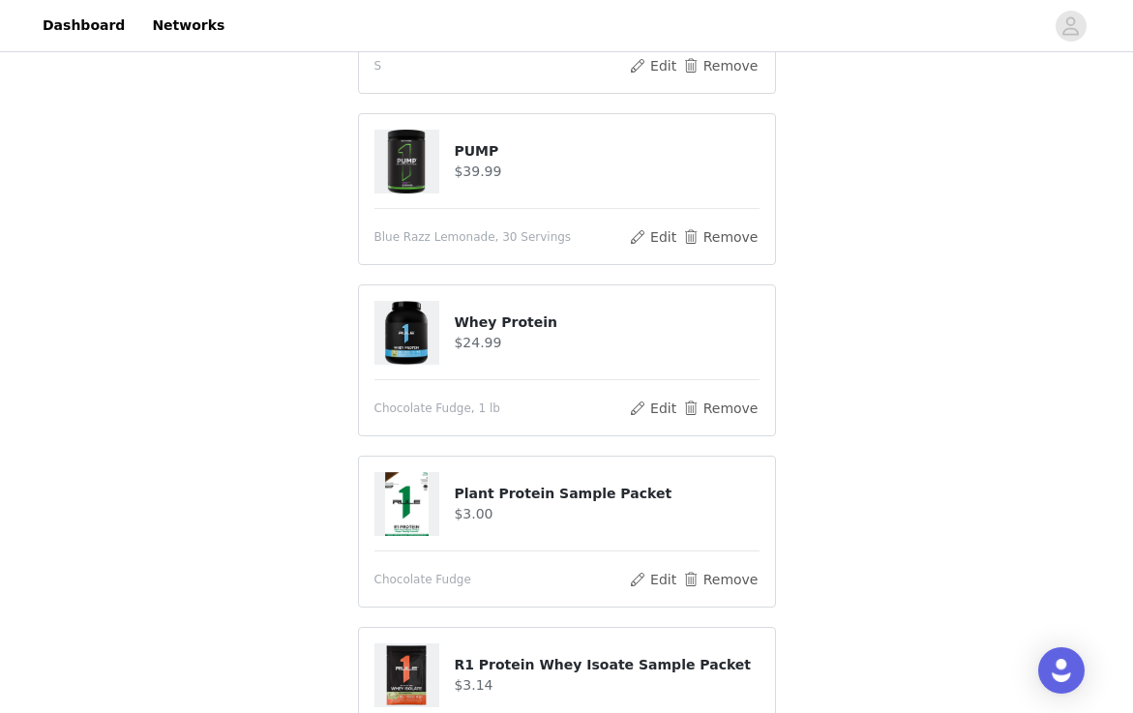
scroll to position [1843, 0]
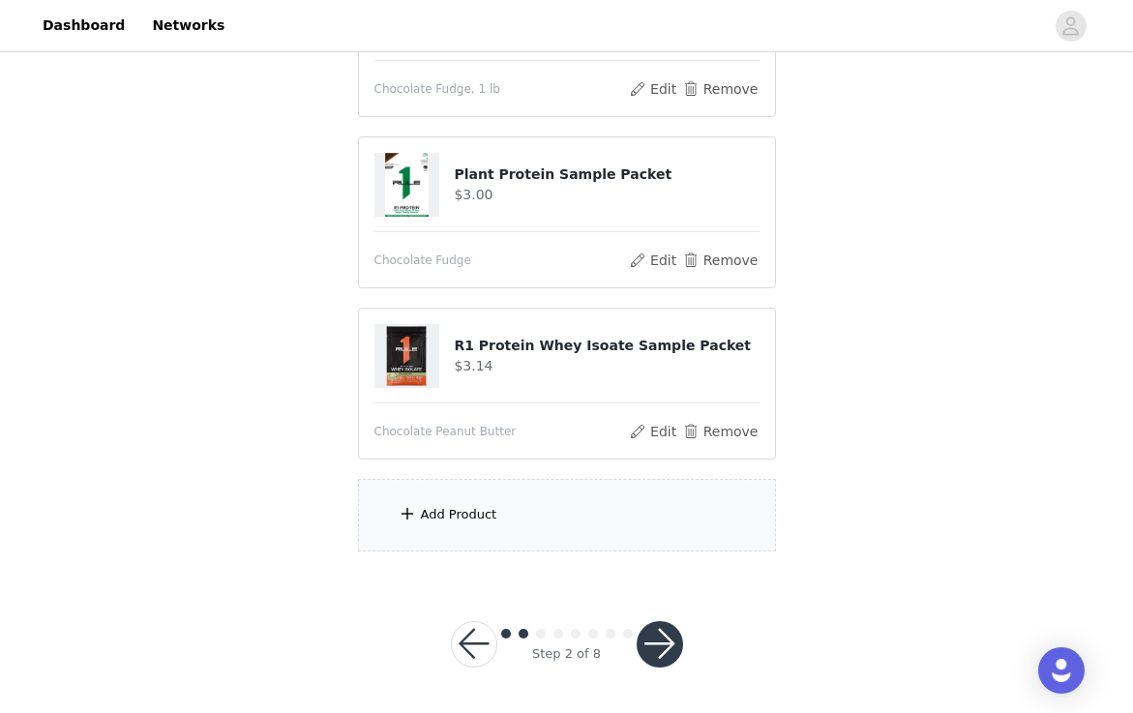
click at [550, 513] on div "Add Product" at bounding box center [567, 515] width 418 height 73
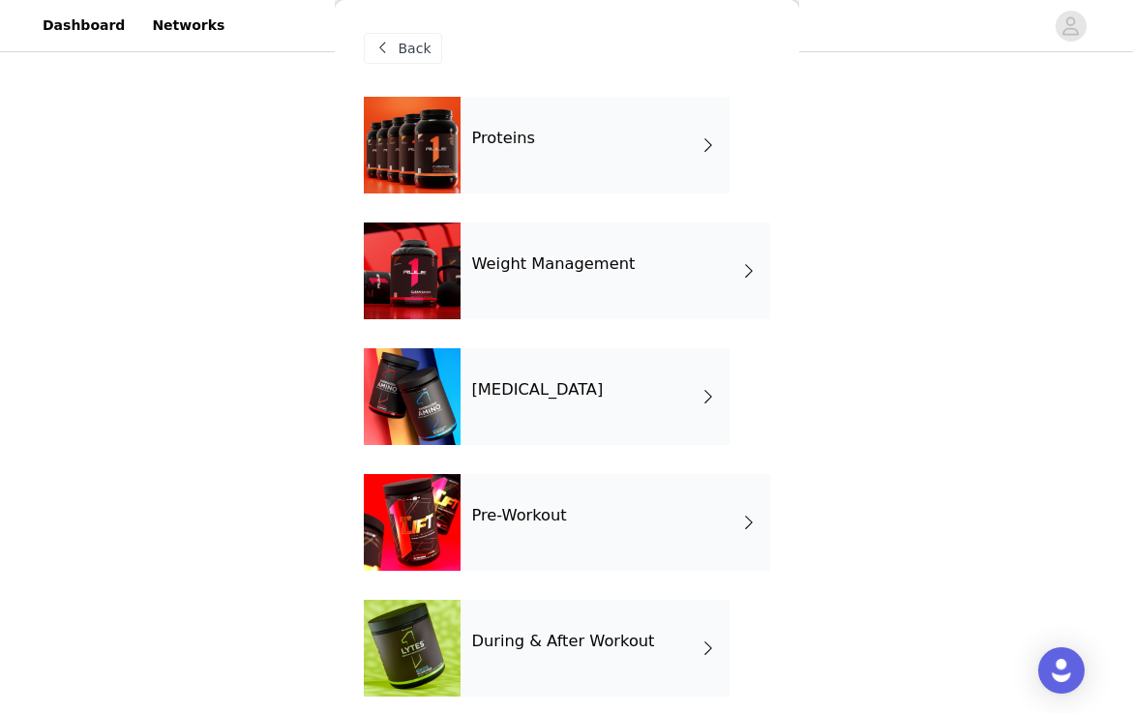
scroll to position [641, 0]
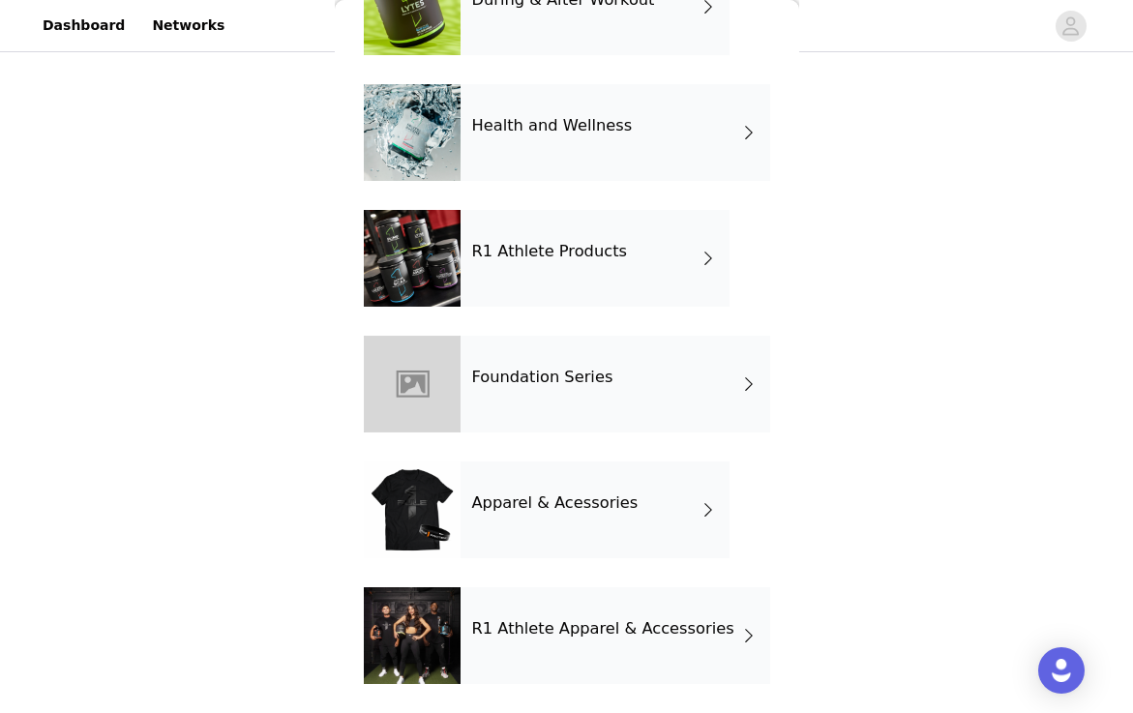
click at [561, 397] on div "Foundation Series" at bounding box center [616, 384] width 310 height 97
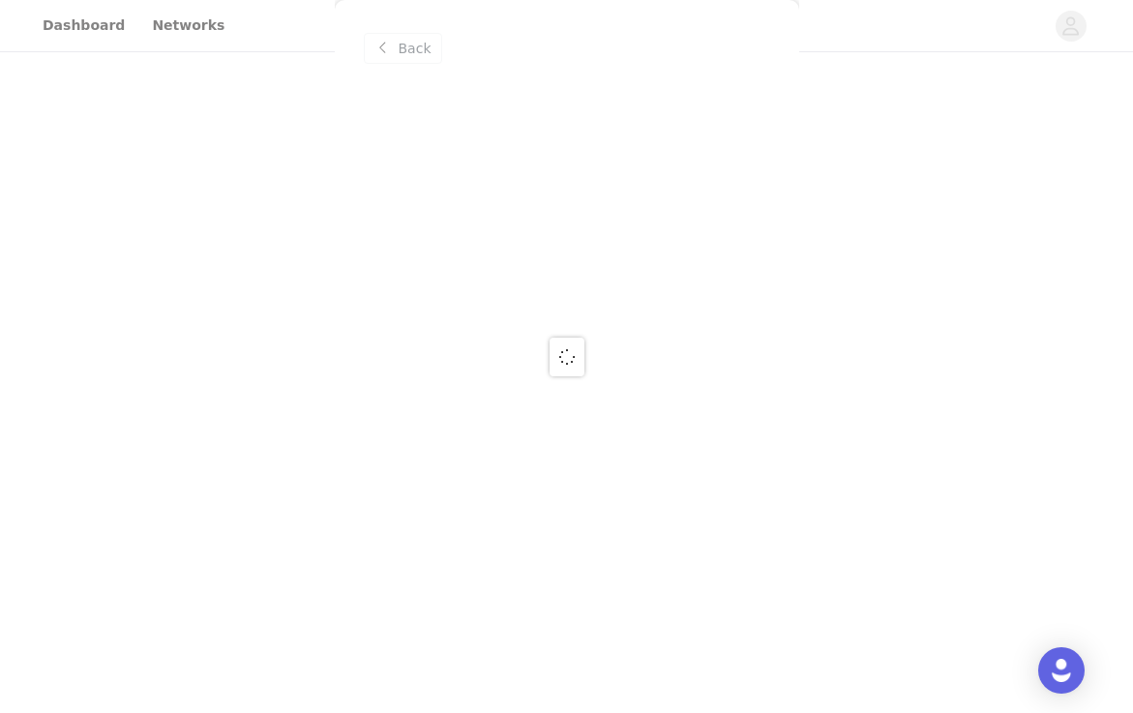
scroll to position [0, 0]
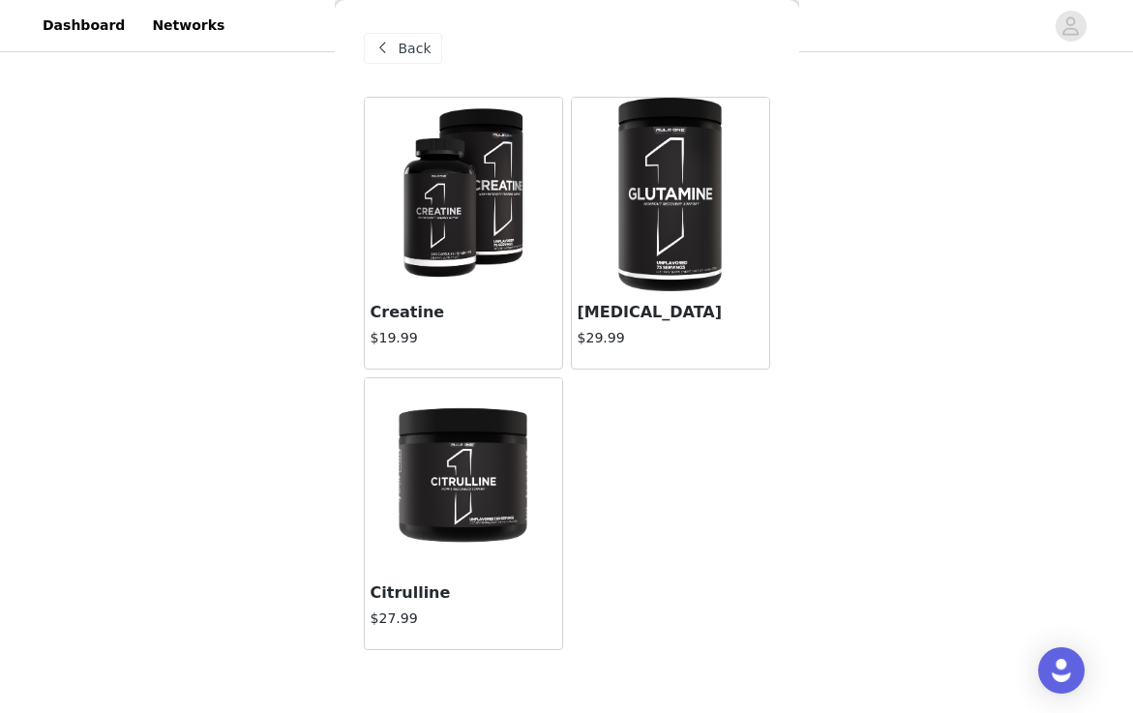
click at [404, 50] on span "Back" at bounding box center [415, 49] width 33 height 20
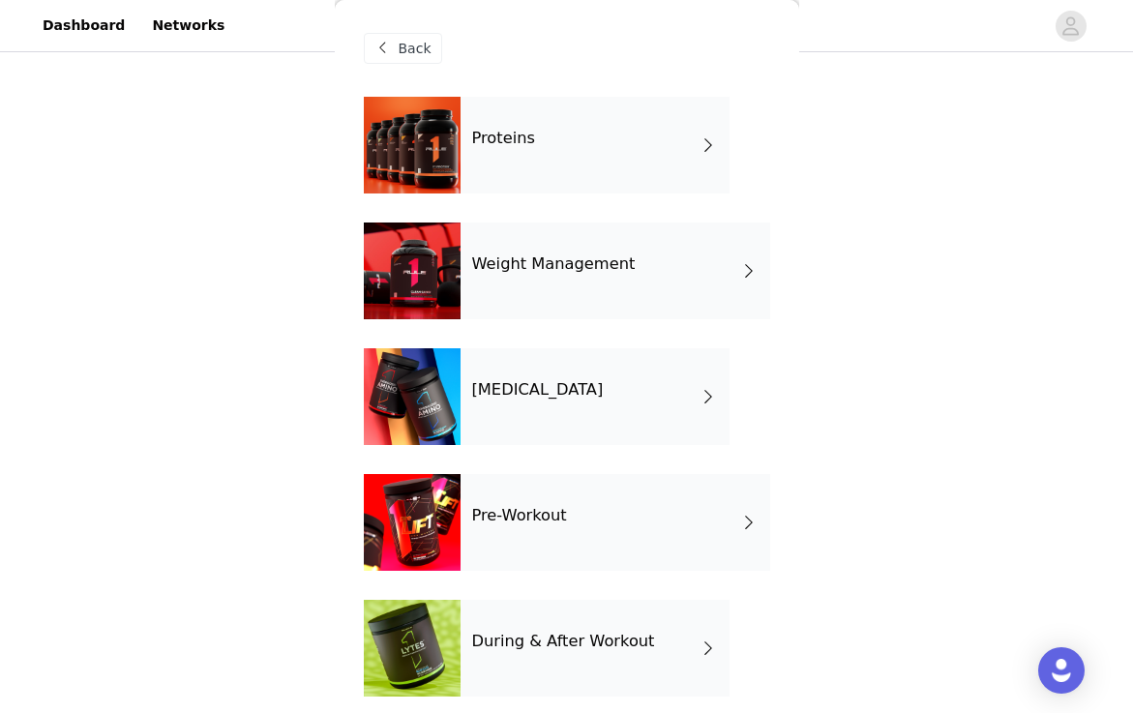
scroll to position [641, 0]
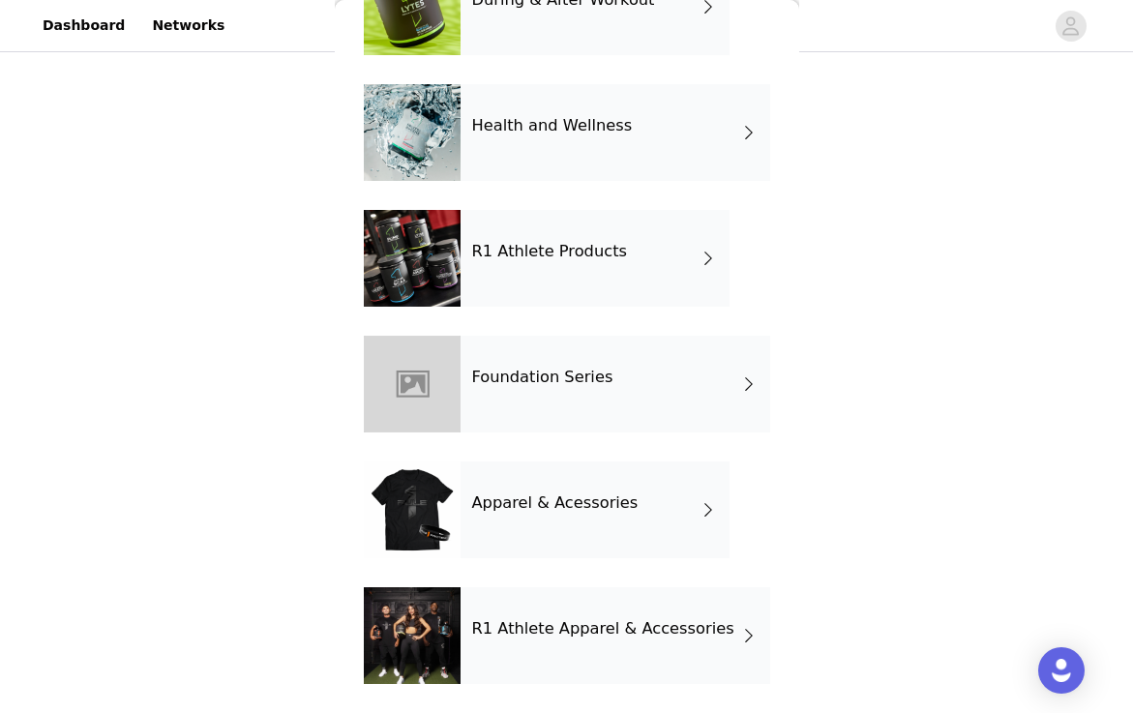
click at [568, 254] on h4 "R1 Athlete Products" at bounding box center [550, 251] width 156 height 17
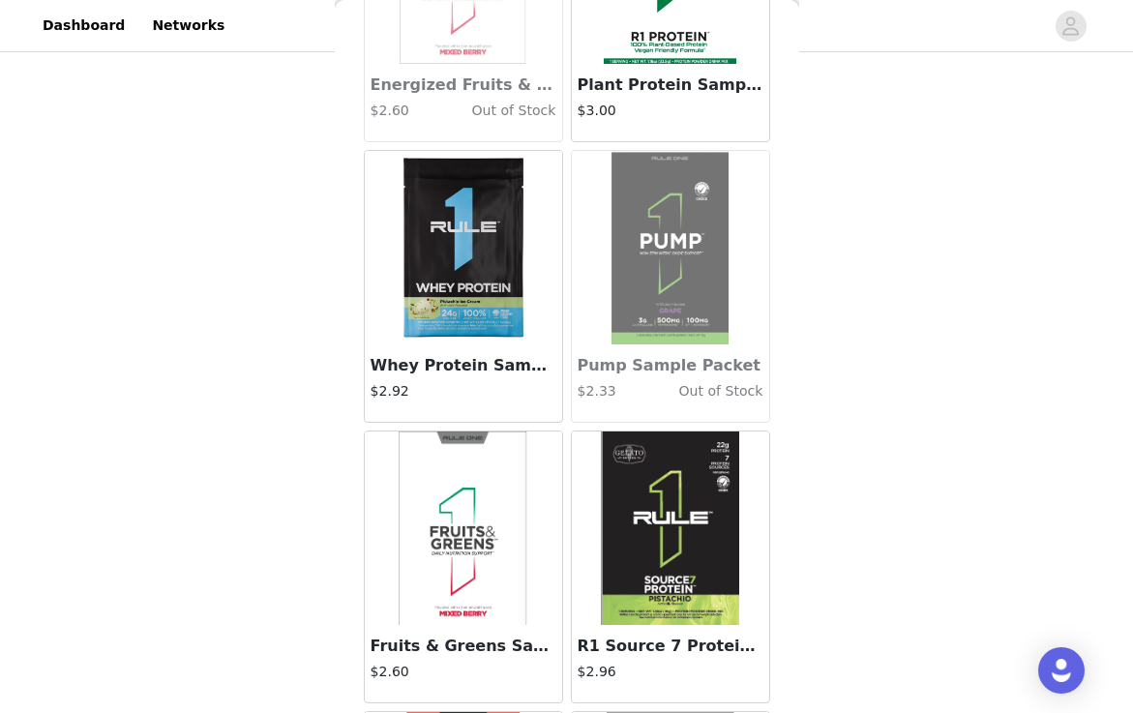
scroll to position [2248, 0]
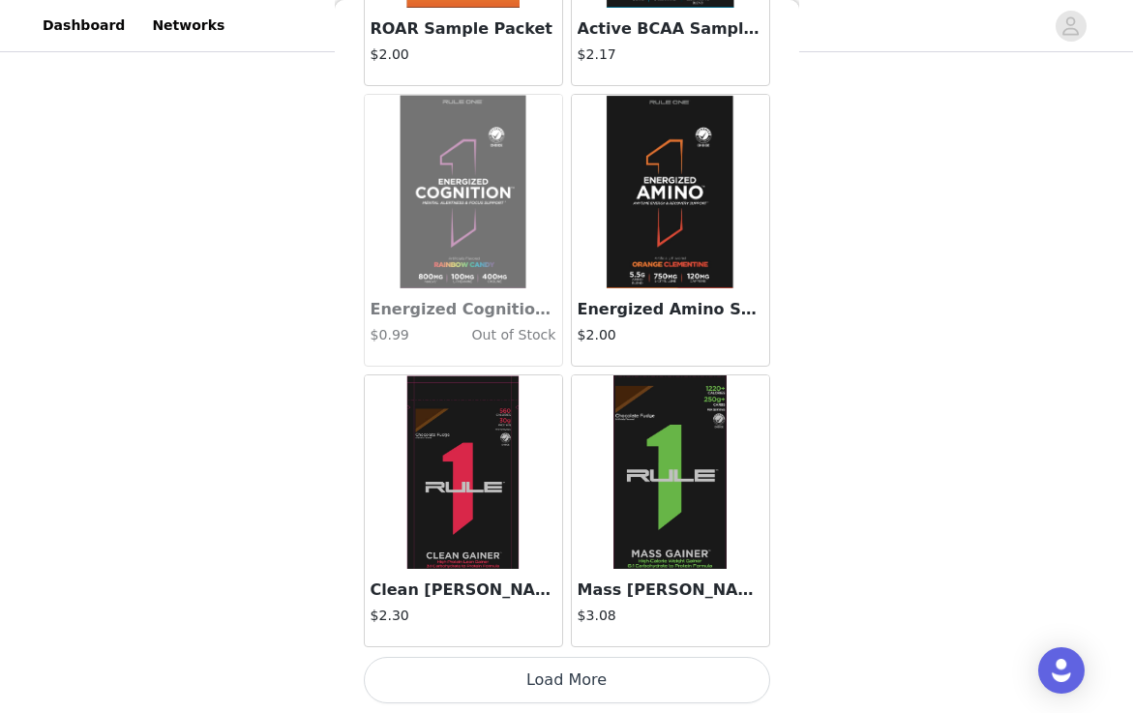
click at [580, 678] on button "Load More" at bounding box center [567, 680] width 406 height 46
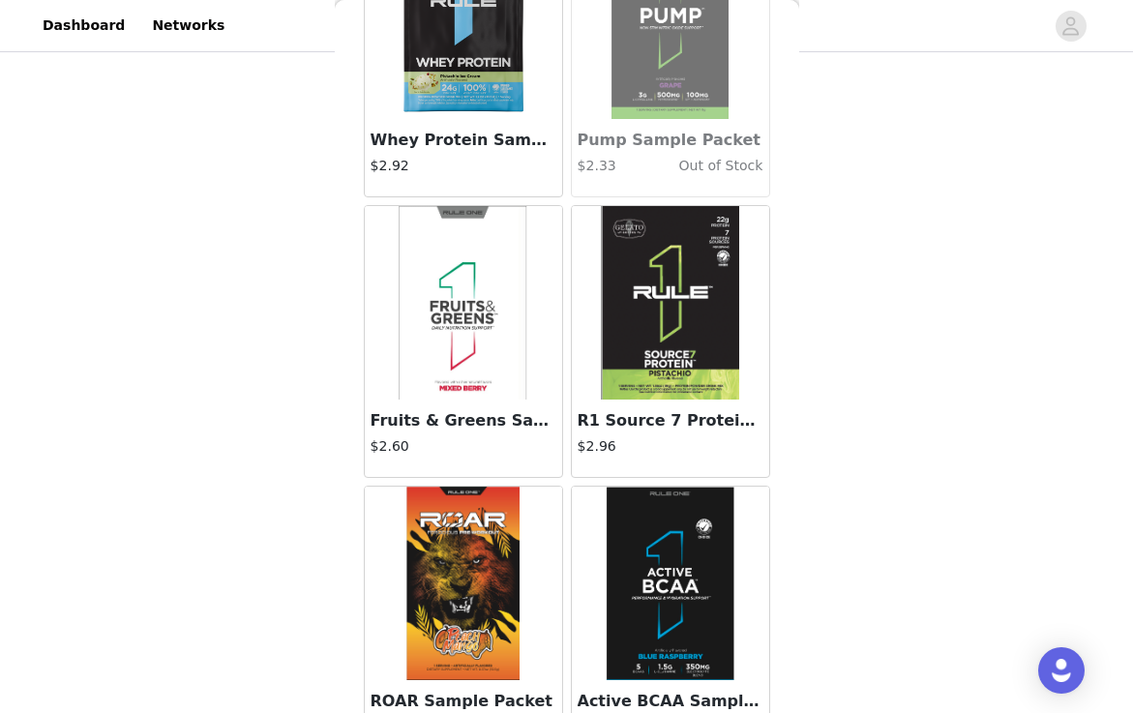
scroll to position [1564, 0]
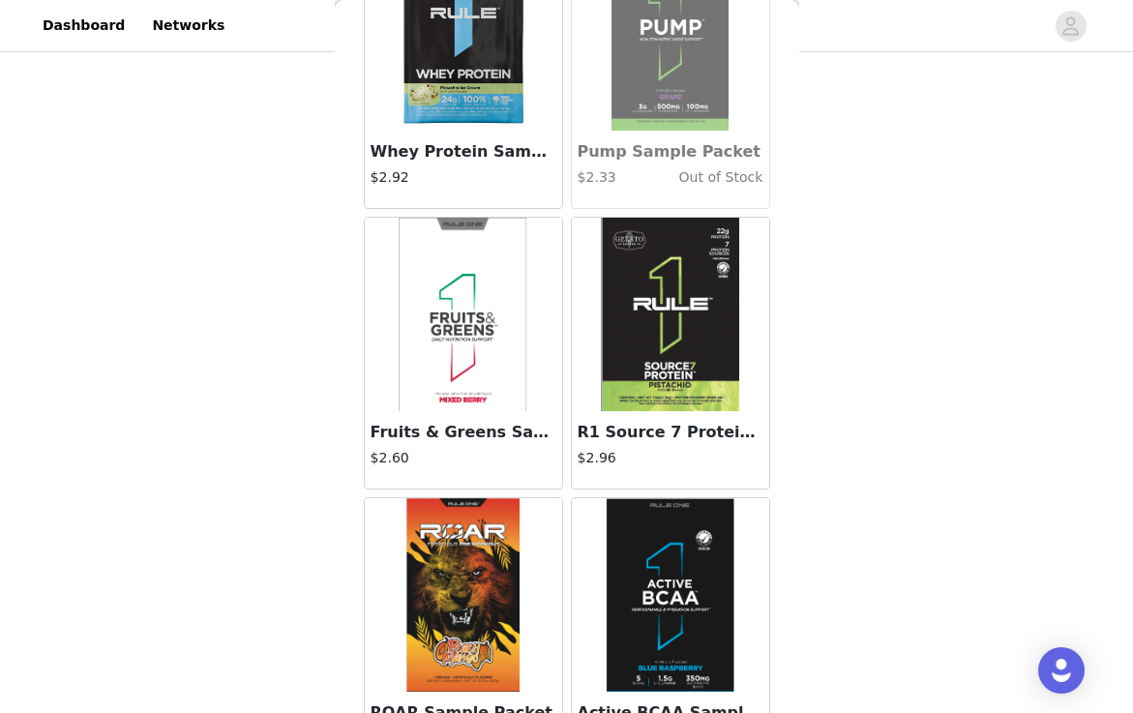
click at [532, 111] on img at bounding box center [464, 34] width 194 height 194
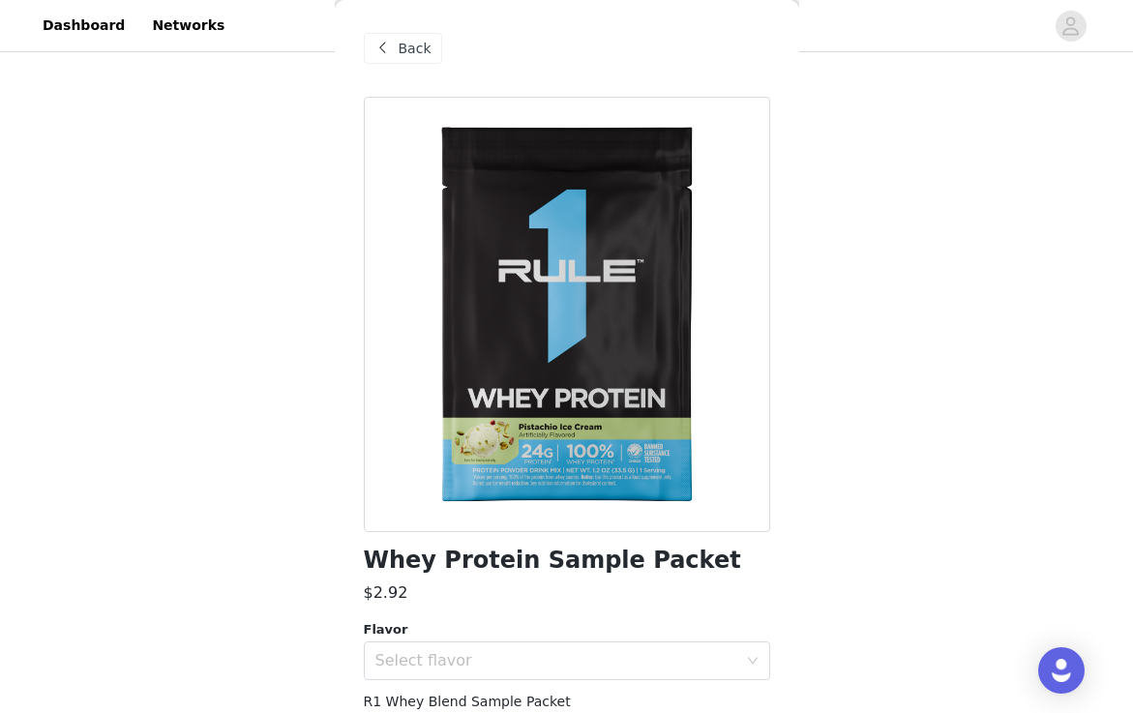
scroll to position [79, 0]
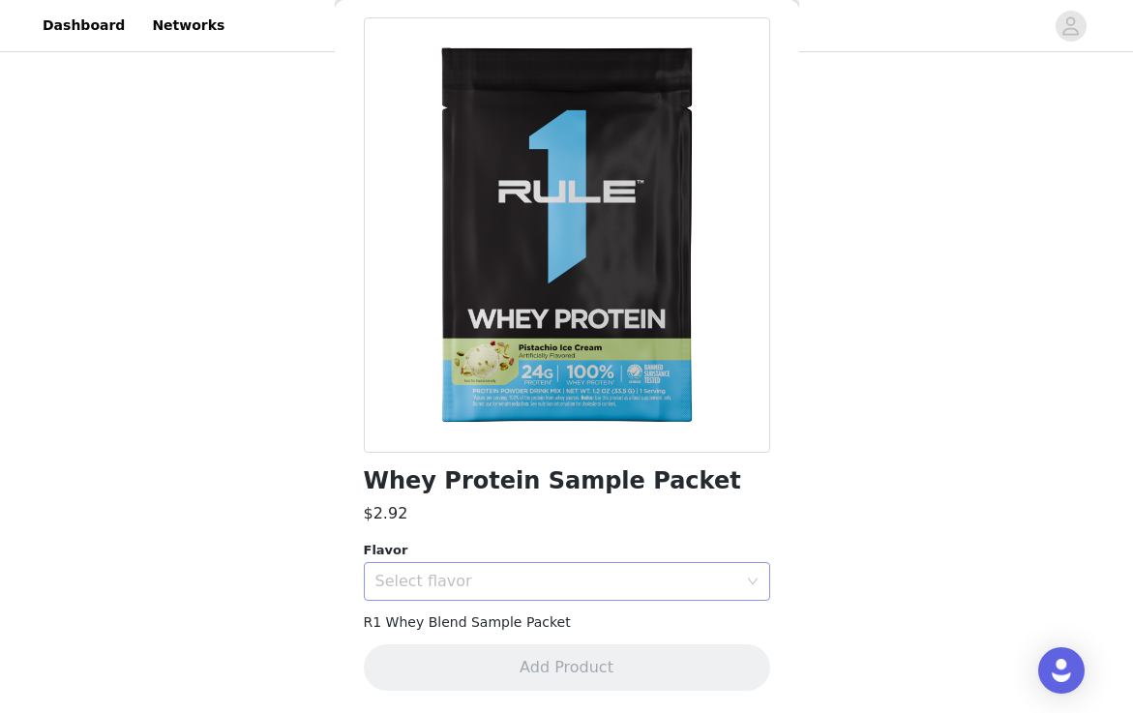
click at [502, 574] on div "Select flavor" at bounding box center [556, 581] width 362 height 19
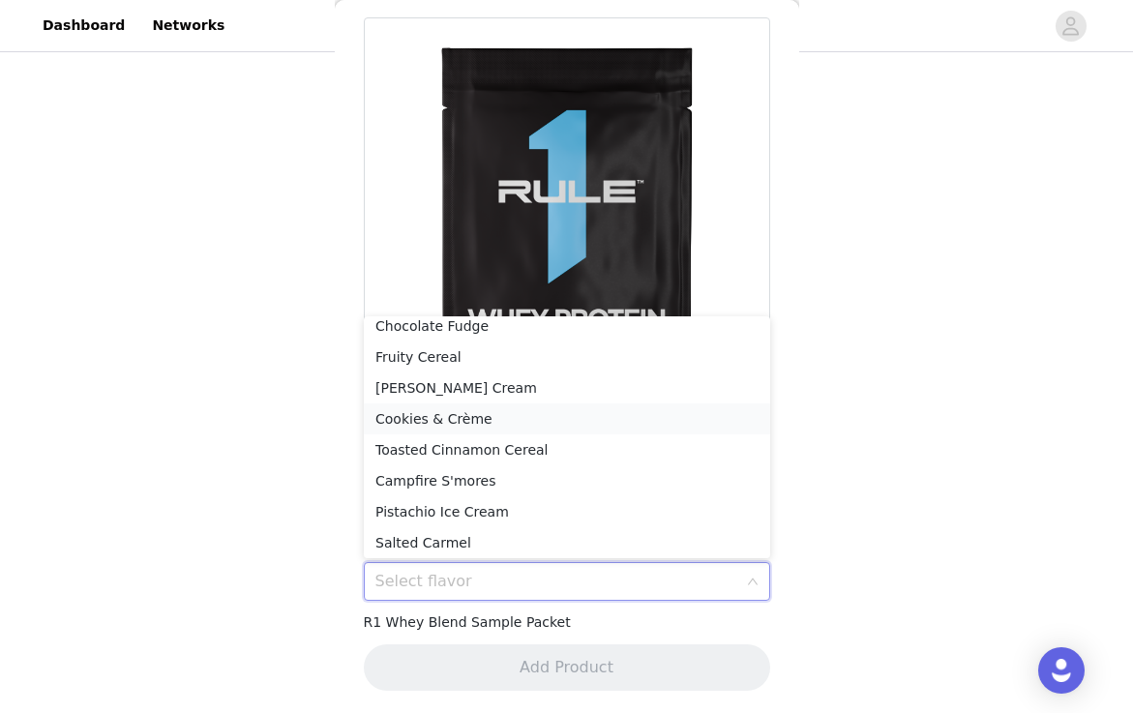
scroll to position [75, 0]
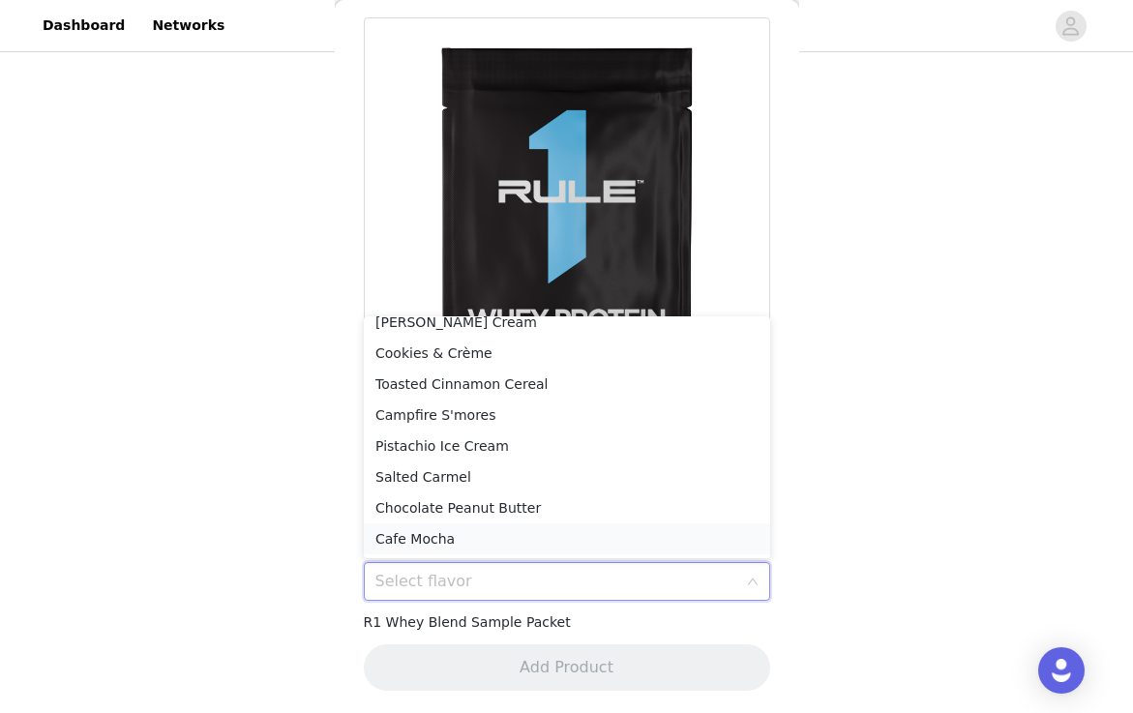
click at [483, 545] on li "Cafe Mocha" at bounding box center [567, 538] width 406 height 31
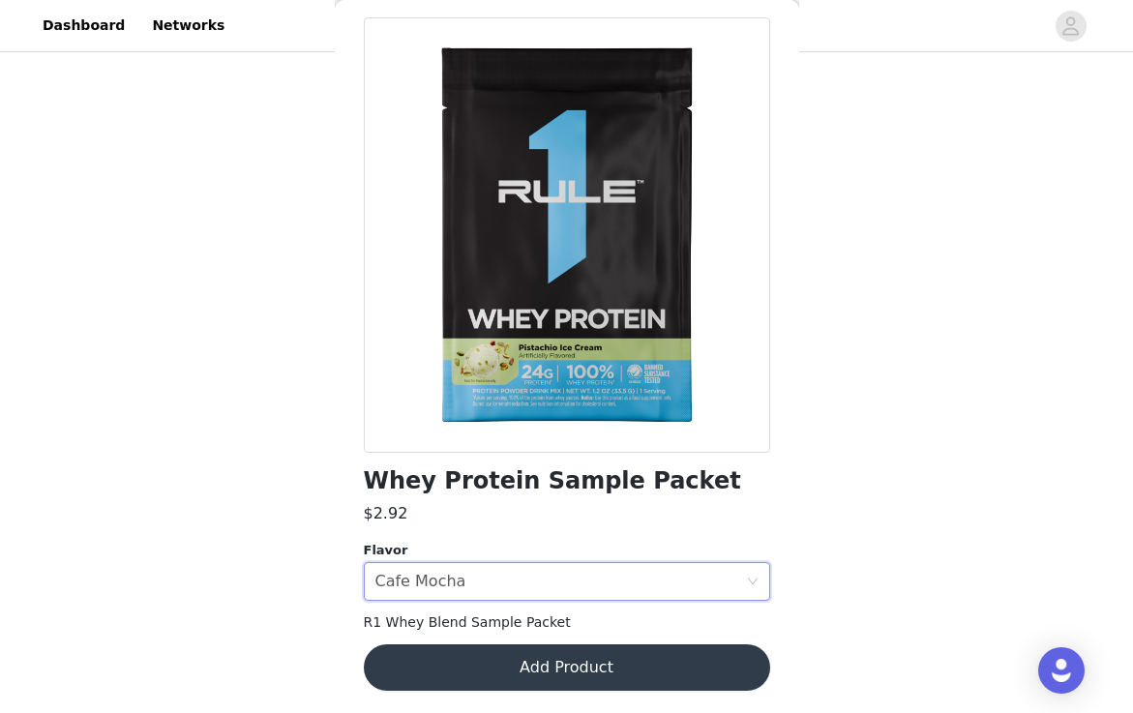
click at [517, 658] on button "Add Product" at bounding box center [567, 667] width 406 height 46
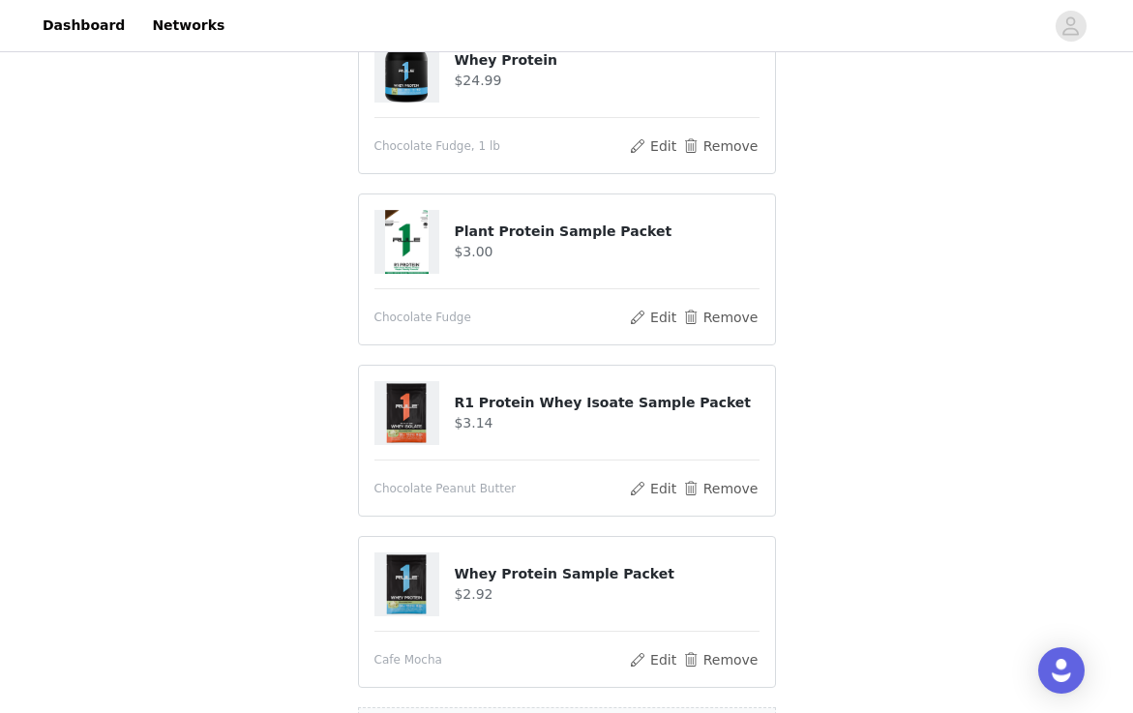
scroll to position [2014, 0]
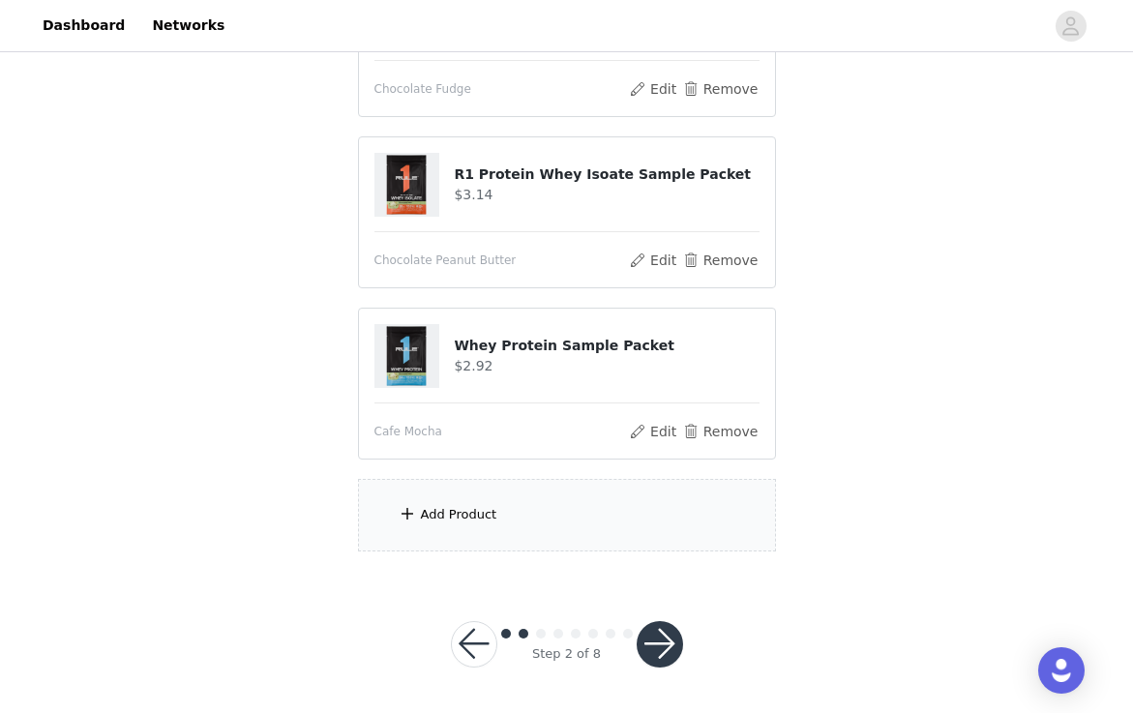
click at [648, 647] on button "button" at bounding box center [660, 644] width 46 height 46
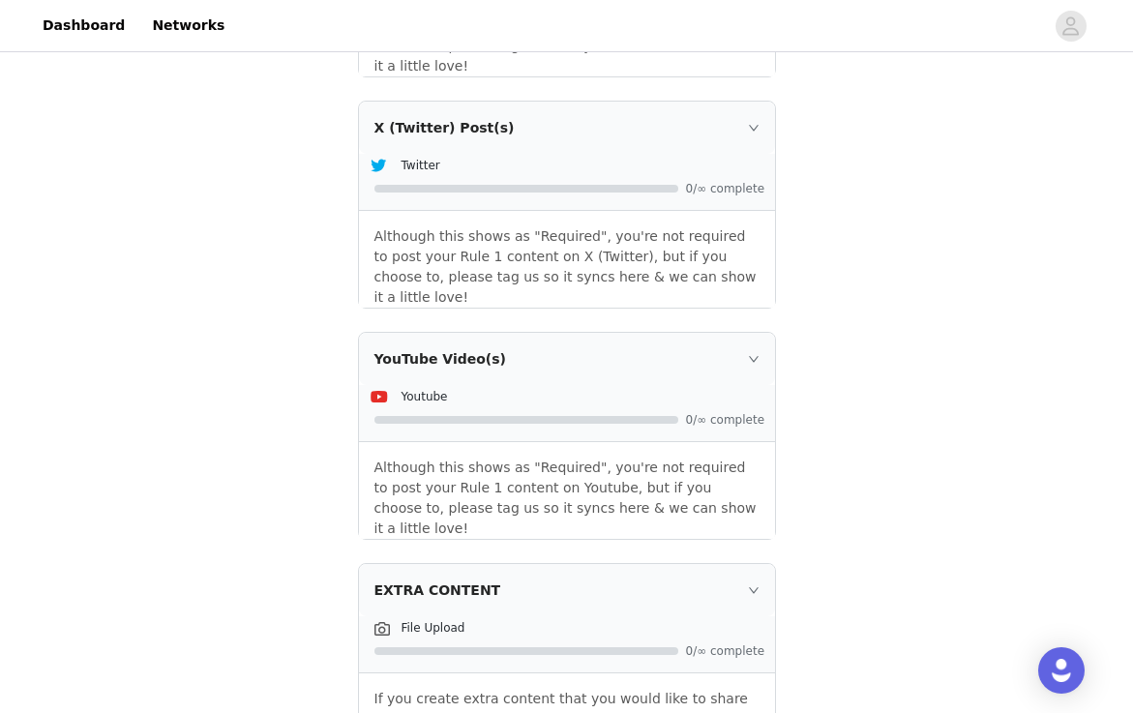
scroll to position [2512, 0]
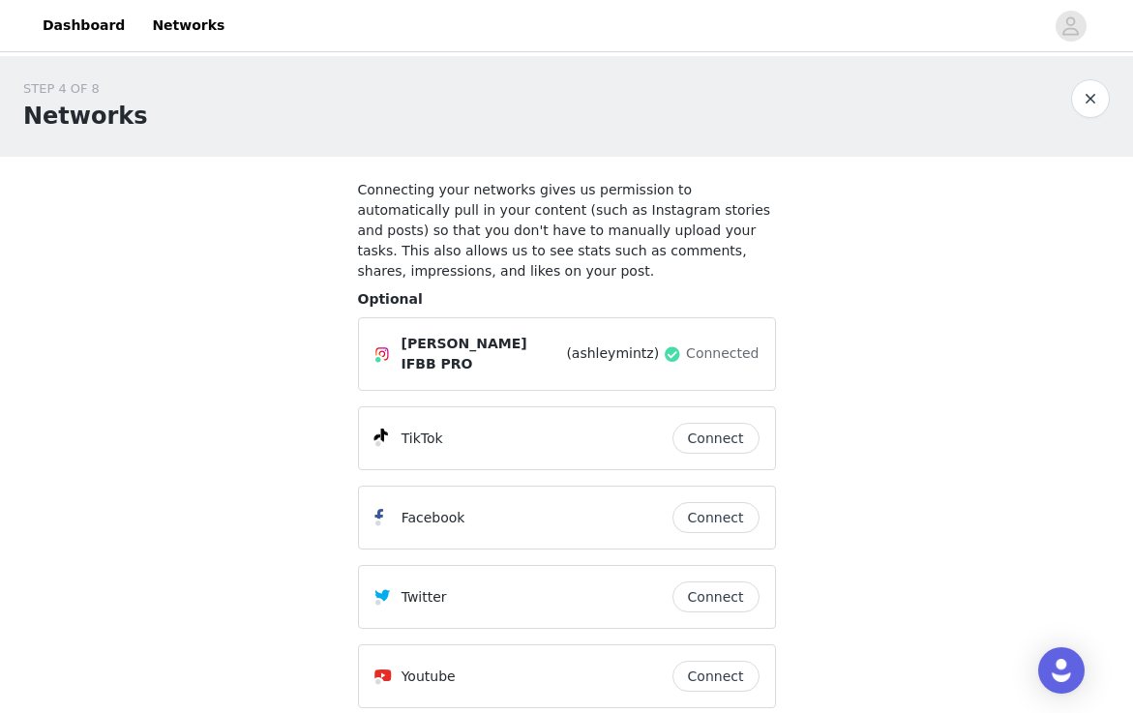
scroll to position [163, 0]
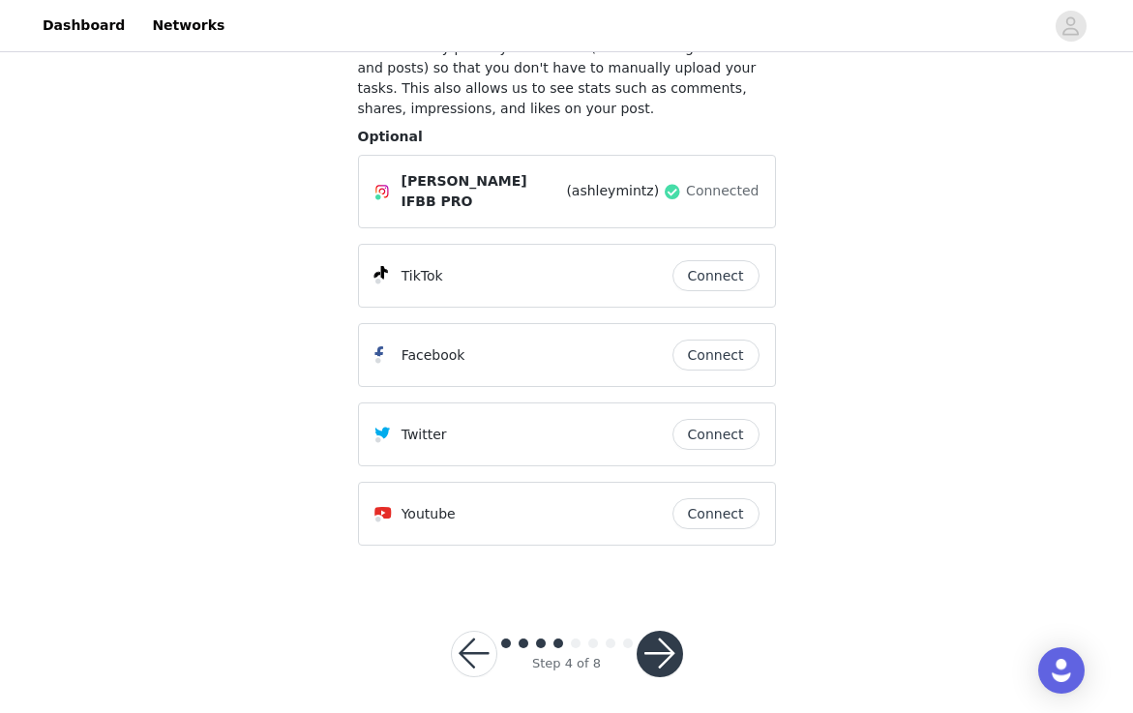
click at [665, 644] on button "button" at bounding box center [660, 654] width 46 height 46
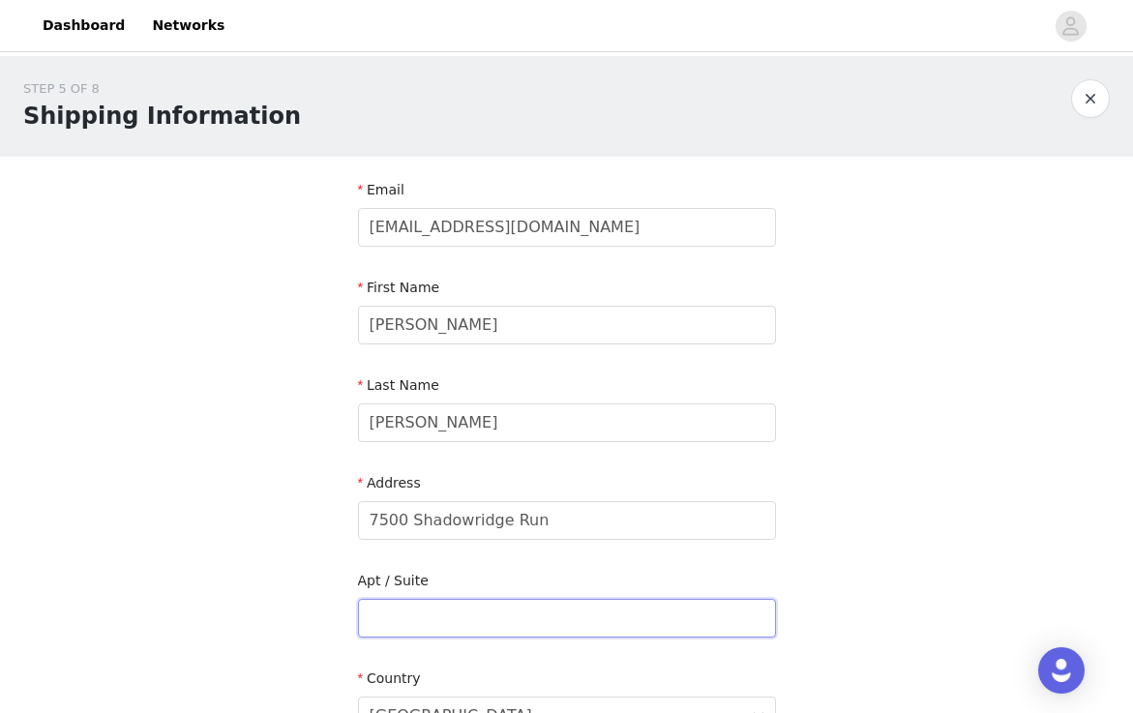
click at [677, 615] on input "text" at bounding box center [567, 618] width 418 height 39
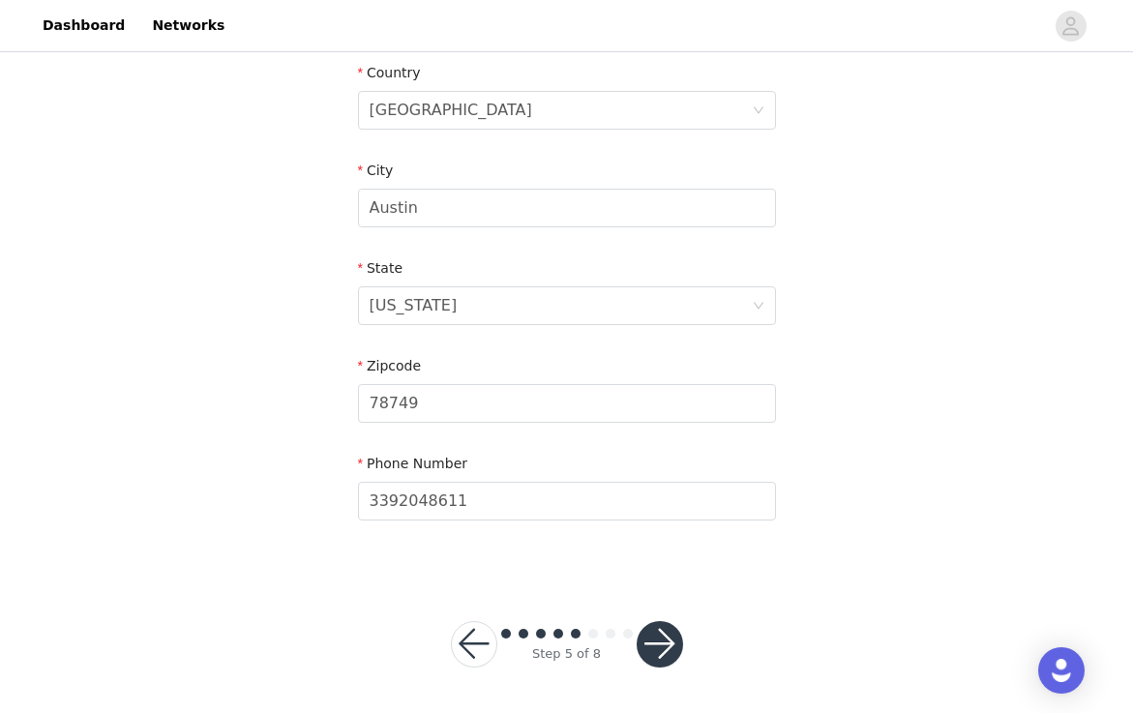
type input "Unit 37"
click at [657, 641] on button "button" at bounding box center [660, 644] width 46 height 46
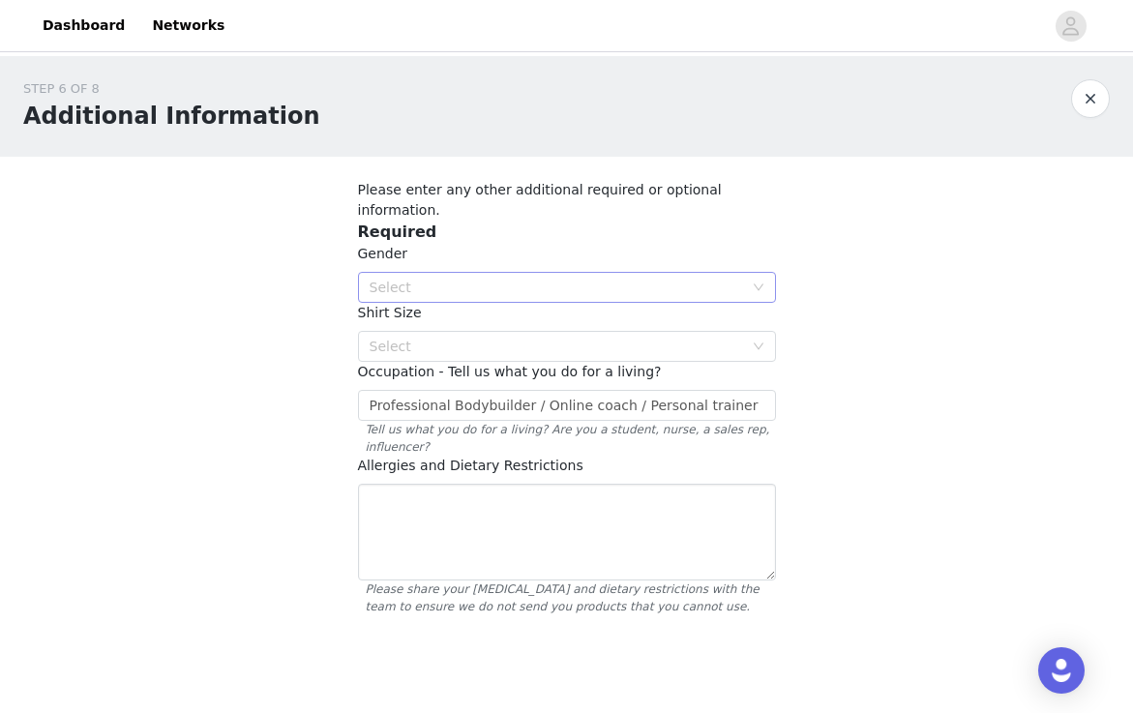
click at [639, 280] on div "Select" at bounding box center [561, 287] width 382 height 29
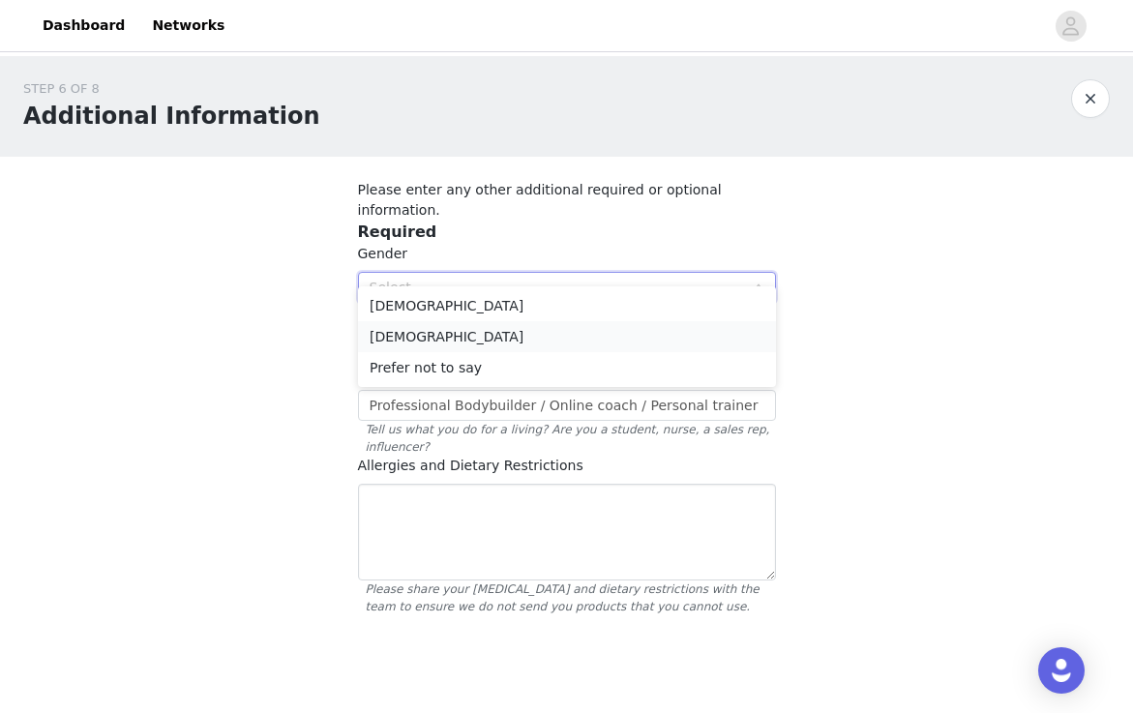
click at [604, 321] on li "[DEMOGRAPHIC_DATA]" at bounding box center [567, 336] width 418 height 31
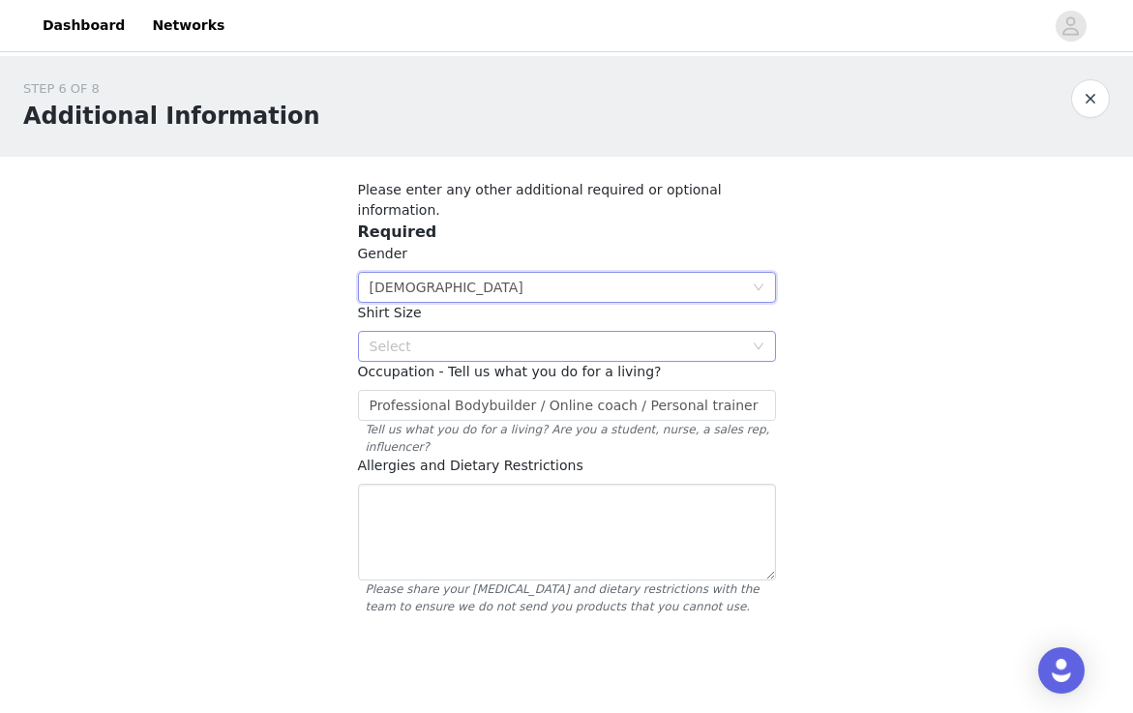
click at [599, 337] on div "Select" at bounding box center [556, 346] width 373 height 19
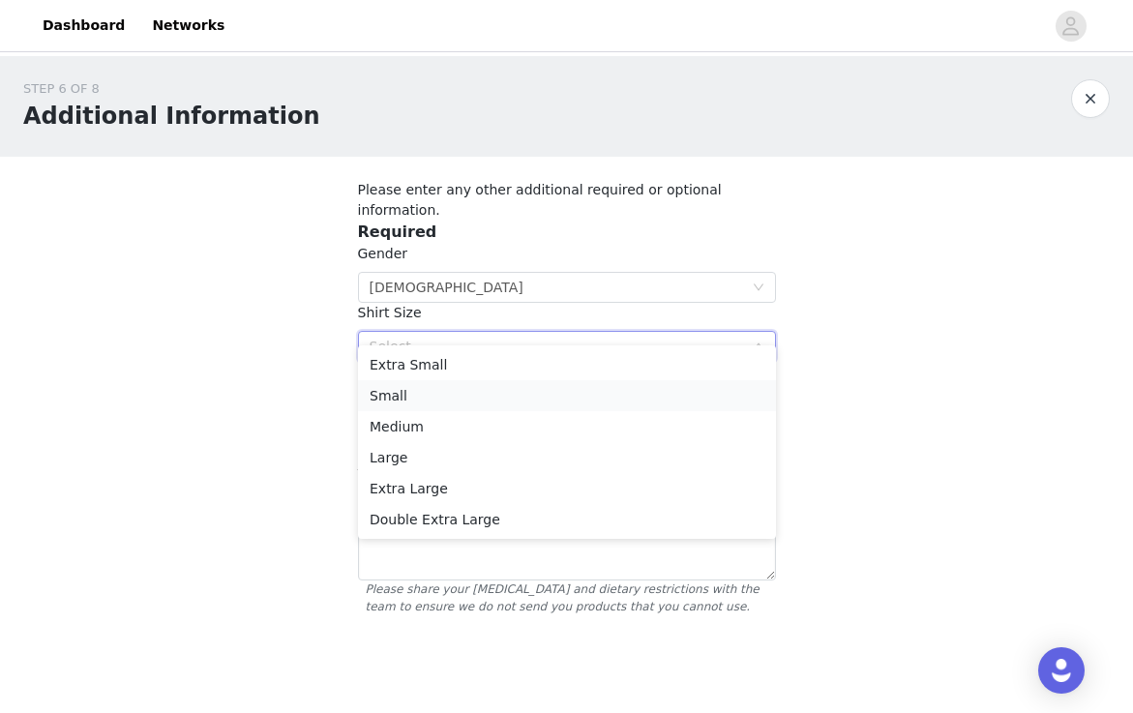
click at [556, 406] on li "Small" at bounding box center [567, 395] width 418 height 31
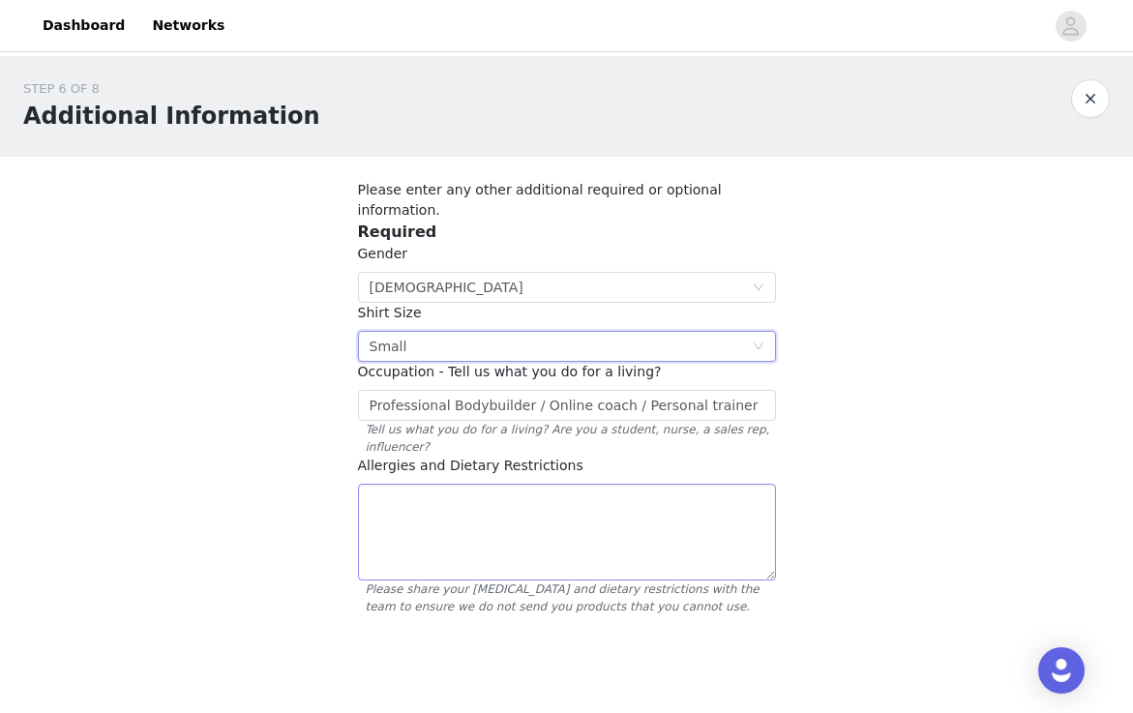
scroll to position [81, 0]
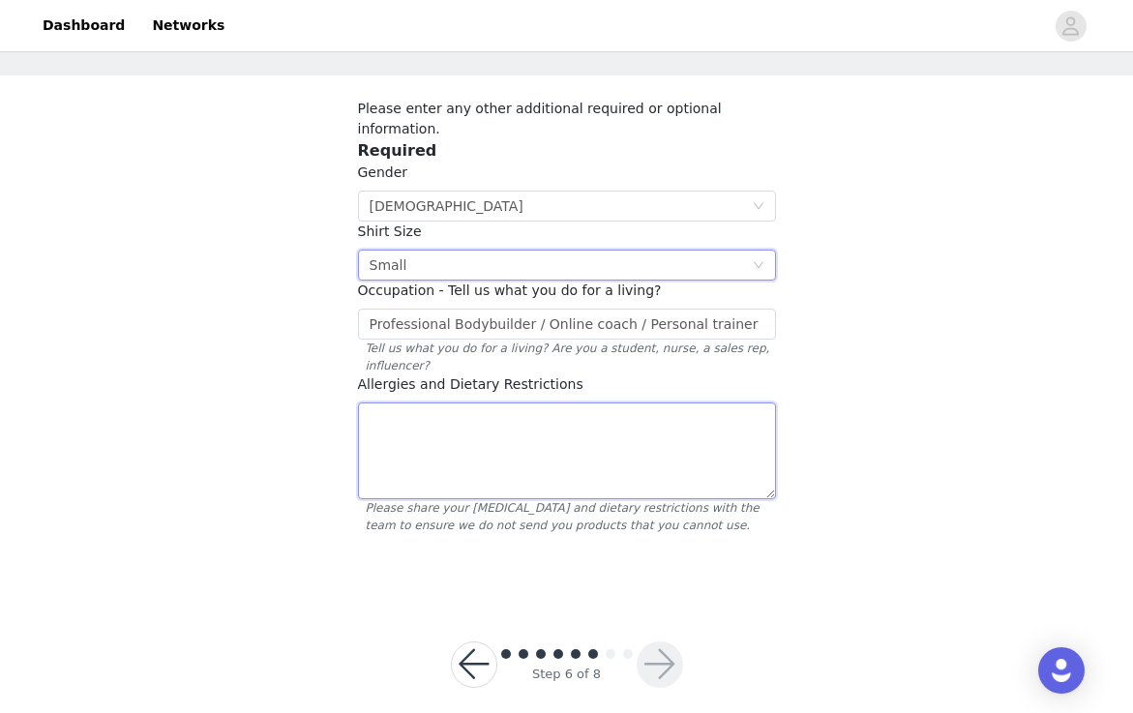
click at [541, 402] on textarea at bounding box center [567, 450] width 418 height 97
type textarea "gluten free"
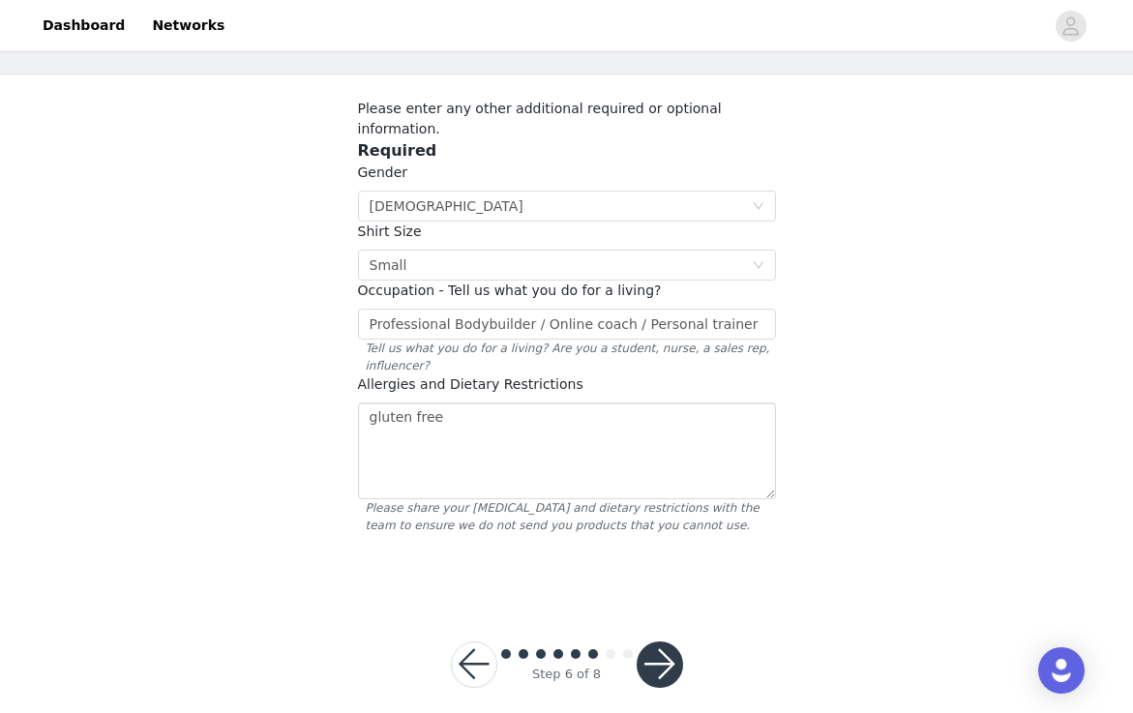
click at [660, 641] on button "button" at bounding box center [660, 664] width 46 height 46
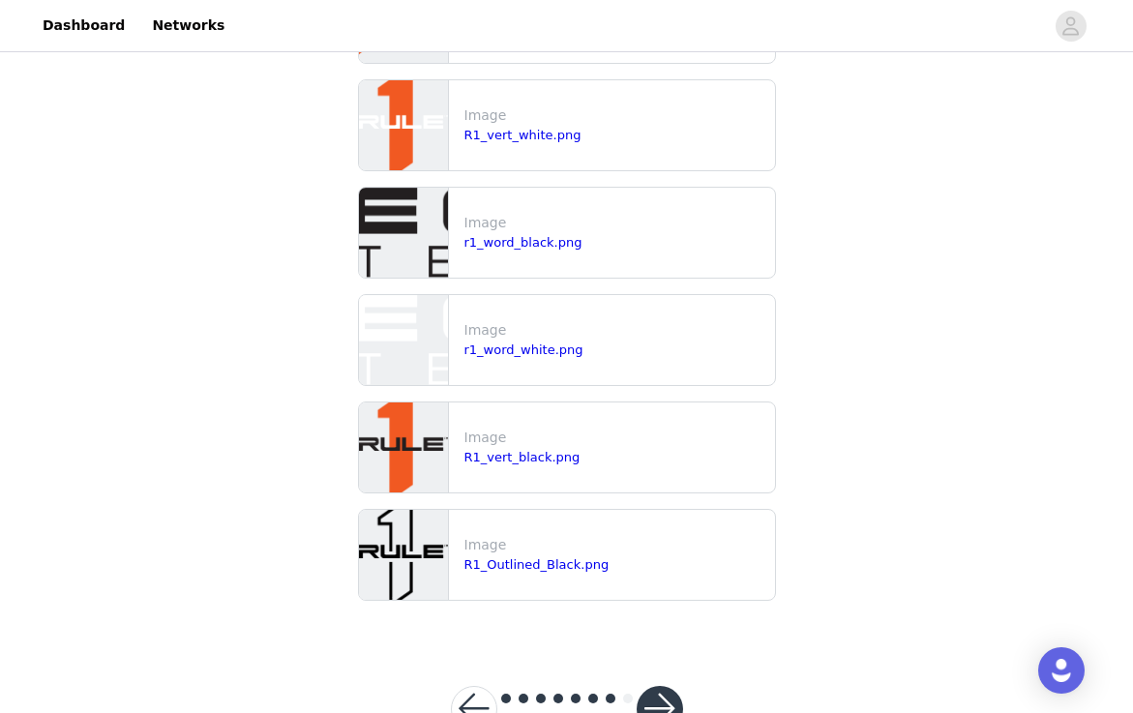
scroll to position [516, 0]
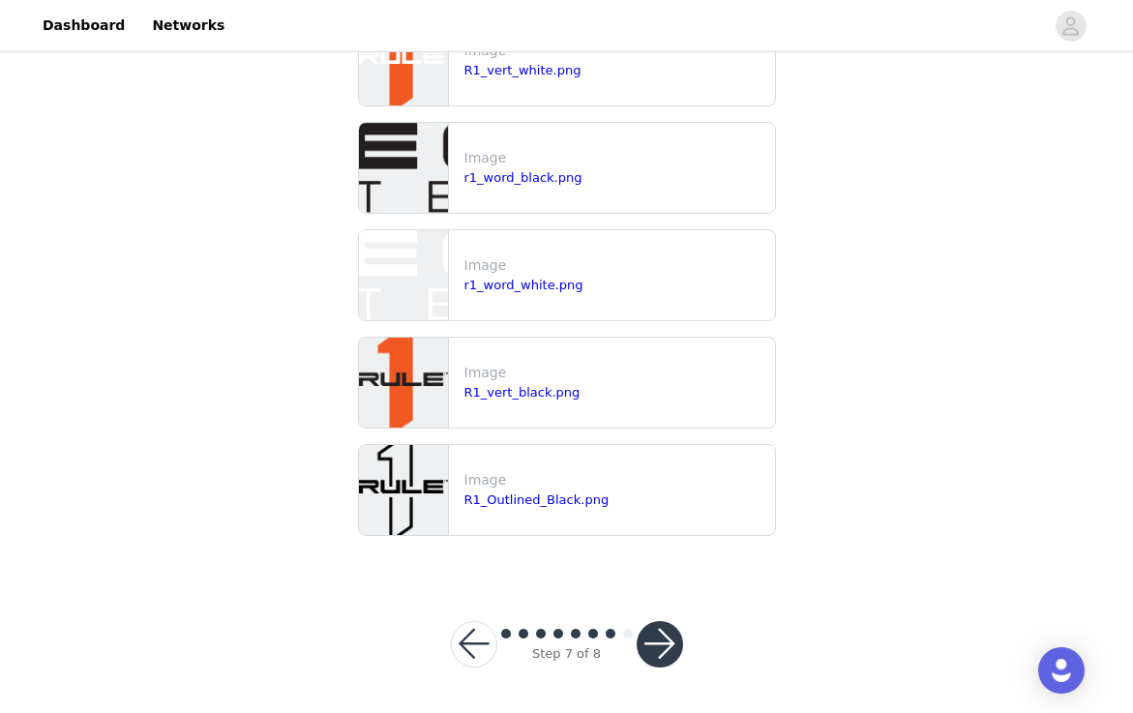
click at [660, 642] on button "button" at bounding box center [660, 644] width 46 height 46
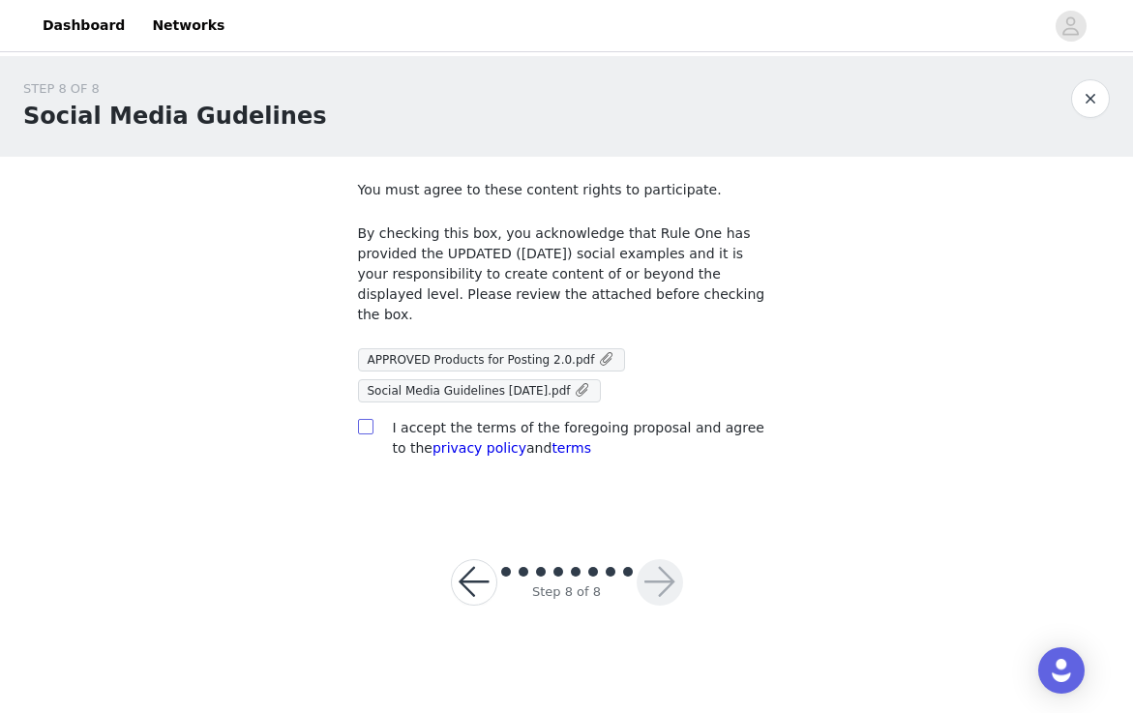
click at [370, 419] on input "checkbox" at bounding box center [365, 426] width 14 height 14
checkbox input "true"
click at [658, 559] on button "button" at bounding box center [660, 582] width 46 height 46
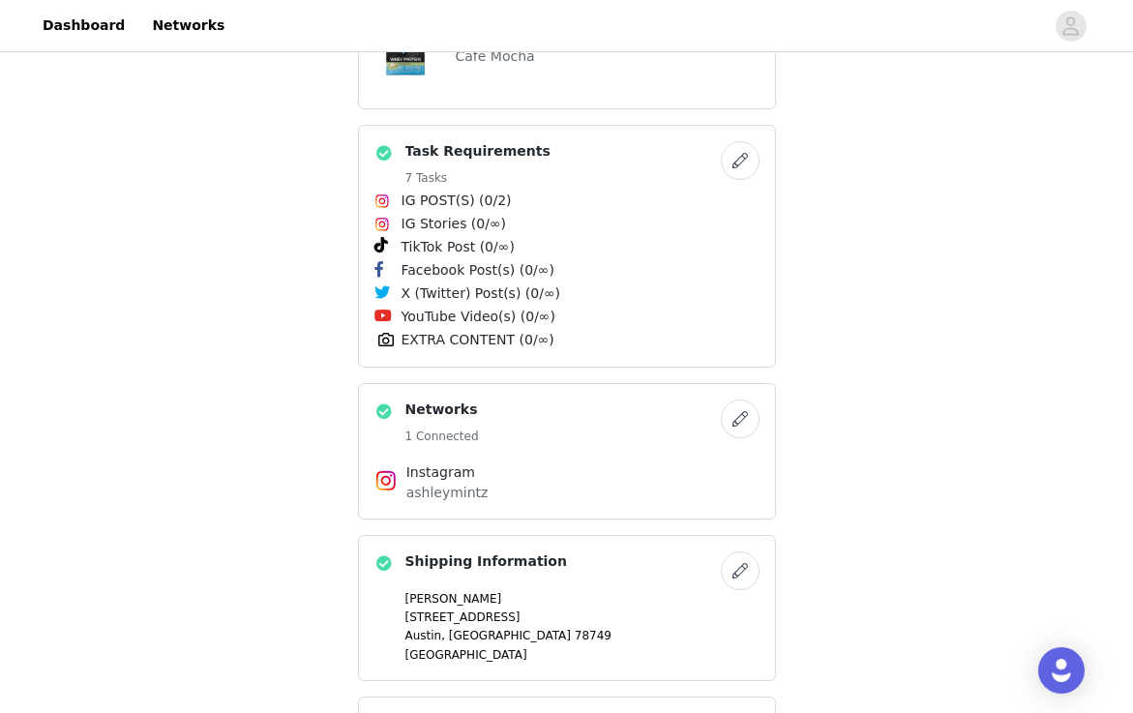
scroll to position [2214, 0]
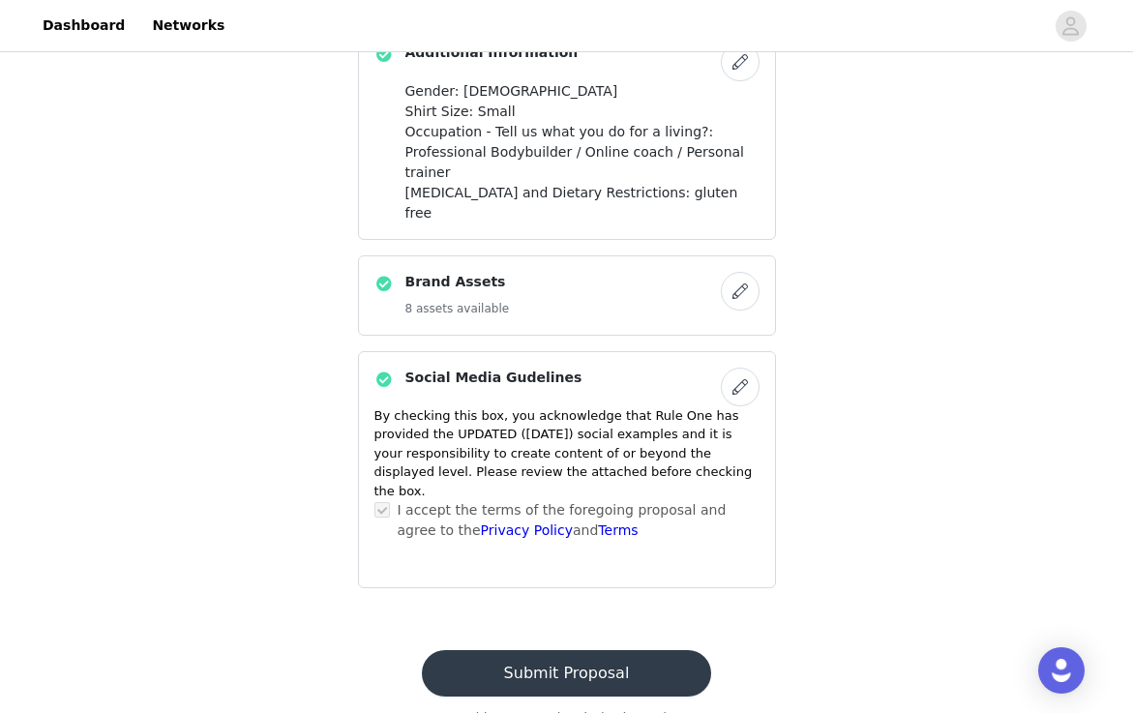
click at [583, 650] on button "Submit Proposal" at bounding box center [566, 673] width 289 height 46
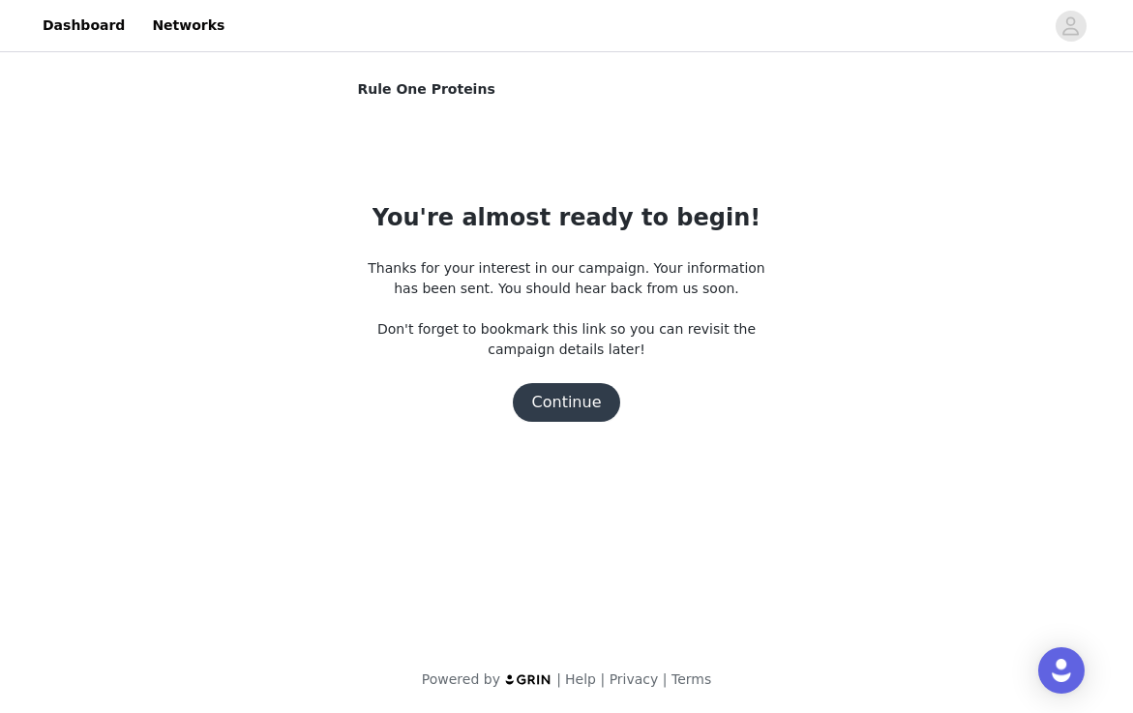
click at [593, 413] on button "Continue" at bounding box center [567, 402] width 108 height 39
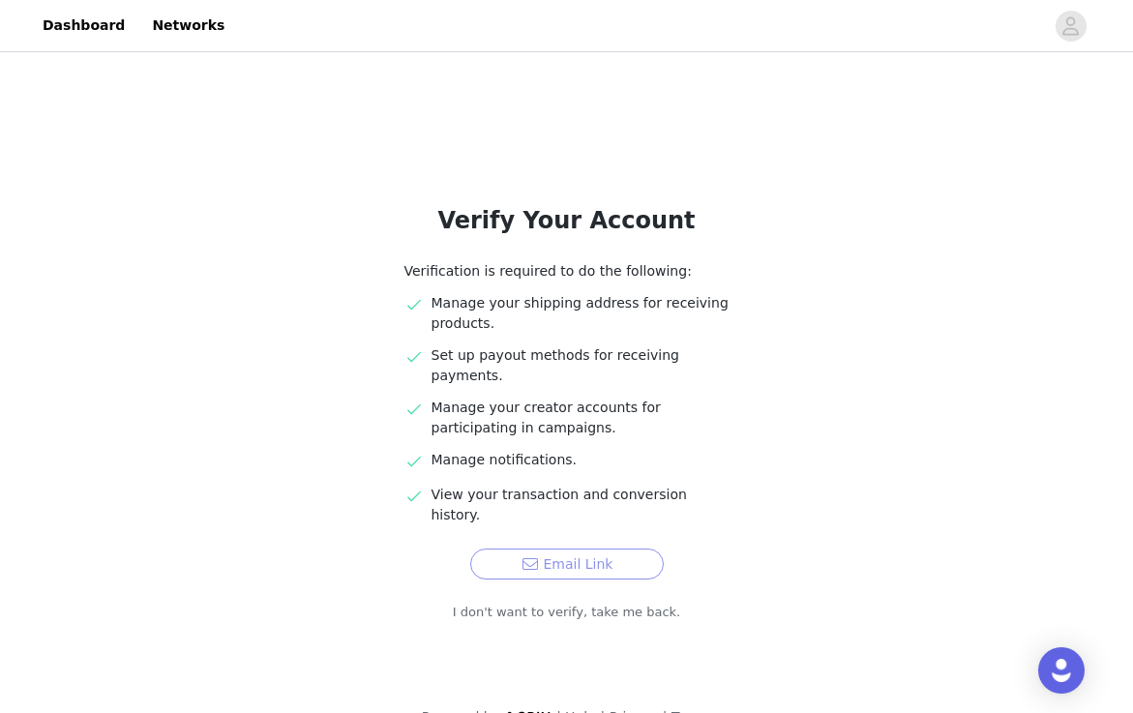
click at [570, 549] on button "Email Link" at bounding box center [567, 564] width 194 height 31
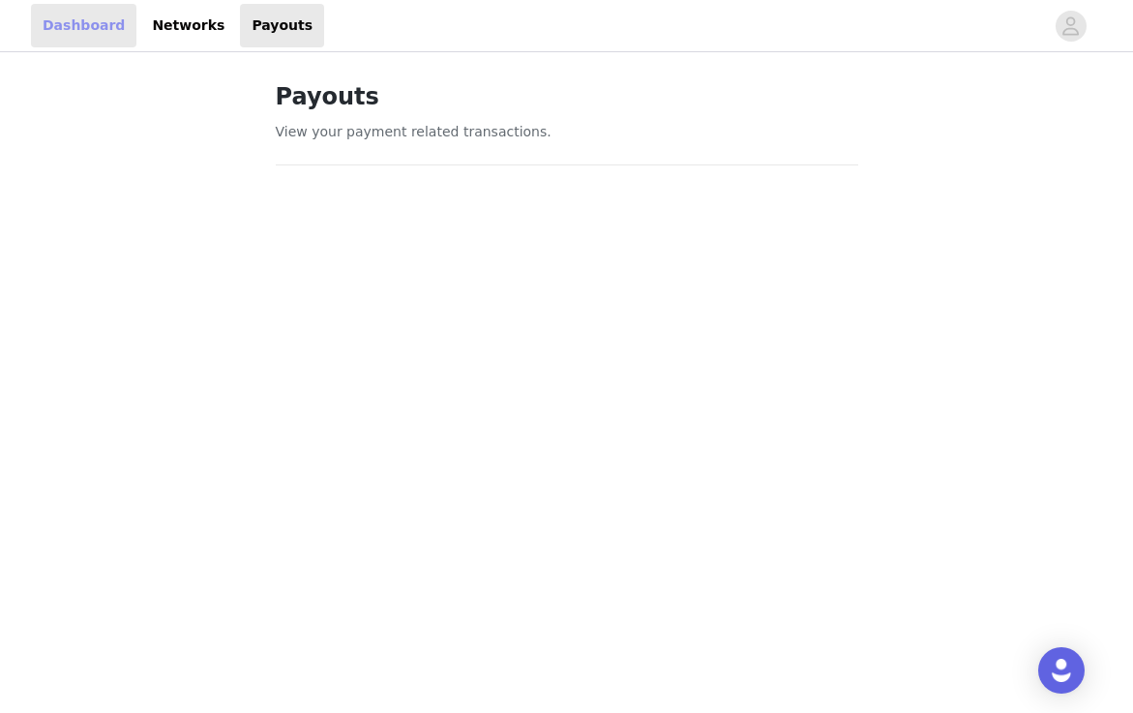
click at [96, 27] on link "Dashboard" at bounding box center [83, 26] width 105 height 44
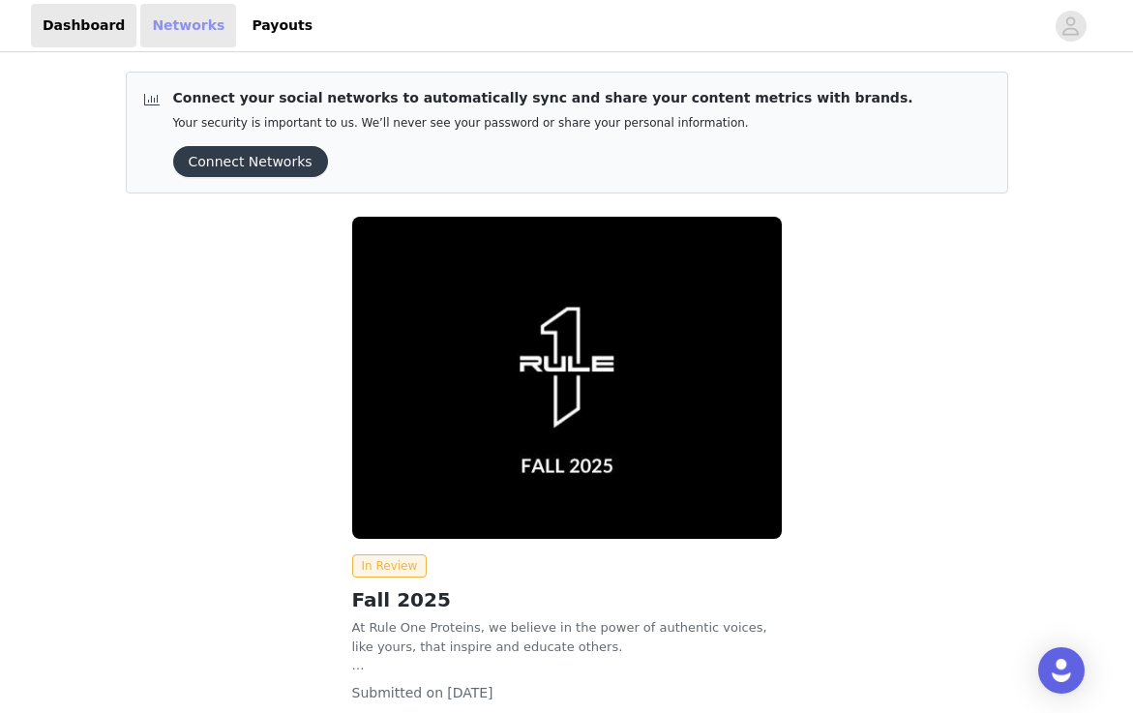
click at [185, 30] on link "Networks" at bounding box center [188, 26] width 96 height 44
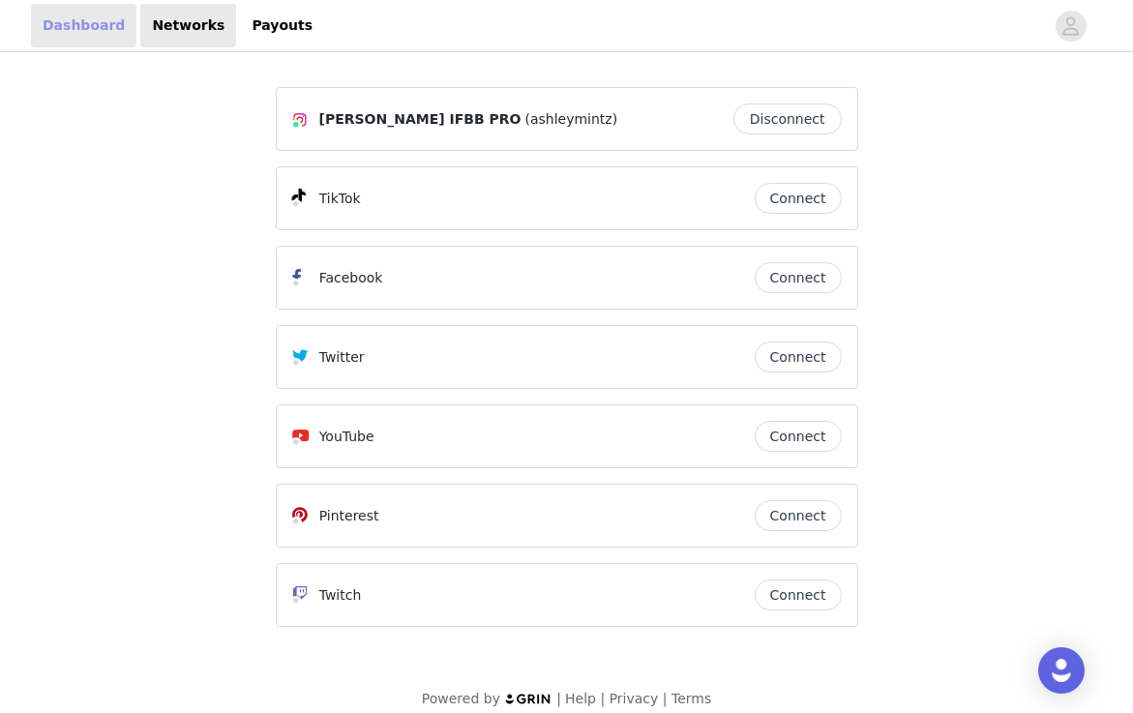
click at [36, 21] on link "Dashboard" at bounding box center [83, 26] width 105 height 44
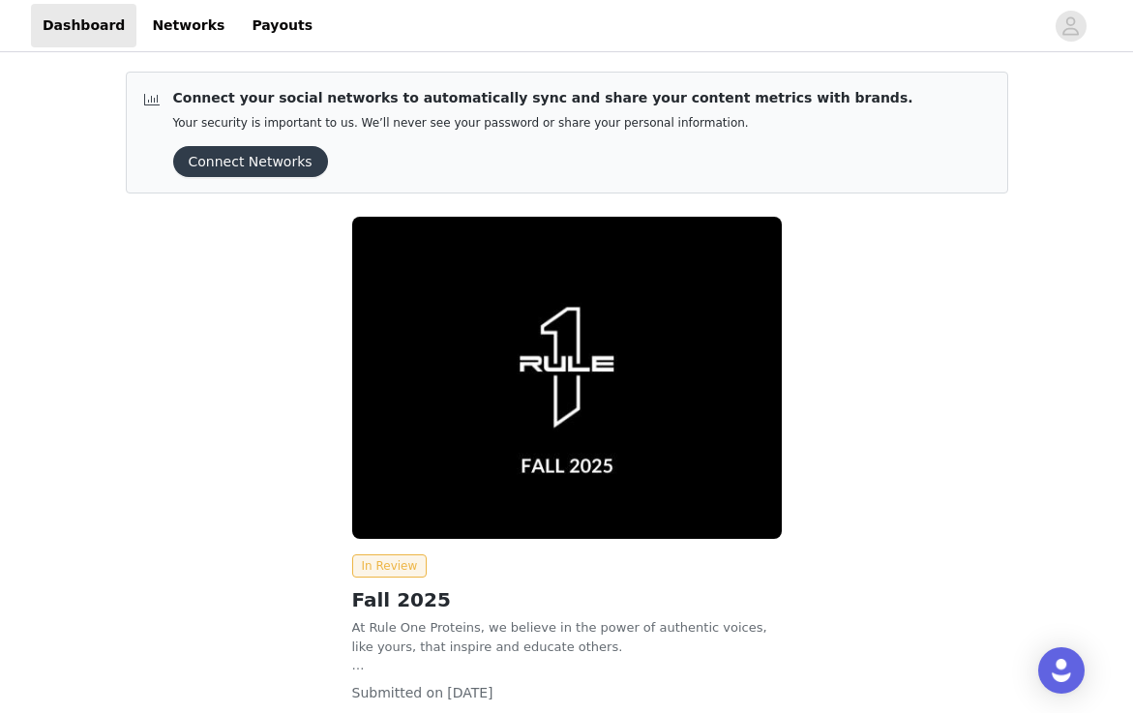
click at [264, 149] on button "Connect Networks" at bounding box center [250, 161] width 155 height 31
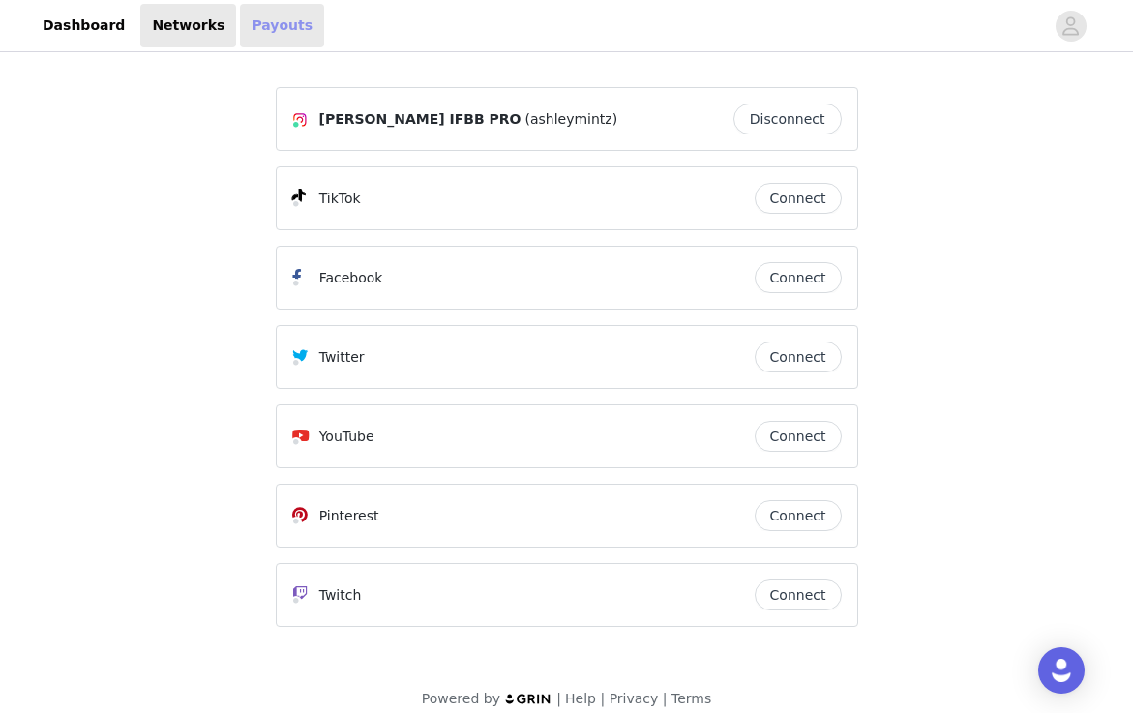
click at [252, 5] on link "Payouts" at bounding box center [282, 26] width 84 height 44
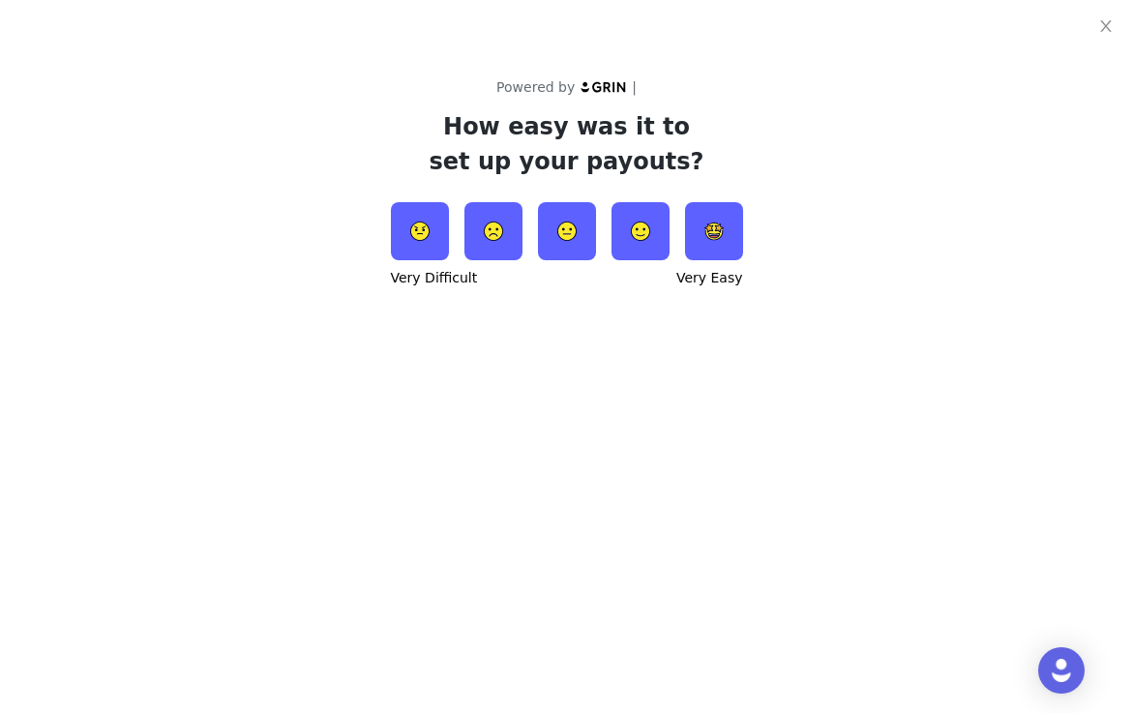
click at [724, 226] on img at bounding box center [714, 231] width 58 height 58
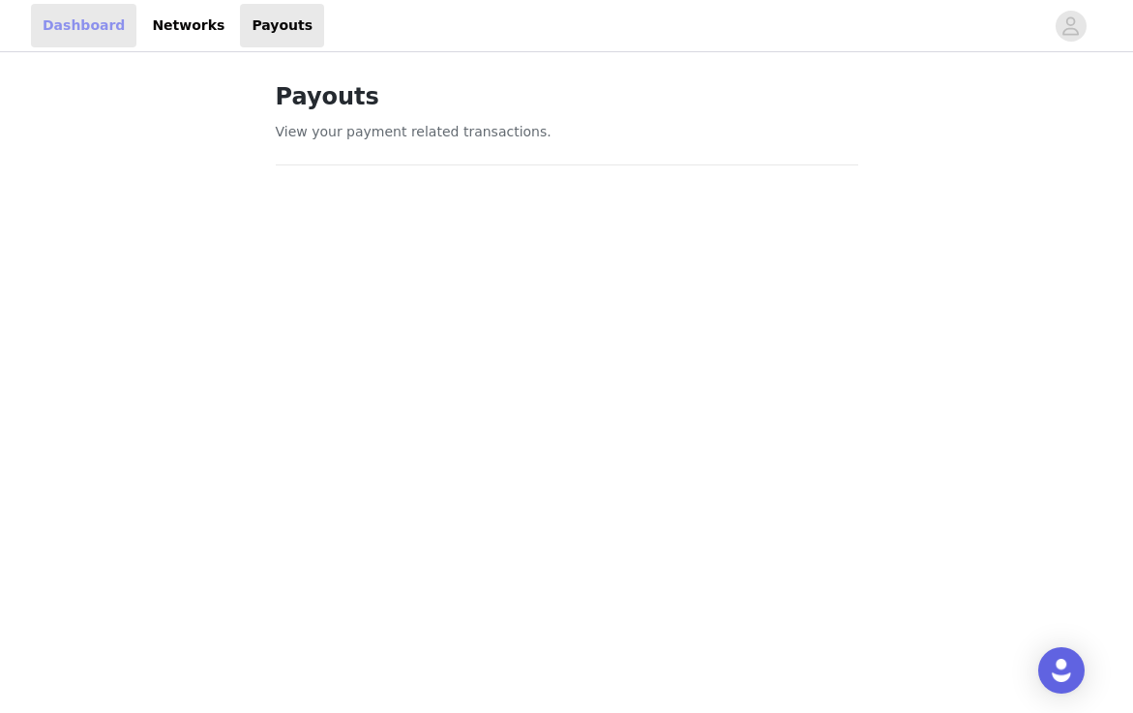
click at [35, 19] on link "Dashboard" at bounding box center [83, 26] width 105 height 44
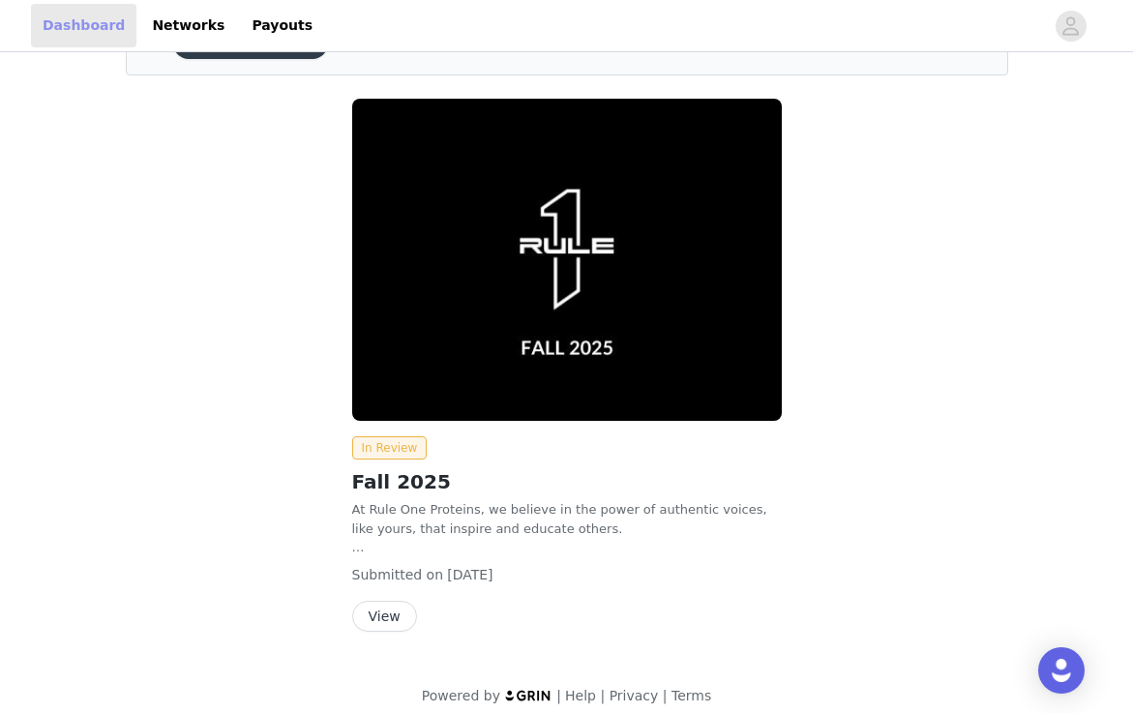
scroll to position [134, 0]
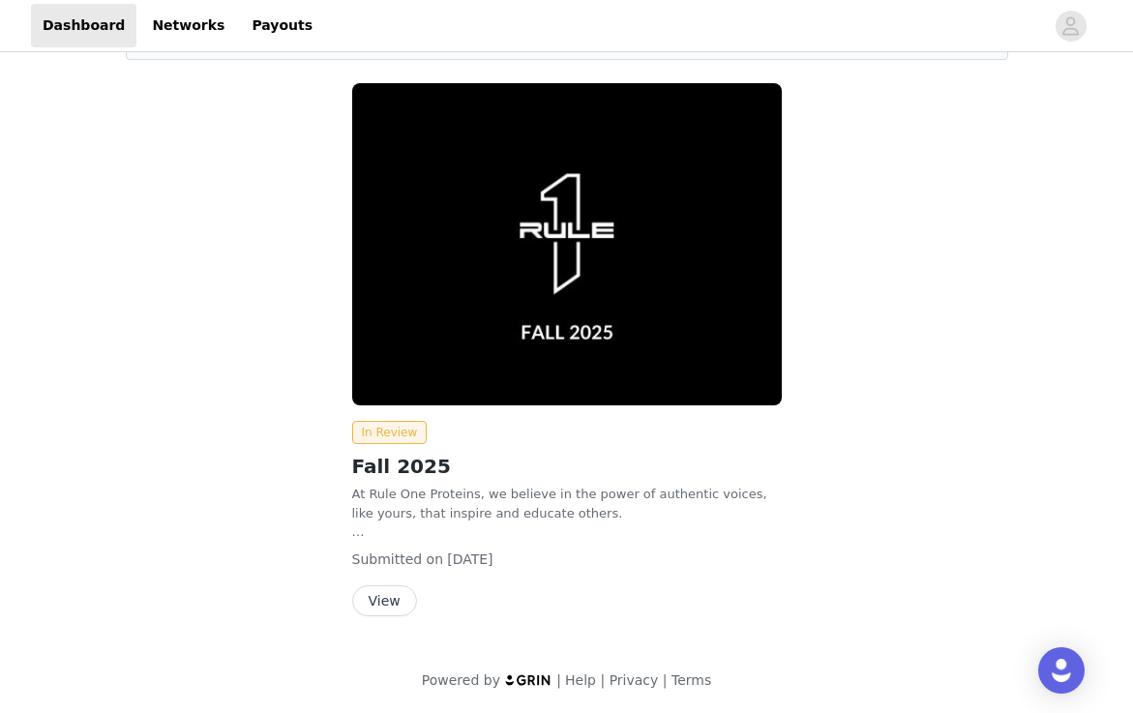
click at [388, 607] on button "View" at bounding box center [384, 600] width 65 height 31
